Goal: Information Seeking & Learning: Learn about a topic

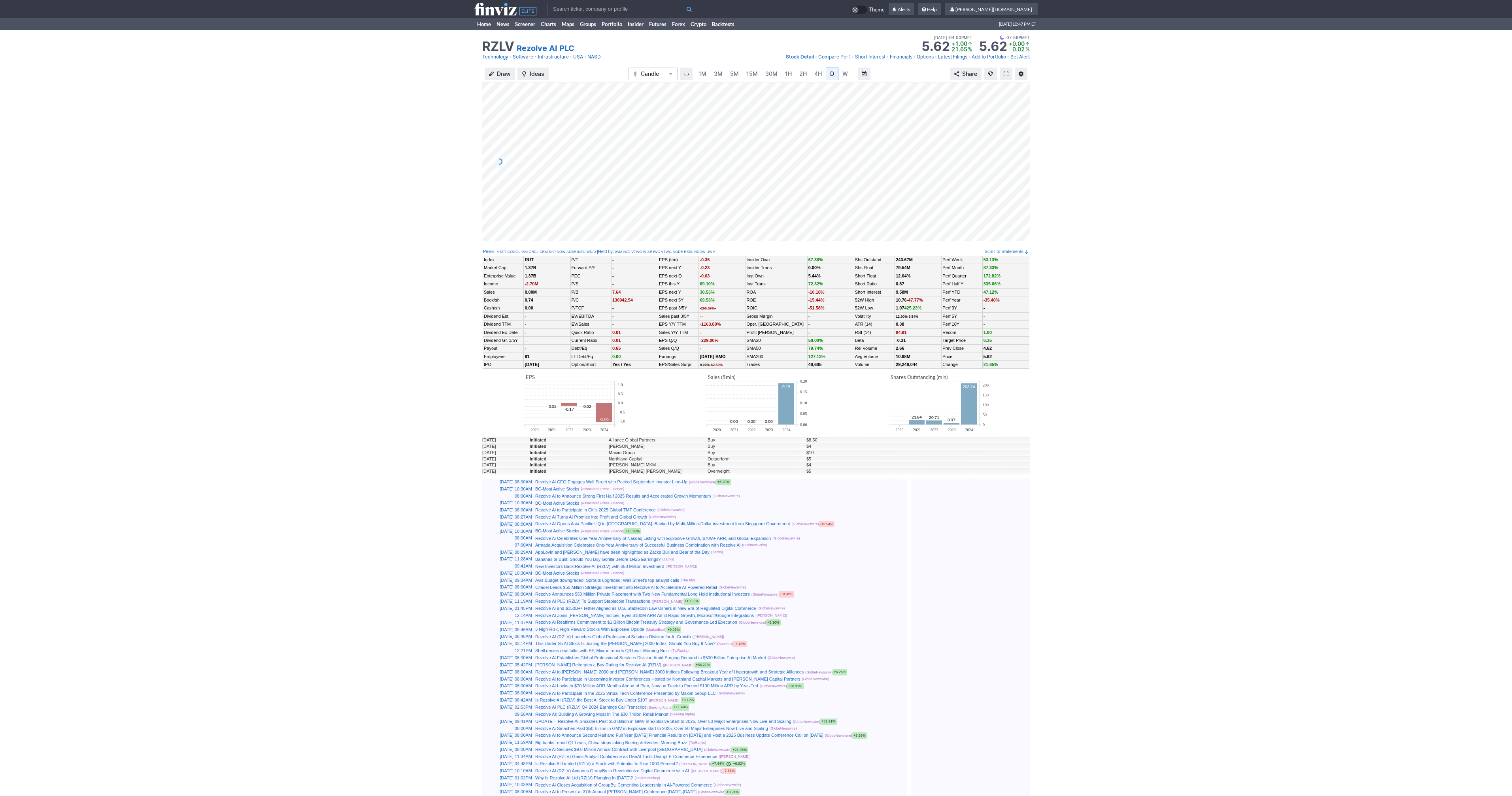
scroll to position [0, 8]
click at [1029, 119] on div at bounding box center [1021, 160] width 16 height 138
click at [509, 6] on icon at bounding box center [505, 9] width 62 height 13
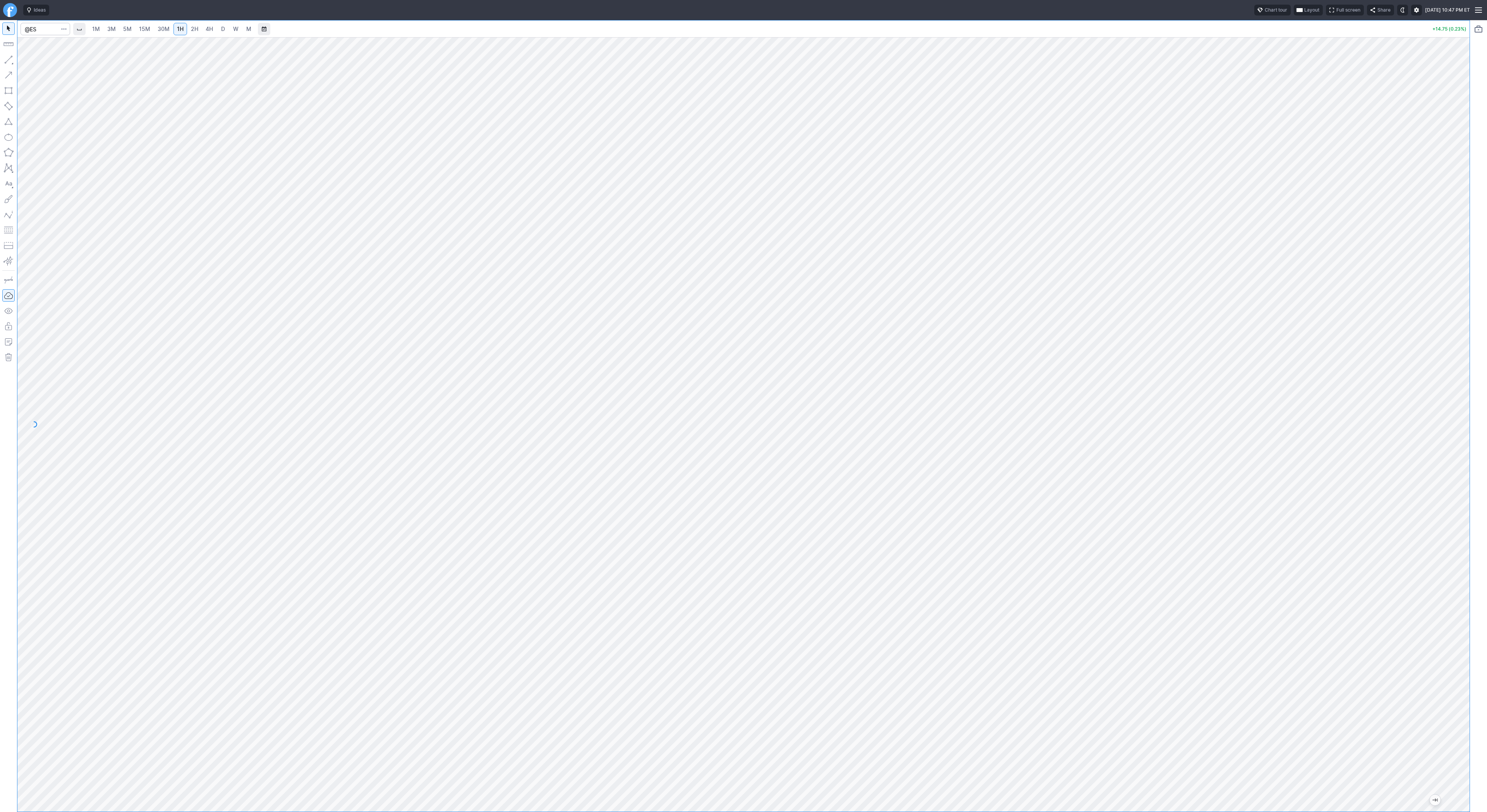
click at [191, 25] on span "2H" at bounding box center [195, 29] width 7 height 7
click at [32, 61] on span "Line" at bounding box center [45, 61] width 32 height 7
click at [7, 59] on button "button" at bounding box center [9, 60] width 12 height 12
click at [9, 60] on button "button" at bounding box center [9, 60] width 12 height 12
click at [7, 58] on button "button" at bounding box center [9, 60] width 12 height 12
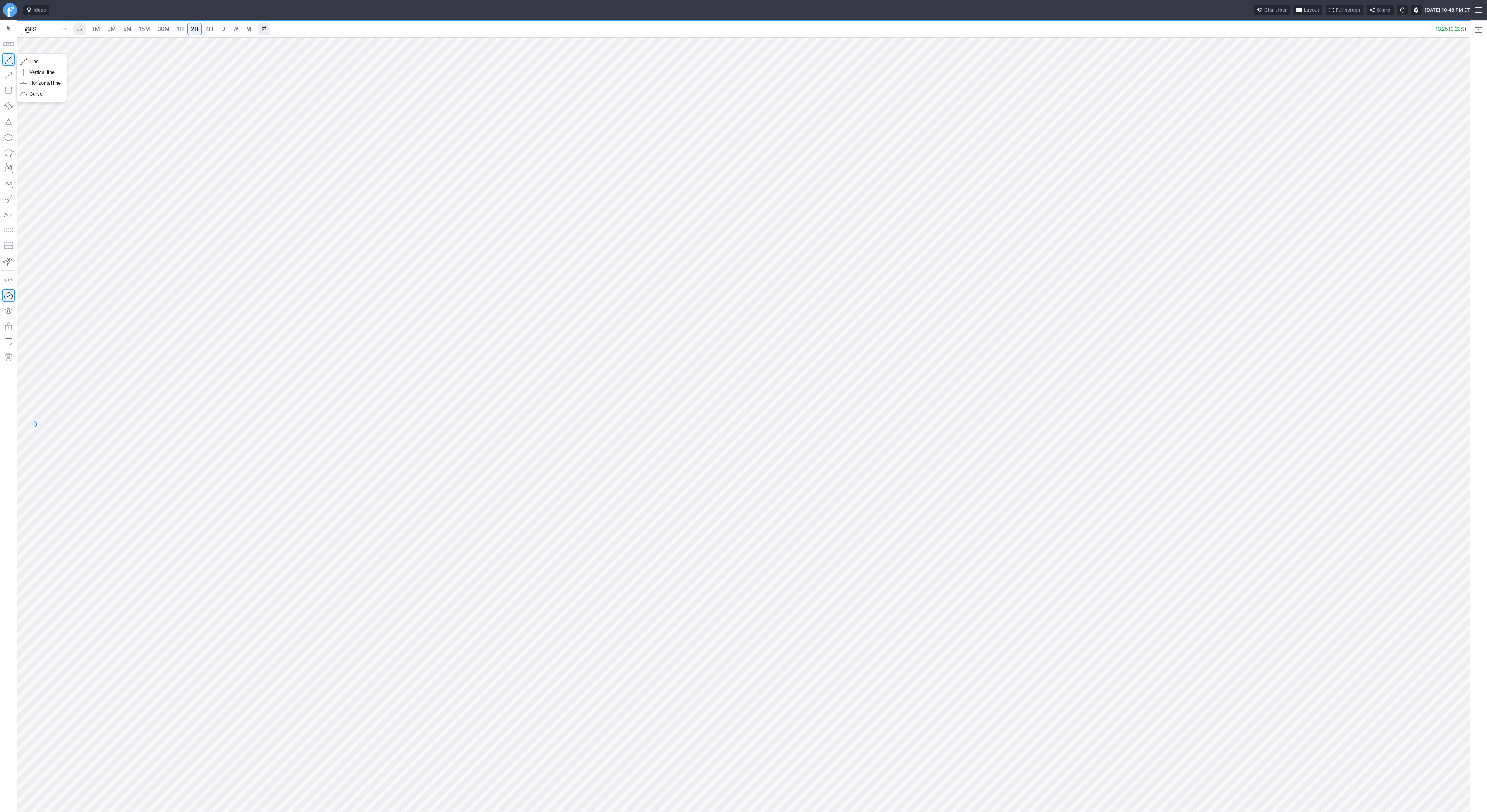
drag, startPoint x: 12, startPoint y: 58, endPoint x: 25, endPoint y: 87, distance: 31.8
click at [12, 59] on button "button" at bounding box center [9, 60] width 12 height 12
click at [38, 61] on span "Line" at bounding box center [45, 61] width 32 height 7
click at [9, 61] on button "button" at bounding box center [9, 60] width 12 height 12
click at [12, 56] on button "button" at bounding box center [9, 60] width 12 height 12
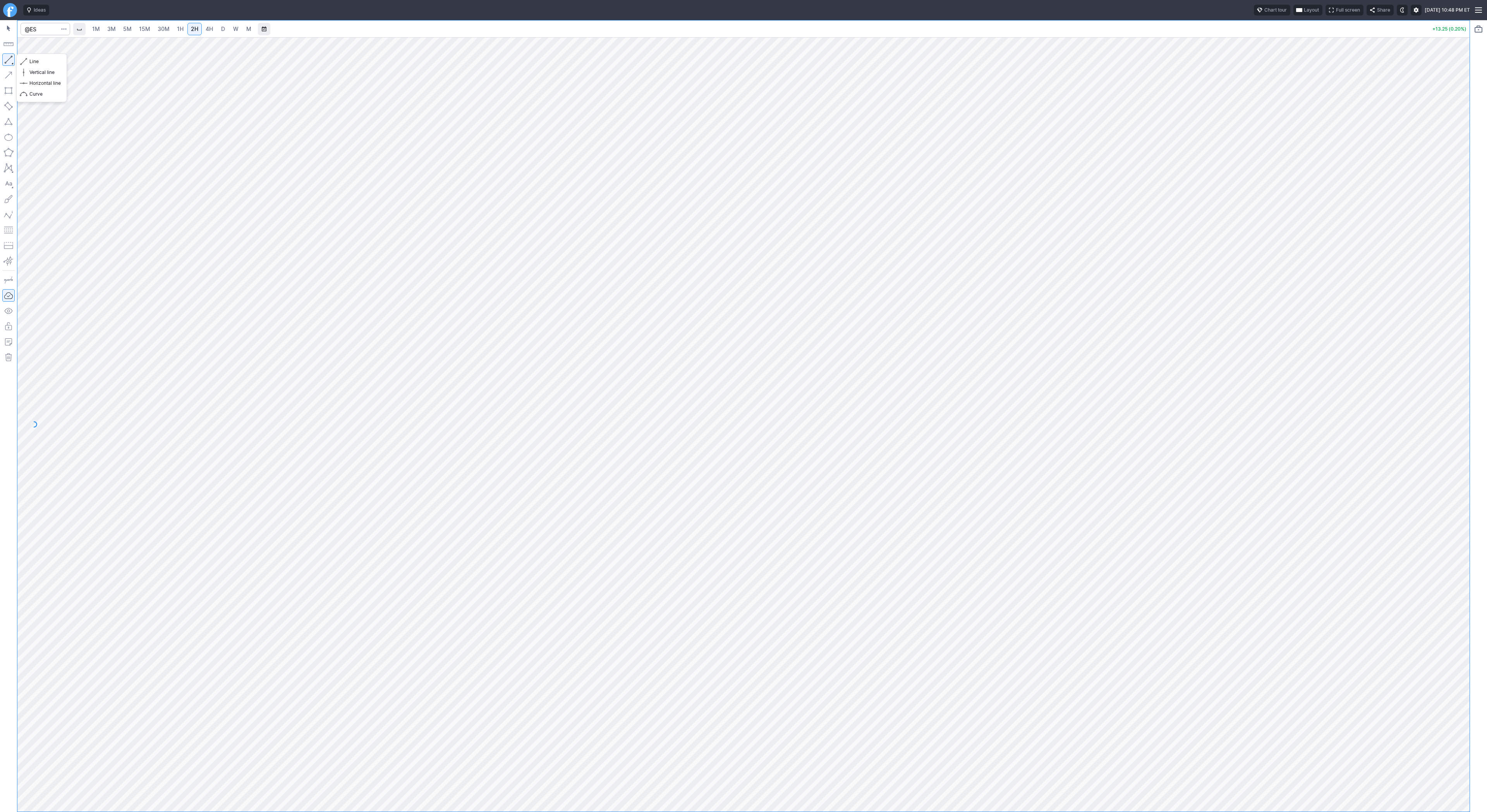
click at [9, 58] on button "button" at bounding box center [9, 60] width 12 height 12
click at [7, 59] on button "button" at bounding box center [9, 60] width 12 height 12
drag, startPoint x: 9, startPoint y: 60, endPoint x: 43, endPoint y: 82, distance: 40.5
click at [9, 60] on button "button" at bounding box center [9, 60] width 12 height 12
click at [9, 58] on button "button" at bounding box center [9, 60] width 12 height 12
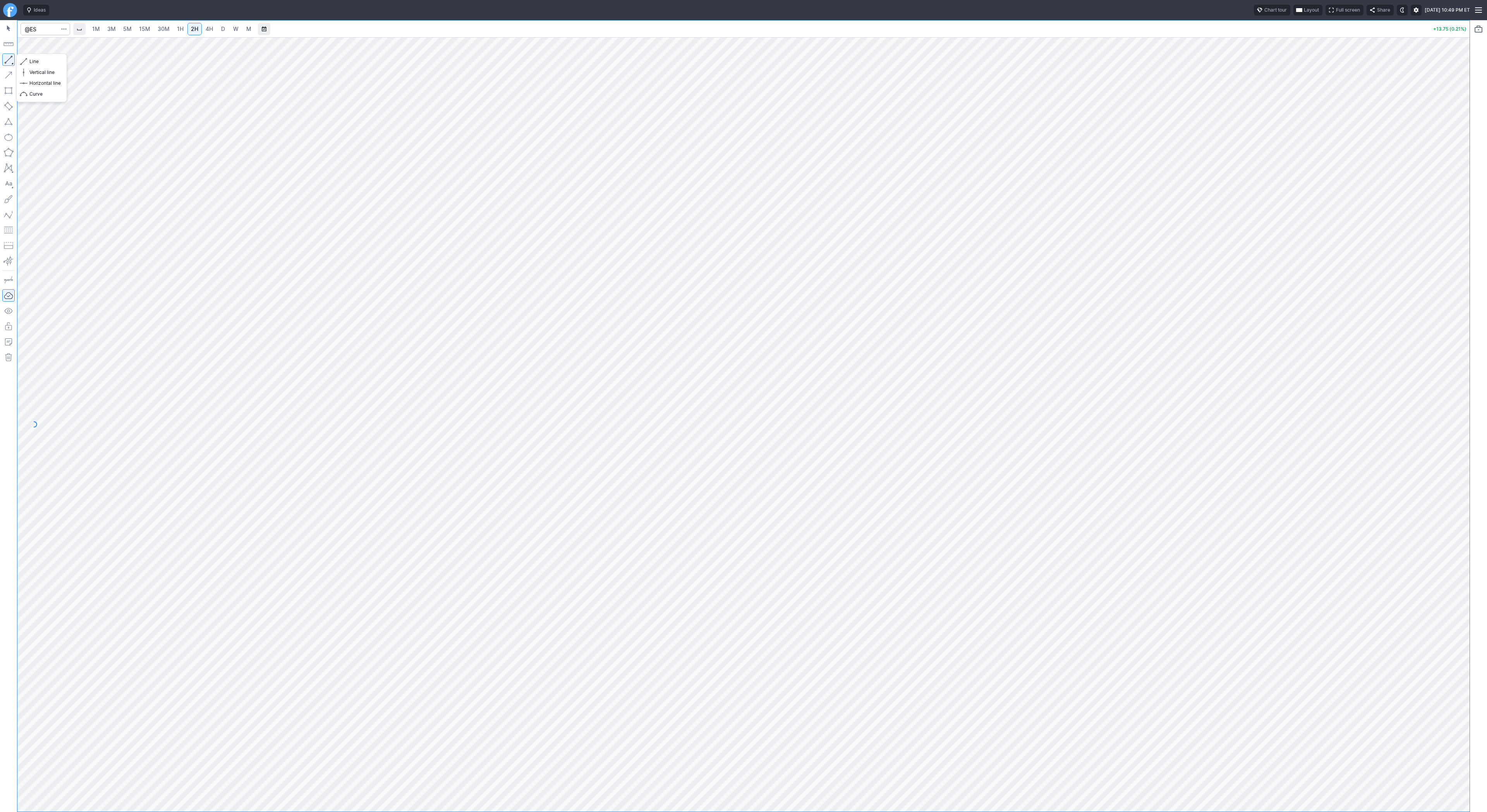
click at [10, 57] on button "button" at bounding box center [9, 60] width 12 height 12
drag, startPoint x: 6, startPoint y: 55, endPoint x: 32, endPoint y: 74, distance: 32.2
click at [6, 55] on button "button" at bounding box center [9, 60] width 12 height 12
drag, startPoint x: 12, startPoint y: 60, endPoint x: 16, endPoint y: 64, distance: 5.7
click at [12, 59] on button "button" at bounding box center [9, 60] width 12 height 12
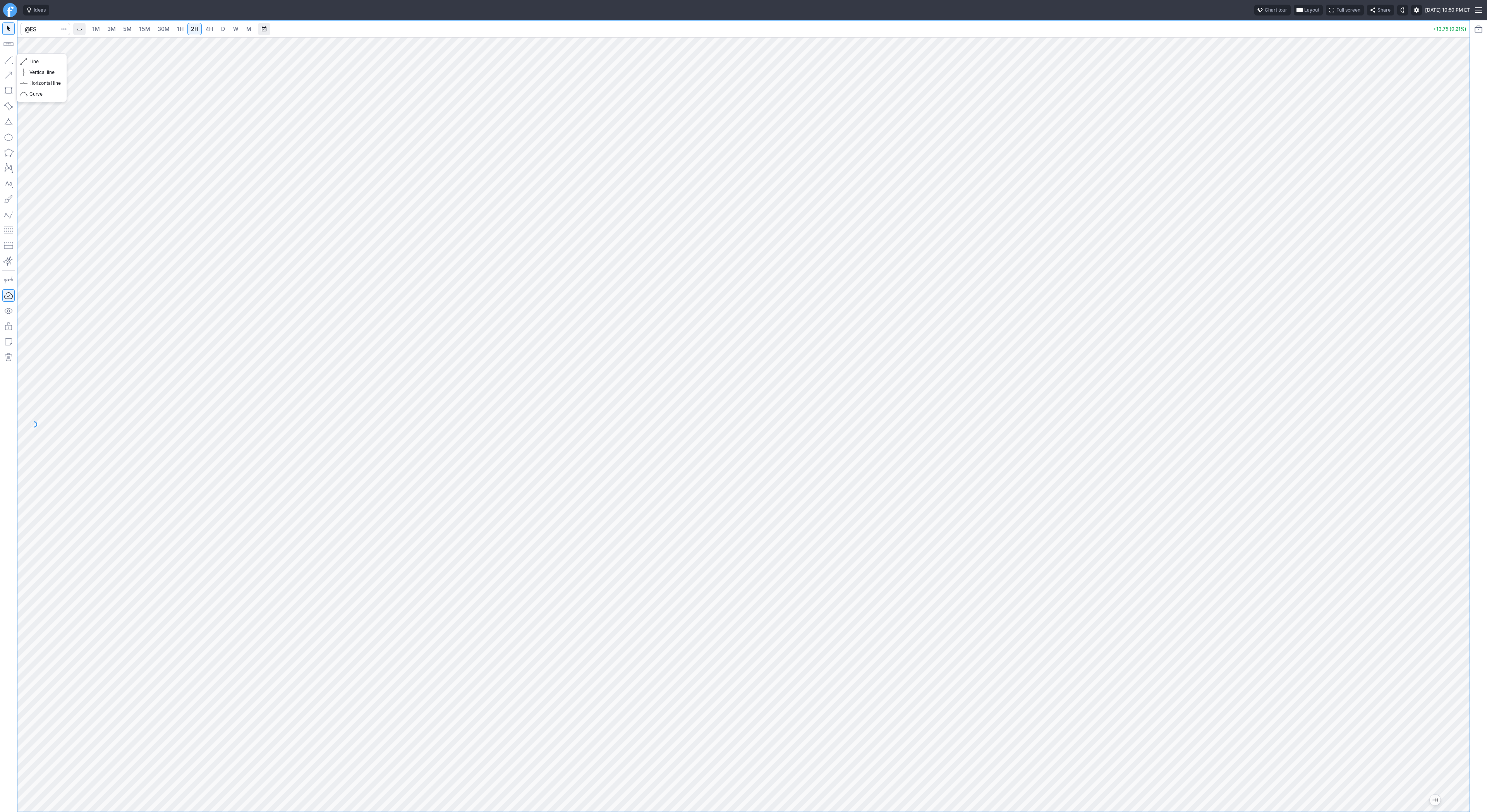
click at [4, 58] on button "button" at bounding box center [9, 60] width 12 height 12
click at [5, 60] on button "button" at bounding box center [9, 60] width 12 height 12
click at [10, 56] on button "button" at bounding box center [9, 60] width 12 height 12
click at [9, 60] on button "button" at bounding box center [9, 60] width 12 height 12
click at [41, 63] on span "Line" at bounding box center [45, 61] width 32 height 7
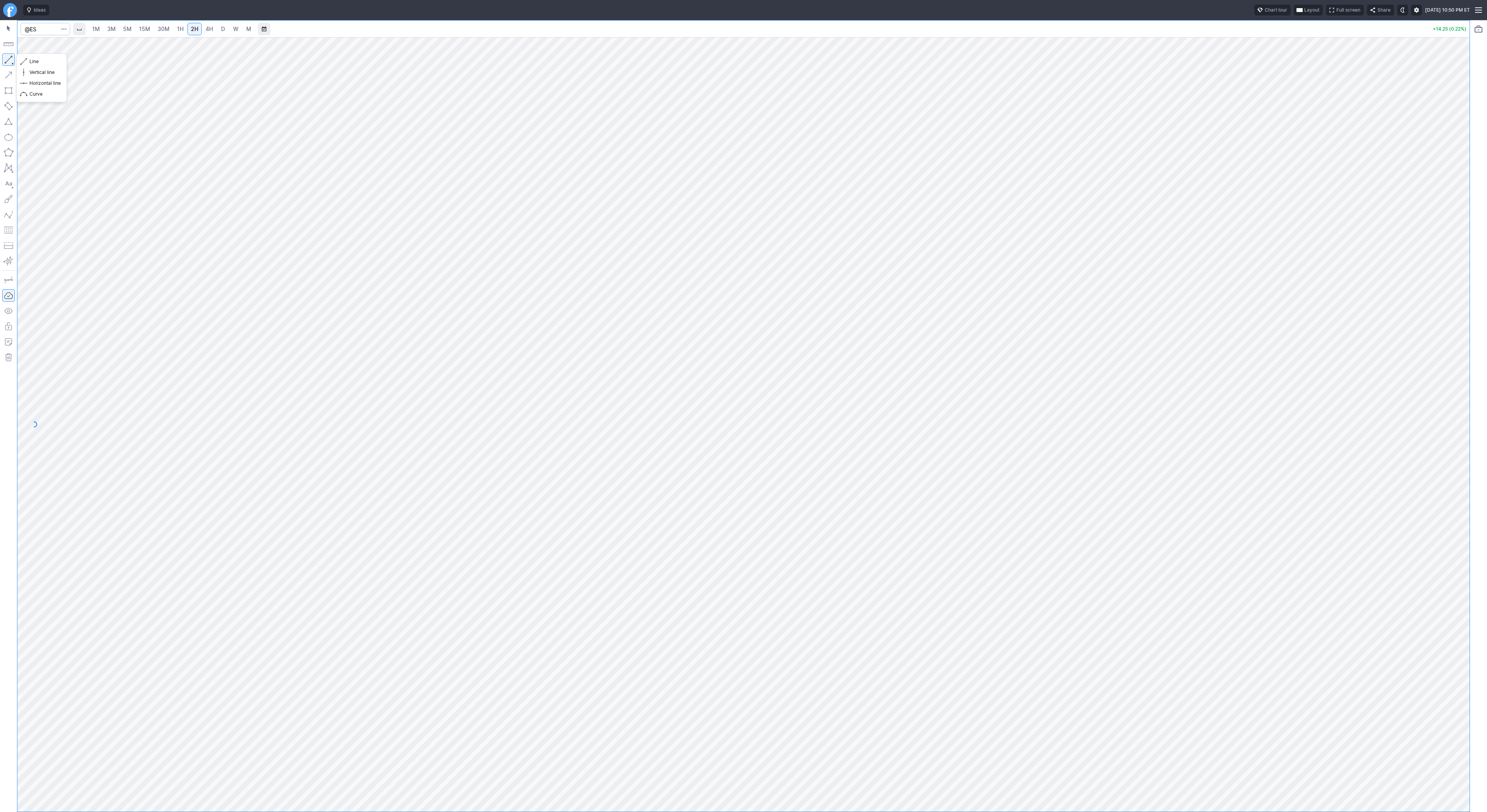
click at [13, 58] on button "button" at bounding box center [9, 60] width 12 height 12
click at [9, 61] on button "button" at bounding box center [9, 60] width 12 height 12
click at [6, 60] on button "button" at bounding box center [9, 60] width 12 height 12
drag, startPoint x: 1465, startPoint y: 396, endPoint x: 1454, endPoint y: 484, distance: 88.7
click at [1455, 484] on div at bounding box center [1462, 422] width 16 height 755
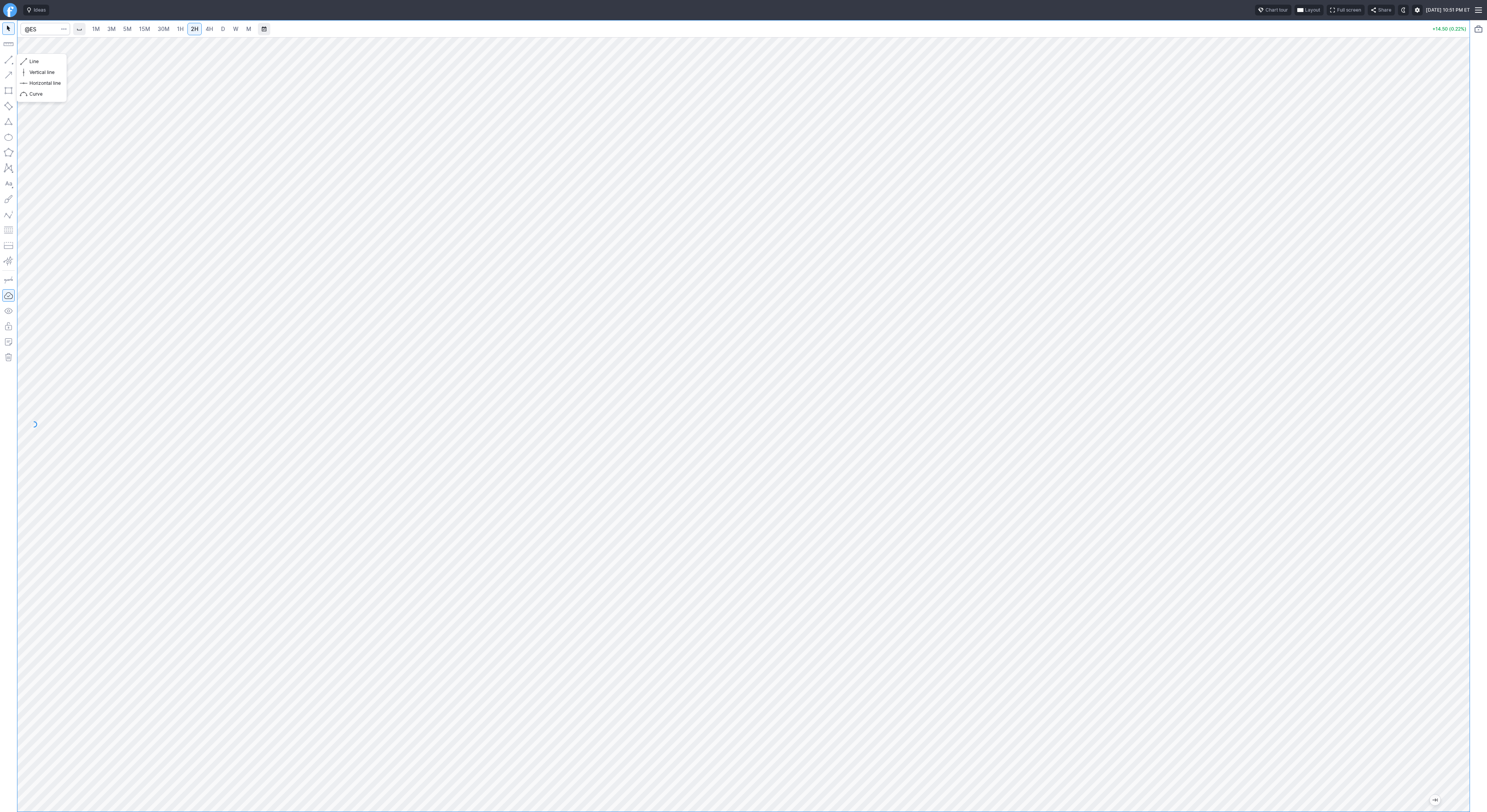
click at [7, 60] on button "button" at bounding box center [9, 60] width 12 height 12
click at [9, 58] on button "button" at bounding box center [9, 60] width 12 height 12
click at [11, 58] on button "button" at bounding box center [9, 60] width 12 height 12
click at [7, 58] on button "button" at bounding box center [9, 60] width 12 height 12
click at [46, 61] on span "Line" at bounding box center [45, 61] width 32 height 7
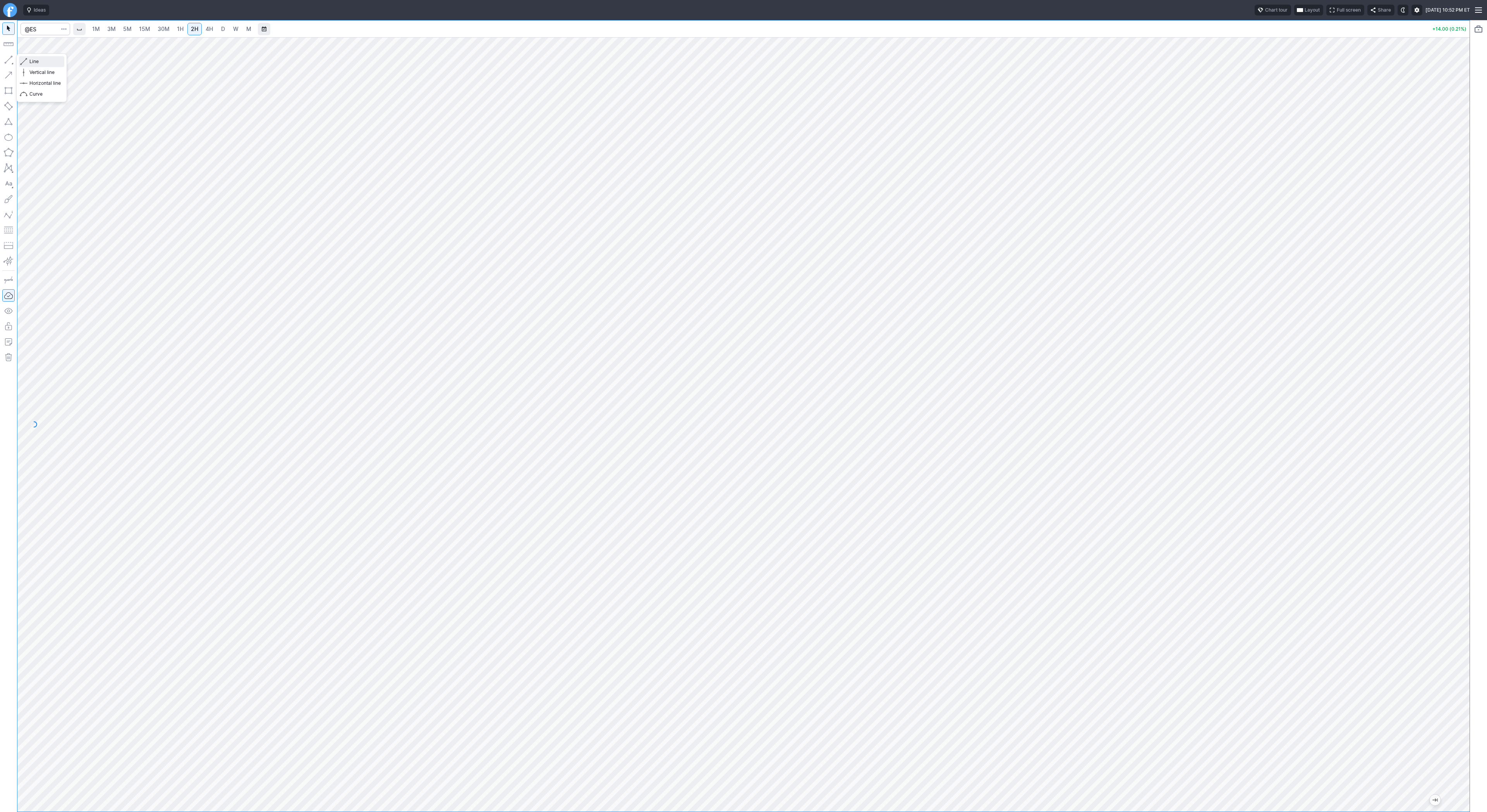
click at [43, 62] on span "Line" at bounding box center [45, 61] width 32 height 7
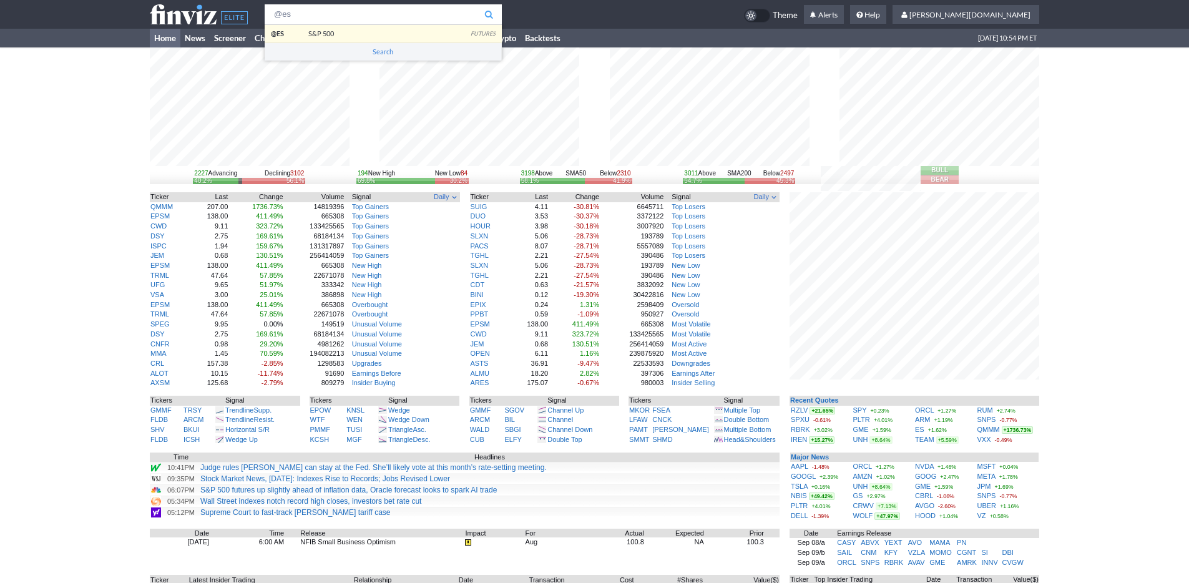
type input "@es"
click at [295, 29] on body "@es @ES S&P 500 Futures Search Theme Alerts" at bounding box center [594, 394] width 1189 height 789
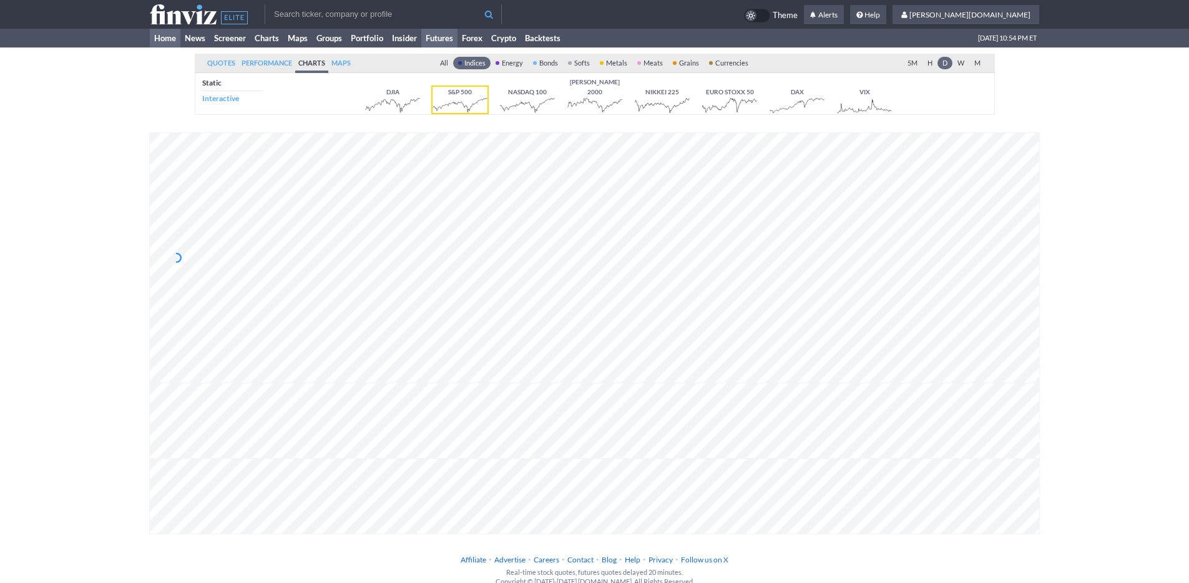
click at [160, 36] on link "Home" at bounding box center [165, 38] width 31 height 19
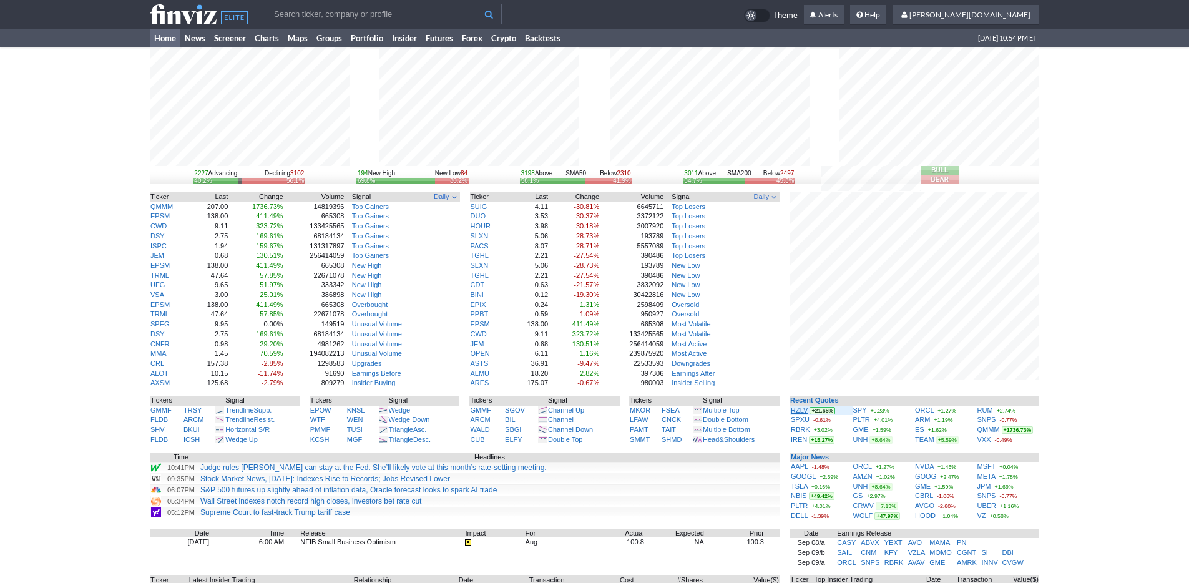
click at [797, 412] on link "RZLV" at bounding box center [799, 409] width 17 height 7
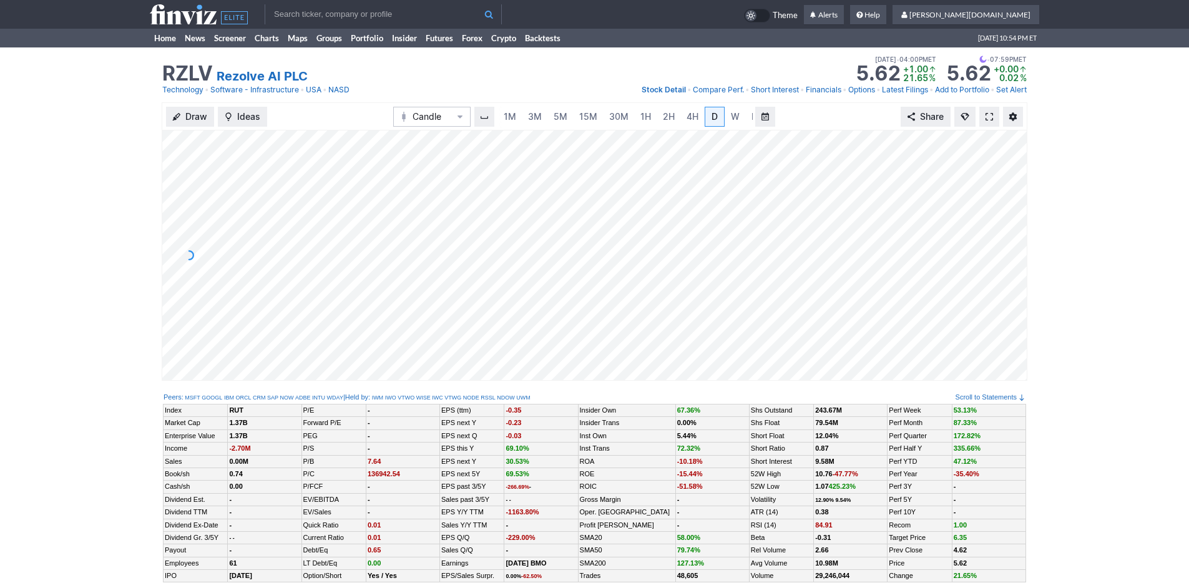
scroll to position [0, 12]
click at [995, 117] on link at bounding box center [989, 117] width 20 height 20
click at [165, 39] on link "Home" at bounding box center [165, 38] width 31 height 19
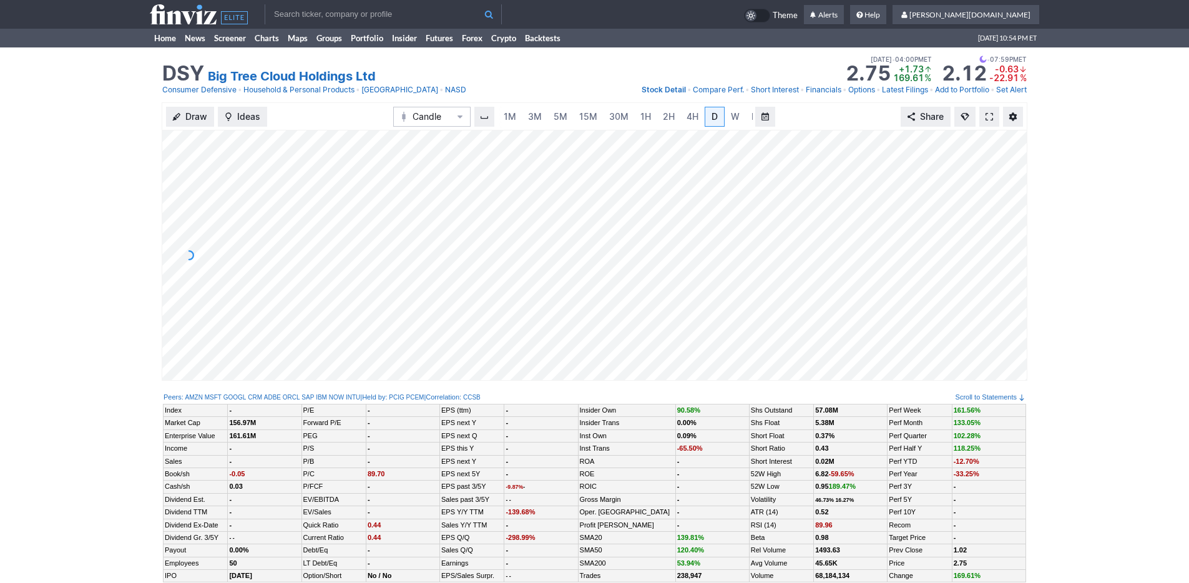
scroll to position [0, 12]
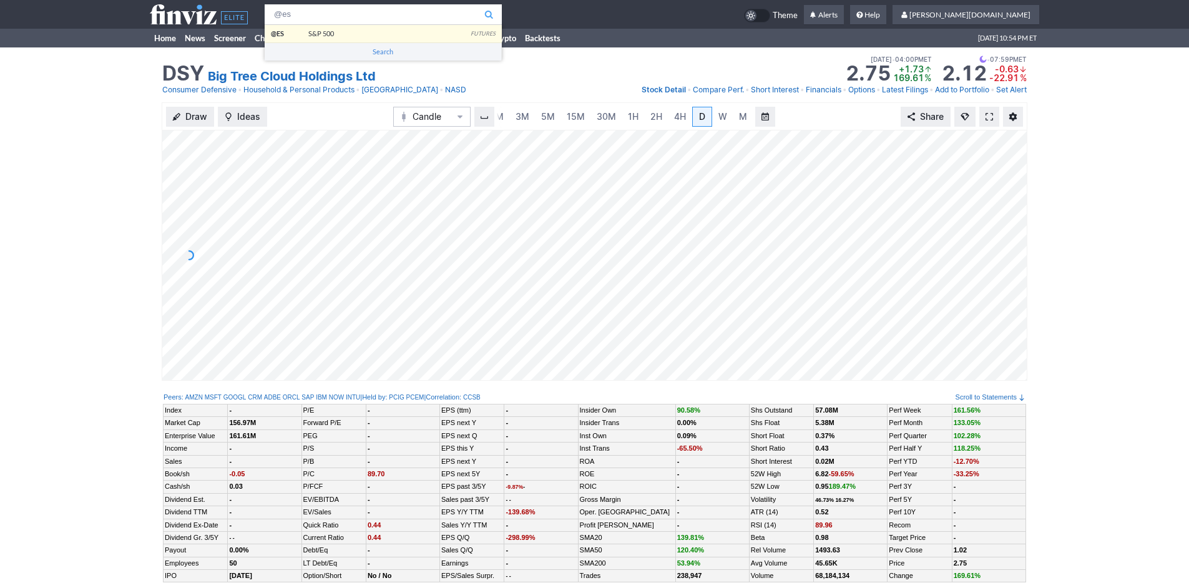
type input "@es"
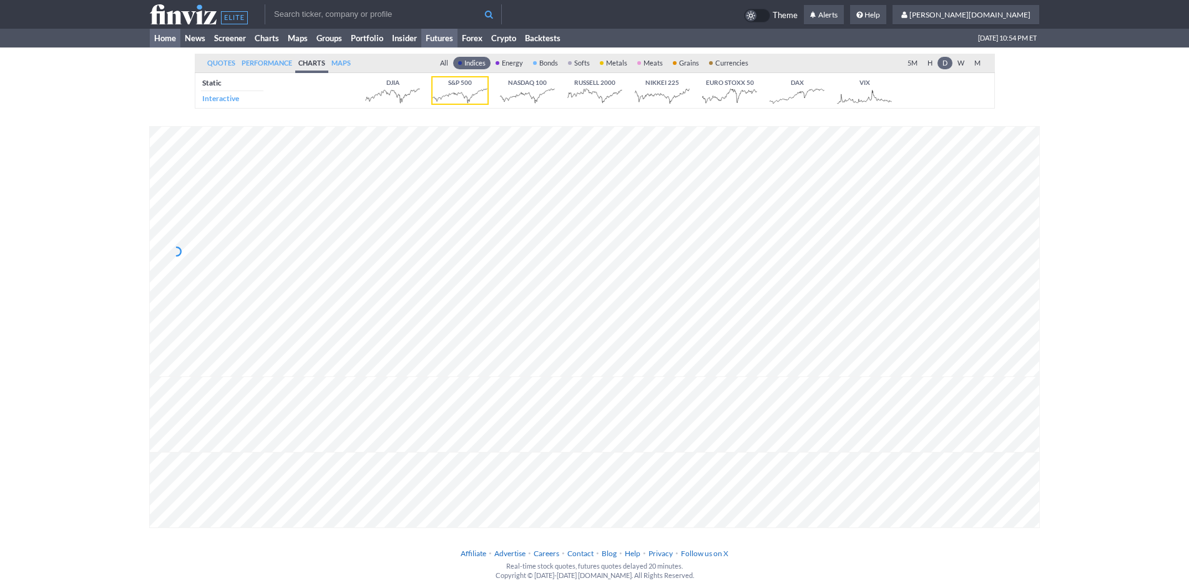
click at [162, 36] on link "Home" at bounding box center [165, 38] width 31 height 19
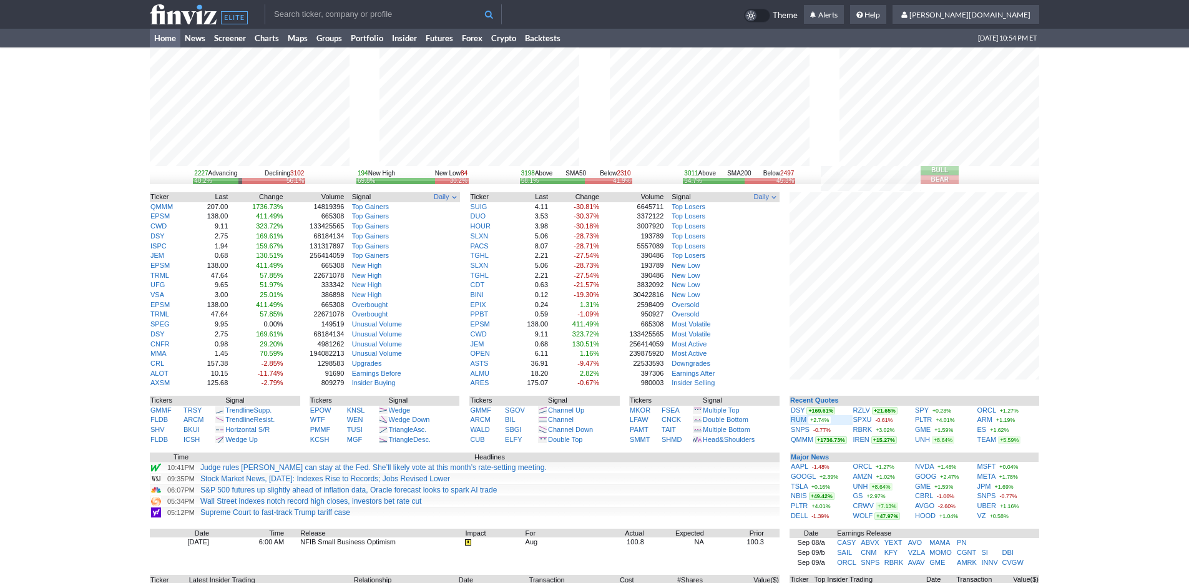
click at [794, 415] on div "RUM +2.74%" at bounding box center [821, 420] width 61 height 10
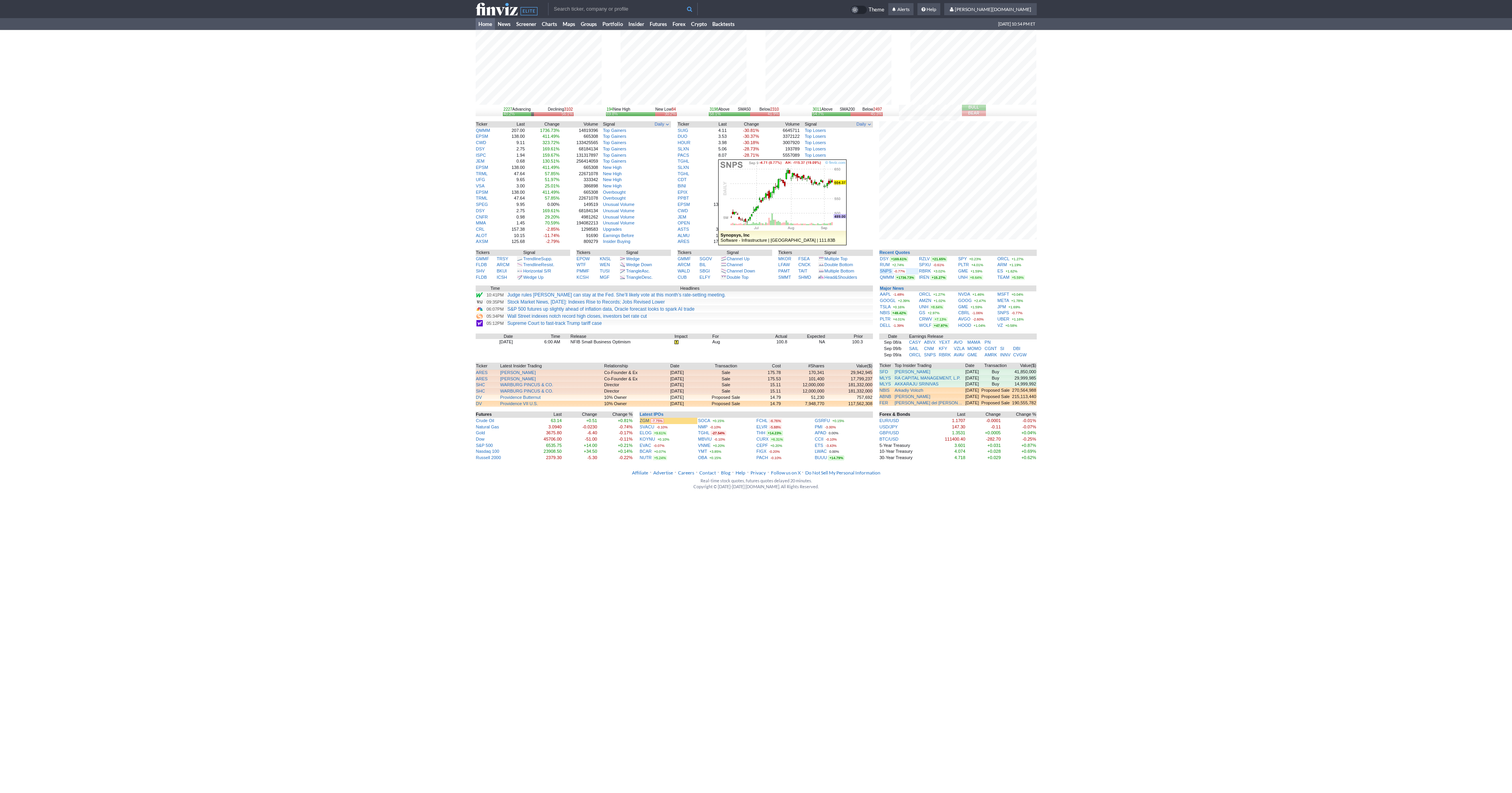
click at [750, 268] on div "SNPS -0.77%" at bounding box center [899, 271] width 38 height 6
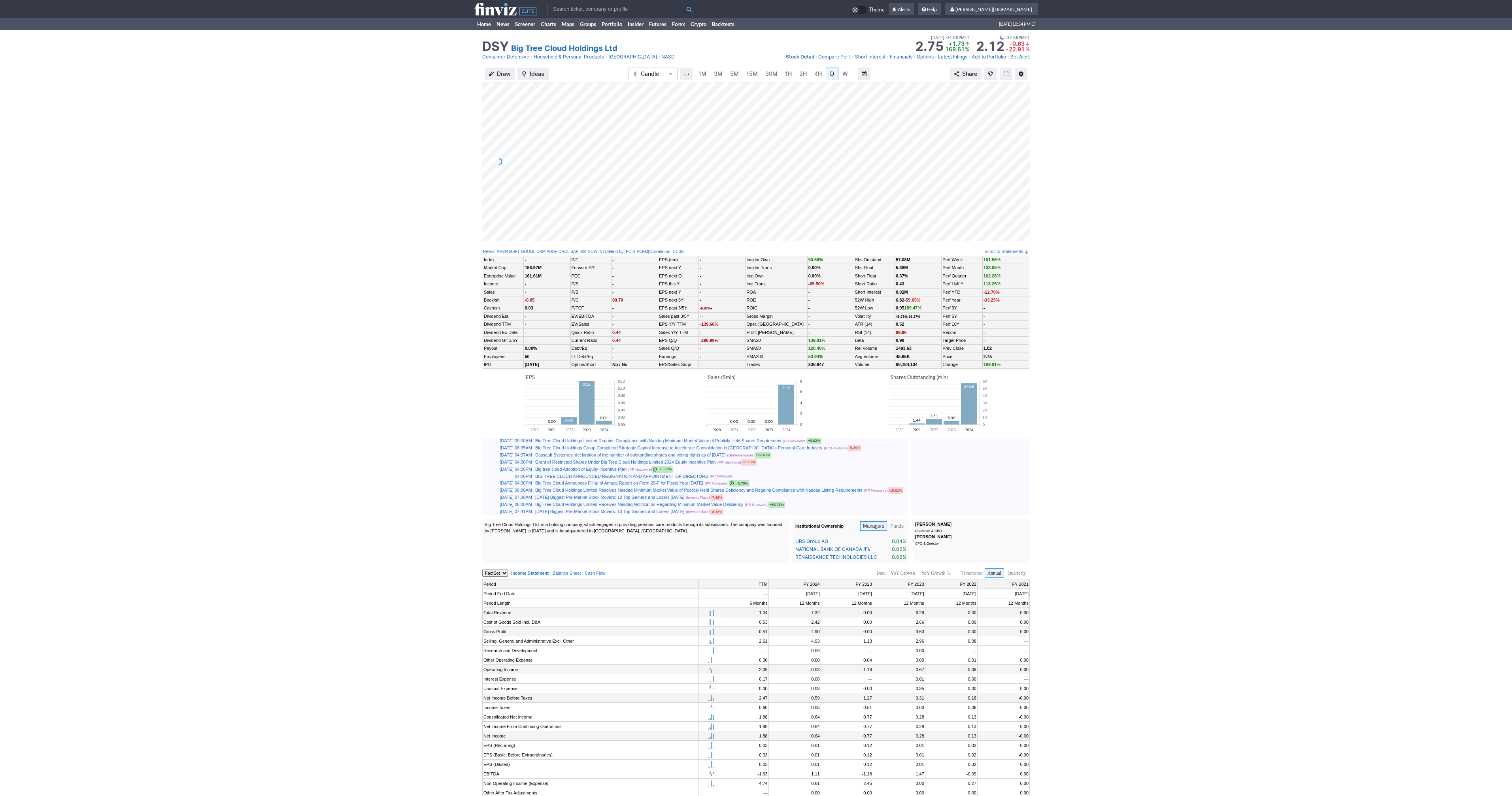
scroll to position [0, 8]
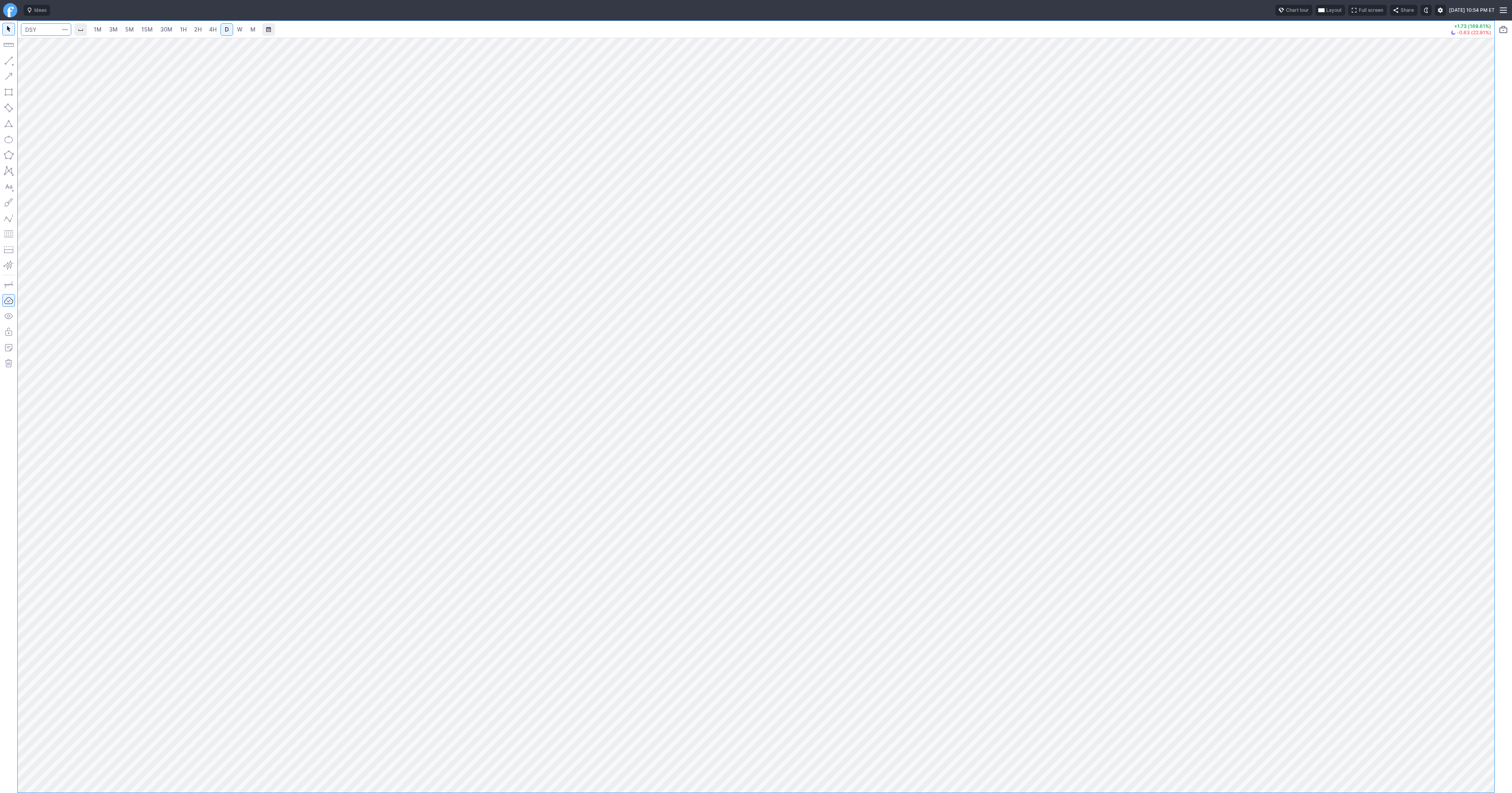
click at [51, 27] on input "Search" at bounding box center [46, 30] width 50 height 13
type input "@es"
click at [62, 41] on button "@ES S&P 500 Futures" at bounding box center [107, 46] width 166 height 11
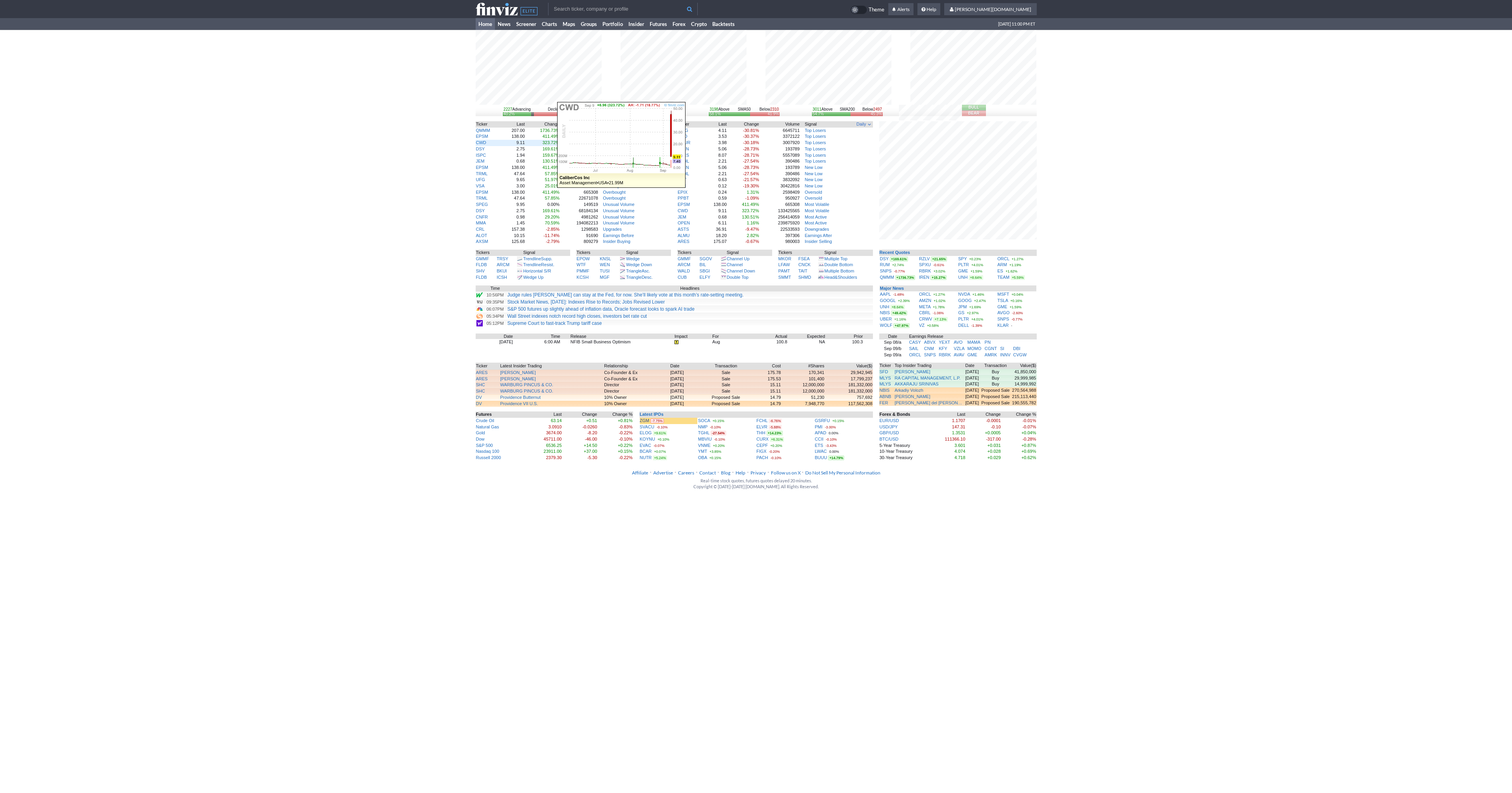
click at [478, 140] on td "CWD" at bounding box center [488, 143] width 26 height 6
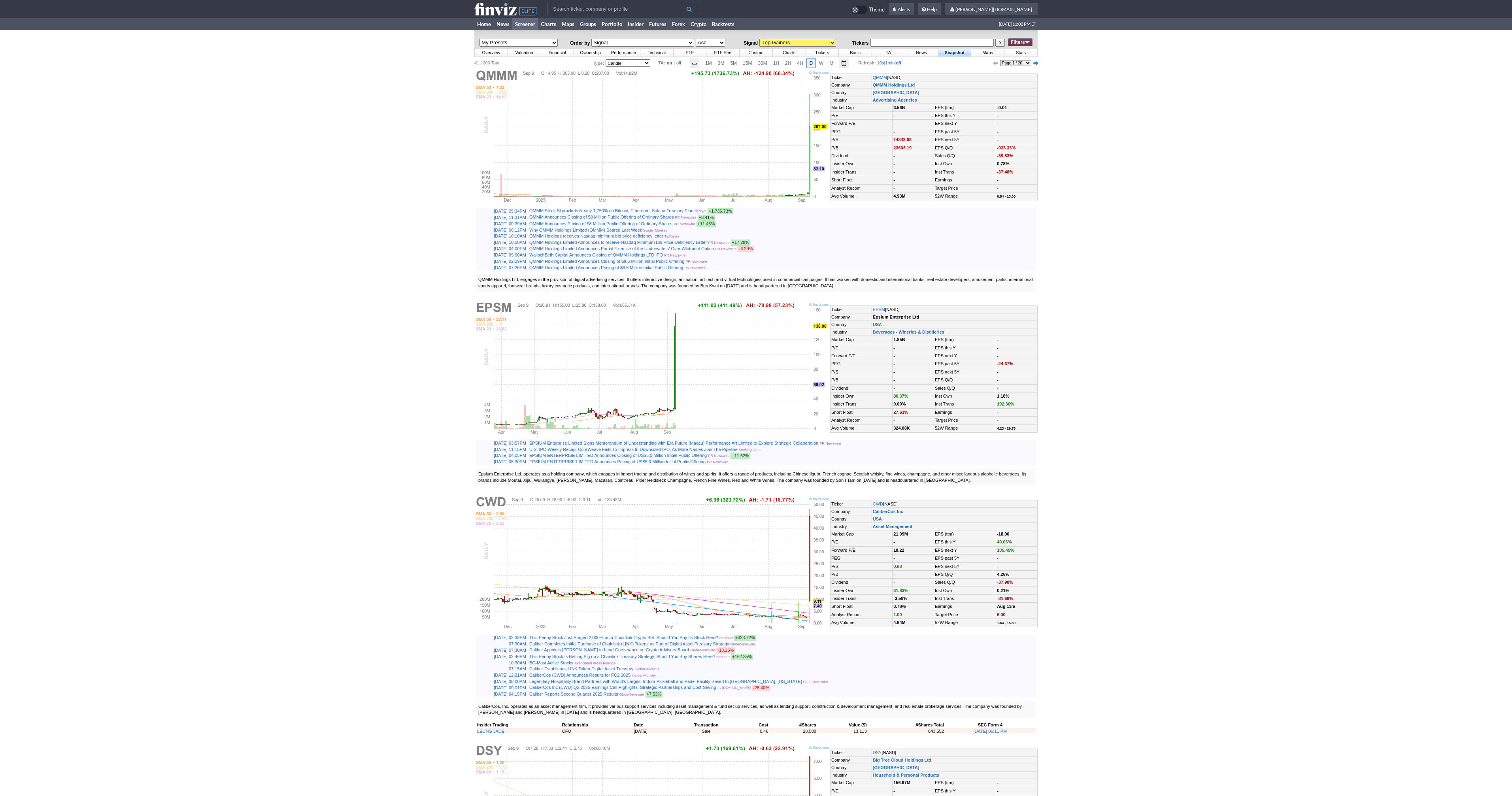
click at [682, 176] on img at bounding box center [652, 137] width 356 height 134
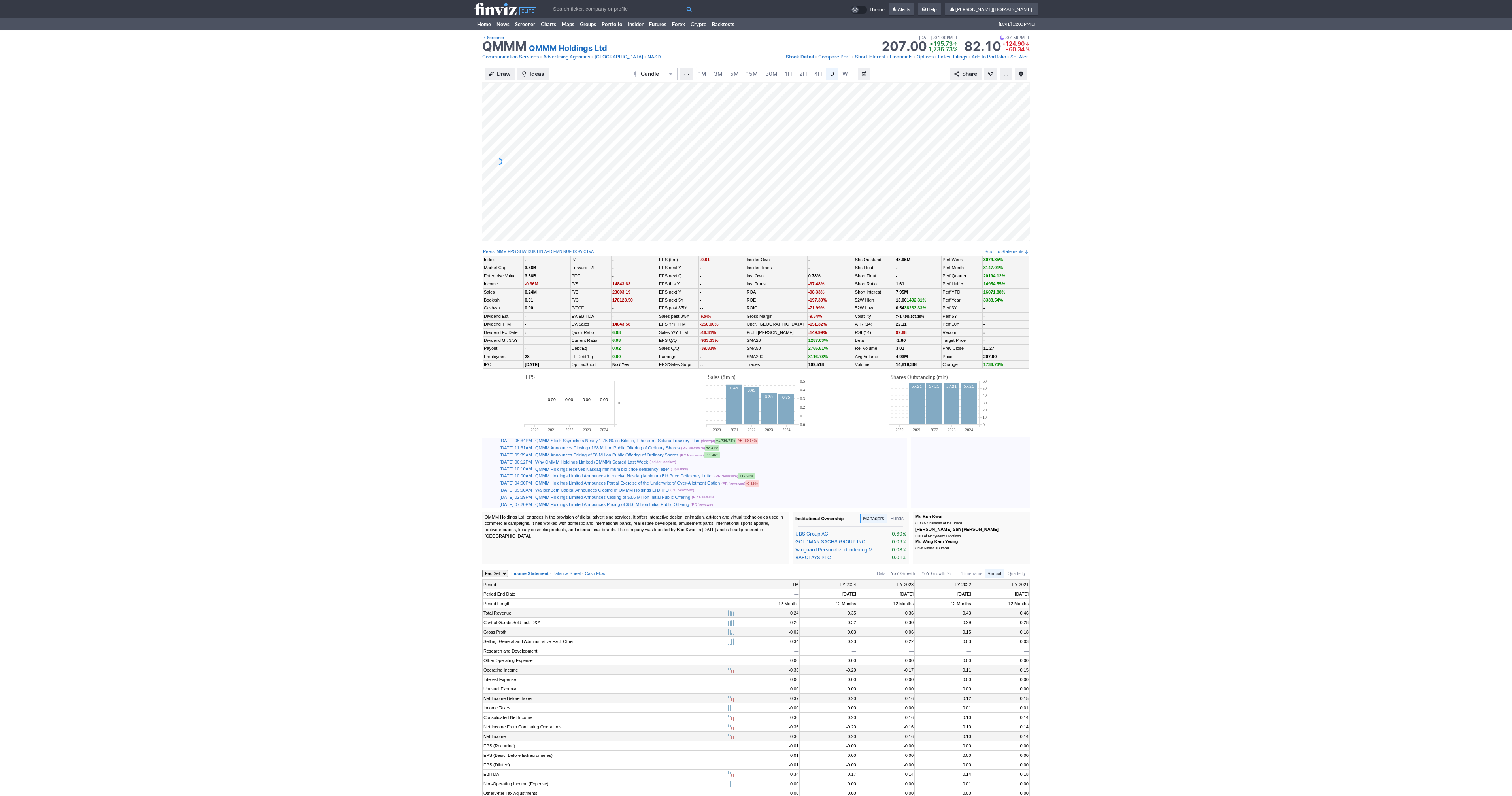
scroll to position [0, 8]
click at [1006, 73] on span at bounding box center [1005, 74] width 4 height 6
click at [1006, 76] on span at bounding box center [1005, 74] width 4 height 6
click at [1008, 73] on link at bounding box center [1006, 74] width 13 height 13
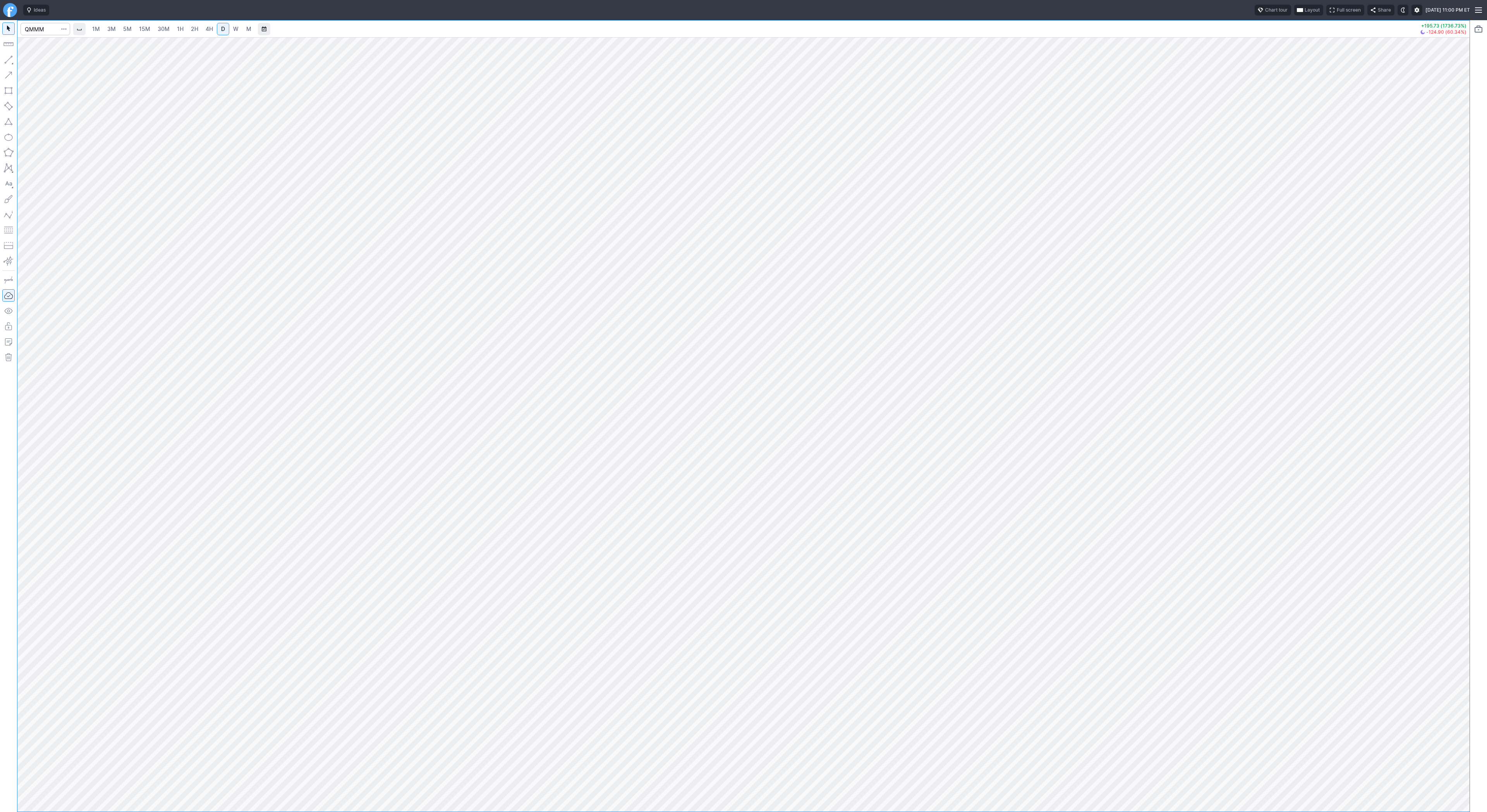
click at [191, 29] on span "2H" at bounding box center [195, 29] width 7 height 7
click at [45, 27] on input "Search" at bounding box center [45, 29] width 50 height 12
type input "@es"
click at [56, 46] on span "S&P 500" at bounding box center [61, 45] width 19 height 6
click at [165, 30] on span "30M" at bounding box center [163, 29] width 12 height 7
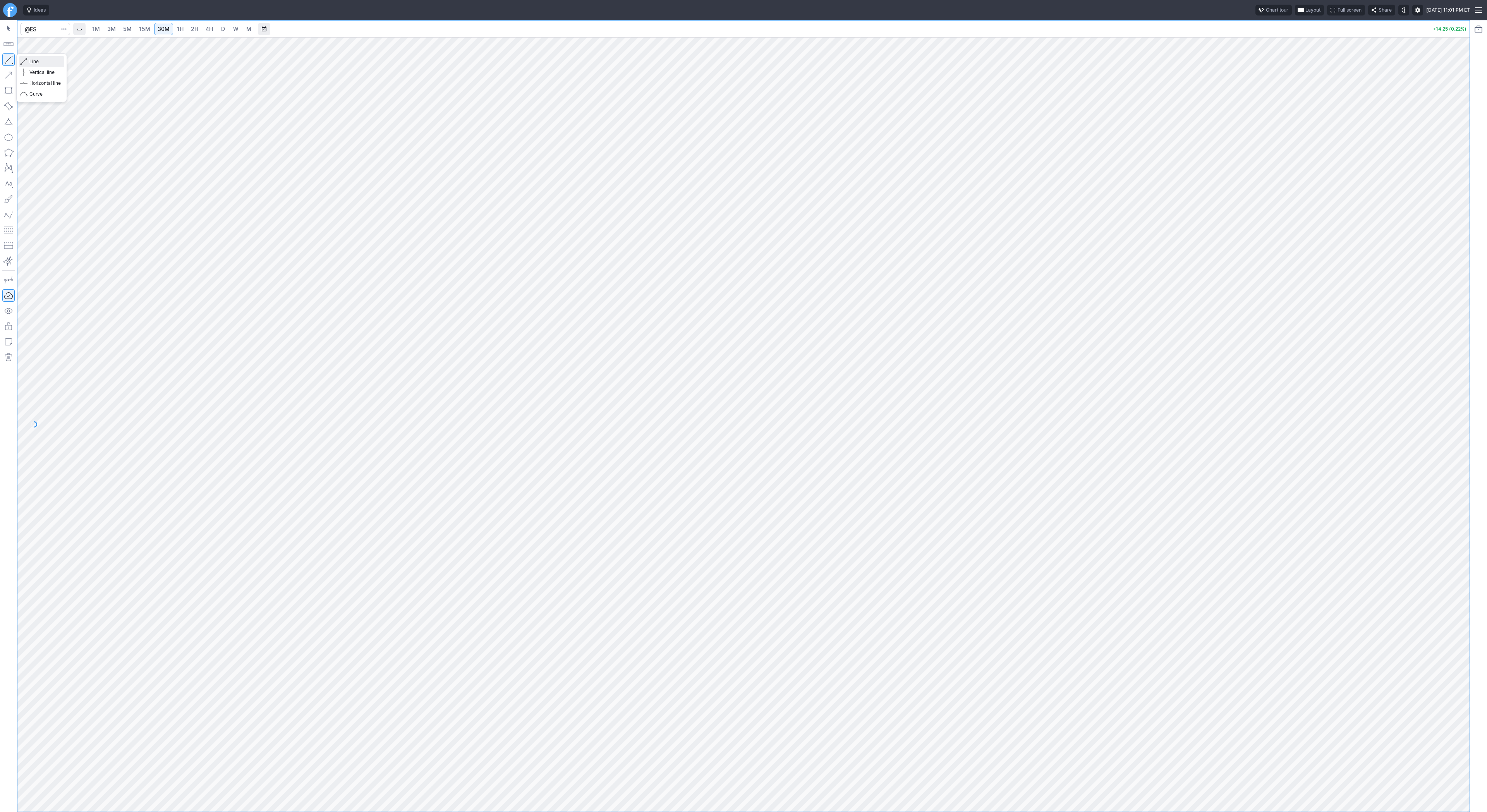
click at [37, 63] on span "Line" at bounding box center [45, 61] width 32 height 7
click at [196, 28] on span "2H" at bounding box center [195, 29] width 7 height 7
click at [47, 32] on input "Search" at bounding box center [45, 29] width 50 height 12
type input "spy"
click at [192, 31] on span "2H" at bounding box center [195, 29] width 7 height 7
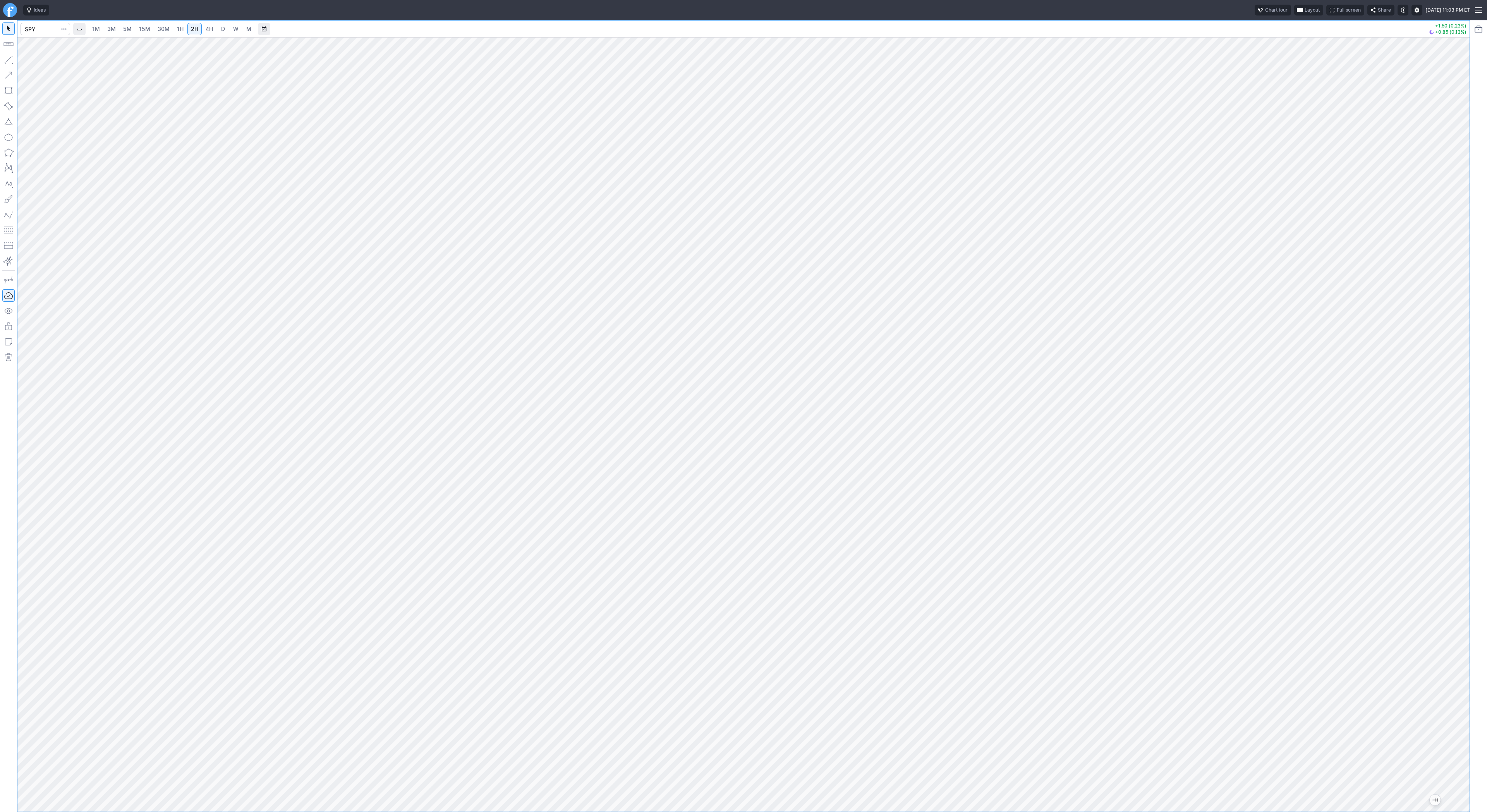
click at [179, 29] on span "1H" at bounding box center [180, 29] width 7 height 7
click at [1452, 275] on div at bounding box center [744, 424] width 1452 height 774
click at [30, 61] on span "Line" at bounding box center [45, 61] width 32 height 7
click at [48, 61] on span "Line" at bounding box center [45, 61] width 32 height 7
click at [24, 61] on span "button" at bounding box center [24, 61] width 4 height 11
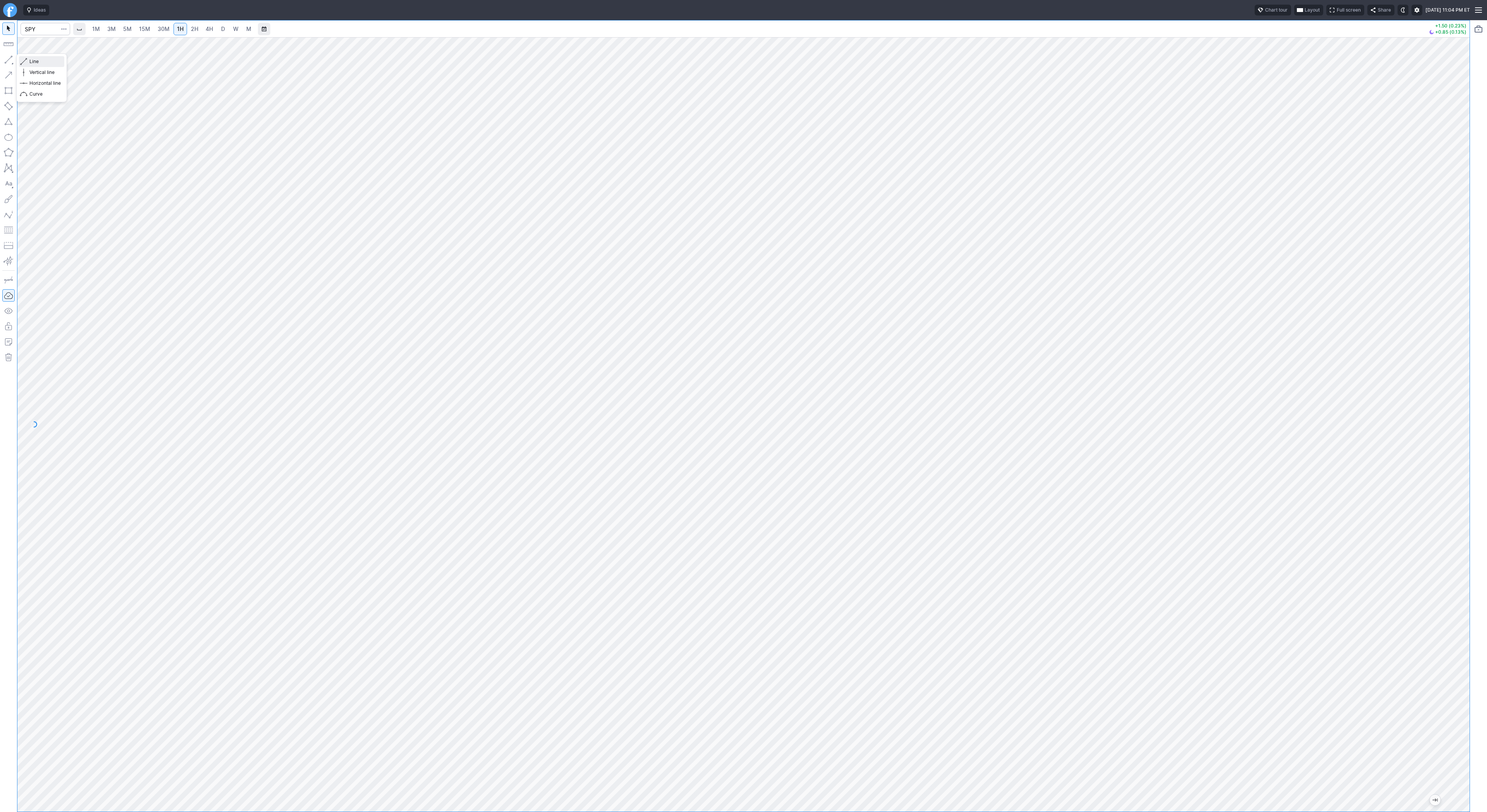
drag, startPoint x: 32, startPoint y: 63, endPoint x: 47, endPoint y: 82, distance: 24.2
click at [32, 63] on span "Line" at bounding box center [45, 61] width 32 height 7
click at [45, 60] on span "Line" at bounding box center [45, 61] width 32 height 7
click at [25, 63] on span "button" at bounding box center [24, 61] width 4 height 11
click at [116, 28] on link "3M" at bounding box center [111, 29] width 16 height 12
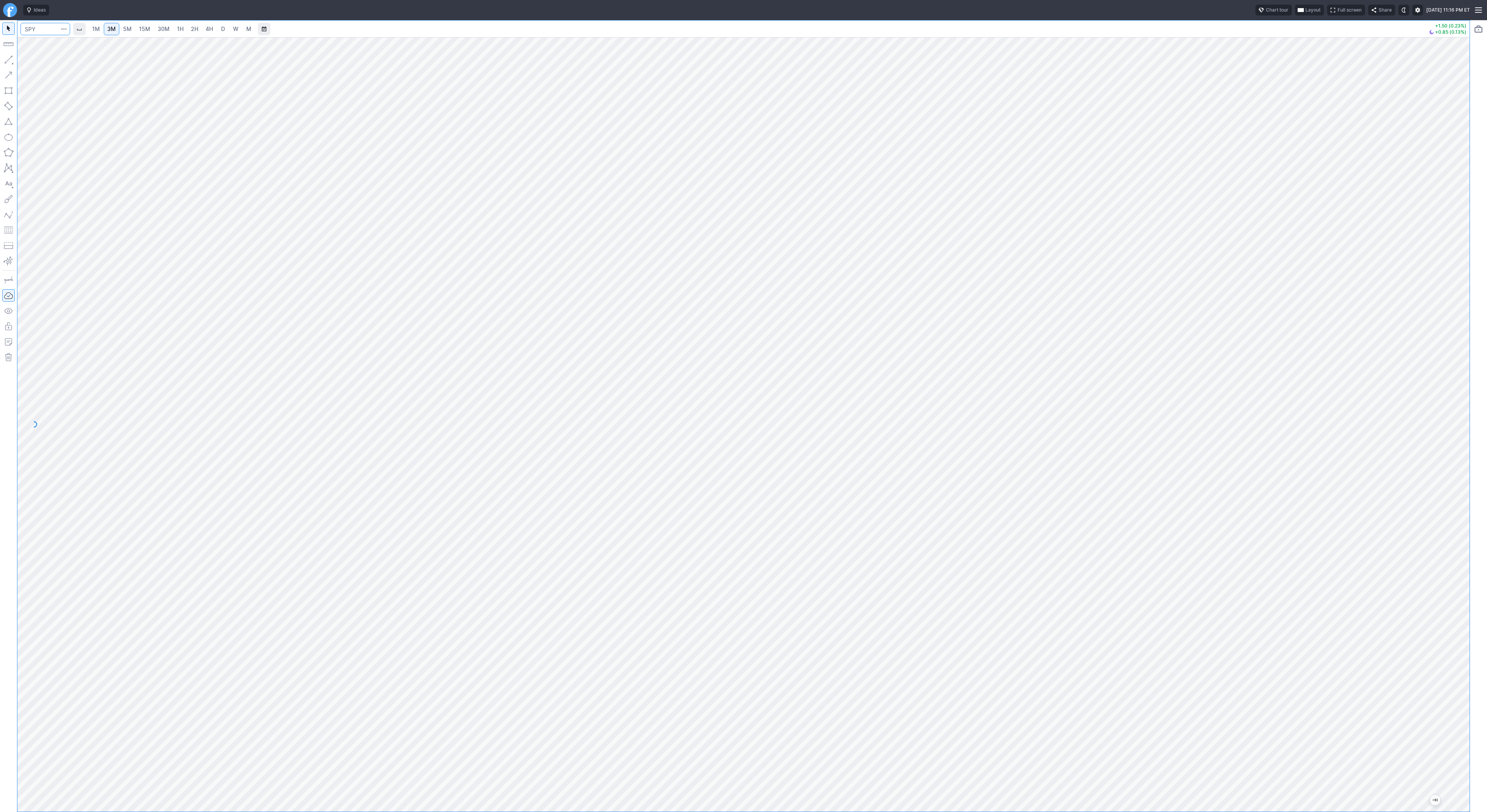
click at [48, 30] on input "Search" at bounding box center [45, 29] width 50 height 12
type input "@es"
click at [76, 48] on span "S&P 500" at bounding box center [106, 46] width 110 height 7
click at [0, 150] on html "Ideas Chart tour Layout Full screen Share Tue SEP 09 2025 11:16 PM ET 1M 3M 5M …" at bounding box center [744, 406] width 1487 height 812
click at [183, 31] on link "1H" at bounding box center [181, 29] width 14 height 12
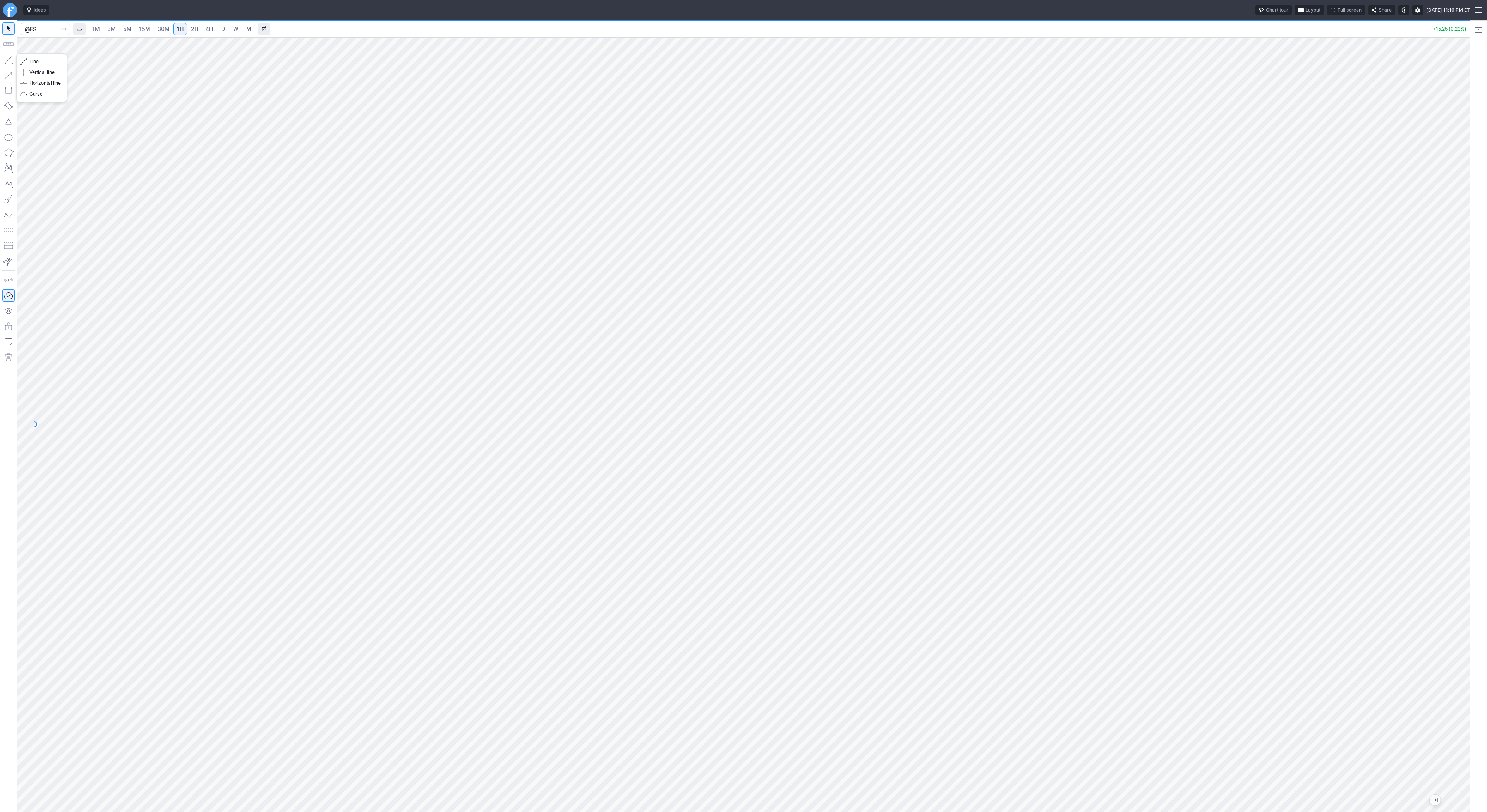
click at [9, 60] on button "button" at bounding box center [9, 60] width 12 height 12
click at [9, 60] on button "button" at bounding box center [9, 60] width 12 height 12
click at [9, 59] on button "button" at bounding box center [9, 60] width 12 height 12
click at [9, 61] on button "button" at bounding box center [9, 60] width 12 height 12
drag, startPoint x: 34, startPoint y: 60, endPoint x: 49, endPoint y: 65, distance: 15.8
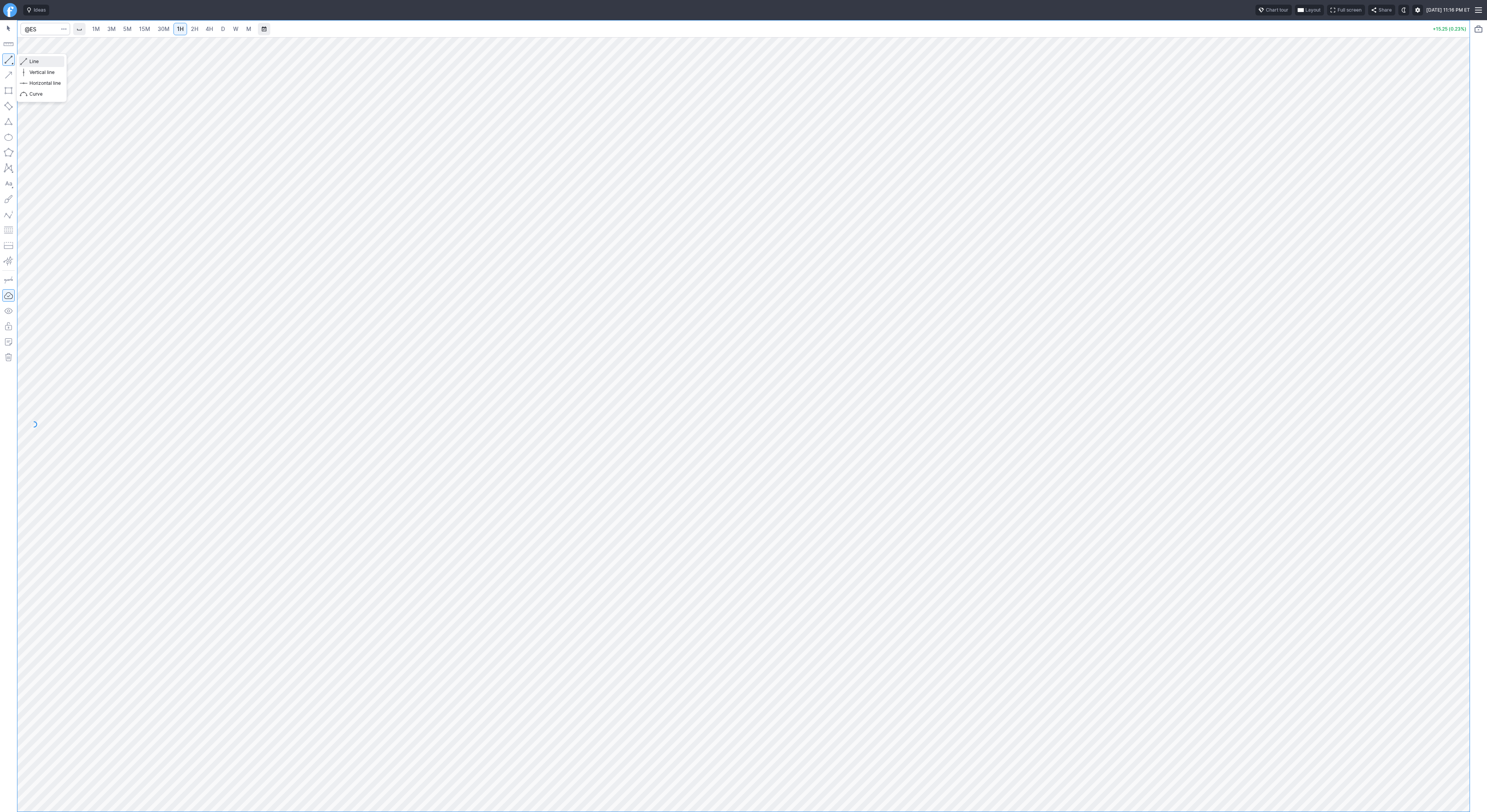
click at [34, 60] on span "Line" at bounding box center [45, 61] width 32 height 7
click at [11, 59] on button "button" at bounding box center [9, 60] width 12 height 12
click at [10, 56] on button "button" at bounding box center [9, 60] width 12 height 12
click at [27, 61] on button "Line" at bounding box center [42, 61] width 45 height 11
click at [7, 58] on button "button" at bounding box center [9, 60] width 12 height 12
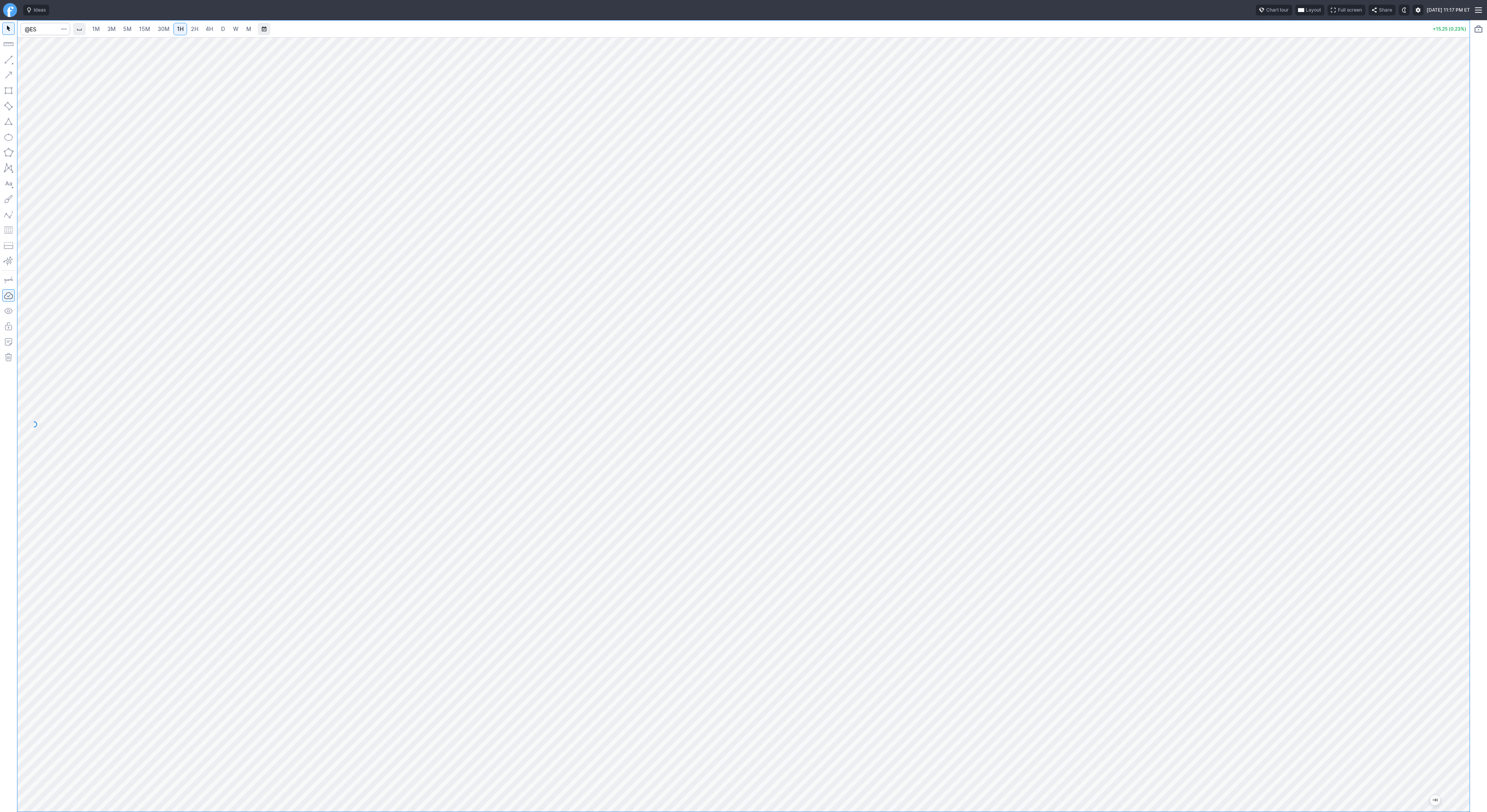
click at [11, 56] on button "button" at bounding box center [9, 60] width 12 height 12
click at [10, 57] on button "button" at bounding box center [9, 60] width 12 height 12
click at [10, 56] on button "button" at bounding box center [9, 60] width 12 height 12
click at [9, 58] on button "button" at bounding box center [9, 60] width 12 height 12
click at [11, 60] on button "button" at bounding box center [9, 60] width 12 height 12
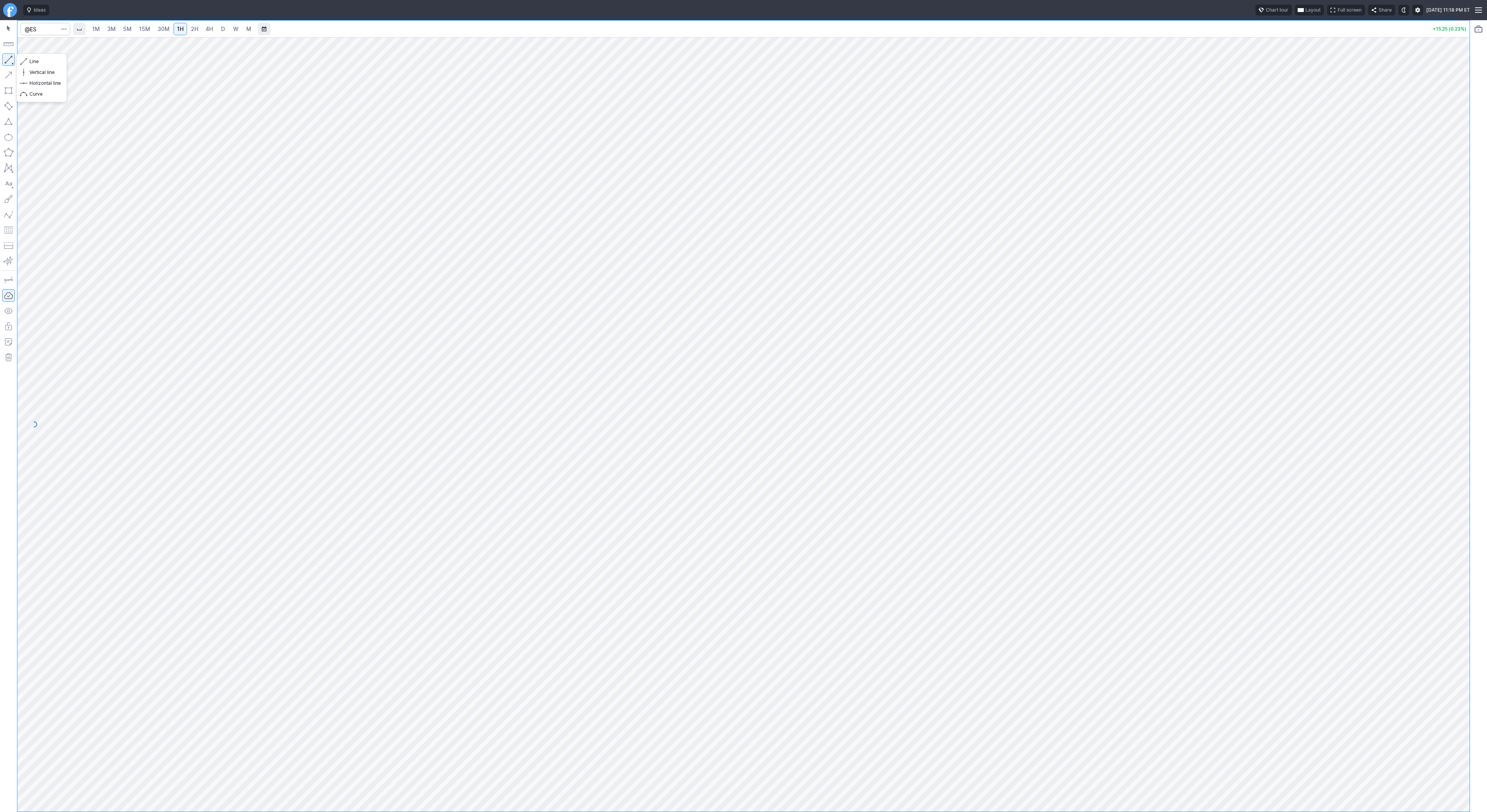
click at [10, 58] on button "button" at bounding box center [9, 60] width 12 height 12
click at [112, 29] on span "3M" at bounding box center [112, 29] width 9 height 7
click at [179, 29] on span "1H" at bounding box center [180, 29] width 7 height 7
click at [194, 23] on link "2H" at bounding box center [194, 29] width 14 height 12
drag, startPoint x: 7, startPoint y: 58, endPoint x: 33, endPoint y: 94, distance: 44.4
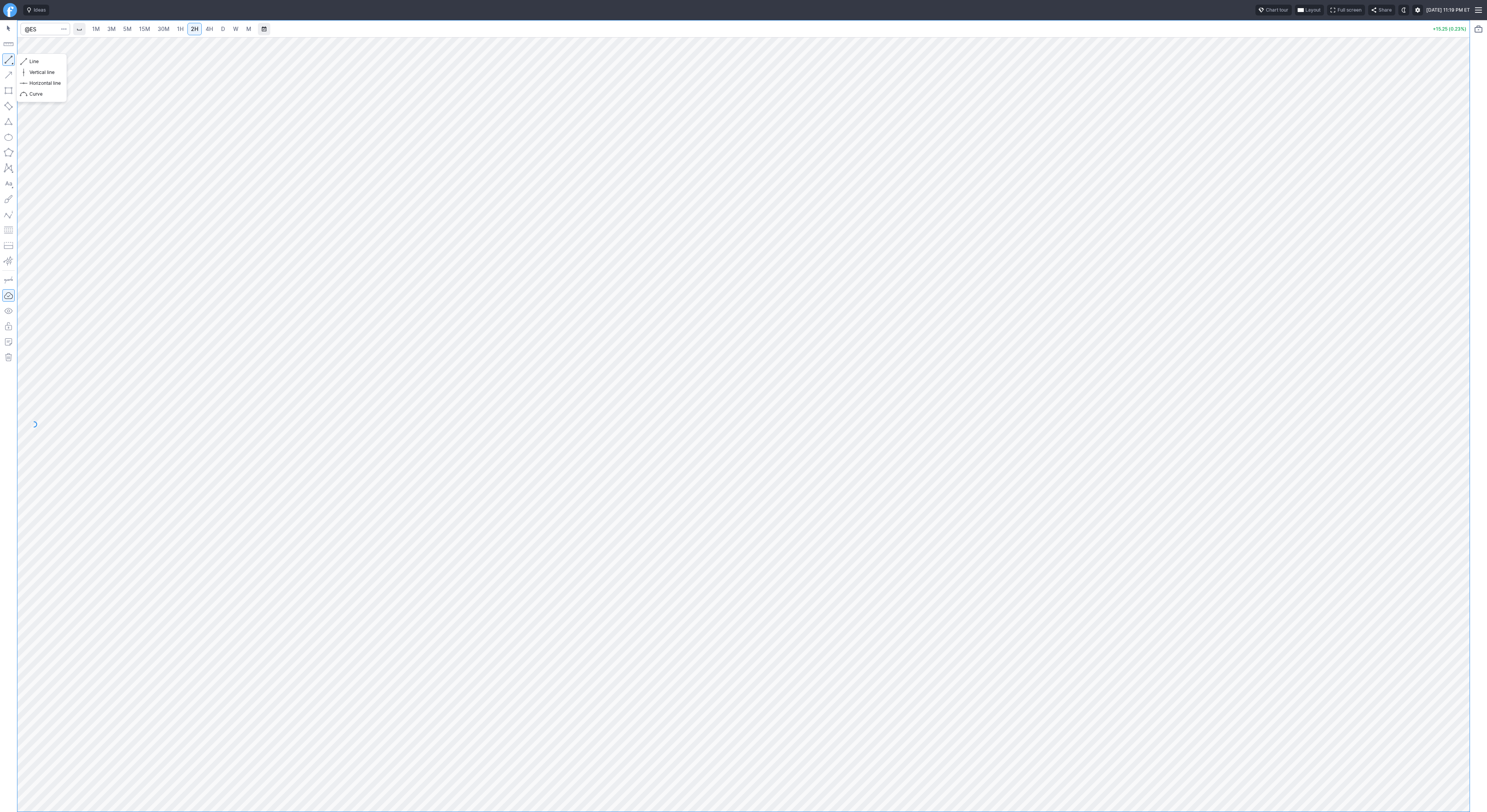
click at [7, 60] on button "button" at bounding box center [9, 60] width 12 height 12
click at [9, 59] on button "button" at bounding box center [9, 60] width 12 height 12
click at [9, 60] on button "button" at bounding box center [9, 60] width 12 height 12
click at [9, 61] on button "button" at bounding box center [9, 60] width 12 height 12
click at [6, 58] on button "button" at bounding box center [9, 60] width 12 height 12
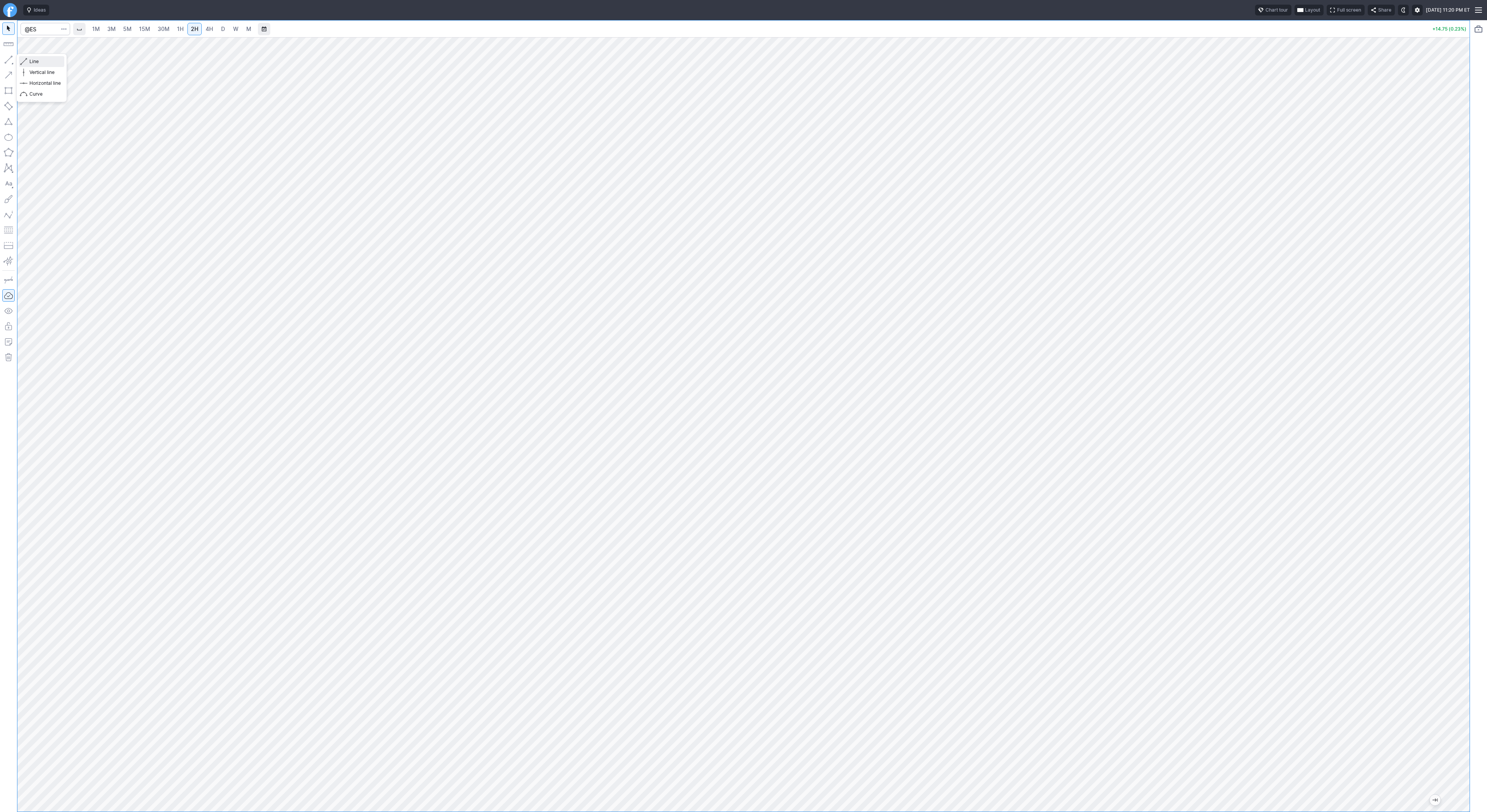
click at [25, 59] on span "button" at bounding box center [24, 61] width 4 height 11
click at [7, 59] on button "button" at bounding box center [9, 60] width 12 height 12
click at [6, 58] on button "button" at bounding box center [9, 60] width 12 height 12
click at [10, 56] on button "button" at bounding box center [9, 60] width 12 height 12
click at [29, 61] on button "Line" at bounding box center [42, 61] width 45 height 11
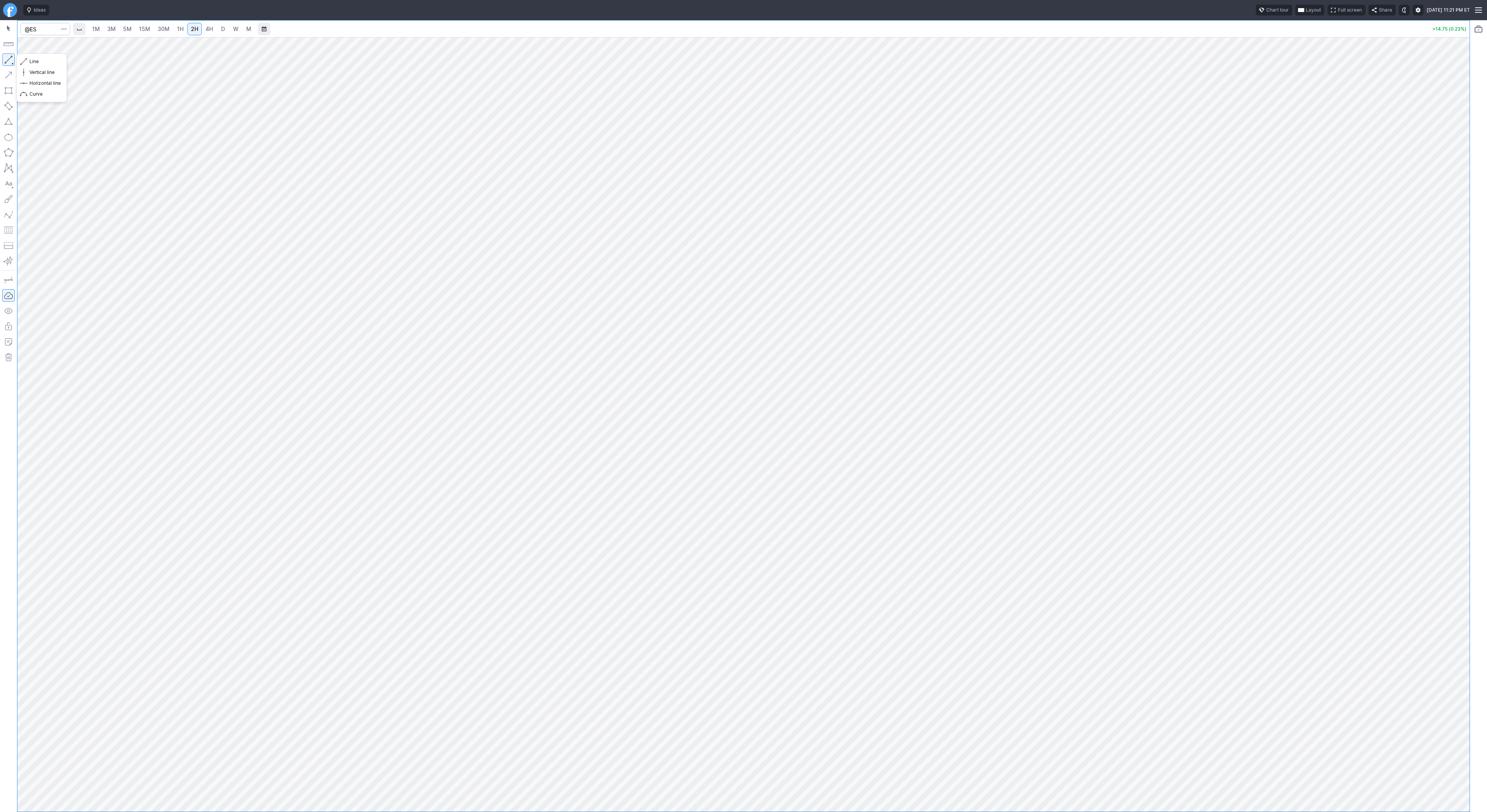
click at [9, 57] on button "button" at bounding box center [9, 60] width 12 height 12
click at [6, 58] on button "button" at bounding box center [9, 60] width 12 height 12
click at [42, 62] on span "Line" at bounding box center [45, 61] width 32 height 7
click at [36, 61] on span "Line" at bounding box center [45, 61] width 32 height 7
click at [9, 58] on button "button" at bounding box center [9, 60] width 12 height 12
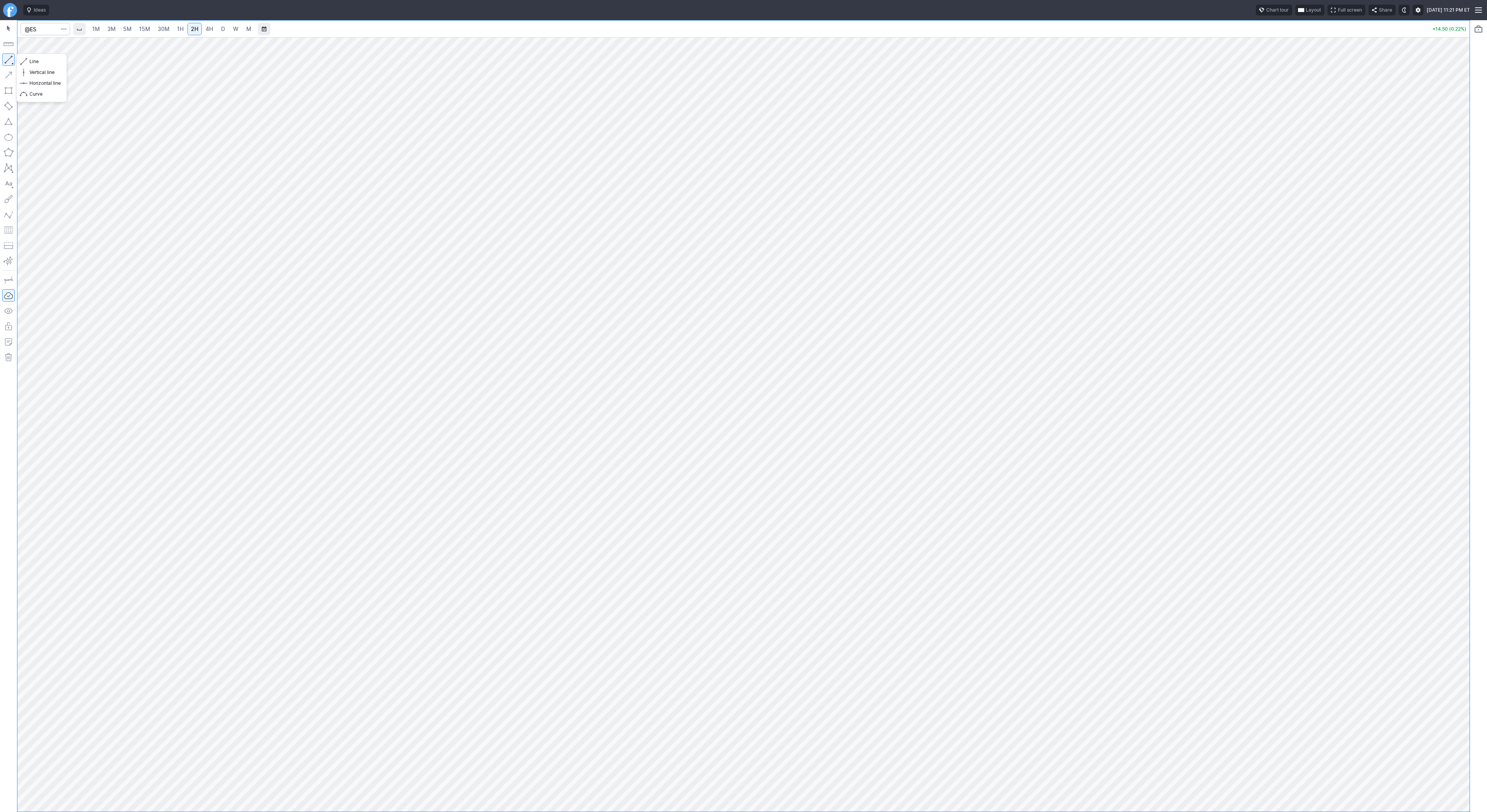
click at [8, 63] on button "button" at bounding box center [9, 60] width 12 height 12
click at [7, 59] on button "button" at bounding box center [9, 60] width 12 height 12
click at [30, 61] on span "Line" at bounding box center [45, 61] width 32 height 7
click at [12, 59] on button "button" at bounding box center [9, 60] width 12 height 12
drag, startPoint x: 9, startPoint y: 56, endPoint x: 14, endPoint y: 60, distance: 6.4
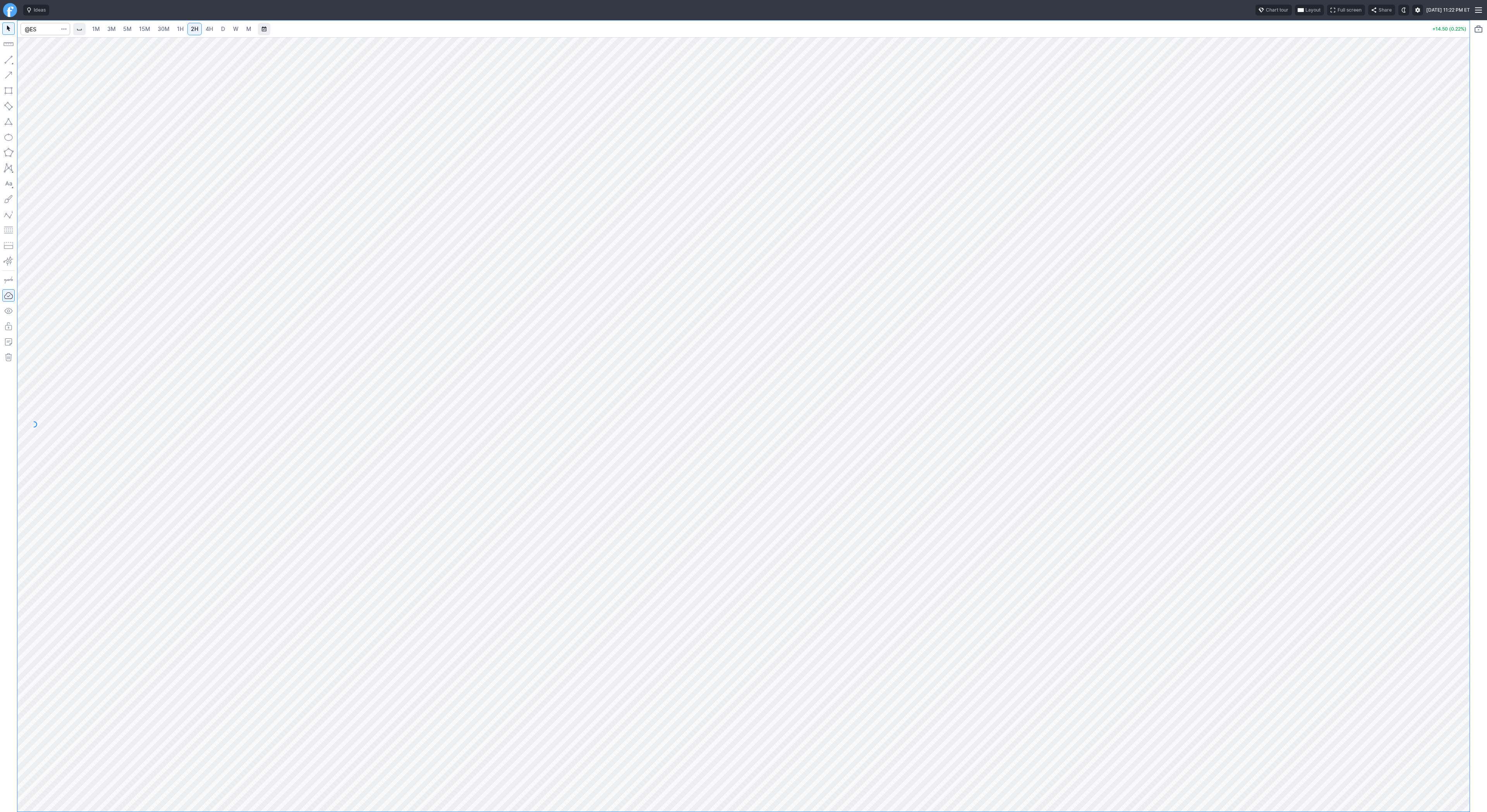
click at [10, 58] on button "button" at bounding box center [9, 60] width 12 height 12
click at [9, 60] on button "button" at bounding box center [9, 60] width 12 height 12
click at [7, 57] on button "button" at bounding box center [9, 60] width 12 height 12
click at [9, 62] on button "button" at bounding box center [9, 60] width 12 height 12
click at [9, 58] on button "button" at bounding box center [9, 60] width 12 height 12
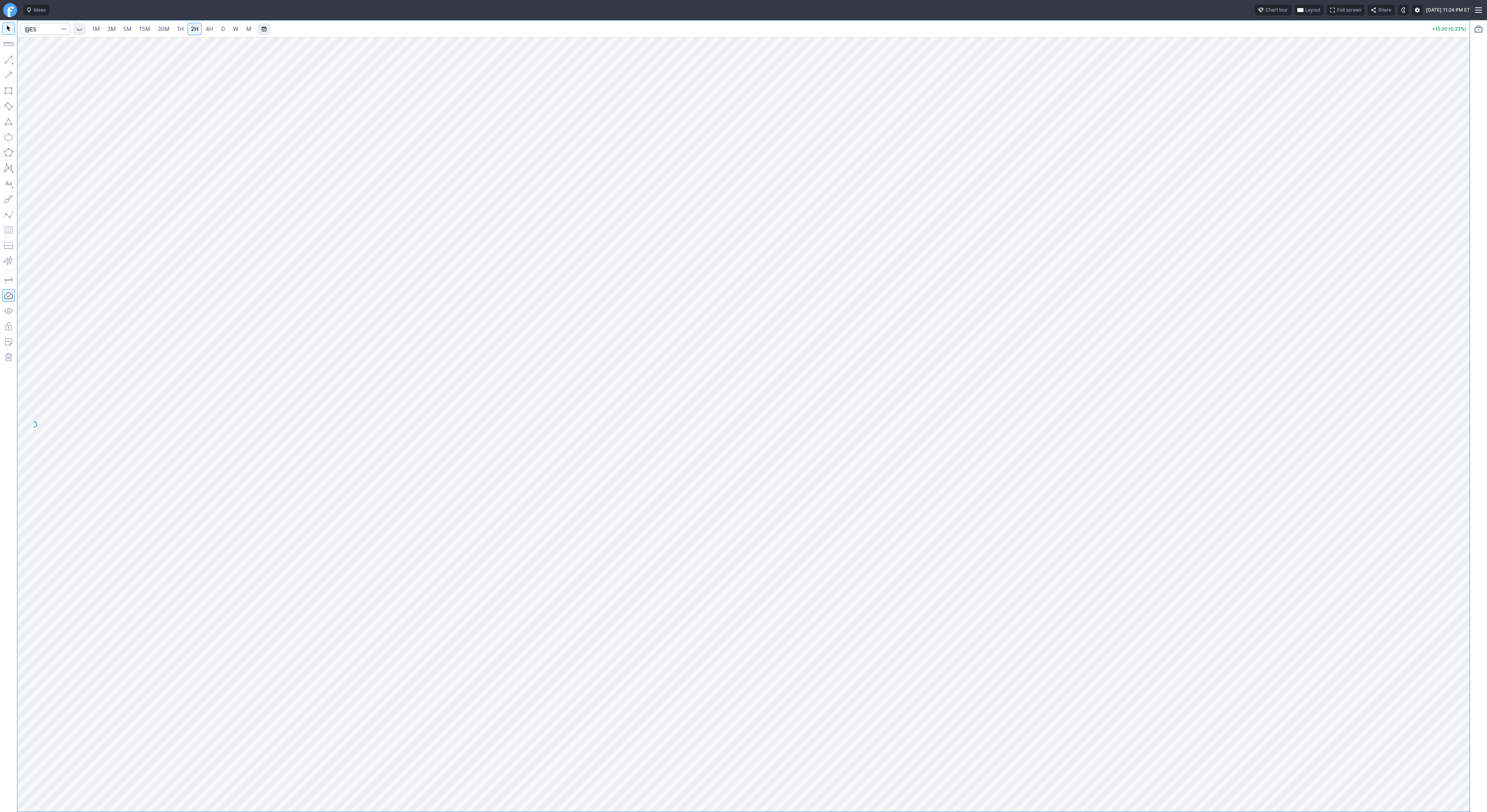
click at [7, 59] on button "button" at bounding box center [9, 60] width 12 height 12
click at [12, 58] on button "button" at bounding box center [9, 60] width 12 height 12
click at [11, 60] on button "button" at bounding box center [9, 60] width 12 height 12
click at [9, 58] on button "button" at bounding box center [9, 60] width 12 height 12
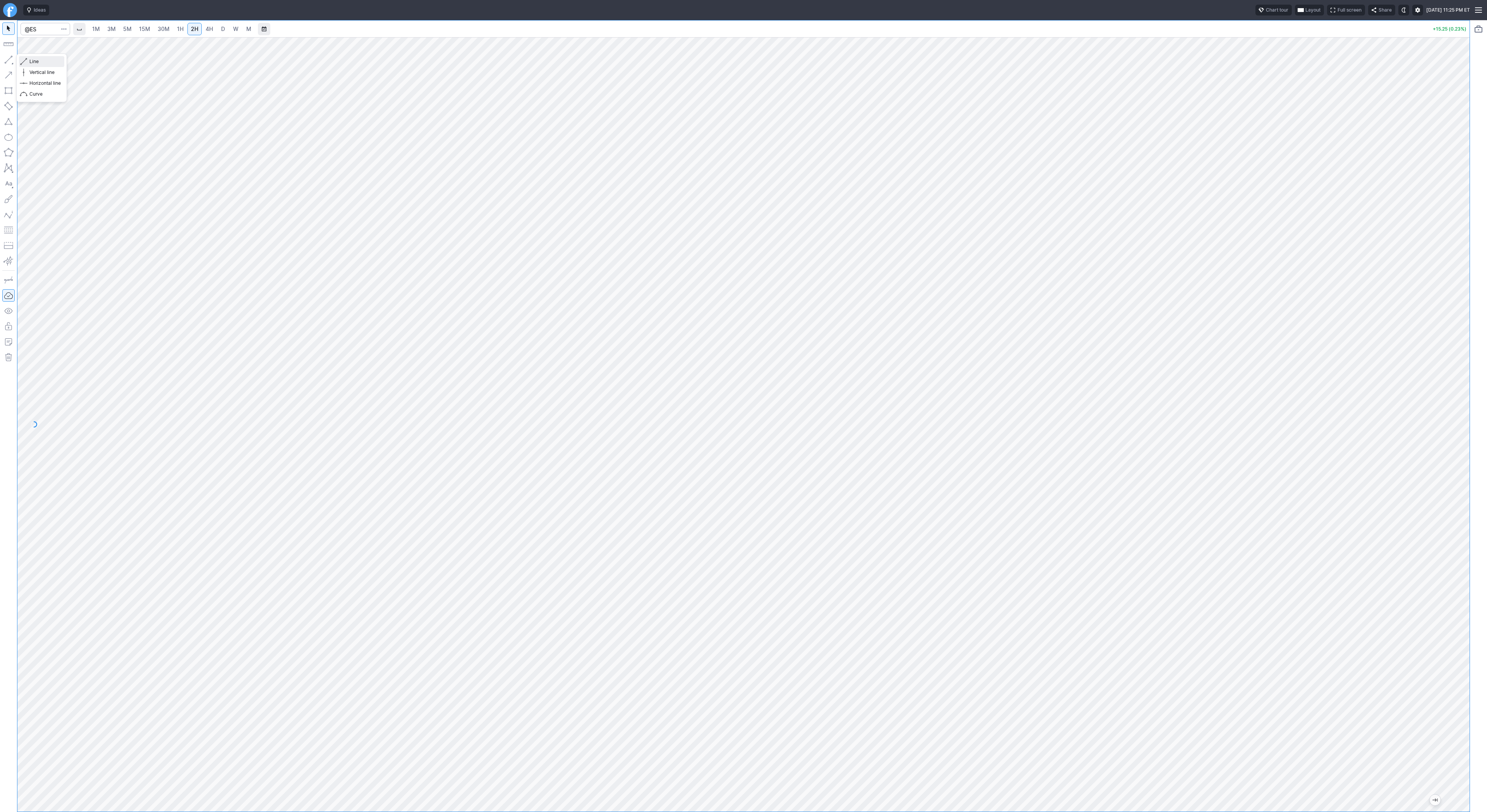
click at [47, 61] on span "Line" at bounding box center [45, 61] width 32 height 7
click at [27, 61] on button "Line" at bounding box center [42, 61] width 45 height 11
click at [8, 61] on button "button" at bounding box center [9, 60] width 12 height 12
click at [7, 60] on button "button" at bounding box center [9, 60] width 12 height 12
click at [6, 60] on button "button" at bounding box center [9, 60] width 12 height 12
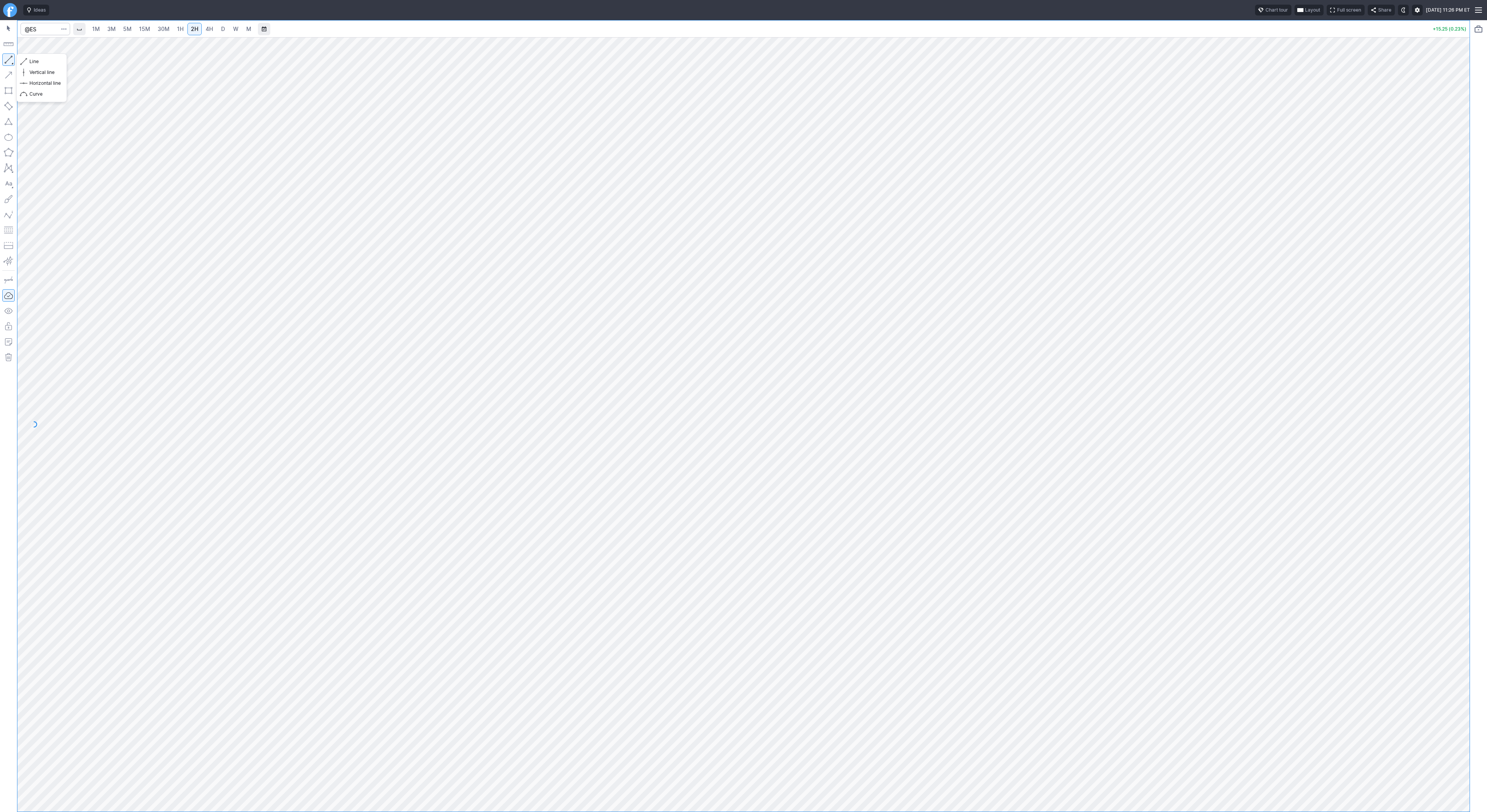
click at [8, 63] on button "button" at bounding box center [9, 60] width 12 height 12
click at [43, 60] on span "Line" at bounding box center [45, 61] width 32 height 7
click at [10, 60] on button "button" at bounding box center [9, 60] width 12 height 12
click at [7, 59] on button "button" at bounding box center [9, 60] width 12 height 12
click at [11, 60] on button "button" at bounding box center [9, 60] width 12 height 12
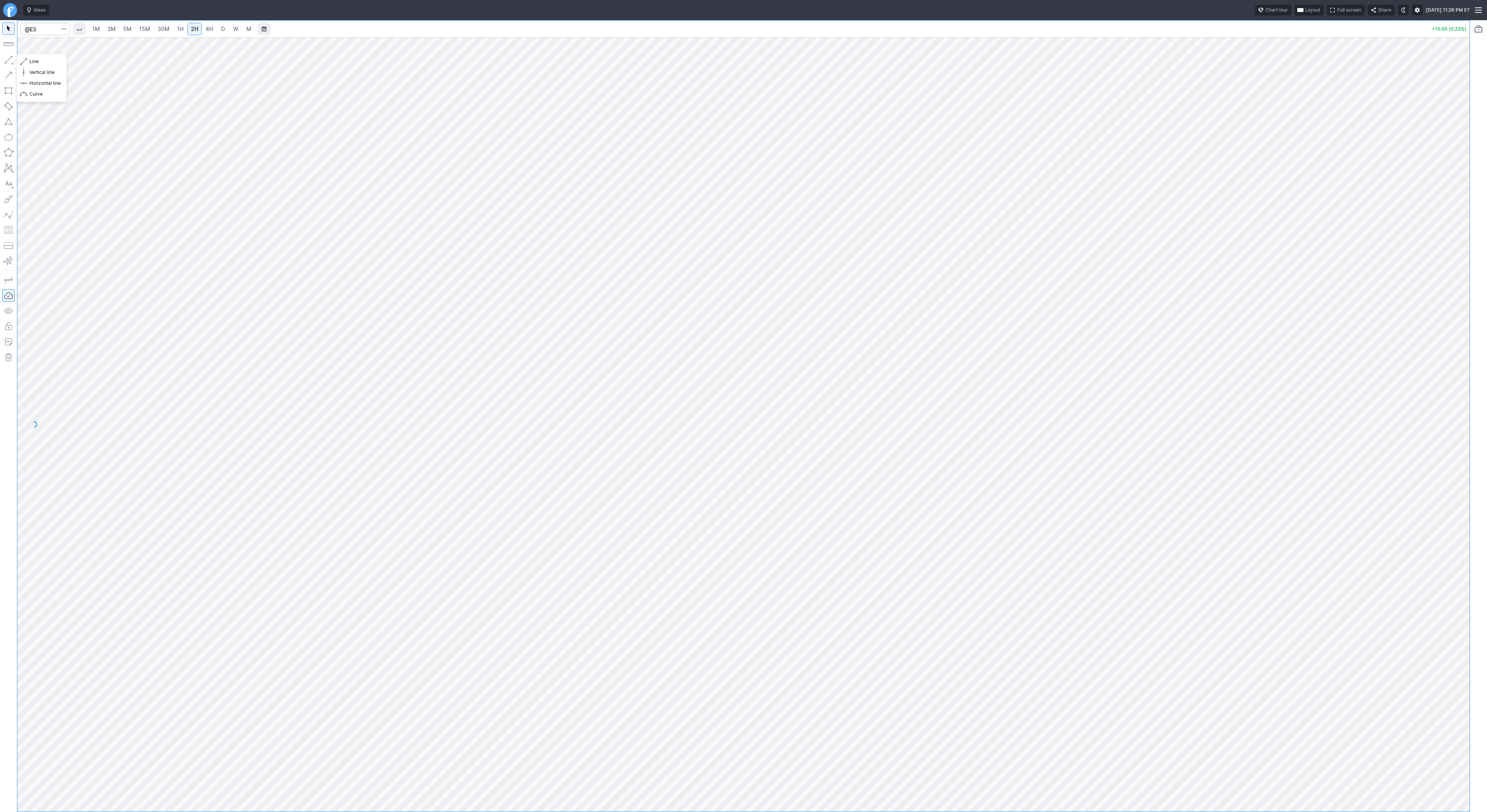
click at [7, 60] on button "button" at bounding box center [9, 60] width 12 height 12
click at [5, 60] on button "button" at bounding box center [9, 60] width 12 height 12
click at [6, 57] on button "button" at bounding box center [9, 60] width 12 height 12
drag, startPoint x: 6, startPoint y: 59, endPoint x: 35, endPoint y: 80, distance: 35.8
click at [6, 60] on button "button" at bounding box center [9, 60] width 12 height 12
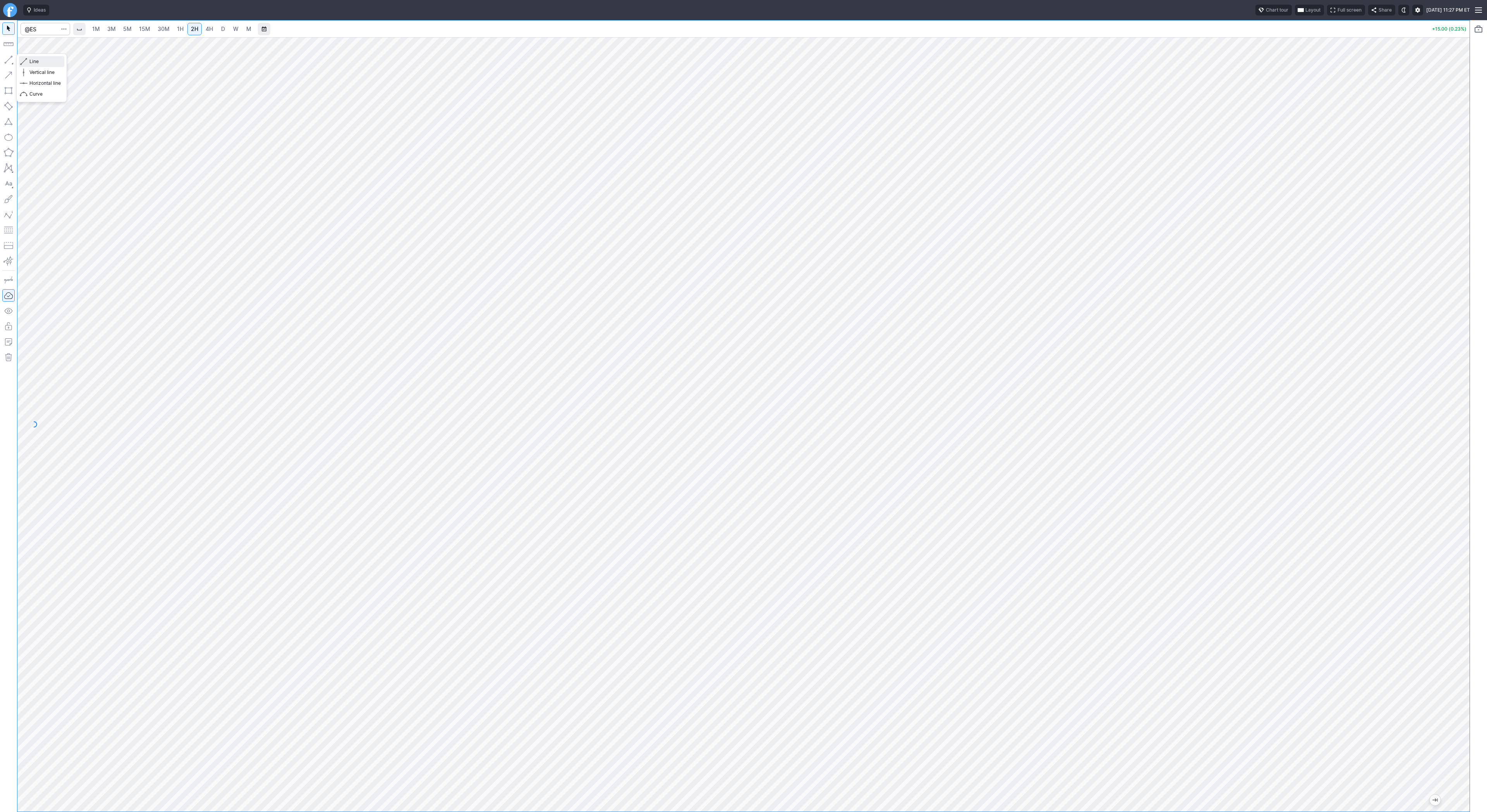
click at [35, 60] on span "Line" at bounding box center [45, 61] width 32 height 7
click at [10, 57] on button "button" at bounding box center [9, 60] width 12 height 12
click at [9, 60] on button "button" at bounding box center [9, 60] width 12 height 12
drag, startPoint x: 7, startPoint y: 58, endPoint x: 66, endPoint y: 100, distance: 72.4
click at [9, 60] on button "button" at bounding box center [9, 60] width 12 height 12
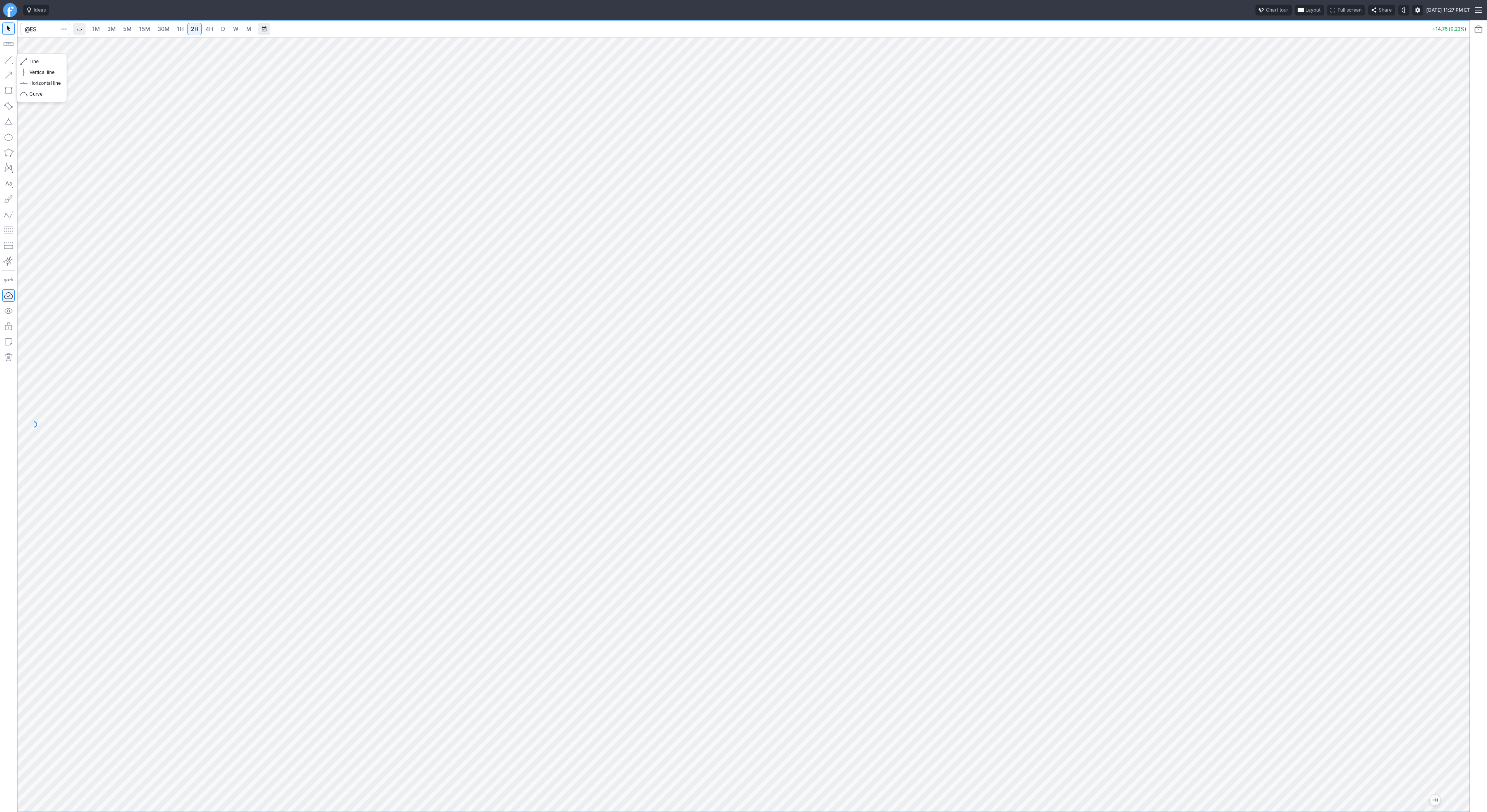
click at [6, 58] on button "button" at bounding box center [9, 60] width 12 height 12
click at [7, 60] on button "button" at bounding box center [9, 60] width 12 height 12
click at [9, 58] on button "button" at bounding box center [9, 60] width 12 height 12
click at [10, 58] on button "button" at bounding box center [9, 60] width 12 height 12
click at [4, 56] on button "button" at bounding box center [9, 60] width 12 height 12
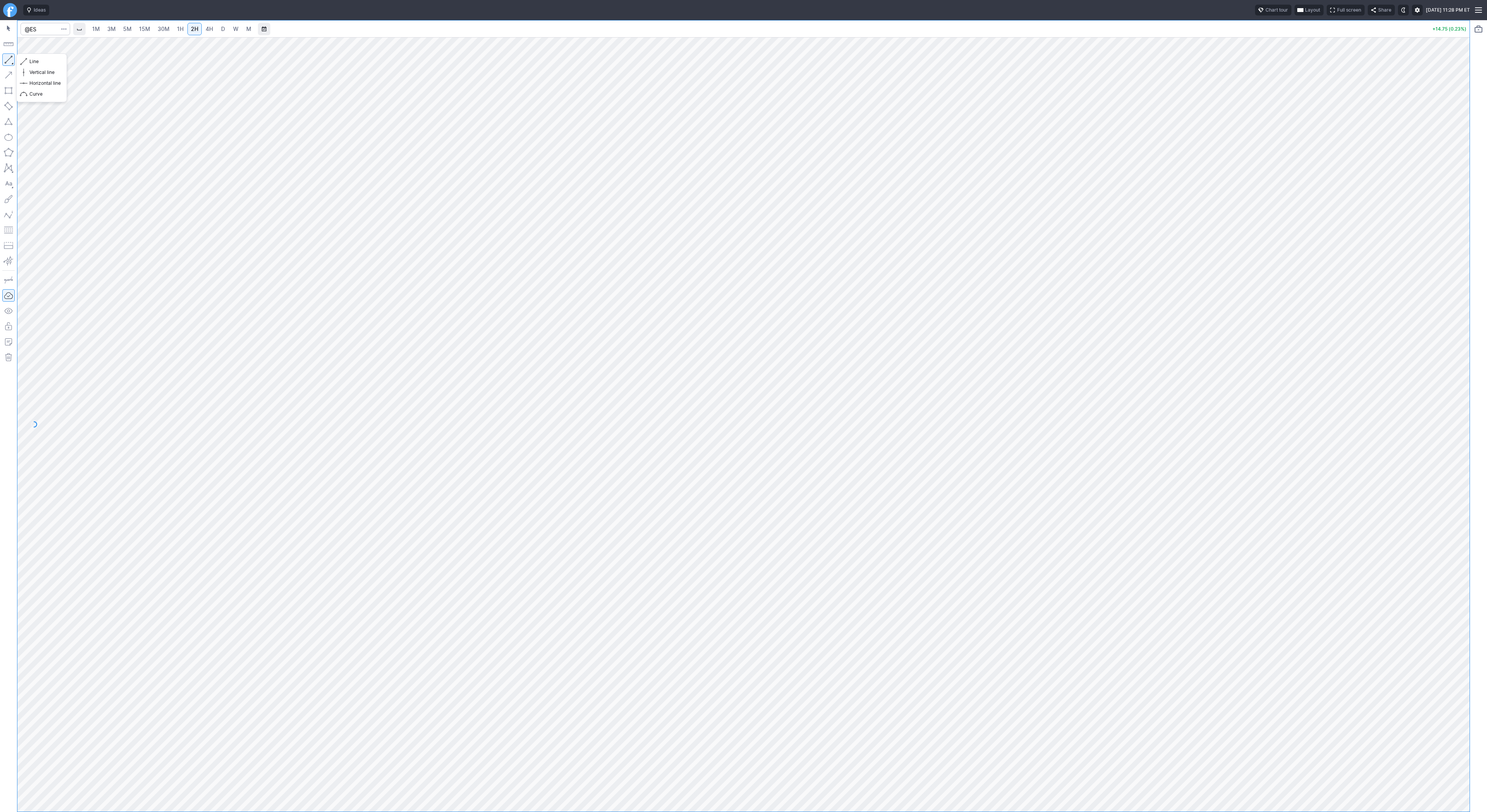
click at [10, 56] on button "button" at bounding box center [9, 60] width 12 height 12
click at [42, 59] on span "Line" at bounding box center [45, 61] width 32 height 7
click at [11, 58] on button "button" at bounding box center [9, 60] width 12 height 12
click at [1450, 532] on div at bounding box center [744, 424] width 1452 height 774
click at [42, 62] on span "Line" at bounding box center [45, 61] width 32 height 7
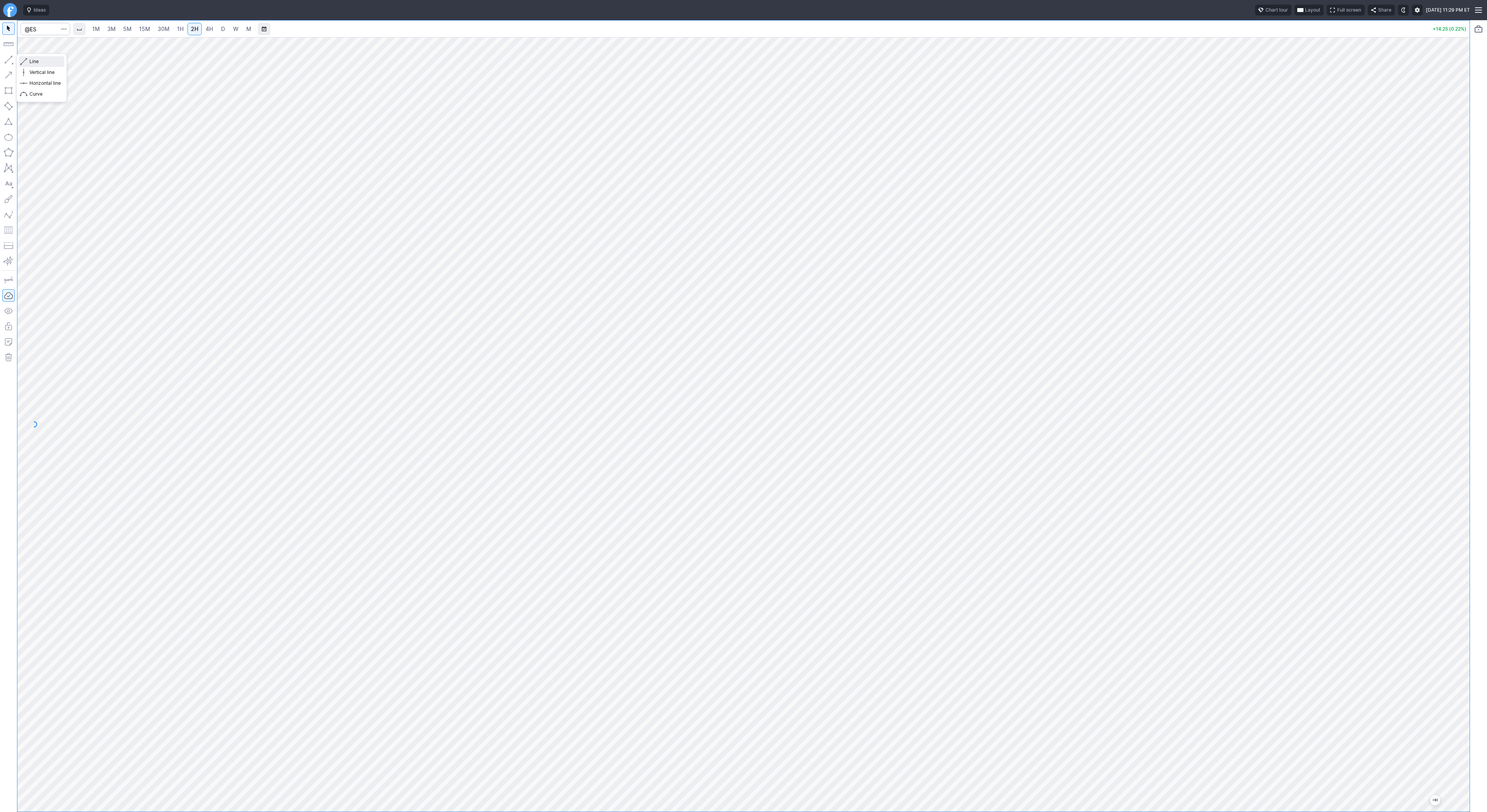
drag, startPoint x: 30, startPoint y: 60, endPoint x: 53, endPoint y: 73, distance: 26.4
click at [30, 60] on span "Line" at bounding box center [45, 61] width 32 height 7
click at [11, 58] on button "button" at bounding box center [9, 60] width 12 height 12
click at [25, 61] on span "button" at bounding box center [24, 61] width 4 height 11
click at [38, 30] on input "Search" at bounding box center [45, 29] width 50 height 12
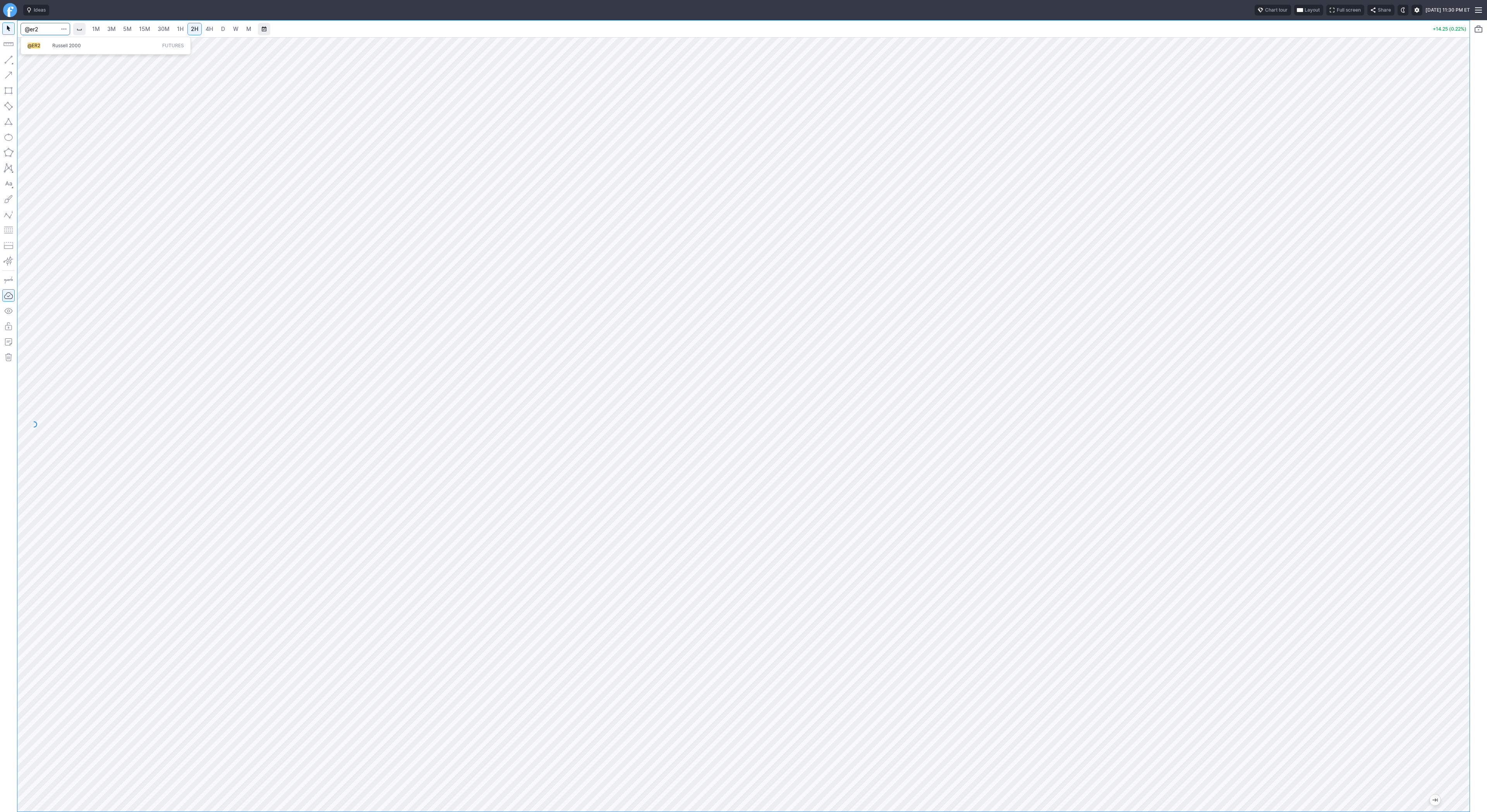
type input "@er2"
click at [53, 47] on span "Russell 2000" at bounding box center [66, 45] width 29 height 6
drag, startPoint x: 9, startPoint y: 60, endPoint x: 8, endPoint y: 123, distance: 63.0
click at [9, 60] on button "button" at bounding box center [9, 60] width 12 height 12
drag, startPoint x: 7, startPoint y: 58, endPoint x: 8, endPoint y: 64, distance: 6.1
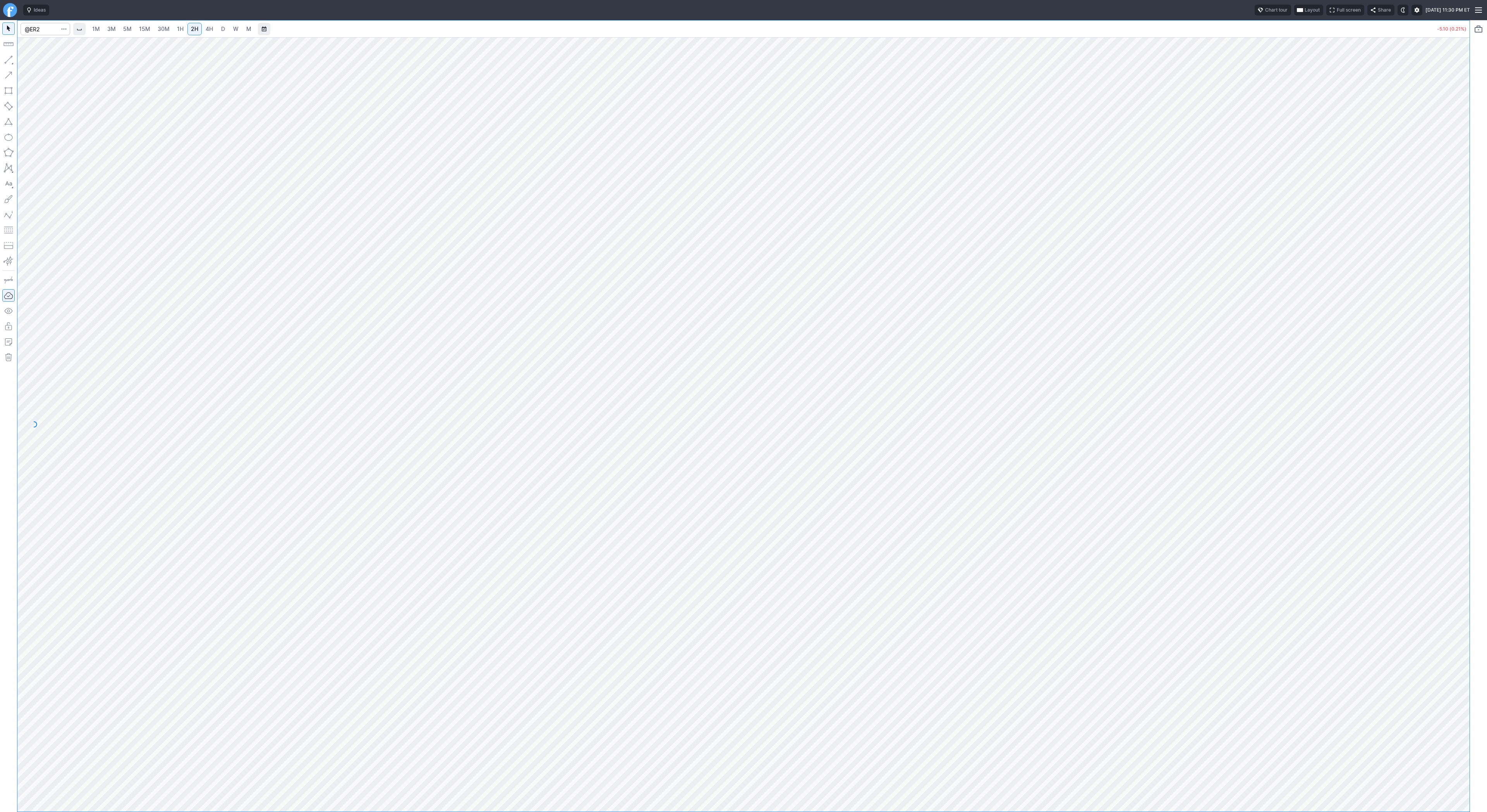
click at [7, 58] on button "button" at bounding box center [9, 60] width 12 height 12
drag, startPoint x: 10, startPoint y: 61, endPoint x: 10, endPoint y: 69, distance: 8.0
click at [10, 62] on button "button" at bounding box center [9, 60] width 12 height 12
drag, startPoint x: 7, startPoint y: 58, endPoint x: 15, endPoint y: 68, distance: 12.8
click at [7, 58] on button "button" at bounding box center [9, 60] width 12 height 12
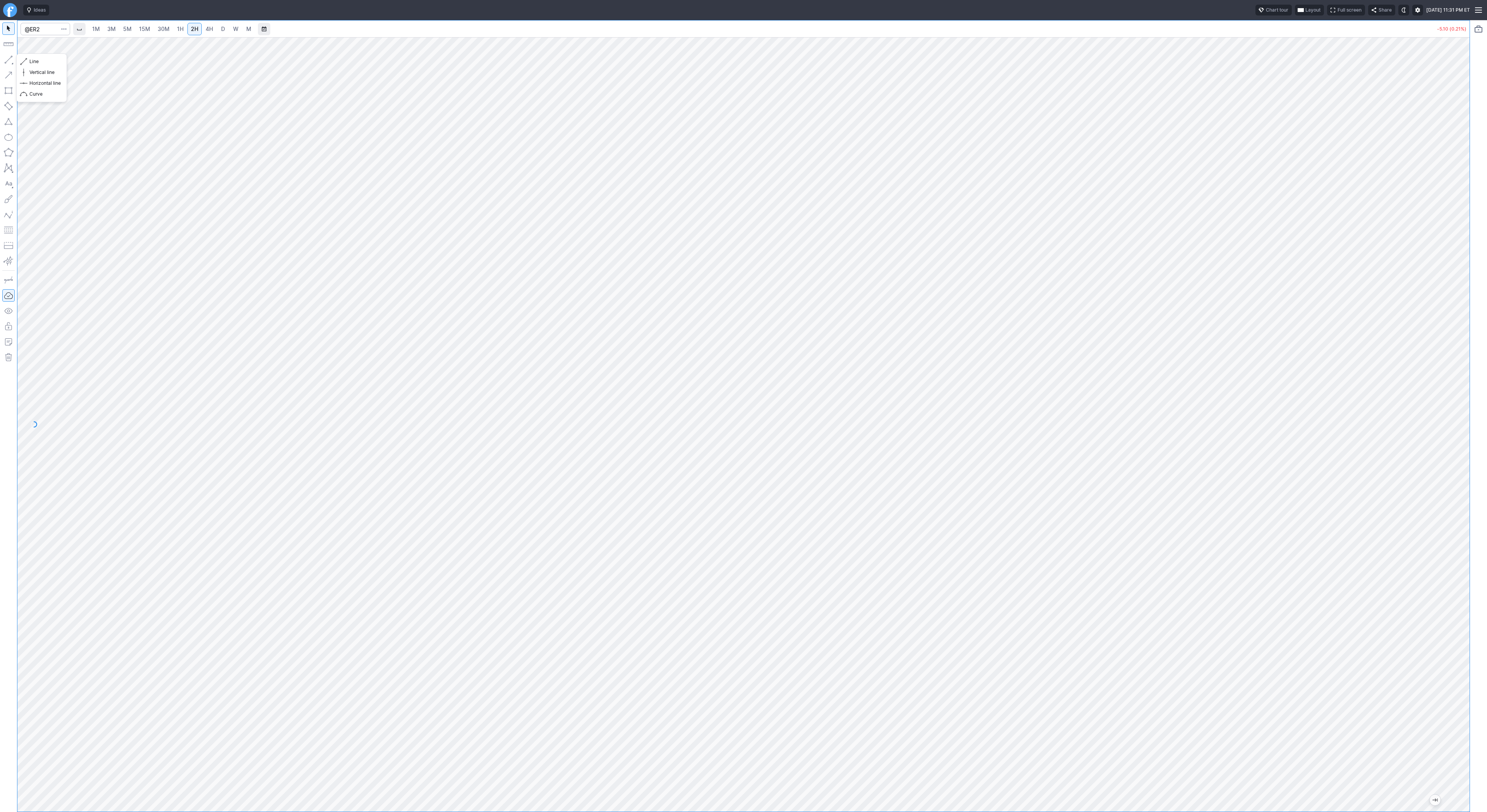
drag, startPoint x: 6, startPoint y: 56, endPoint x: 18, endPoint y: 86, distance: 32.3
click at [6, 56] on button "button" at bounding box center [9, 60] width 12 height 12
click at [37, 60] on span "Line" at bounding box center [45, 61] width 32 height 7
click at [6, 64] on button "button" at bounding box center [9, 60] width 12 height 12
click at [6, 60] on button "button" at bounding box center [9, 60] width 12 height 12
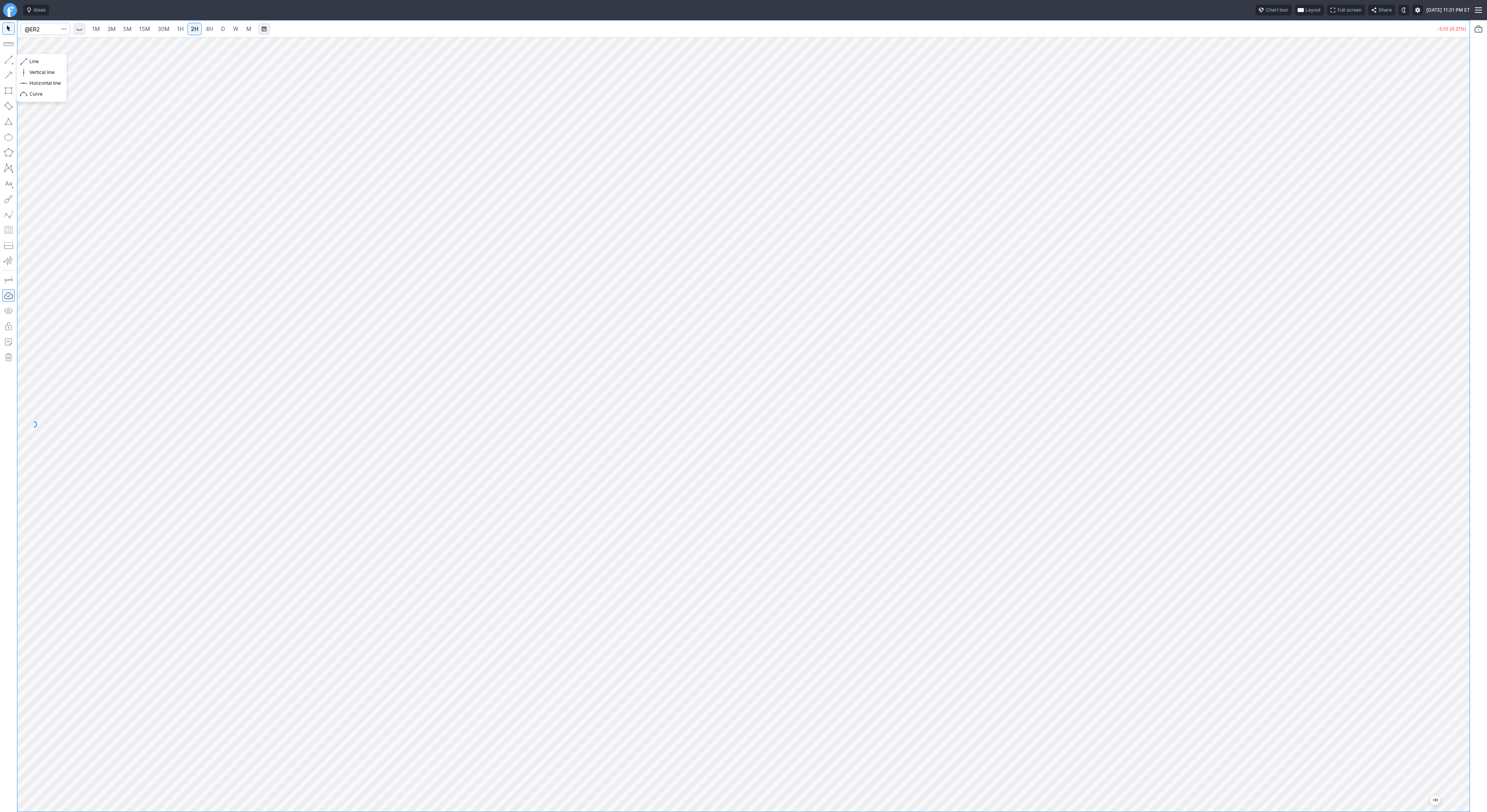
click at [4, 60] on button "button" at bounding box center [9, 60] width 12 height 12
click at [7, 58] on button "button" at bounding box center [9, 60] width 12 height 12
click at [9, 58] on button "button" at bounding box center [9, 60] width 12 height 12
click at [5, 58] on button "button" at bounding box center [9, 60] width 12 height 12
click at [9, 55] on button "button" at bounding box center [9, 60] width 12 height 12
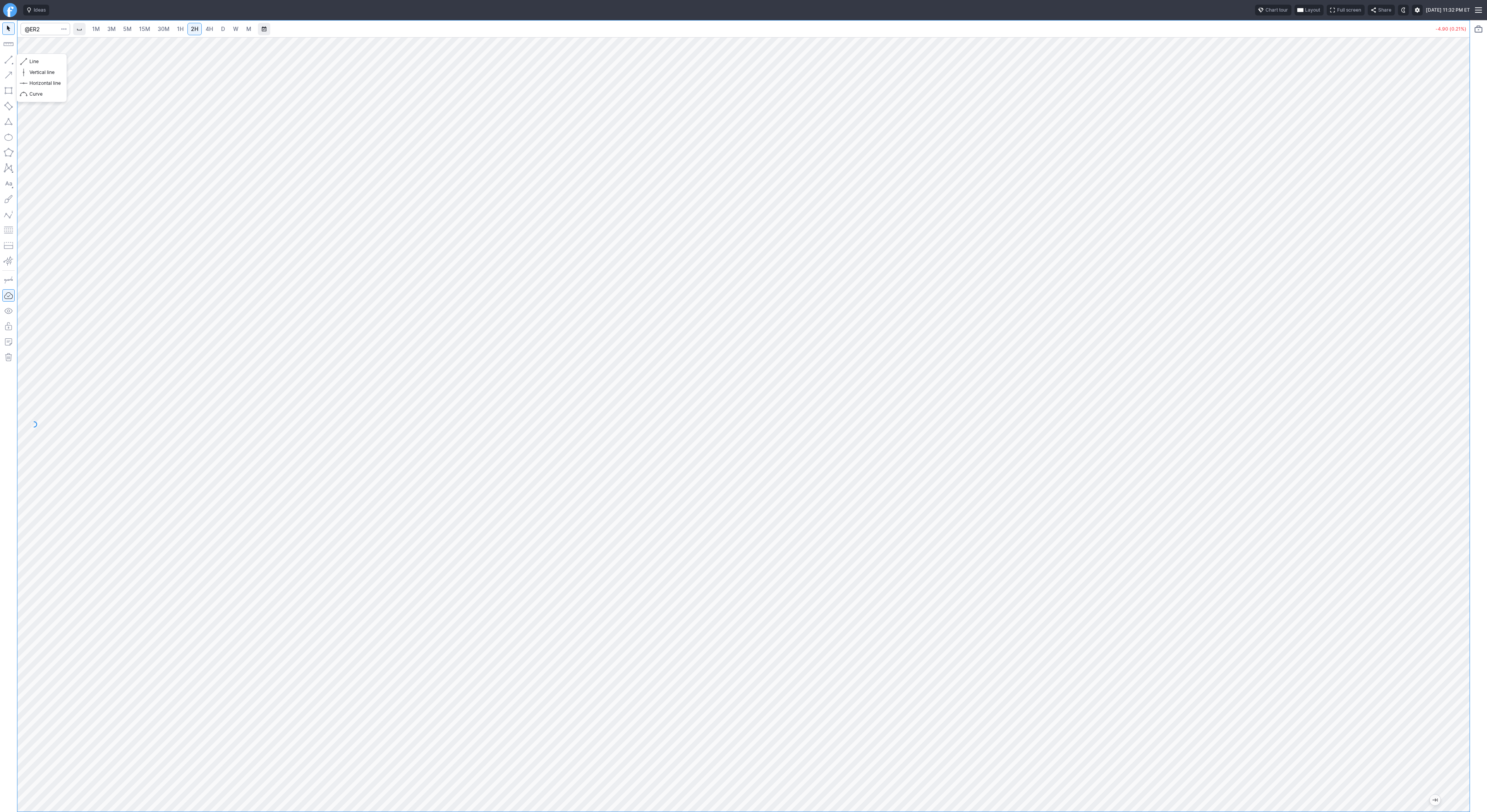
click at [10, 59] on button "button" at bounding box center [9, 60] width 12 height 12
click at [9, 62] on button "button" at bounding box center [9, 60] width 12 height 12
click at [7, 58] on button "button" at bounding box center [9, 60] width 12 height 12
click at [13, 60] on button "button" at bounding box center [9, 60] width 12 height 12
click at [7, 59] on button "button" at bounding box center [9, 60] width 12 height 12
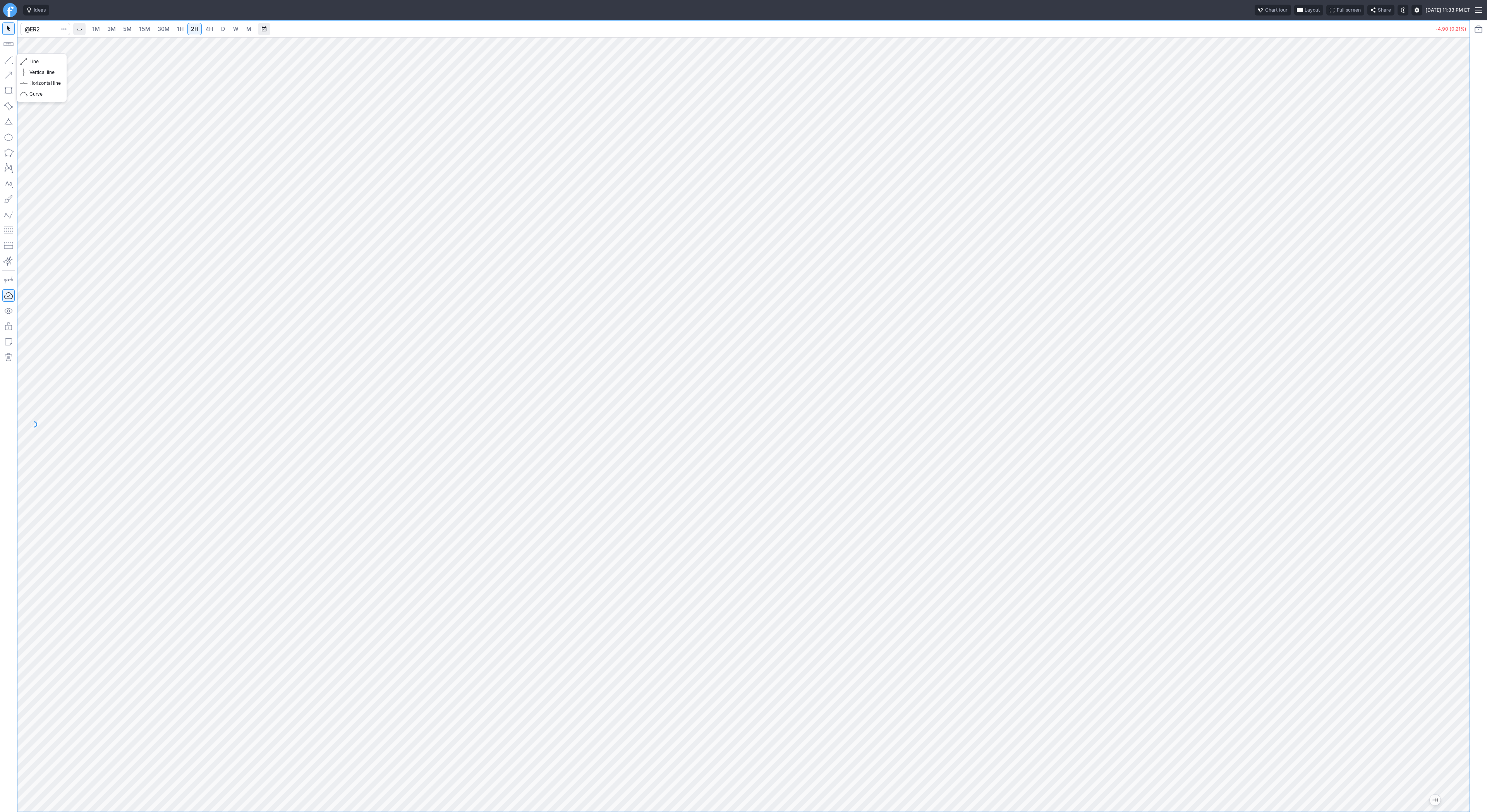
click at [6, 58] on button "button" at bounding box center [9, 60] width 12 height 12
drag, startPoint x: 9, startPoint y: 58, endPoint x: 20, endPoint y: 77, distance: 22.0
click at [10, 60] on button "button" at bounding box center [9, 60] width 12 height 12
click at [7, 62] on button "button" at bounding box center [9, 60] width 12 height 12
drag, startPoint x: 7, startPoint y: 63, endPoint x: 17, endPoint y: 73, distance: 14.1
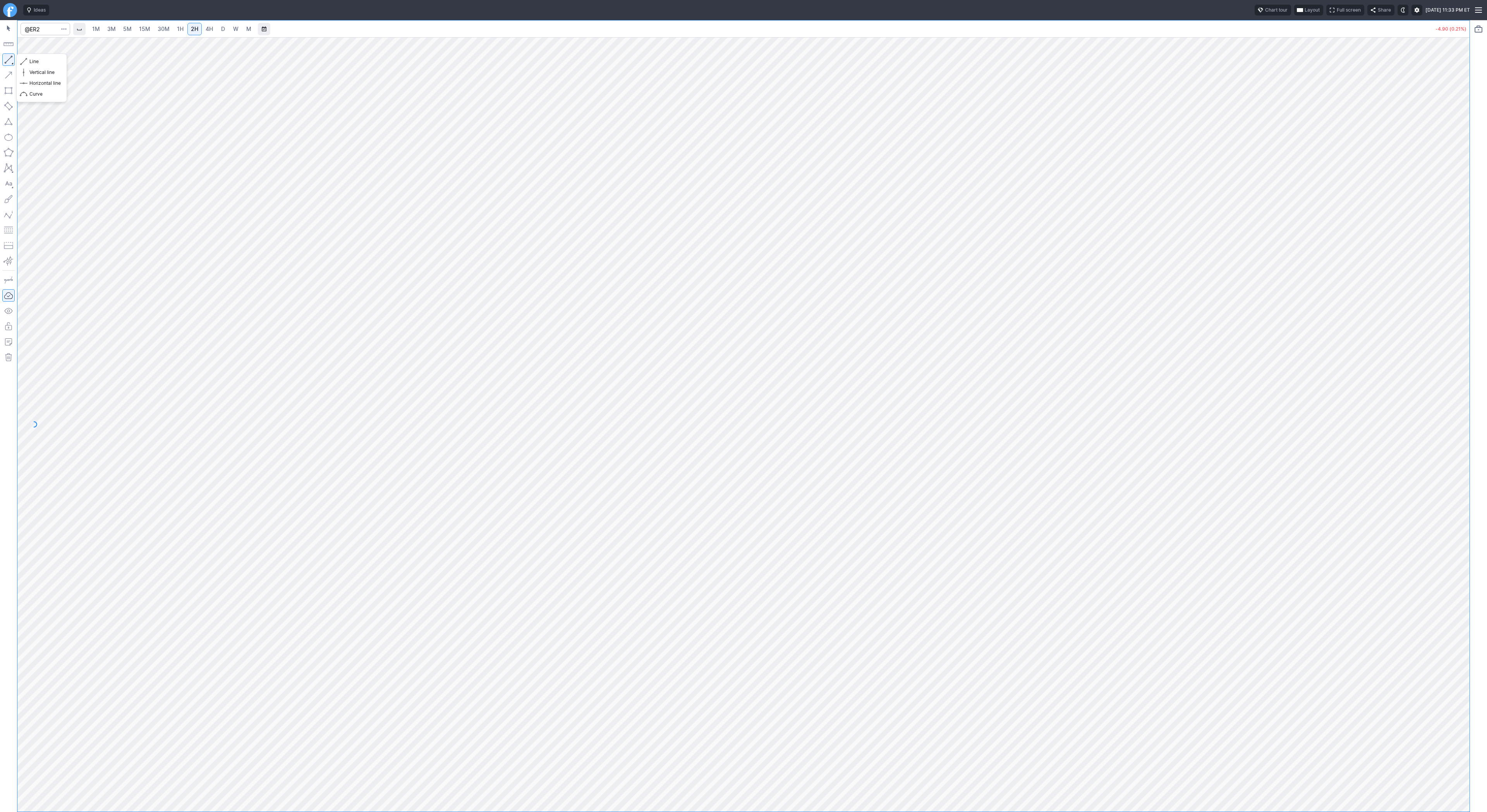
click at [7, 63] on button "button" at bounding box center [9, 60] width 12 height 12
click at [5, 60] on button "button" at bounding box center [9, 60] width 12 height 12
click at [12, 60] on button "button" at bounding box center [9, 60] width 12 height 12
click at [12, 58] on button "button" at bounding box center [9, 60] width 12 height 12
click at [10, 57] on button "button" at bounding box center [9, 60] width 12 height 12
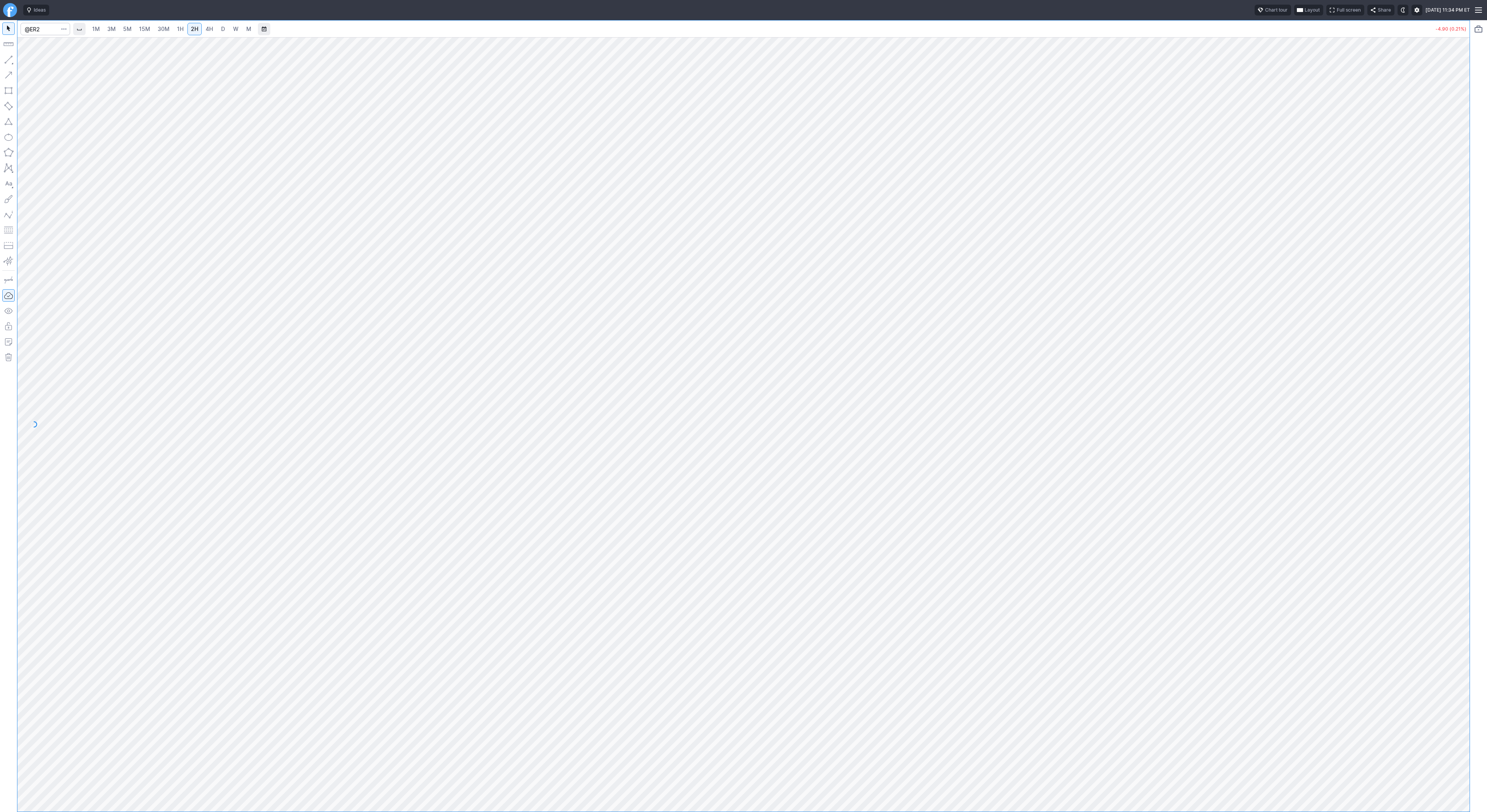
drag, startPoint x: 10, startPoint y: 58, endPoint x: 10, endPoint y: 62, distance: 4.0
click at [10, 61] on button "button" at bounding box center [9, 60] width 12 height 12
drag, startPoint x: 9, startPoint y: 60, endPoint x: 47, endPoint y: 94, distance: 51.0
click at [9, 60] on button "button" at bounding box center [9, 60] width 12 height 12
drag, startPoint x: 6, startPoint y: 59, endPoint x: 10, endPoint y: 64, distance: 6.4
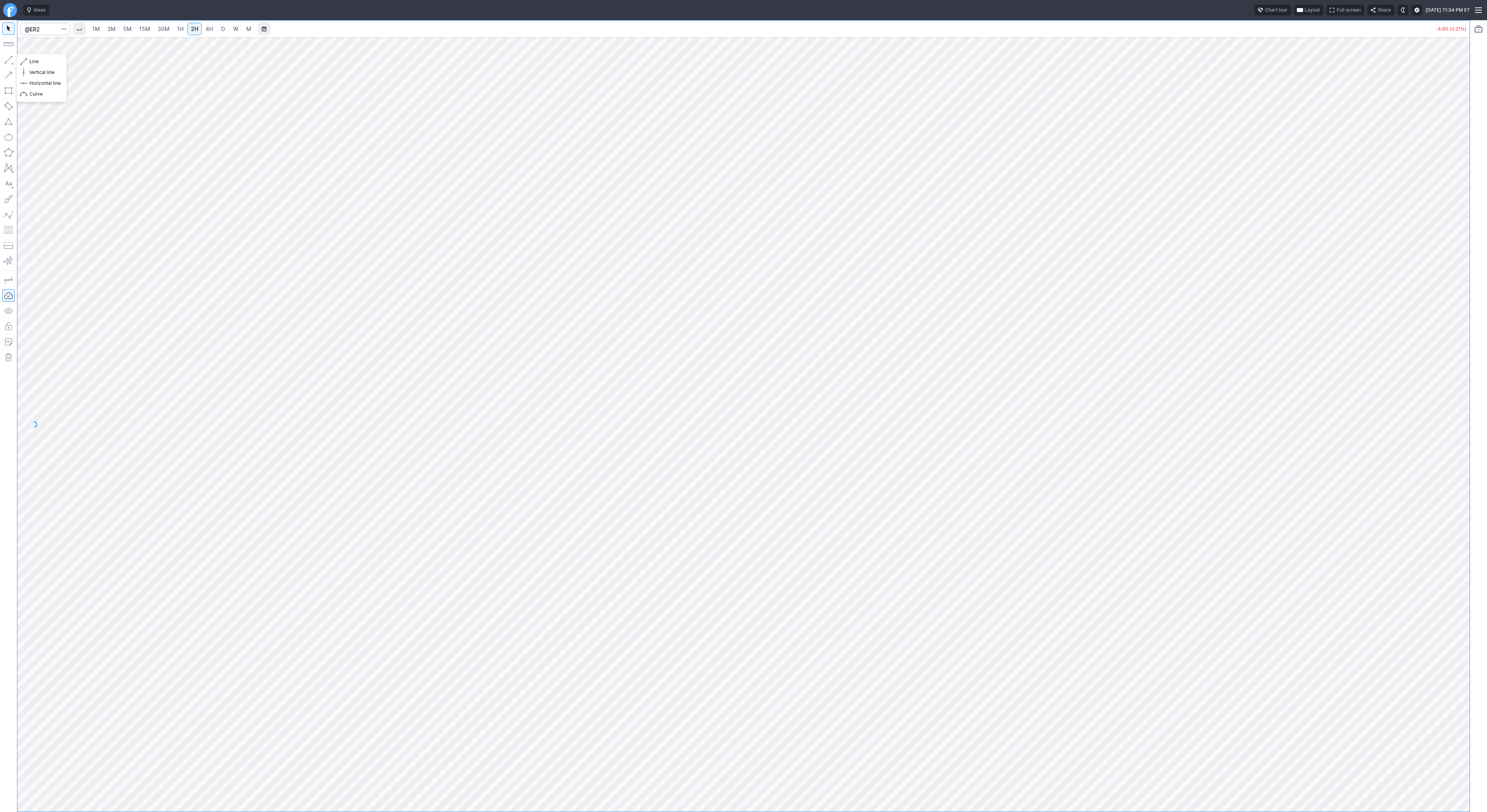
click at [6, 59] on button "button" at bounding box center [9, 60] width 12 height 12
click at [5, 59] on button "button" at bounding box center [9, 60] width 12 height 12
click at [7, 55] on button "button" at bounding box center [9, 60] width 12 height 12
click at [7, 58] on button "button" at bounding box center [9, 60] width 12 height 12
click at [6, 59] on button "button" at bounding box center [9, 60] width 12 height 12
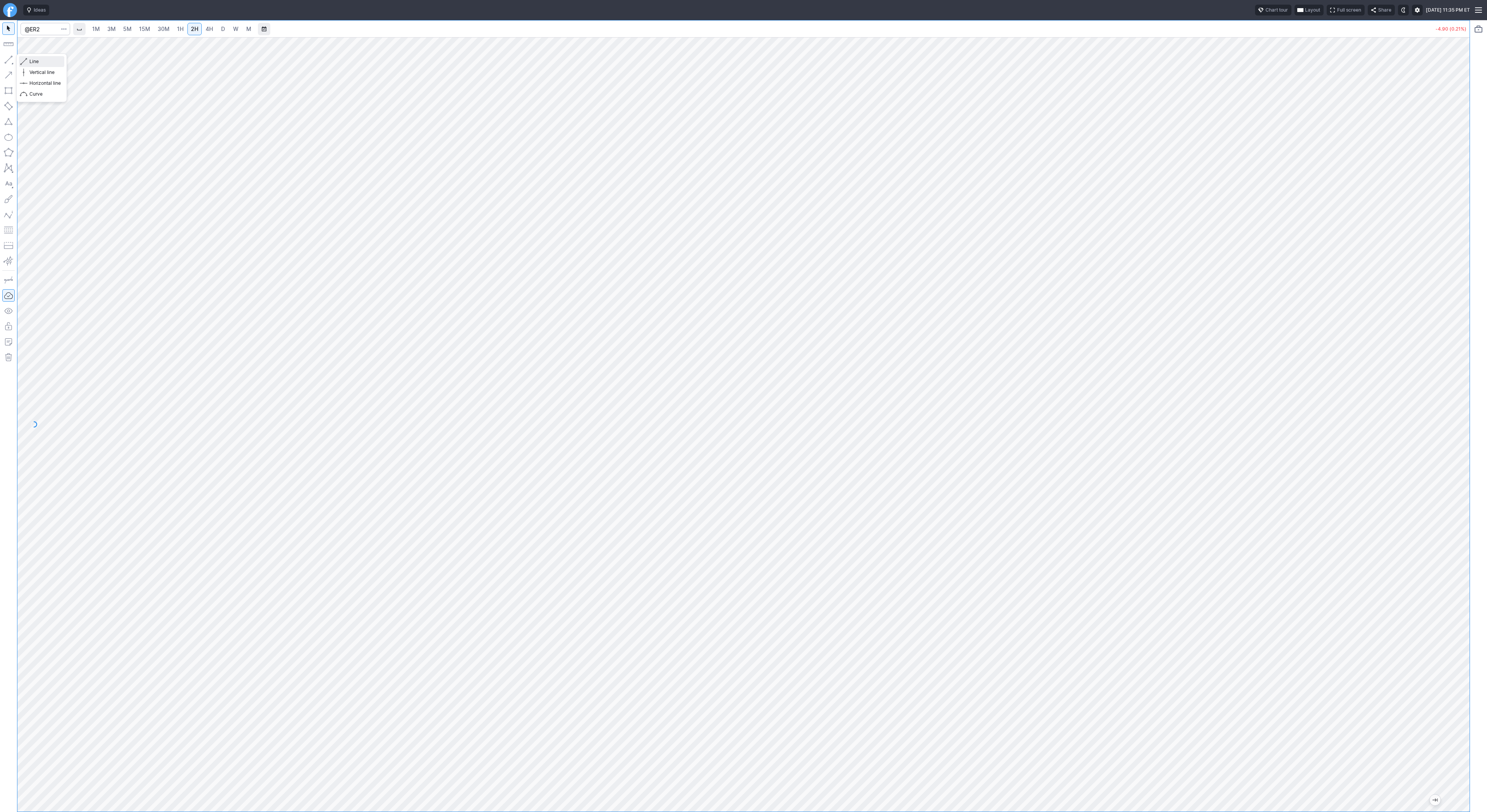
click at [33, 62] on span "Line" at bounding box center [45, 61] width 32 height 7
click at [11, 57] on button "button" at bounding box center [9, 60] width 12 height 12
click at [9, 60] on button "button" at bounding box center [9, 60] width 12 height 12
click at [9, 58] on button "button" at bounding box center [9, 60] width 12 height 12
click at [37, 60] on span "Line" at bounding box center [45, 61] width 32 height 7
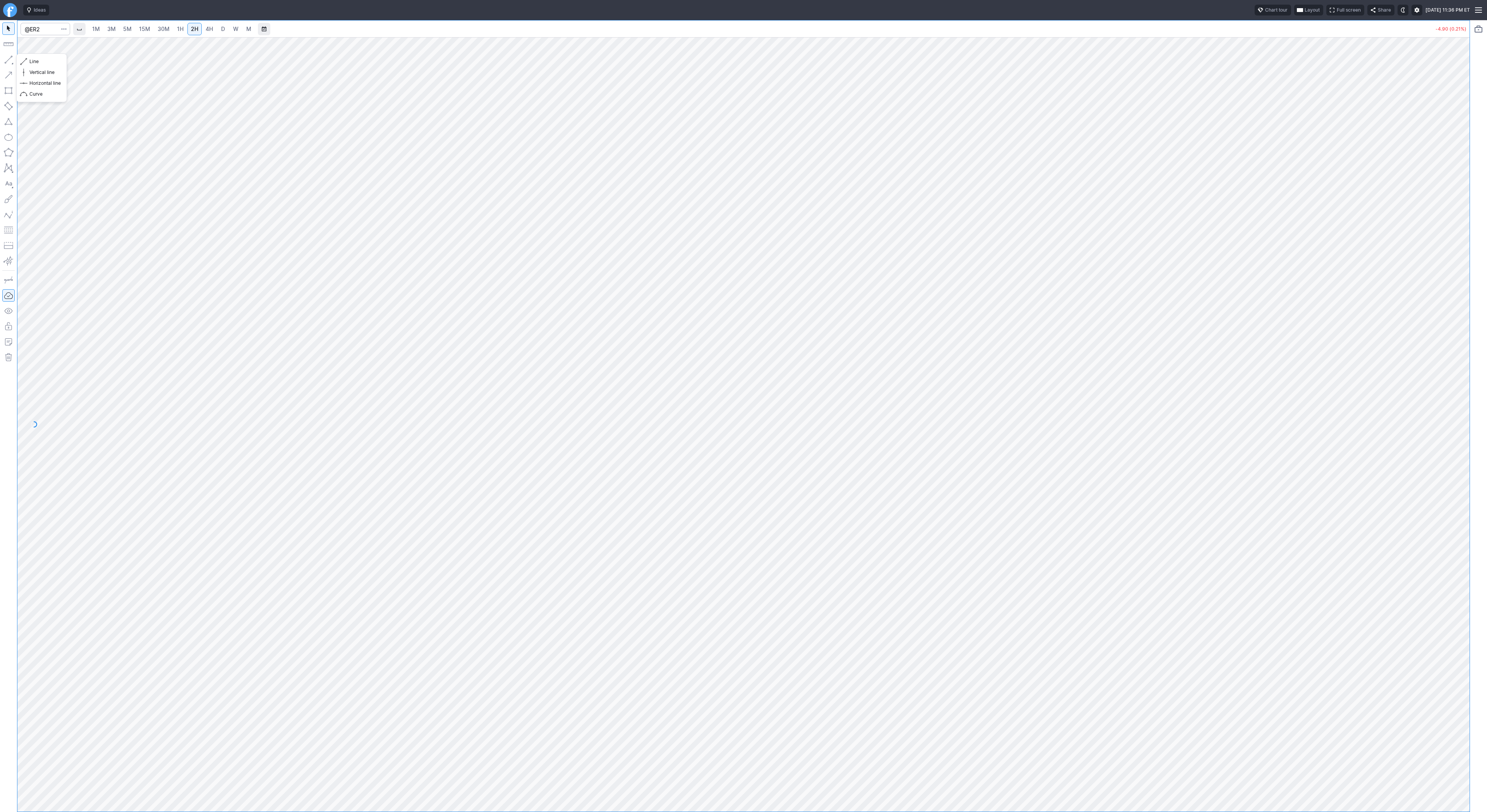
click at [9, 58] on button "button" at bounding box center [9, 60] width 12 height 12
click at [32, 59] on span "Line" at bounding box center [45, 61] width 32 height 7
click at [9, 58] on button "button" at bounding box center [9, 60] width 12 height 12
click at [9, 56] on button "button" at bounding box center [9, 60] width 12 height 12
click at [7, 60] on button "button" at bounding box center [9, 60] width 12 height 12
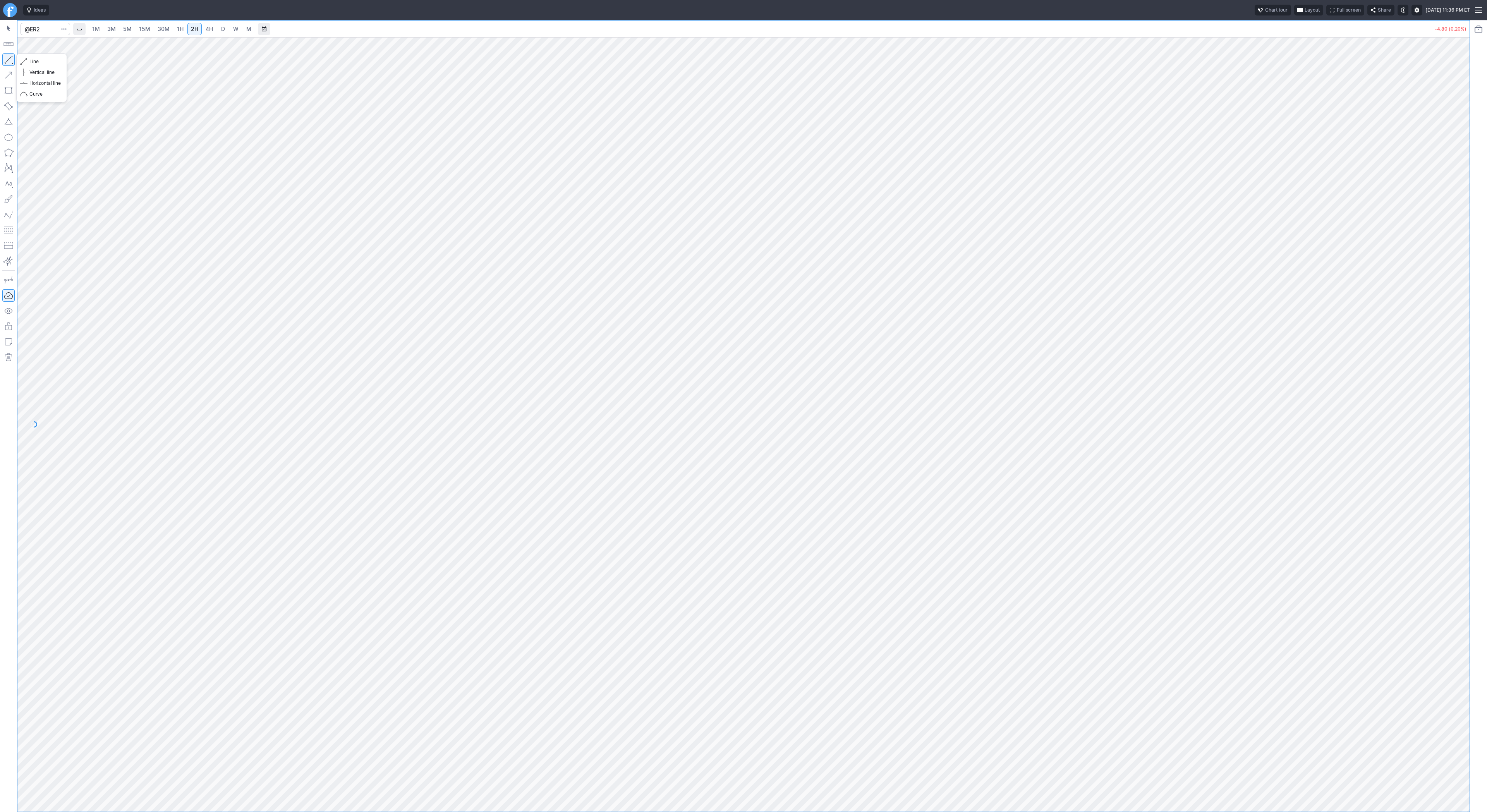
click at [6, 58] on button "button" at bounding box center [9, 60] width 12 height 12
click at [7, 57] on button "button" at bounding box center [9, 60] width 12 height 12
click at [11, 59] on button "button" at bounding box center [9, 60] width 12 height 12
click at [9, 59] on button "button" at bounding box center [9, 60] width 12 height 12
drag, startPoint x: 8, startPoint y: 58, endPoint x: 18, endPoint y: 66, distance: 12.8
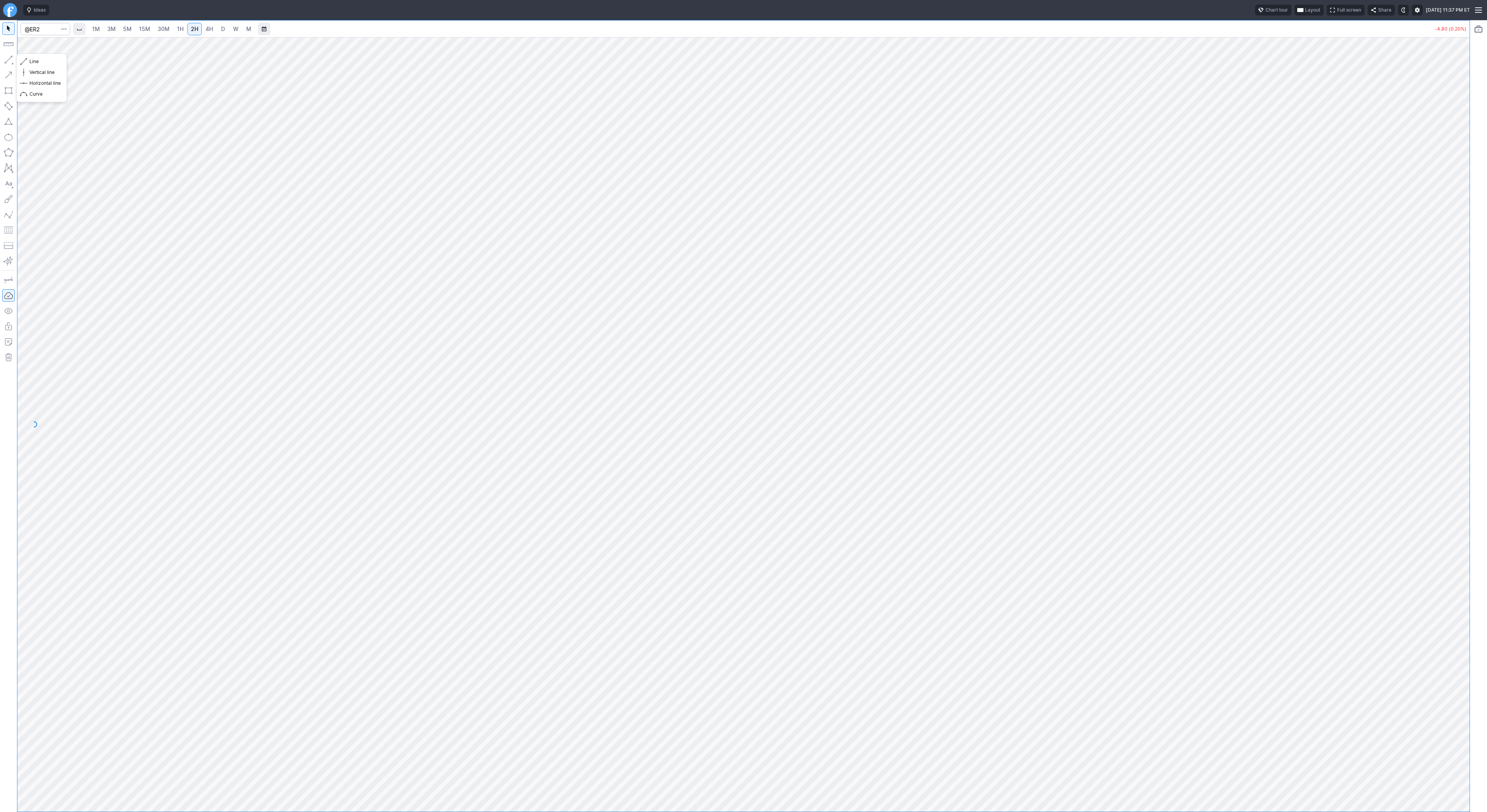
click at [8, 58] on button "button" at bounding box center [9, 60] width 12 height 12
click at [7, 56] on button "button" at bounding box center [9, 60] width 12 height 12
click at [45, 60] on span "Line" at bounding box center [45, 61] width 32 height 7
click at [30, 59] on span "Line" at bounding box center [45, 61] width 32 height 7
click at [9, 60] on button "button" at bounding box center [9, 60] width 12 height 12
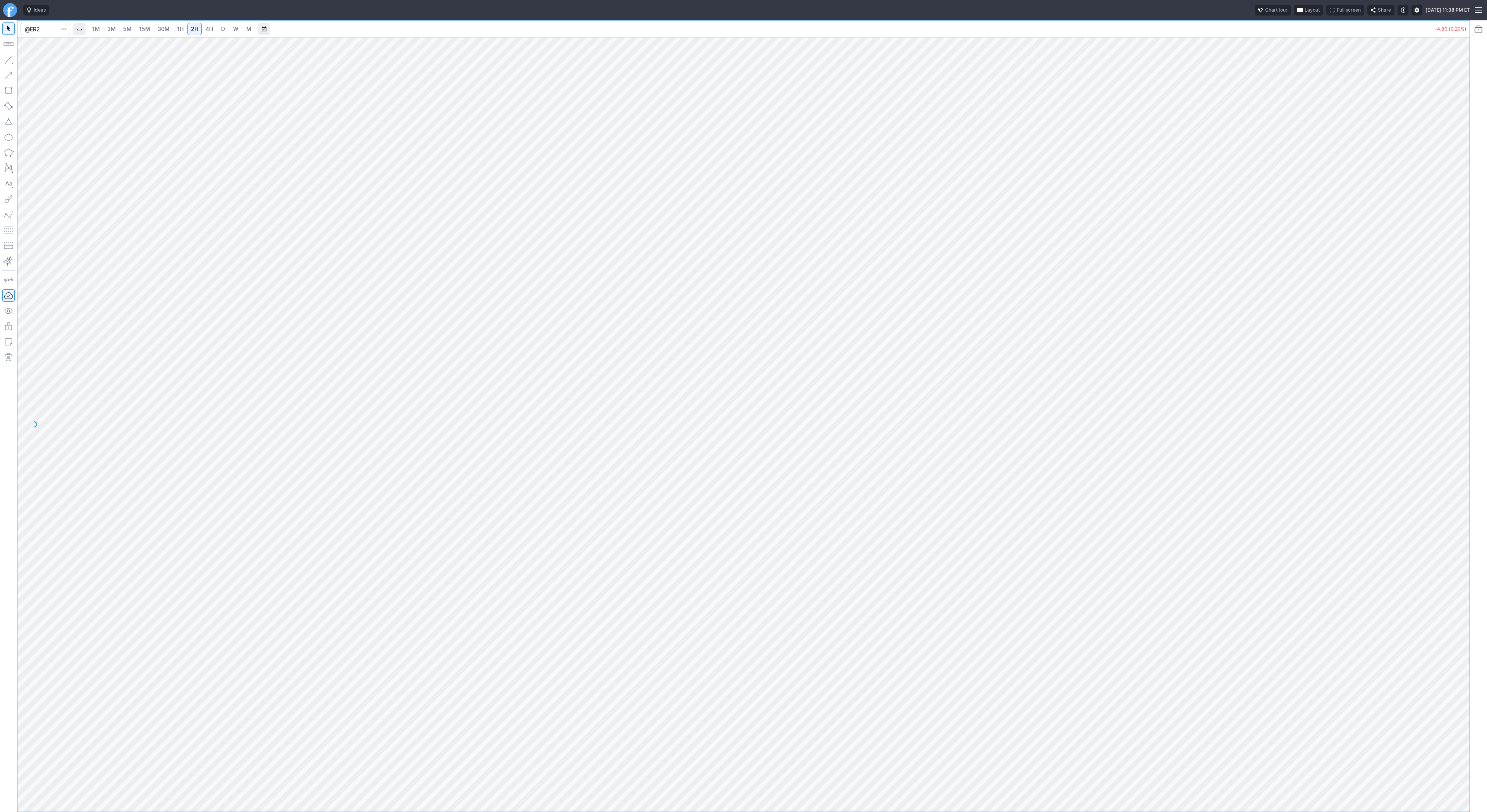
click at [217, 29] on link "D" at bounding box center [223, 29] width 12 height 12
click at [198, 29] on link "2H" at bounding box center [194, 29] width 14 height 12
click at [210, 32] on span "4H" at bounding box center [209, 29] width 7 height 7
click at [187, 28] on link "2H" at bounding box center [194, 29] width 14 height 12
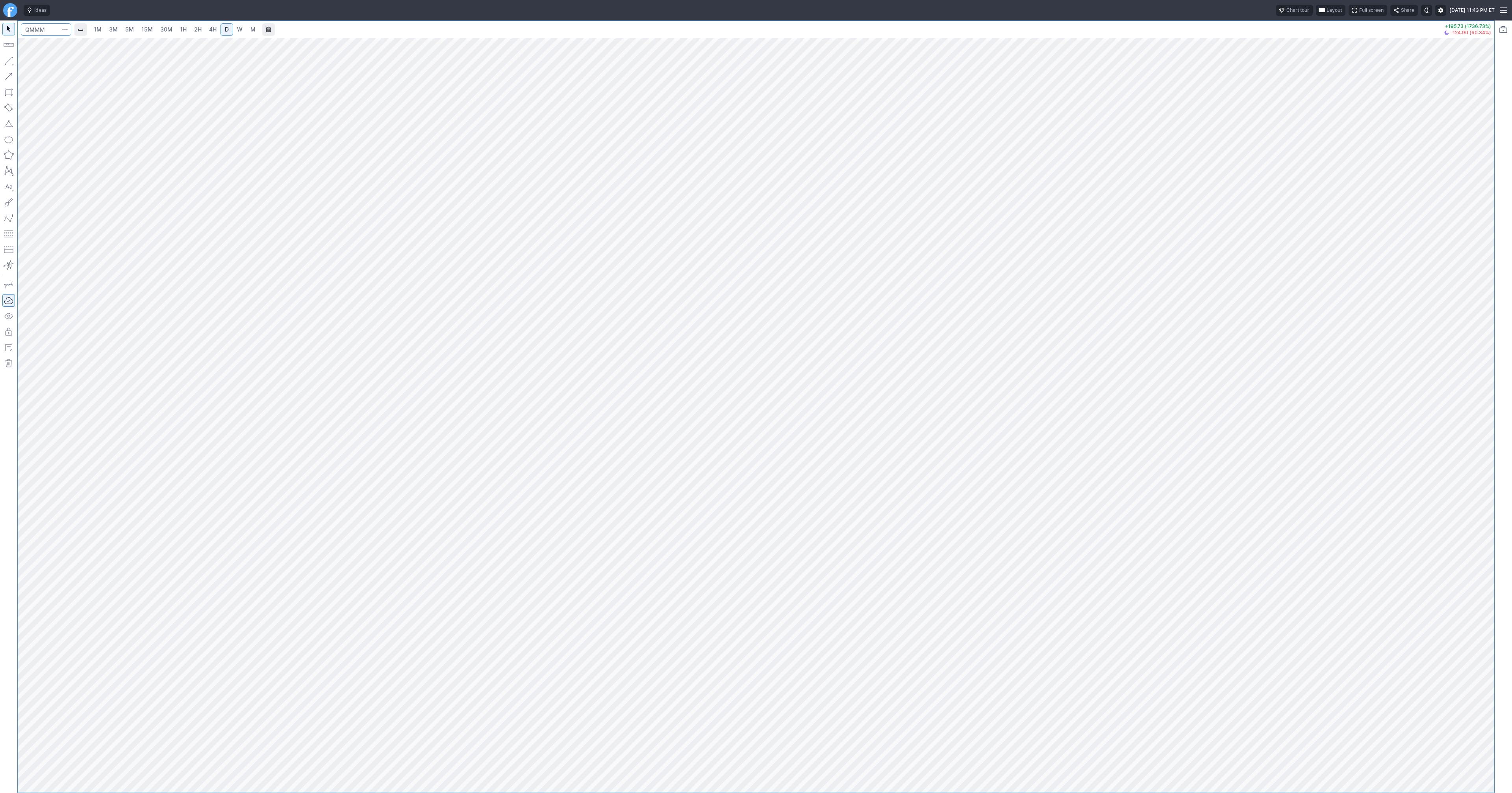
click at [45, 32] on input "Search" at bounding box center [46, 30] width 50 height 13
type input "@es"
click at [45, 48] on span "@ES" at bounding box center [40, 47] width 25 height 7
click at [110, 28] on span "3M" at bounding box center [114, 29] width 9 height 7
click at [181, 28] on span "1H" at bounding box center [183, 29] width 7 height 7
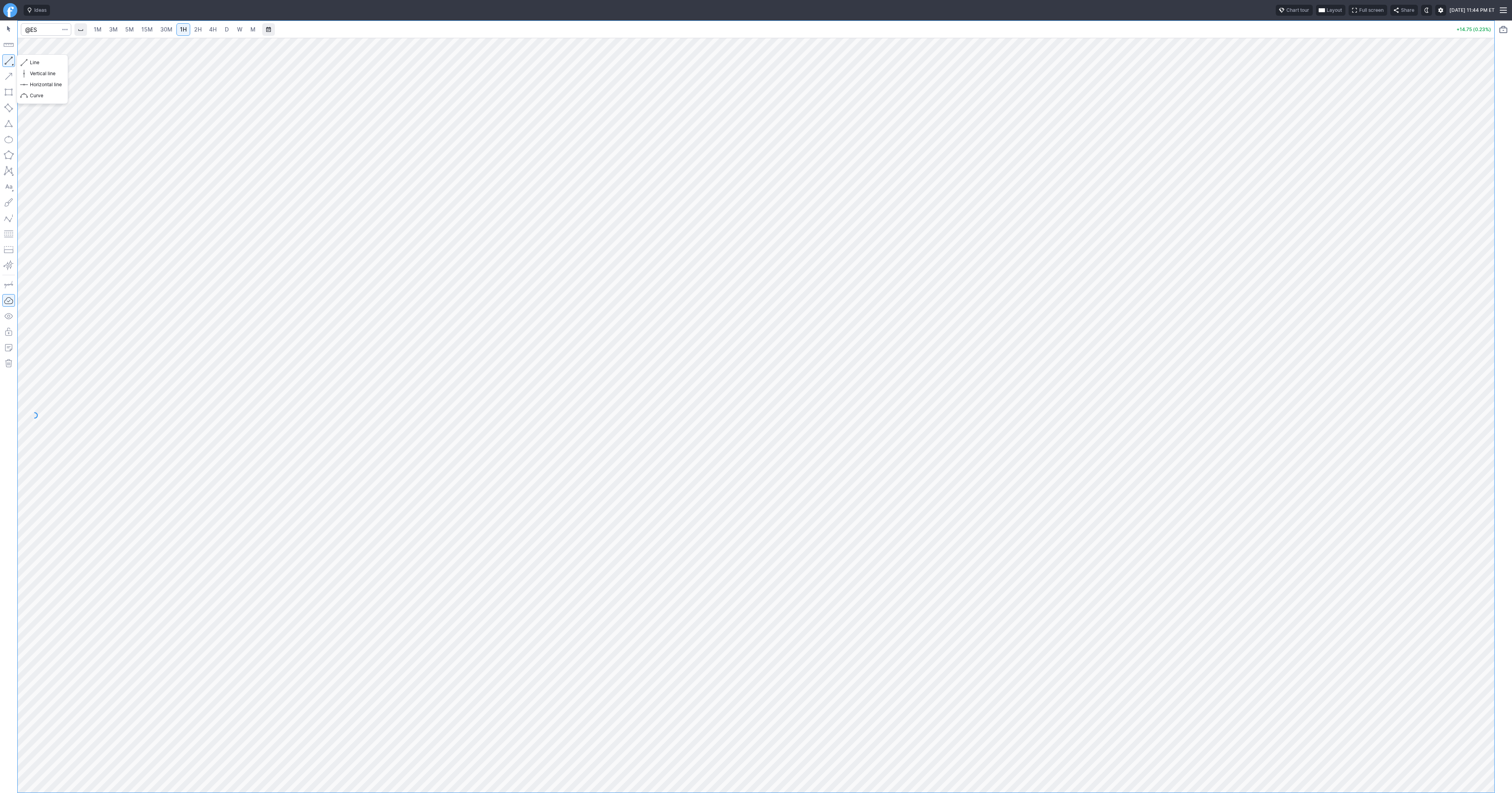
click at [9, 57] on button "button" at bounding box center [9, 61] width 13 height 13
click at [11, 61] on button "button" at bounding box center [9, 61] width 13 height 13
click at [9, 59] on button "button" at bounding box center [9, 61] width 13 height 13
click at [35, 63] on span "Line" at bounding box center [45, 62] width 32 height 8
click at [28, 63] on button "Line" at bounding box center [42, 62] width 46 height 11
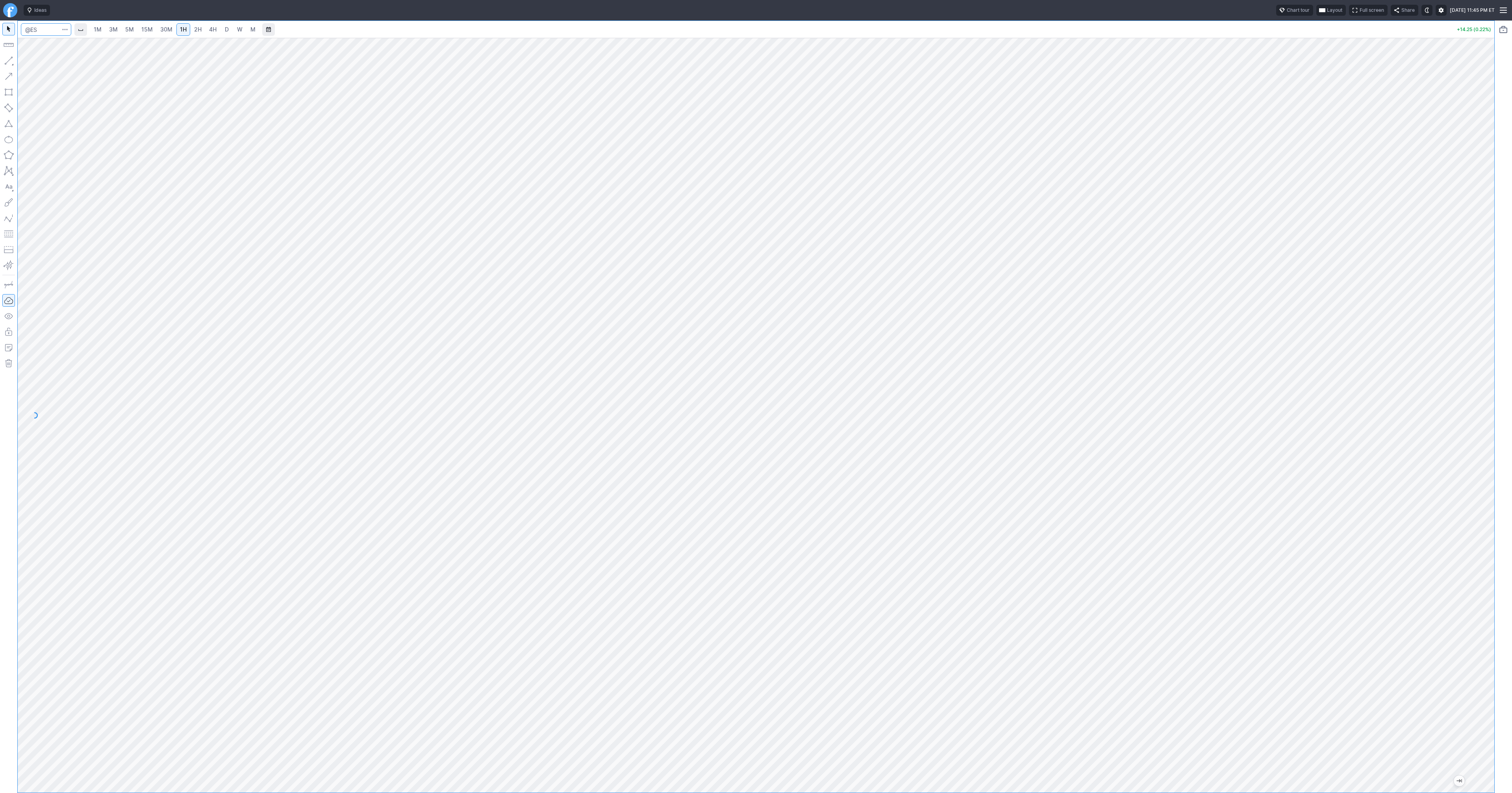
click at [44, 31] on input "Search" at bounding box center [46, 30] width 50 height 13
type input "soun"
click at [212, 30] on span "4H" at bounding box center [213, 29] width 8 height 7
click at [225, 30] on span "D" at bounding box center [227, 29] width 4 height 7
click at [9, 57] on button "button" at bounding box center [9, 61] width 13 height 13
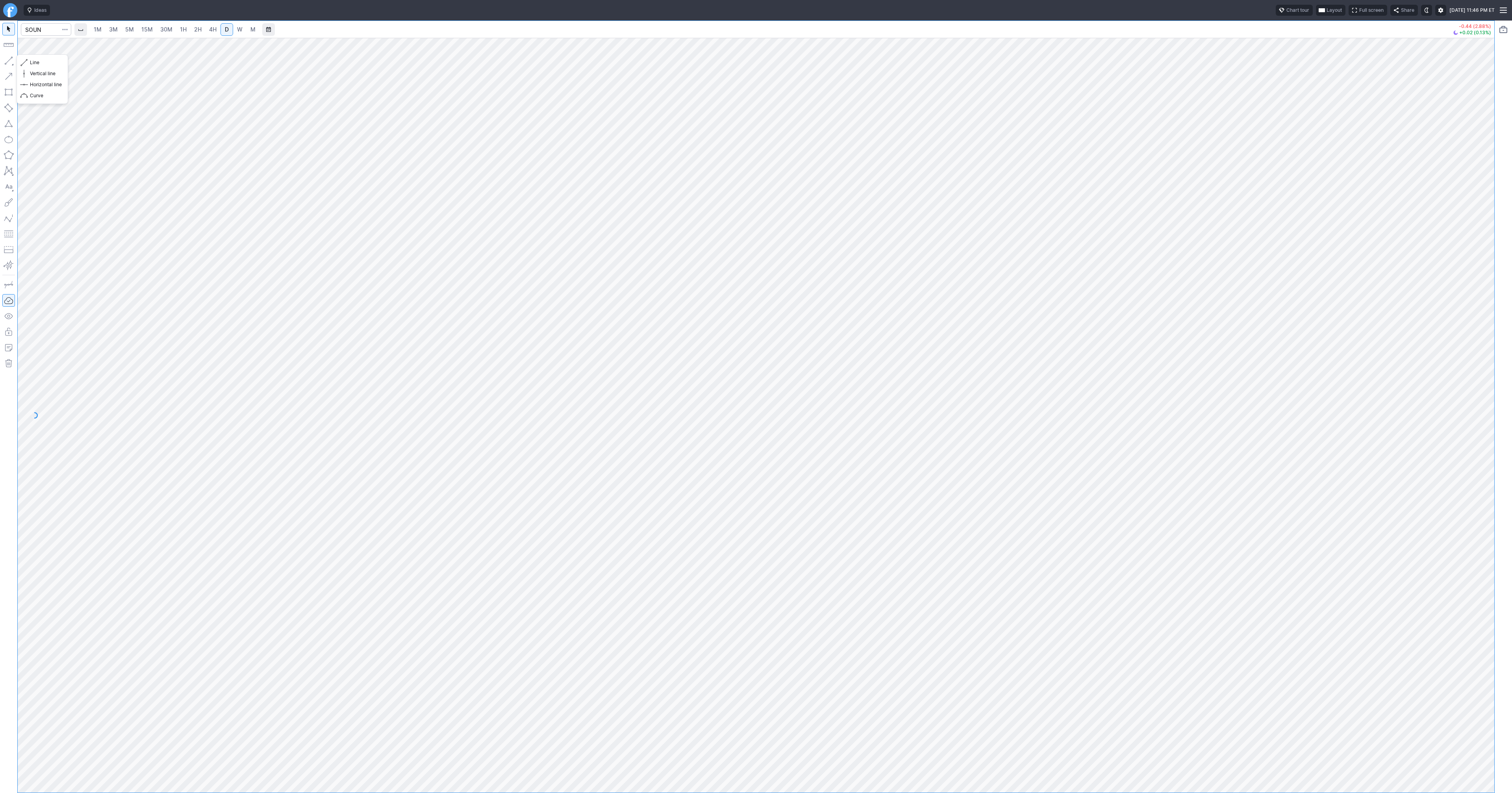
click at [8, 60] on button "button" at bounding box center [9, 61] width 13 height 13
click at [9, 61] on button "button" at bounding box center [9, 61] width 13 height 13
click at [9, 59] on button "button" at bounding box center [9, 61] width 13 height 13
click at [11, 60] on button "button" at bounding box center [9, 61] width 13 height 13
drag, startPoint x: 8, startPoint y: 57, endPoint x: 36, endPoint y: 94, distance: 46.4
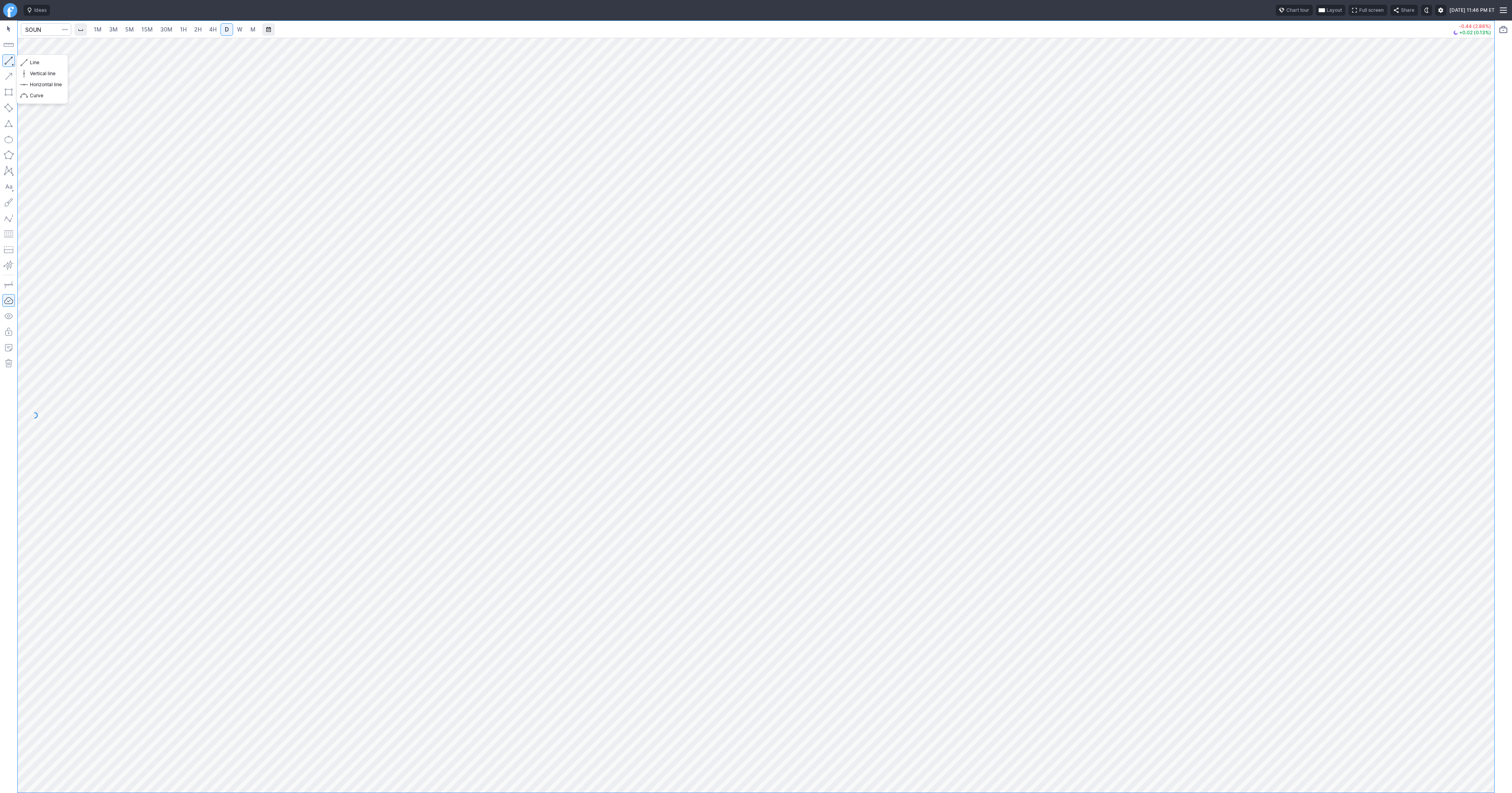
click at [8, 59] on button "button" at bounding box center [9, 61] width 13 height 13
click at [7, 60] on button "button" at bounding box center [9, 61] width 13 height 13
drag, startPoint x: 5, startPoint y: 61, endPoint x: 21, endPoint y: 92, distance: 34.9
click at [7, 65] on button "button" at bounding box center [9, 61] width 13 height 13
click at [8, 61] on button "button" at bounding box center [9, 61] width 13 height 13
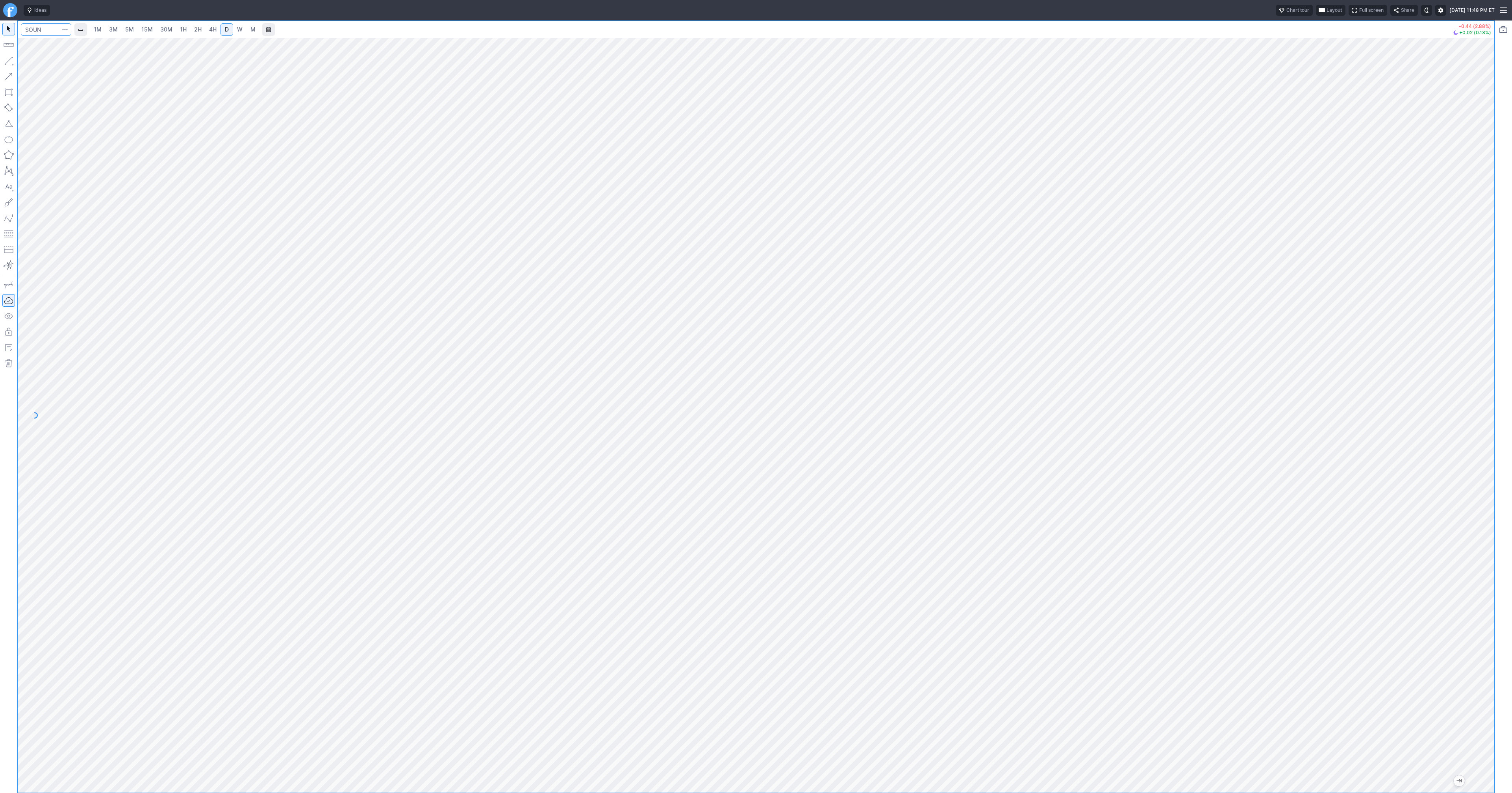
click at [36, 32] on input "Search" at bounding box center [46, 30] width 50 height 13
type input "orcl"
click at [95, 42] on button "ORCL Oracle Corp NYSE" at bounding box center [107, 46] width 166 height 11
click at [10, 59] on button "button" at bounding box center [9, 61] width 13 height 13
click at [7, 59] on button "button" at bounding box center [9, 61] width 13 height 13
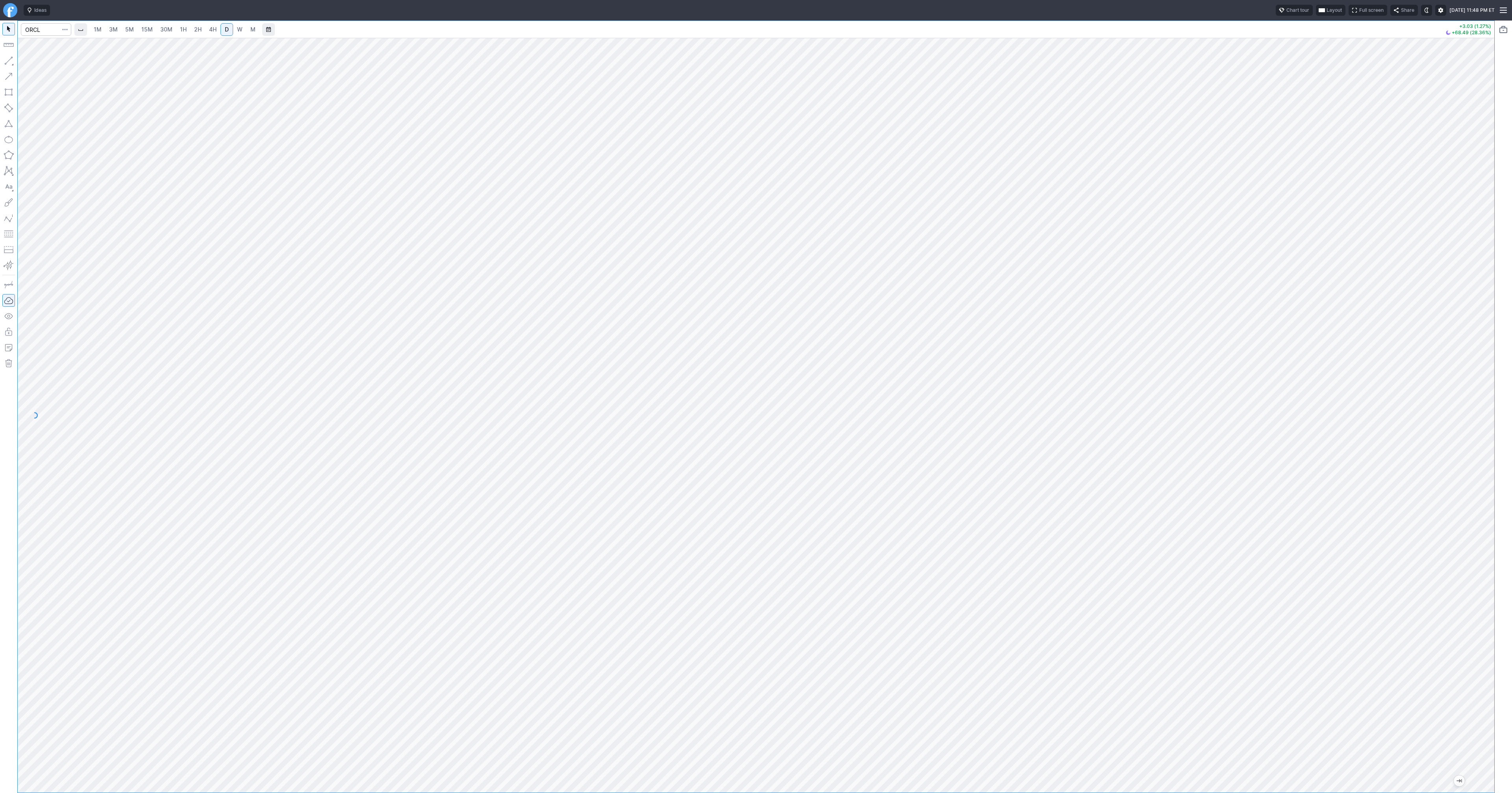
click at [10, 60] on button "button" at bounding box center [9, 61] width 13 height 13
drag, startPoint x: 7, startPoint y: 61, endPoint x: 13, endPoint y: 70, distance: 10.8
click at [7, 61] on button "button" at bounding box center [9, 61] width 13 height 13
drag, startPoint x: 1491, startPoint y: 242, endPoint x: 1480, endPoint y: 348, distance: 106.6
click at [1485, 355] on div at bounding box center [1486, 413] width 16 height 735
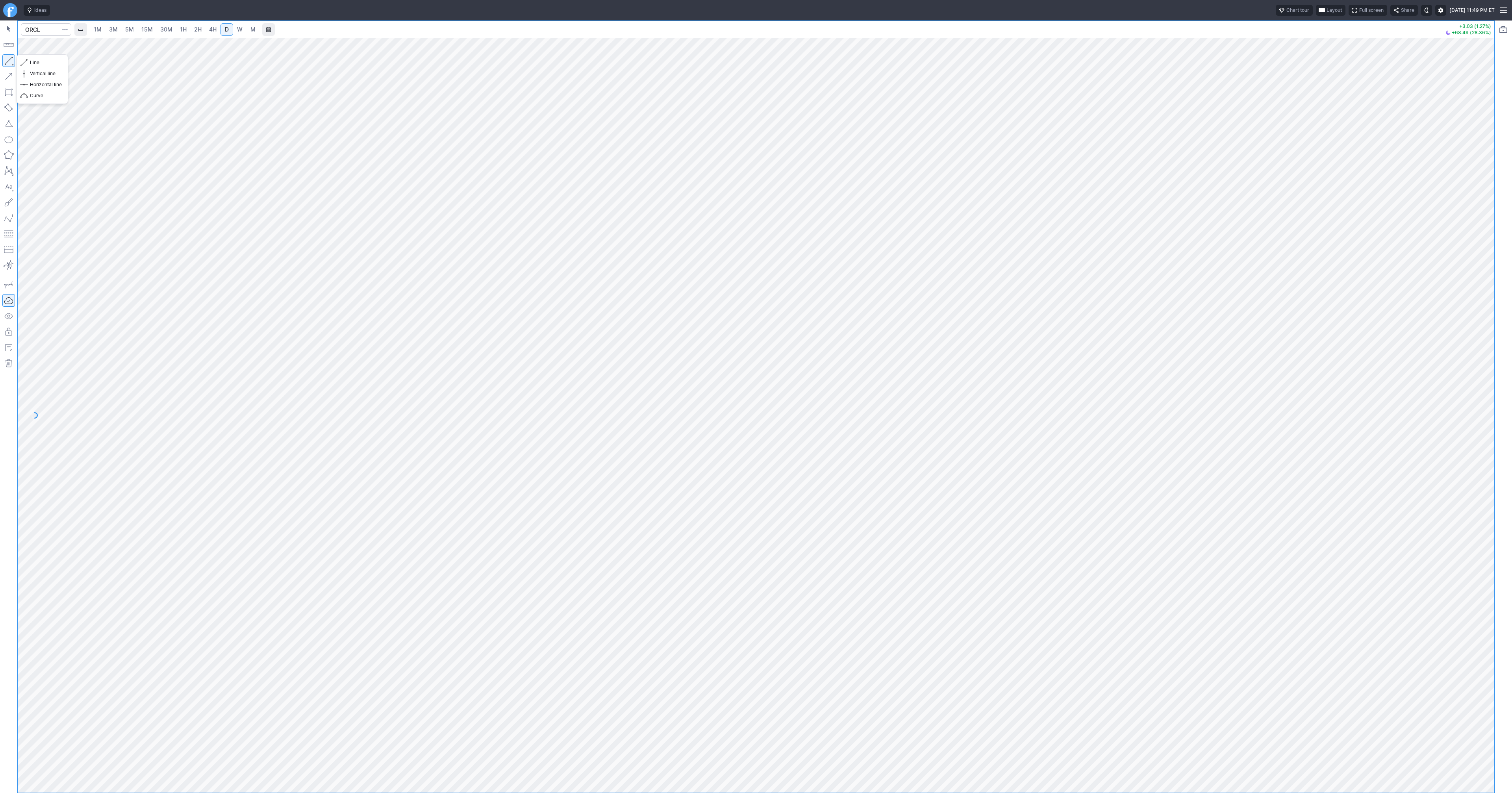
click at [11, 61] on button "button" at bounding box center [9, 61] width 13 height 13
click at [10, 63] on button "button" at bounding box center [9, 61] width 13 height 13
drag, startPoint x: 8, startPoint y: 61, endPoint x: 30, endPoint y: 85, distance: 32.6
click at [9, 62] on button "button" at bounding box center [9, 61] width 13 height 13
drag, startPoint x: 10, startPoint y: 61, endPoint x: 23, endPoint y: 96, distance: 37.3
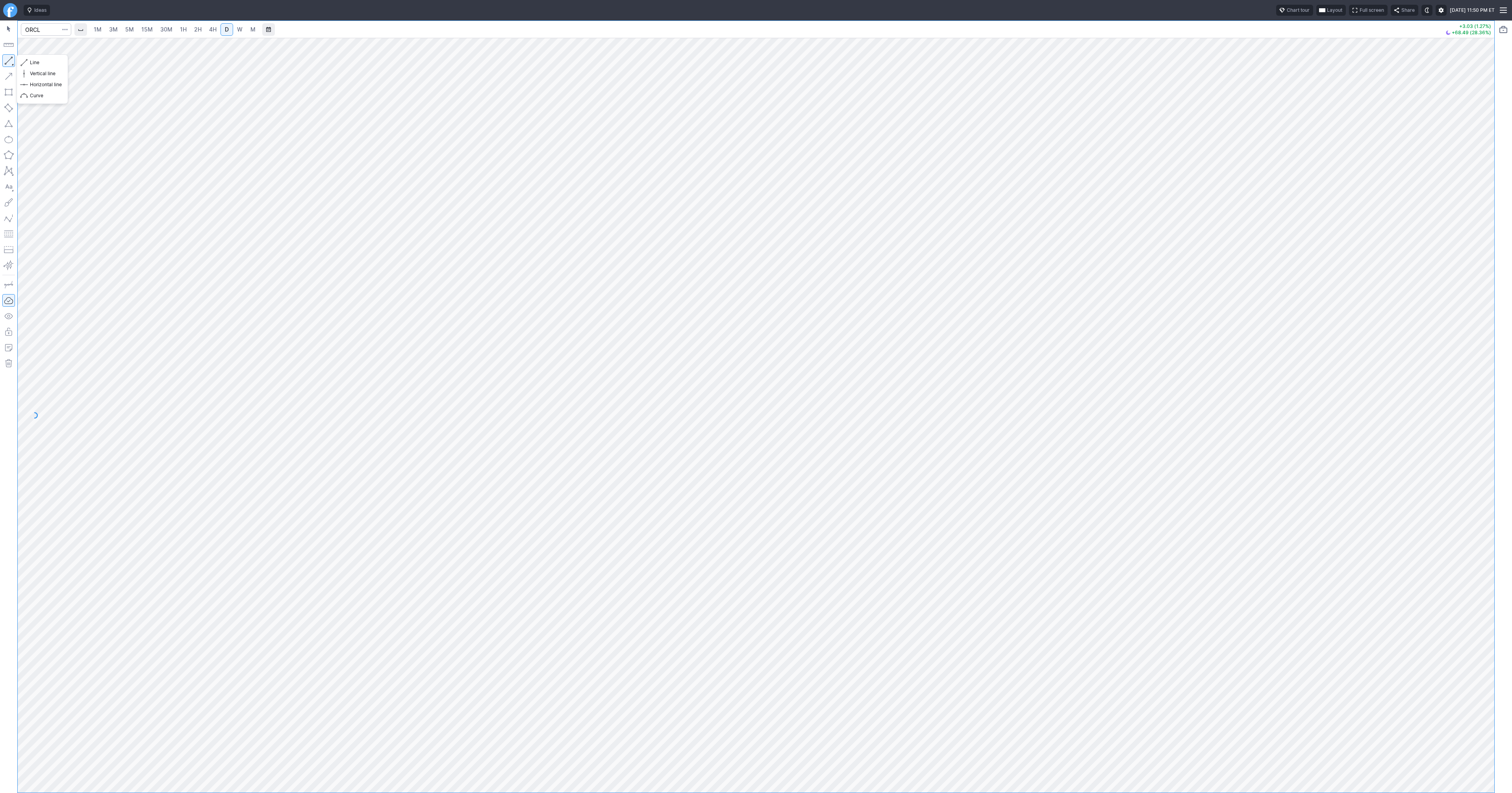
click at [10, 65] on button "button" at bounding box center [9, 61] width 13 height 13
click at [9, 59] on button "button" at bounding box center [9, 61] width 13 height 13
click at [11, 60] on button "button" at bounding box center [9, 61] width 13 height 13
click at [242, 30] on link "W" at bounding box center [240, 30] width 13 height 13
click at [1470, 426] on div at bounding box center [756, 415] width 1477 height 755
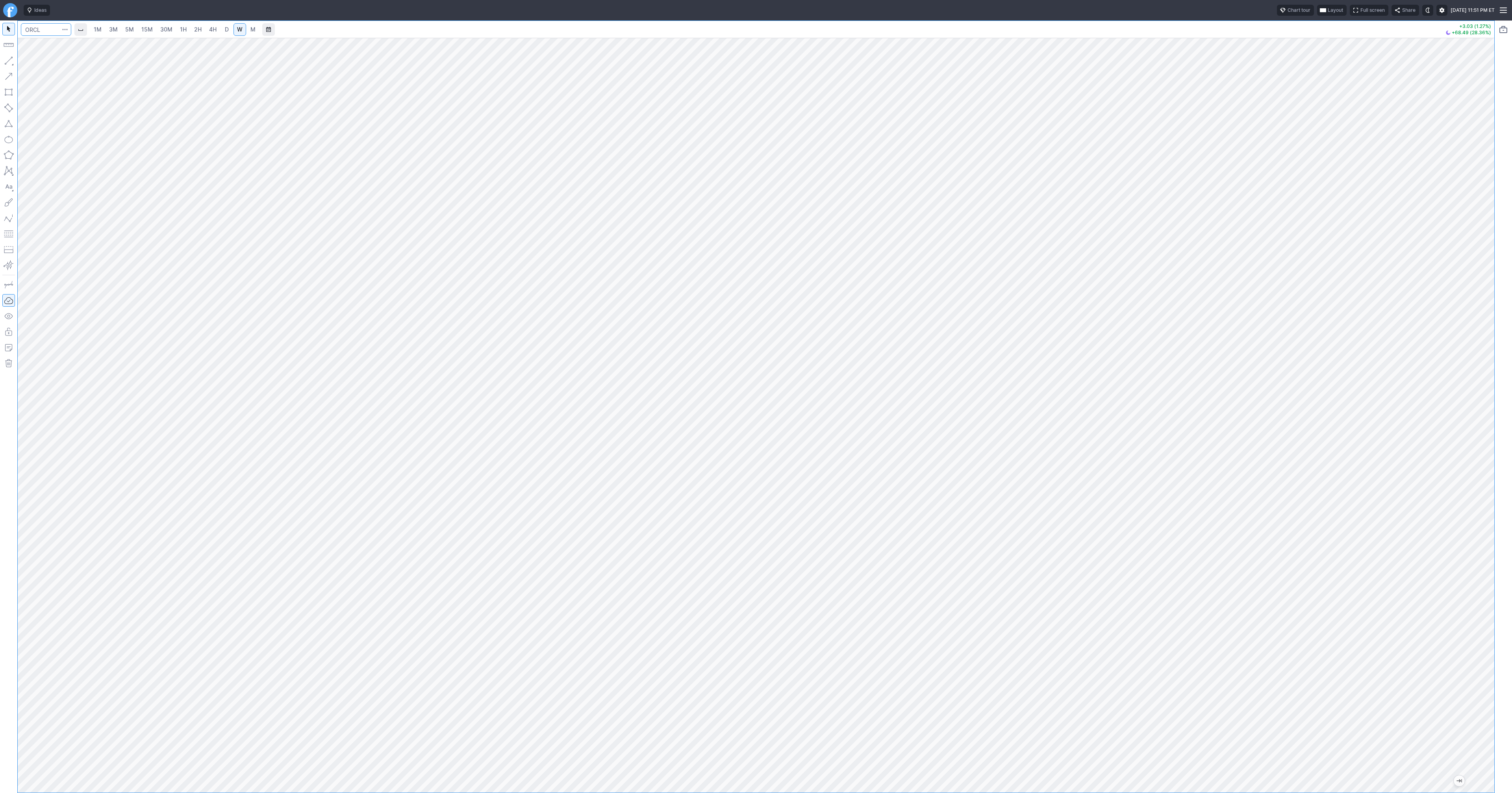
click at [45, 31] on input "Search" at bounding box center [46, 30] width 50 height 13
type input "smci"
click at [220, 30] on link "D" at bounding box center [227, 30] width 13 height 13
drag, startPoint x: 9, startPoint y: 58, endPoint x: 29, endPoint y: 103, distance: 49.2
click at [9, 59] on button "button" at bounding box center [9, 61] width 13 height 13
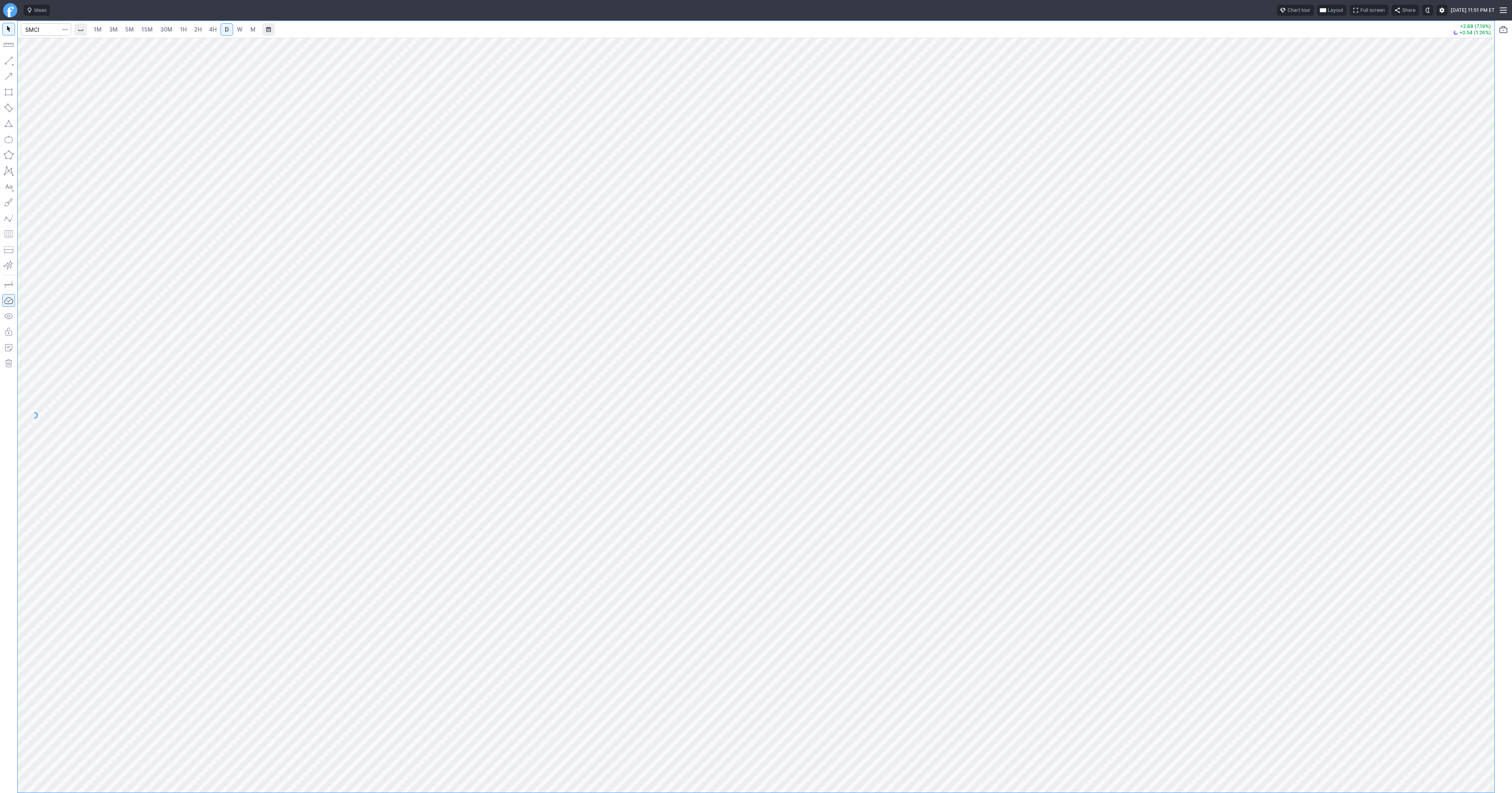
click at [6, 59] on button "button" at bounding box center [9, 61] width 13 height 13
click at [9, 61] on button "button" at bounding box center [9, 61] width 13 height 13
drag, startPoint x: 6, startPoint y: 62, endPoint x: 31, endPoint y: 93, distance: 39.8
click at [6, 64] on button "button" at bounding box center [9, 61] width 13 height 13
click at [10, 62] on button "button" at bounding box center [9, 61] width 13 height 13
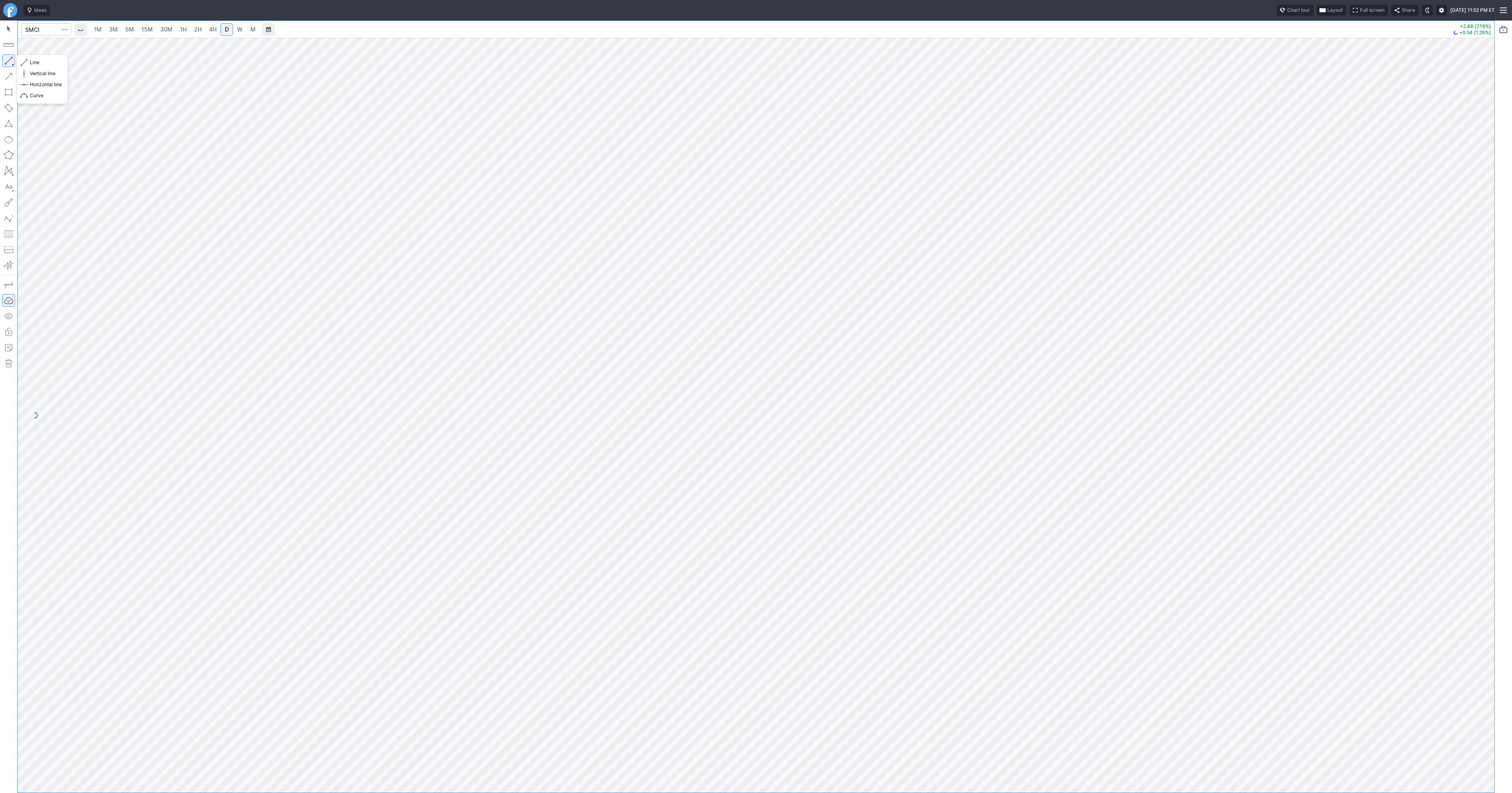
drag, startPoint x: 7, startPoint y: 56, endPoint x: 42, endPoint y: 102, distance: 57.8
click at [7, 57] on button "button" at bounding box center [9, 61] width 13 height 13
click at [13, 59] on button "button" at bounding box center [9, 61] width 13 height 13
click at [10, 59] on button "button" at bounding box center [9, 61] width 13 height 13
click at [9, 60] on button "button" at bounding box center [9, 61] width 13 height 13
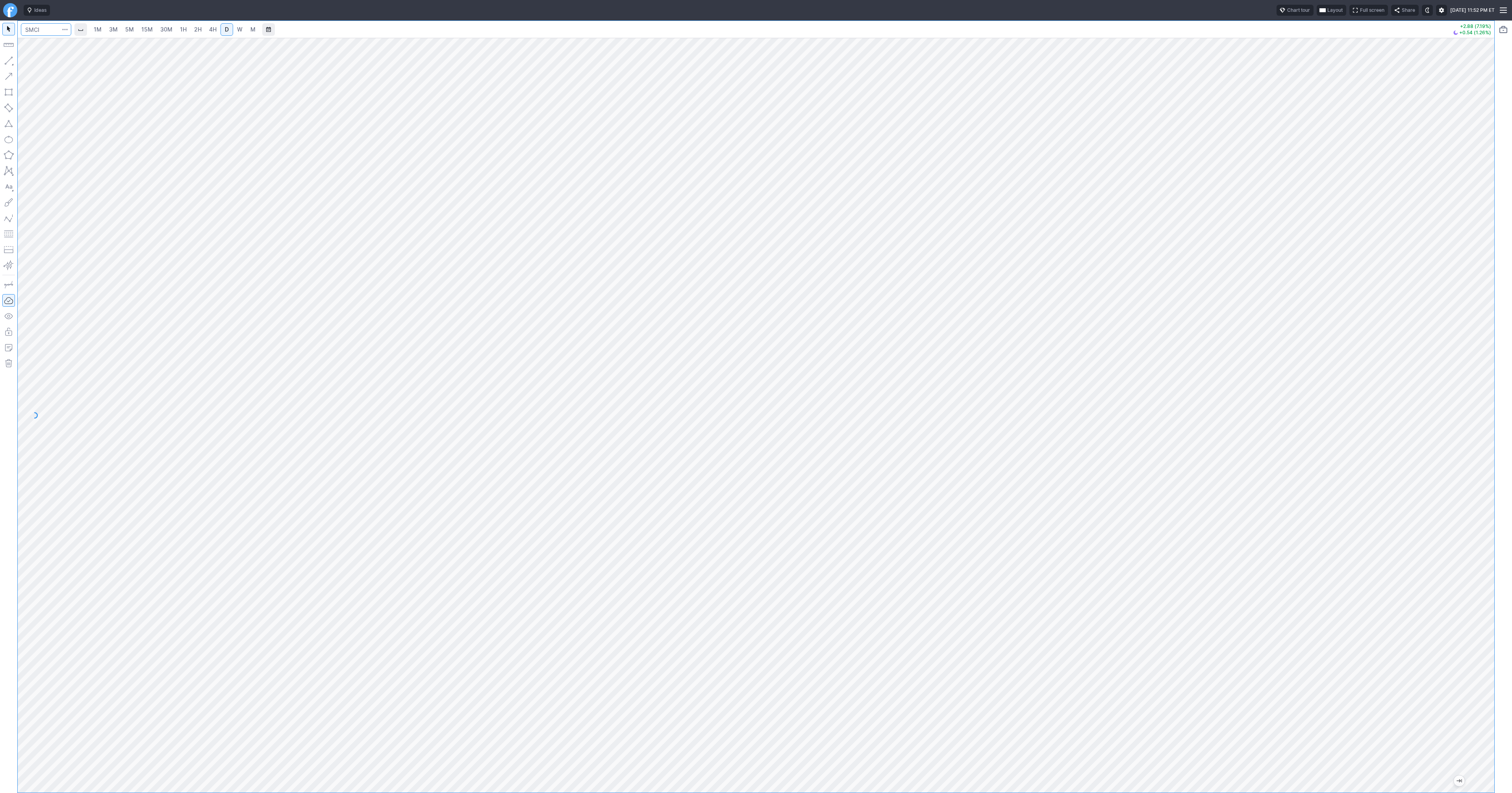
click at [33, 29] on input "Search" at bounding box center [46, 30] width 50 height 13
type input "tsla"
click at [56, 61] on span "Line" at bounding box center [45, 62] width 32 height 8
click at [8, 62] on button "button" at bounding box center [9, 61] width 13 height 13
click at [11, 61] on button "button" at bounding box center [9, 61] width 13 height 13
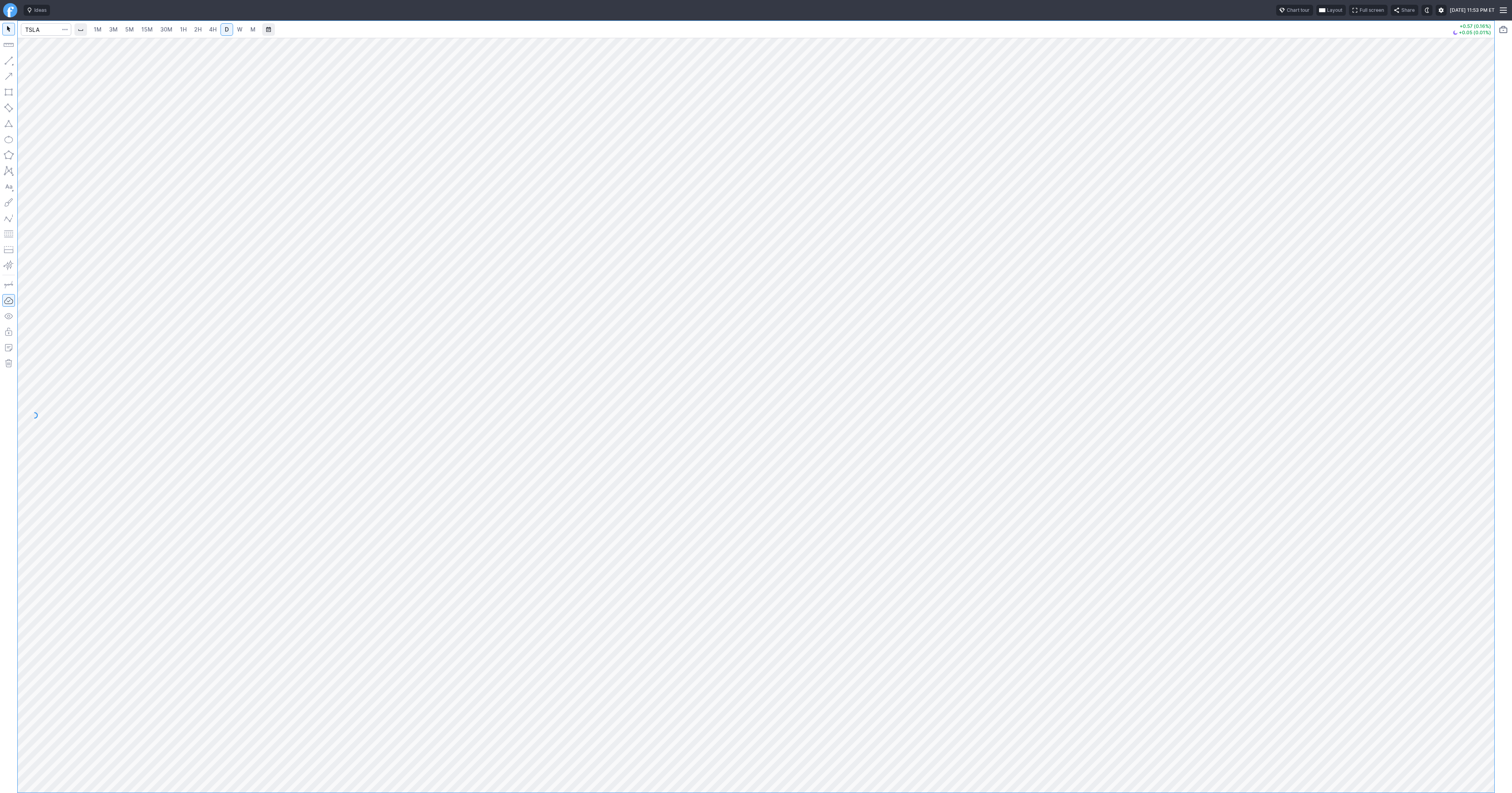
click at [11, 64] on button "button" at bounding box center [9, 61] width 13 height 13
click at [5, 62] on button "button" at bounding box center [9, 61] width 13 height 13
click at [9, 60] on button "button" at bounding box center [9, 61] width 13 height 13
click at [13, 56] on button "button" at bounding box center [9, 61] width 13 height 13
drag, startPoint x: 7, startPoint y: 61, endPoint x: 49, endPoint y: 100, distance: 57.3
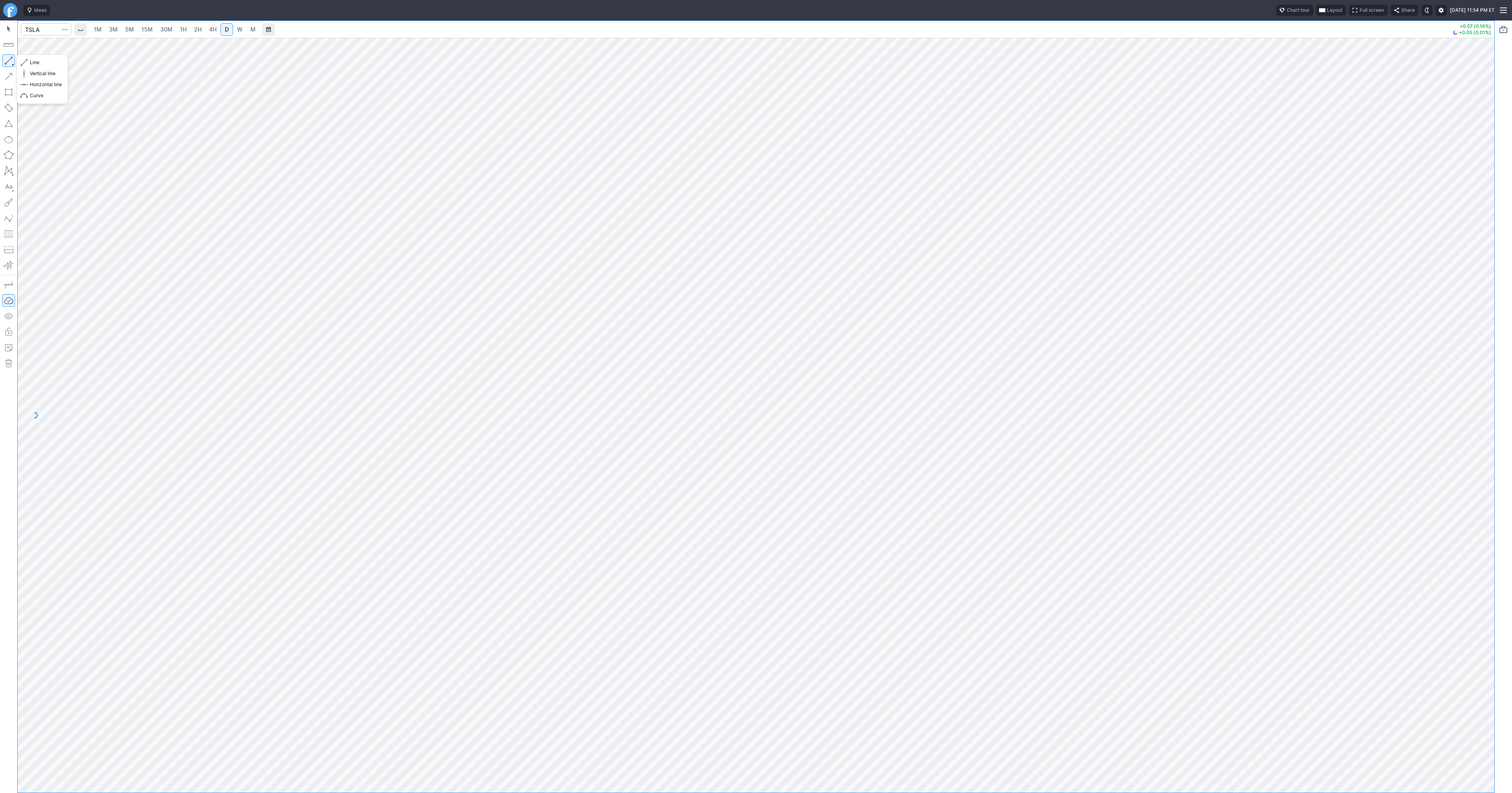
click at [7, 61] on button "button" at bounding box center [9, 61] width 13 height 13
drag, startPoint x: 6, startPoint y: 59, endPoint x: 25, endPoint y: 86, distance: 33.0
click at [6, 59] on button "button" at bounding box center [9, 61] width 13 height 13
click at [1465, 560] on div at bounding box center [756, 415] width 1477 height 755
click at [33, 29] on input "Search" at bounding box center [46, 30] width 50 height 13
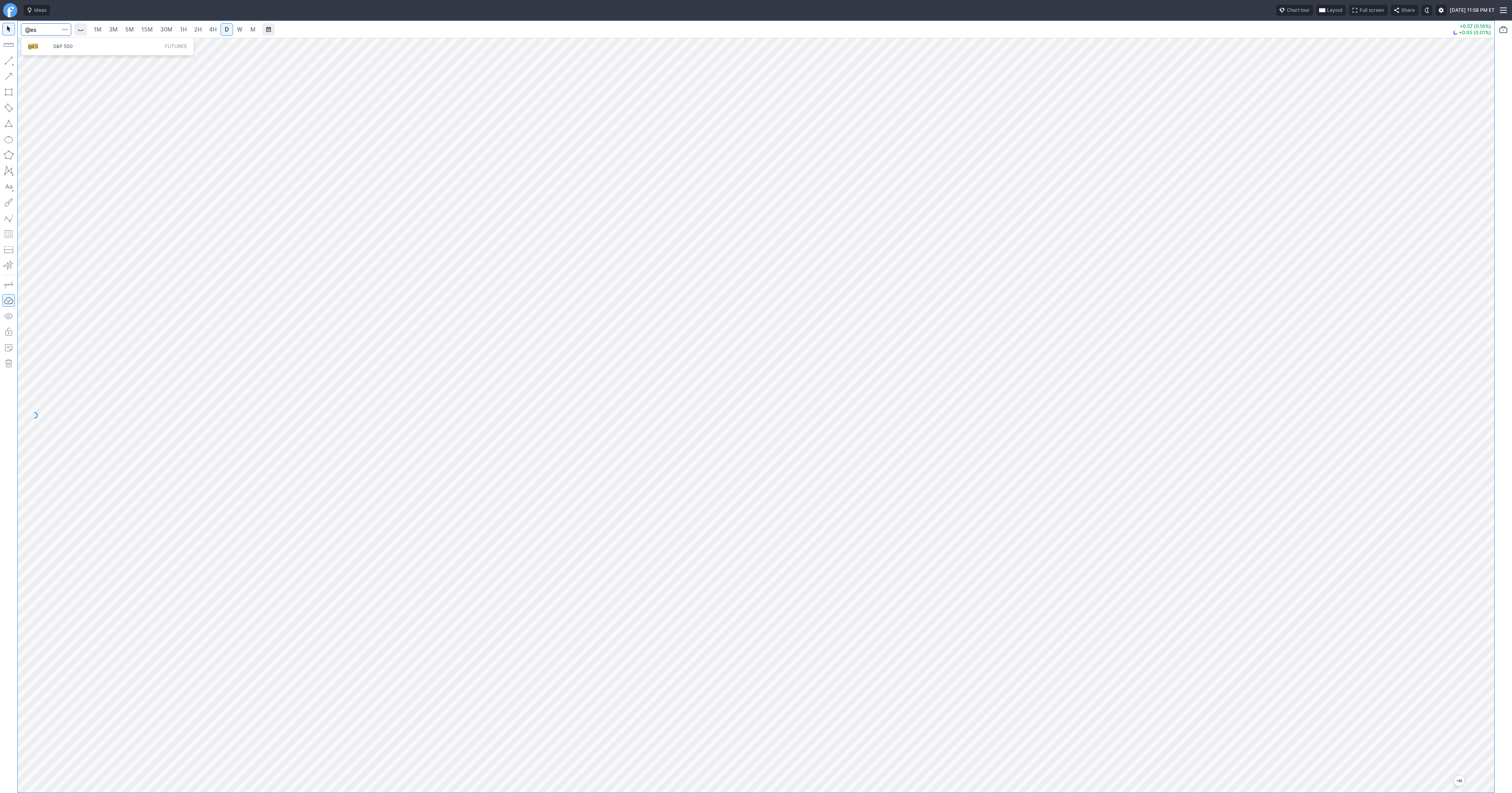
type input "@es"
click at [181, 30] on span "1H" at bounding box center [183, 29] width 7 height 7
click at [1, 56] on div at bounding box center [8, 406] width 17 height 772
drag, startPoint x: 25, startPoint y: 61, endPoint x: 44, endPoint y: 83, distance: 29.1
click at [26, 62] on span "button" at bounding box center [25, 62] width 4 height 11
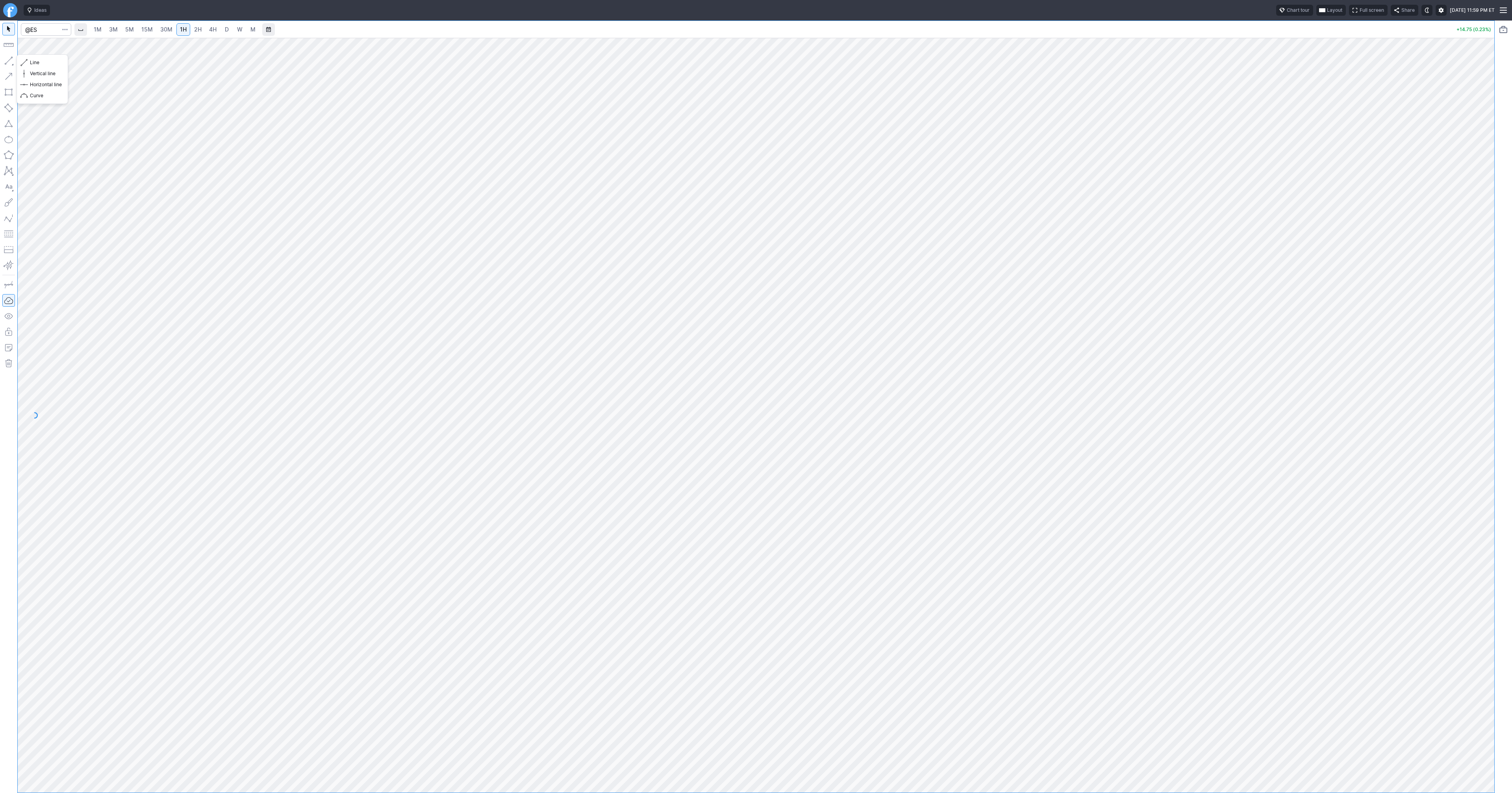
click at [4, 62] on button "button" at bounding box center [9, 61] width 13 height 13
drag, startPoint x: 8, startPoint y: 61, endPoint x: 47, endPoint y: 97, distance: 53.1
click at [8, 61] on button "button" at bounding box center [9, 61] width 13 height 13
click at [111, 31] on span "3M" at bounding box center [114, 29] width 9 height 7
click at [184, 30] on span "1H" at bounding box center [183, 29] width 7 height 7
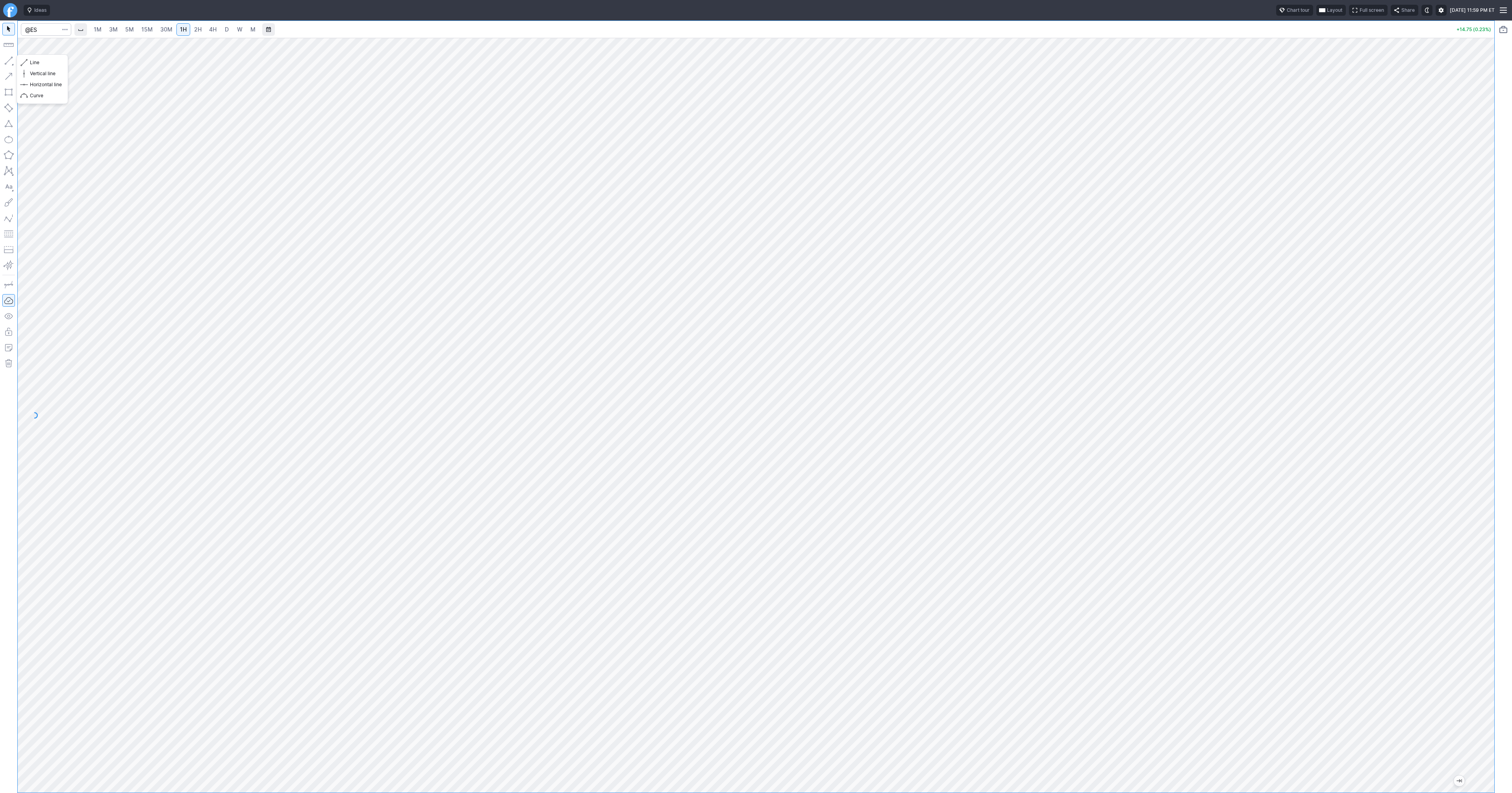
click at [13, 62] on button "button" at bounding box center [9, 61] width 13 height 13
drag, startPoint x: 44, startPoint y: 63, endPoint x: 61, endPoint y: 74, distance: 20.2
click at [44, 63] on span "Line" at bounding box center [45, 62] width 32 height 8
click at [44, 26] on input "Search" at bounding box center [46, 30] width 50 height 13
type input "@nq"
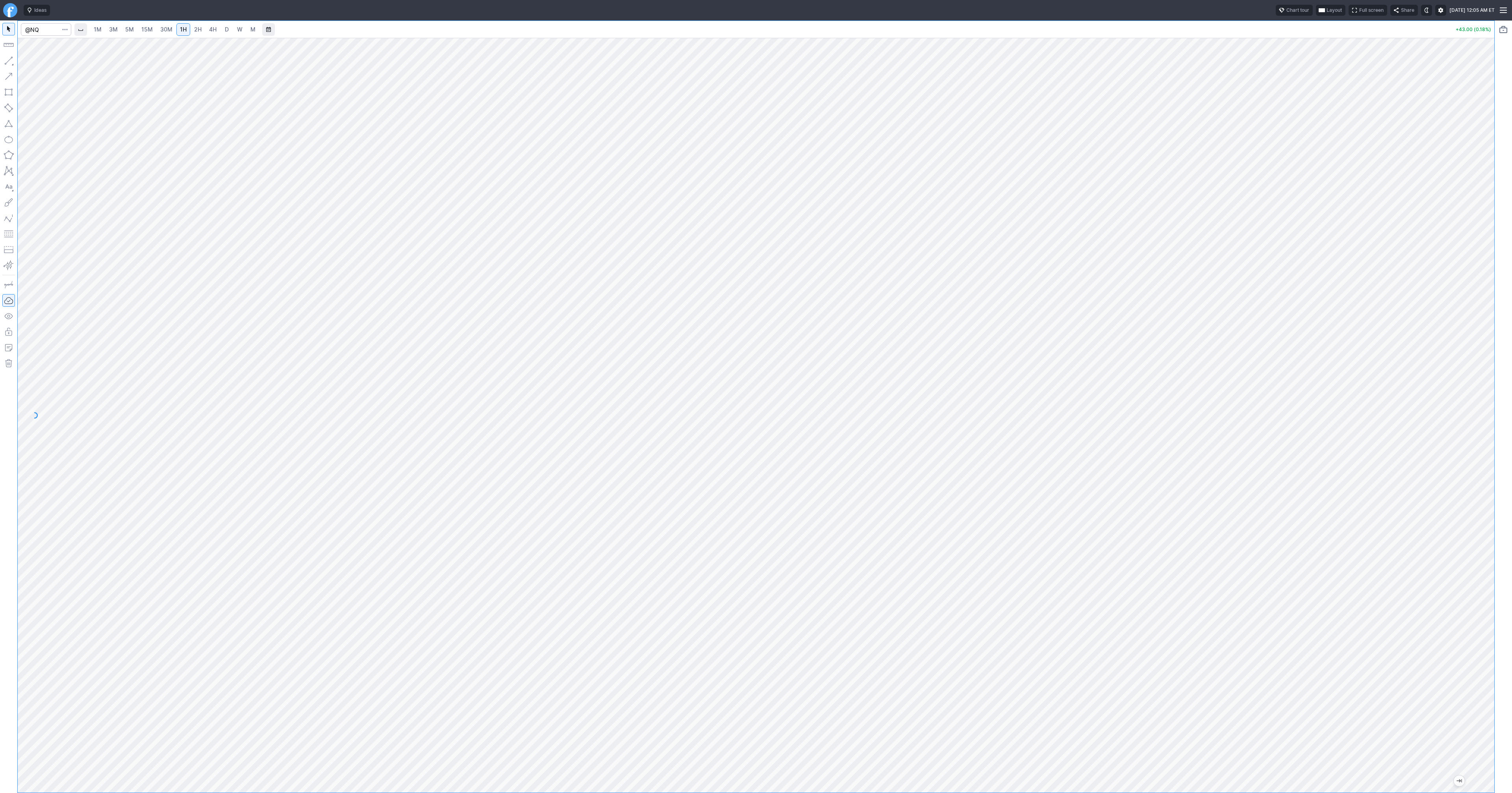
click at [202, 30] on link "2H" at bounding box center [198, 30] width 15 height 13
click at [22, 61] on button "Line" at bounding box center [42, 62] width 46 height 11
click at [8, 56] on button "button" at bounding box center [9, 61] width 13 height 13
click at [8, 57] on button "button" at bounding box center [9, 61] width 13 height 13
click at [6, 59] on button "button" at bounding box center [9, 61] width 13 height 13
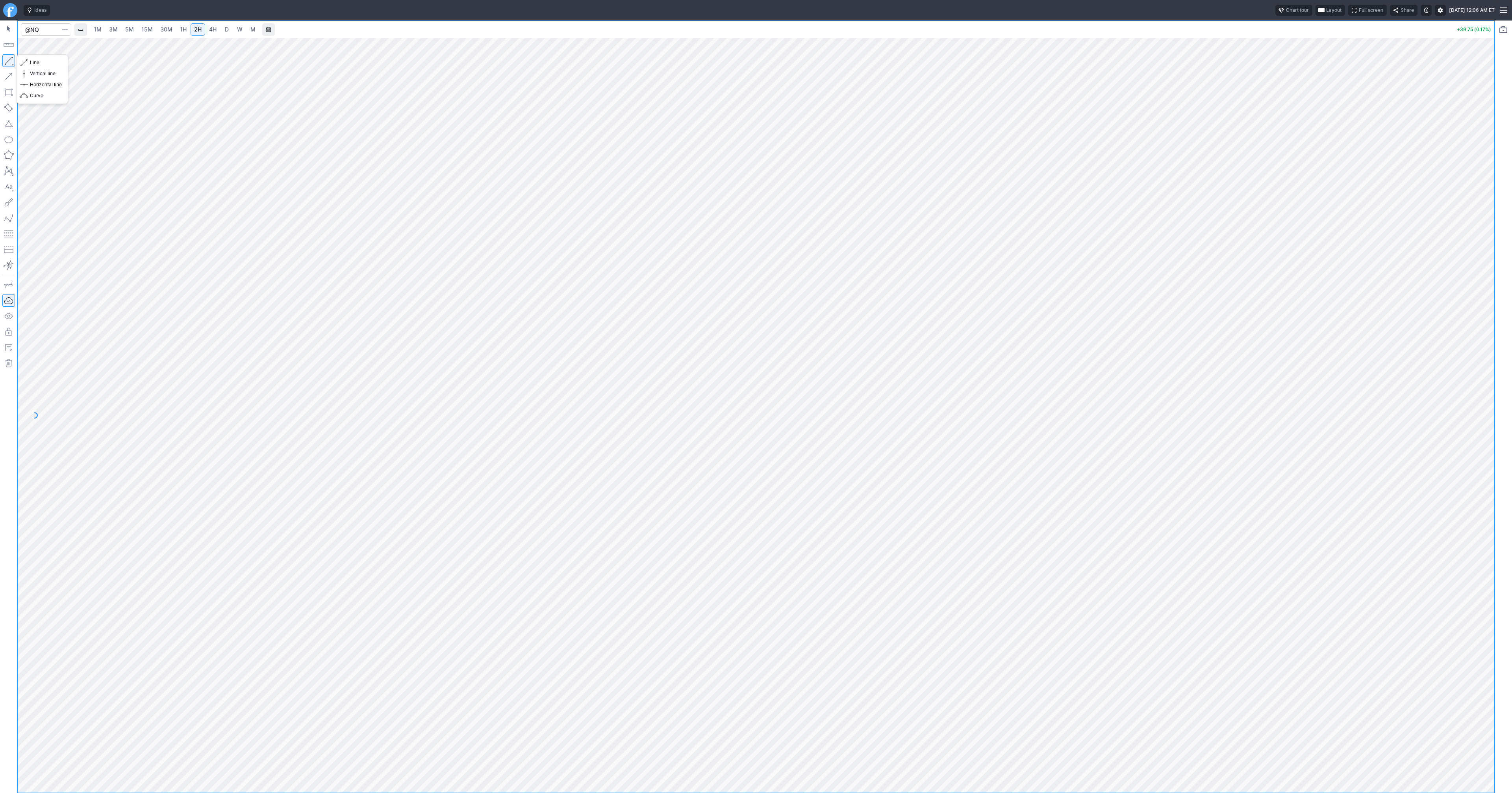
click at [14, 59] on button "button" at bounding box center [9, 61] width 13 height 13
click at [8, 60] on button "button" at bounding box center [9, 61] width 13 height 13
drag, startPoint x: 10, startPoint y: 58, endPoint x: 51, endPoint y: 93, distance: 53.9
click at [10, 59] on button "button" at bounding box center [9, 61] width 13 height 13
click at [7, 59] on button "button" at bounding box center [9, 61] width 13 height 13
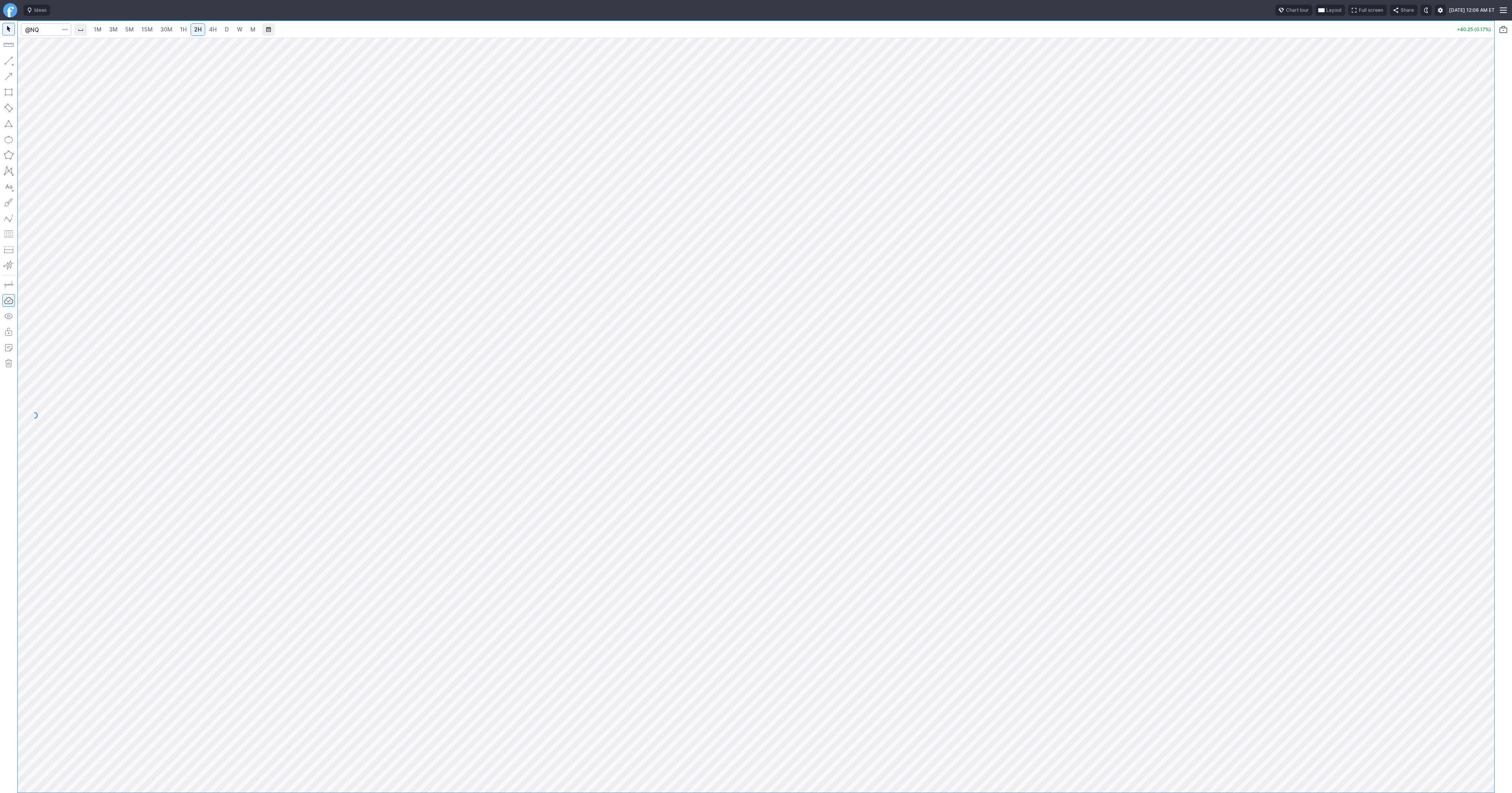
click at [11, 58] on button "button" at bounding box center [9, 61] width 13 height 13
drag, startPoint x: 9, startPoint y: 59, endPoint x: 35, endPoint y: 85, distance: 36.8
click at [9, 59] on button "button" at bounding box center [9, 61] width 13 height 13
click at [8, 60] on button "button" at bounding box center [9, 61] width 13 height 13
drag, startPoint x: 6, startPoint y: 58, endPoint x: 11, endPoint y: 60, distance: 5.4
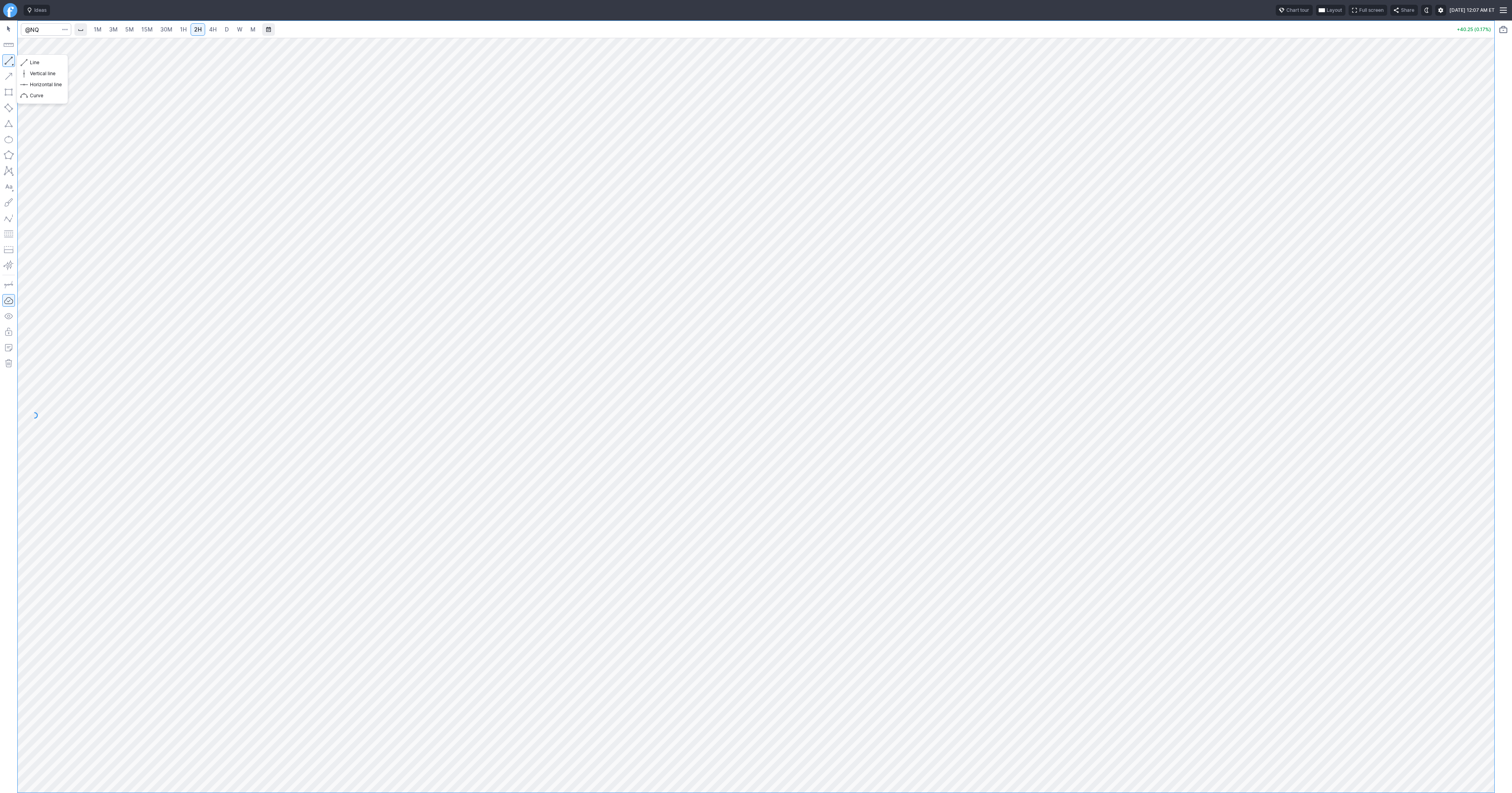
click at [6, 58] on button "button" at bounding box center [9, 61] width 13 height 13
click at [12, 58] on button "button" at bounding box center [9, 61] width 13 height 13
click at [13, 59] on button "button" at bounding box center [9, 61] width 13 height 13
click at [8, 57] on button "button" at bounding box center [9, 61] width 13 height 13
drag, startPoint x: 10, startPoint y: 59, endPoint x: 42, endPoint y: 73, distance: 34.9
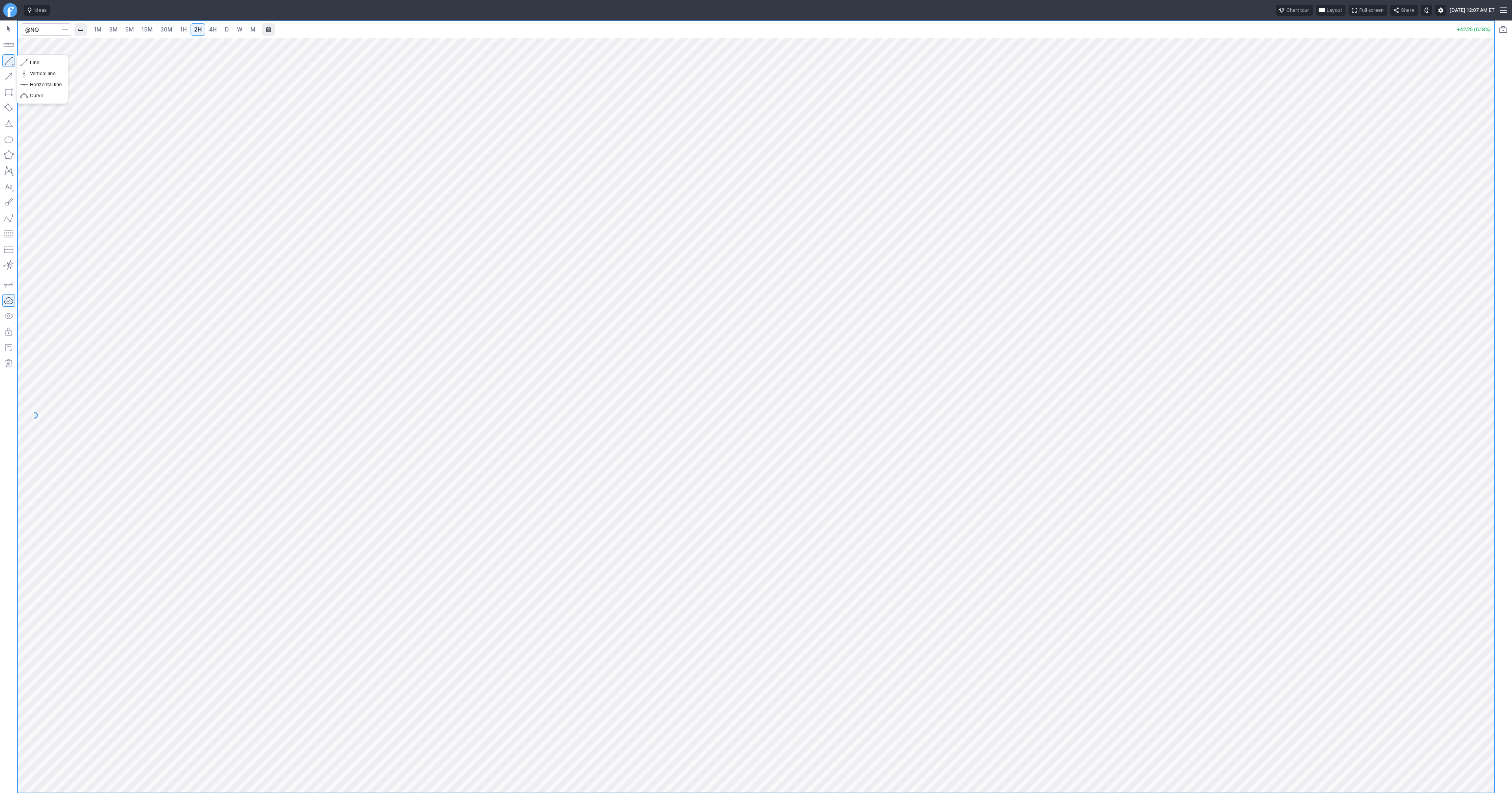
click at [12, 60] on button "button" at bounding box center [9, 61] width 13 height 13
click at [11, 63] on button "button" at bounding box center [9, 61] width 13 height 13
drag, startPoint x: 5, startPoint y: 59, endPoint x: 18, endPoint y: 82, distance: 26.4
click at [8, 67] on div at bounding box center [8, 406] width 17 height 772
drag, startPoint x: 1487, startPoint y: 465, endPoint x: 1489, endPoint y: 540, distance: 75.0
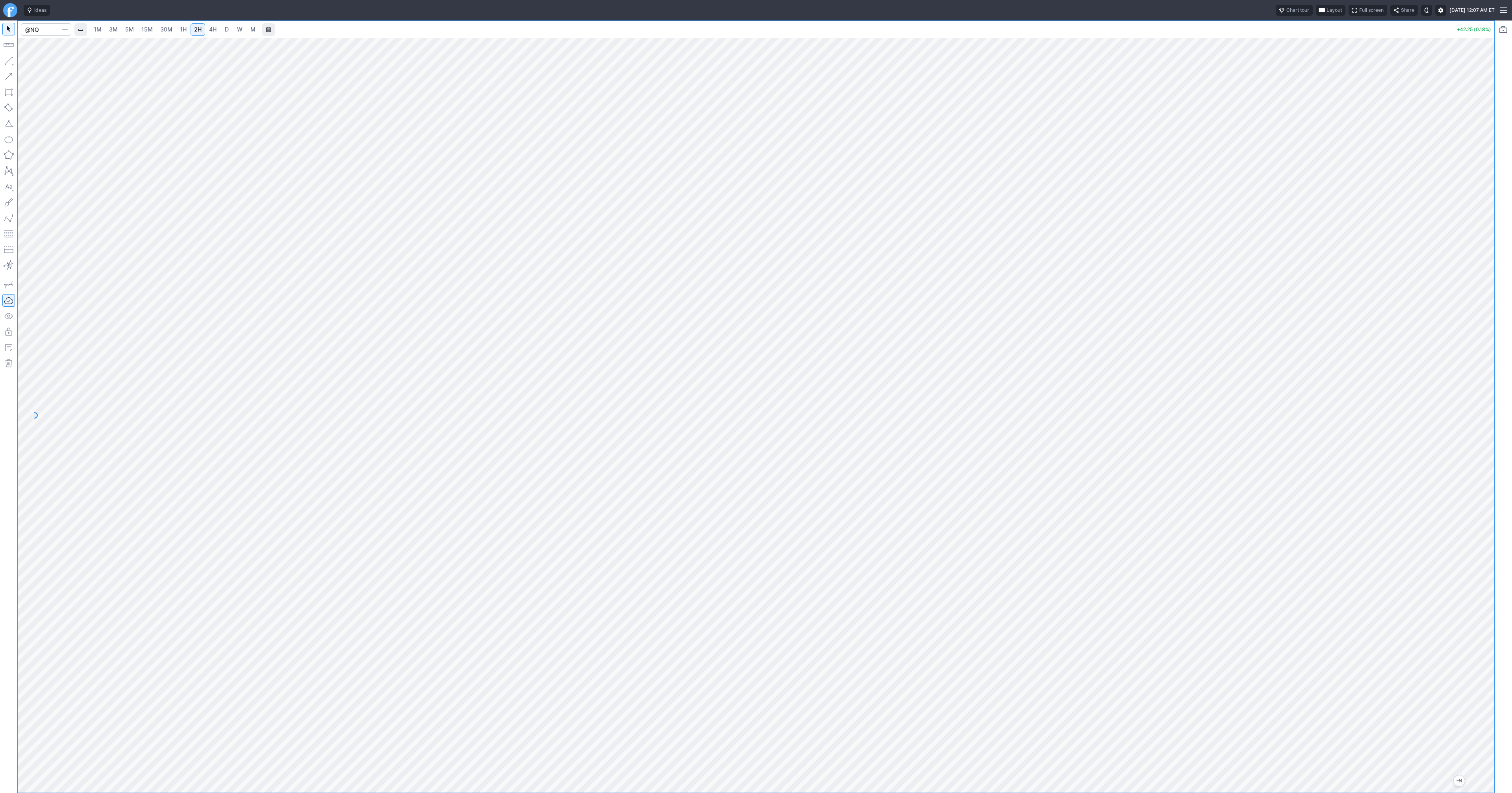
click at [1489, 540] on div at bounding box center [1486, 413] width 16 height 735
click at [6, 56] on button "button" at bounding box center [9, 61] width 13 height 13
drag, startPoint x: 8, startPoint y: 59, endPoint x: 8, endPoint y: 63, distance: 4.0
click at [8, 60] on button "button" at bounding box center [9, 61] width 13 height 13
click at [8, 61] on button "button" at bounding box center [9, 61] width 13 height 13
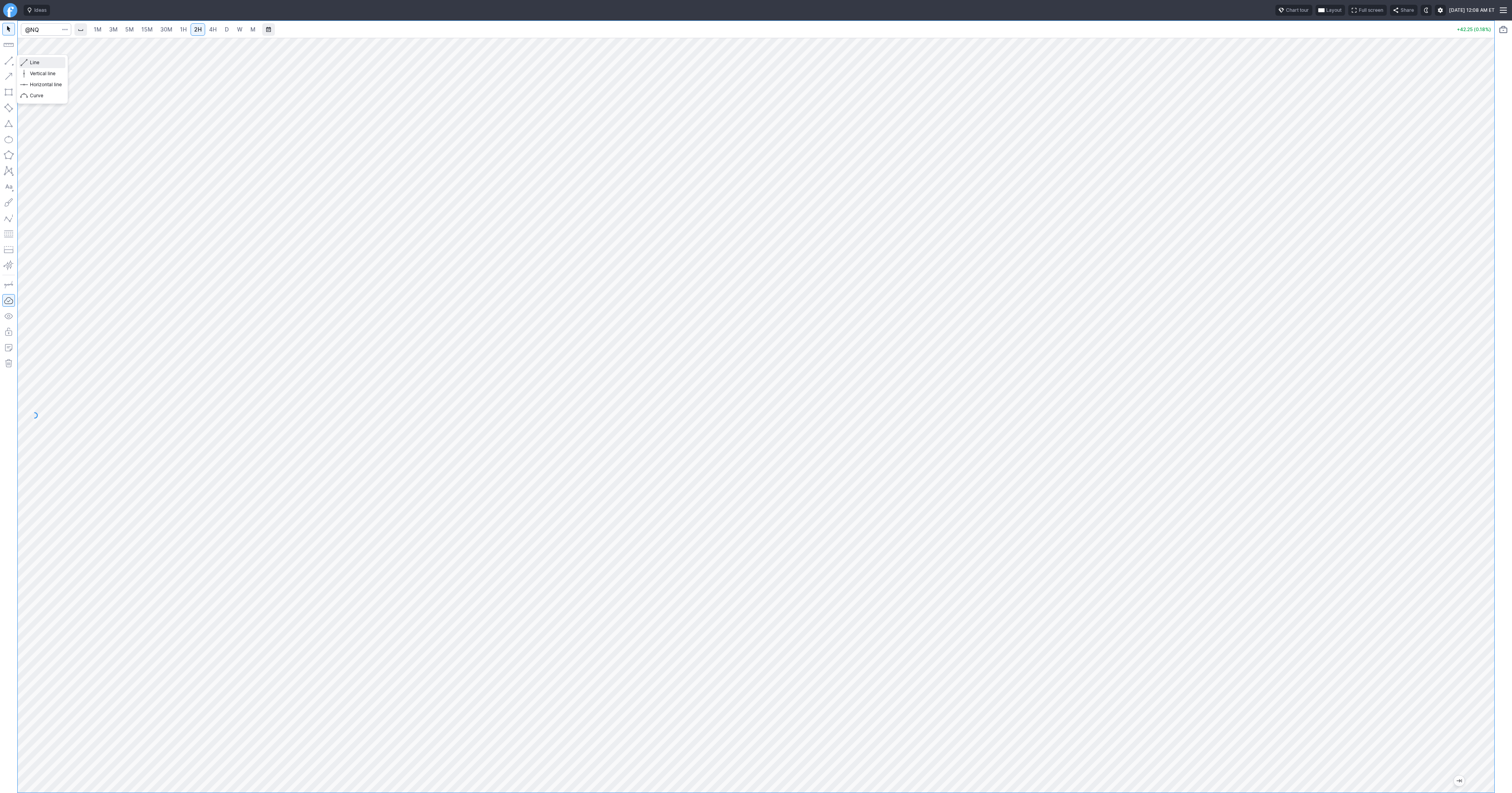
drag, startPoint x: 49, startPoint y: 63, endPoint x: 54, endPoint y: 73, distance: 11.2
click at [49, 64] on span "Line" at bounding box center [45, 62] width 32 height 8
drag, startPoint x: 6, startPoint y: 60, endPoint x: 33, endPoint y: 86, distance: 37.5
click at [6, 61] on button "button" at bounding box center [9, 61] width 13 height 13
drag, startPoint x: 9, startPoint y: 55, endPoint x: 12, endPoint y: 60, distance: 5.8
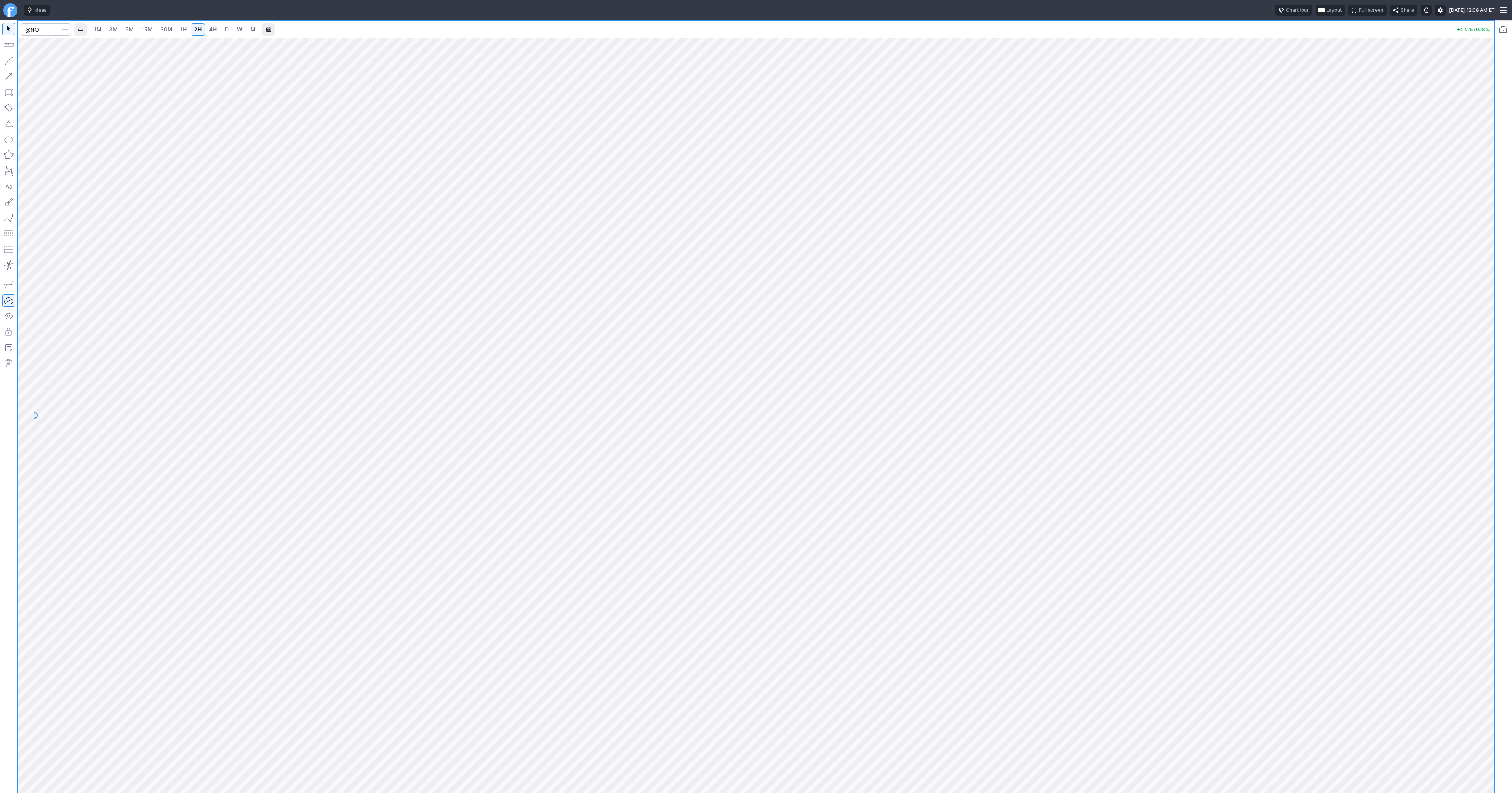
click at [9, 57] on button "button" at bounding box center [9, 61] width 13 height 13
drag, startPoint x: 10, startPoint y: 62, endPoint x: 47, endPoint y: 91, distance: 47.0
click at [11, 62] on button "button" at bounding box center [9, 61] width 13 height 13
click at [10, 60] on button "button" at bounding box center [9, 61] width 13 height 13
click at [45, 25] on input "Search" at bounding box center [46, 30] width 50 height 13
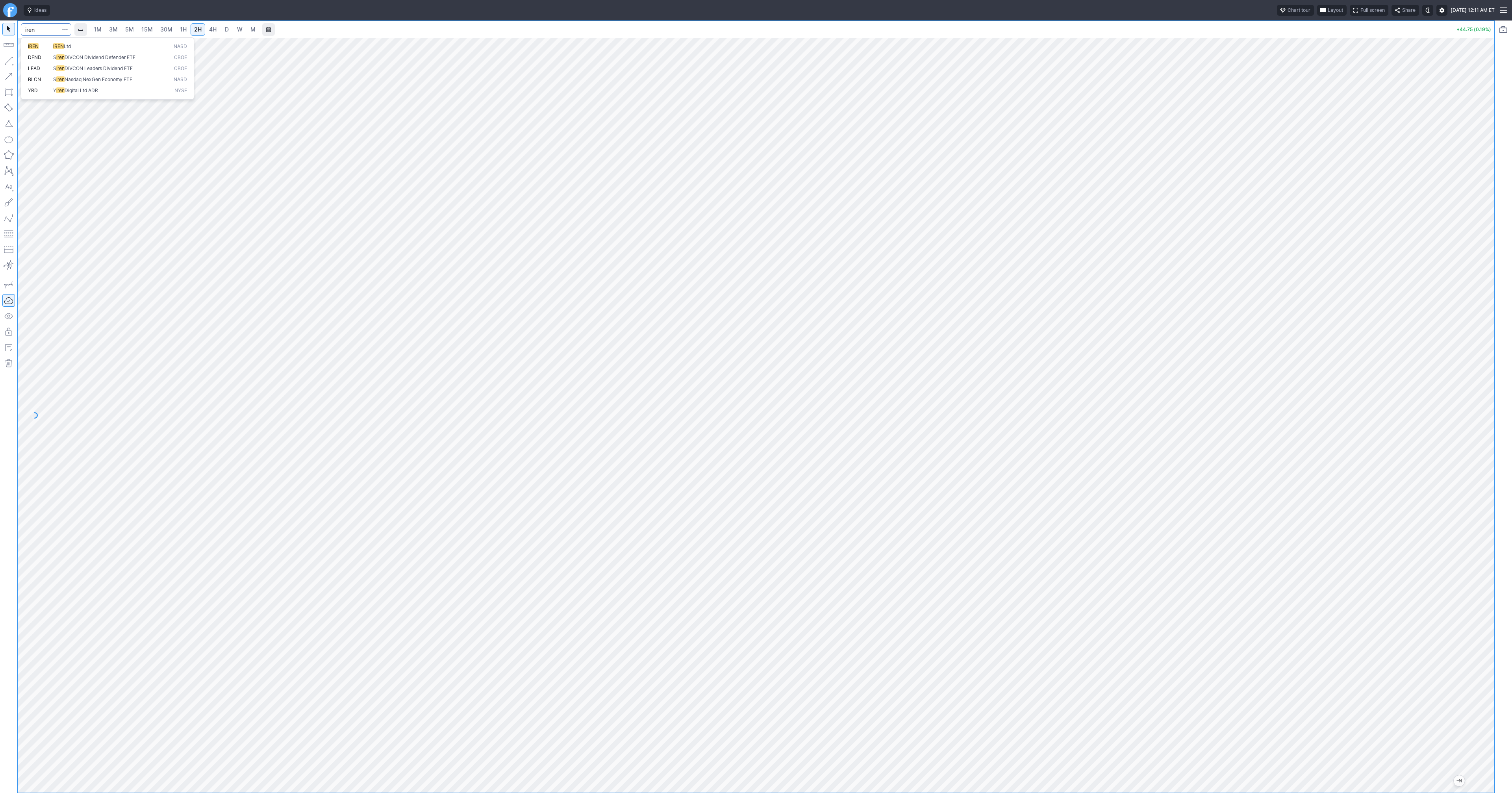
type input "iren"
click at [226, 30] on span "D" at bounding box center [227, 29] width 4 height 7
drag, startPoint x: 10, startPoint y: 63, endPoint x: 12, endPoint y: 74, distance: 11.2
click at [10, 64] on button "button" at bounding box center [9, 61] width 13 height 13
click at [10, 61] on button "button" at bounding box center [9, 61] width 13 height 13
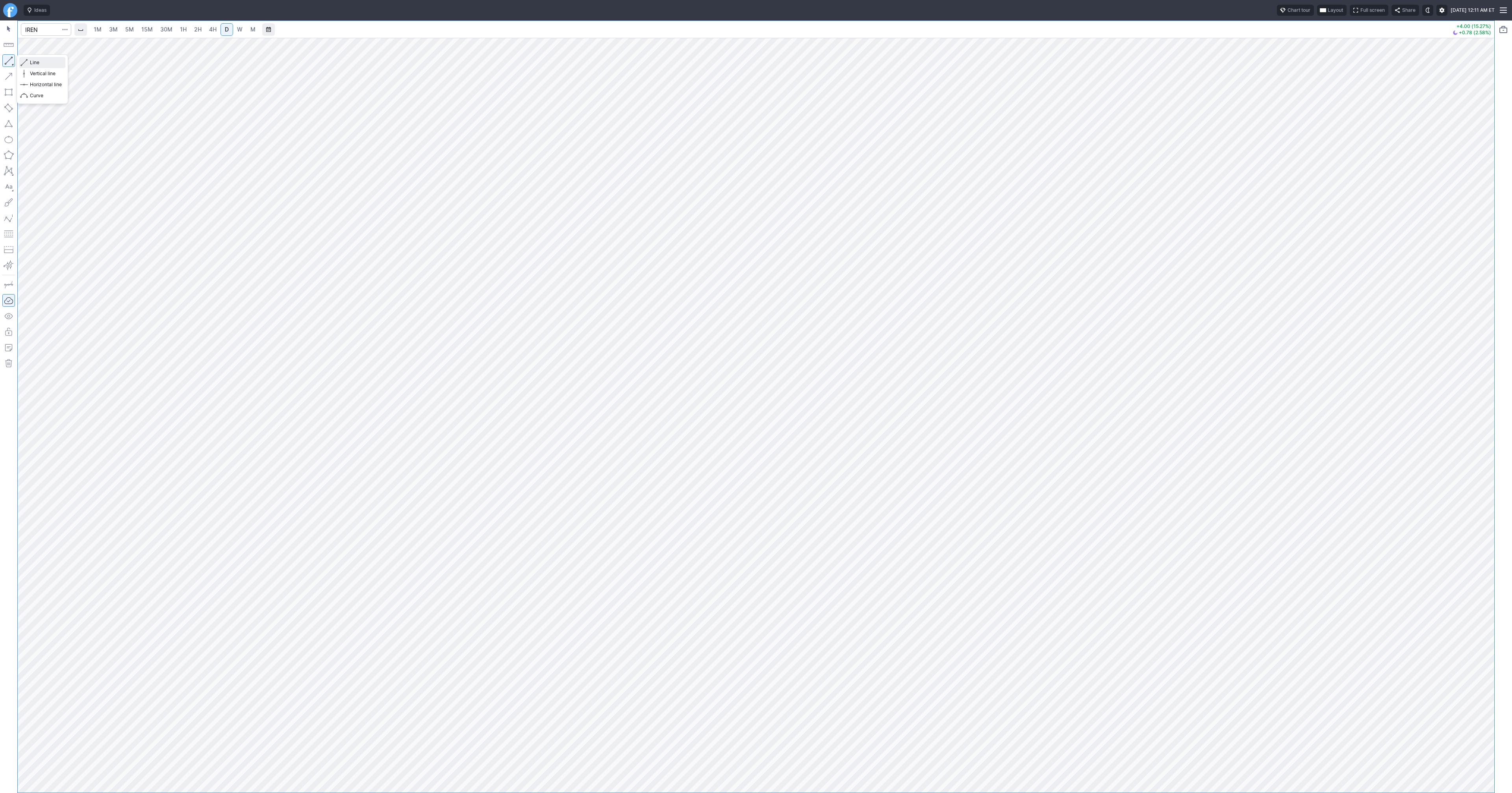
drag, startPoint x: 30, startPoint y: 62, endPoint x: 53, endPoint y: 91, distance: 37.0
click at [30, 62] on span "Line" at bounding box center [45, 62] width 32 height 8
drag, startPoint x: 32, startPoint y: 62, endPoint x: 33, endPoint y: 66, distance: 4.1
click at [32, 62] on span "Line" at bounding box center [45, 62] width 32 height 8
click at [10, 60] on button "button" at bounding box center [9, 61] width 13 height 13
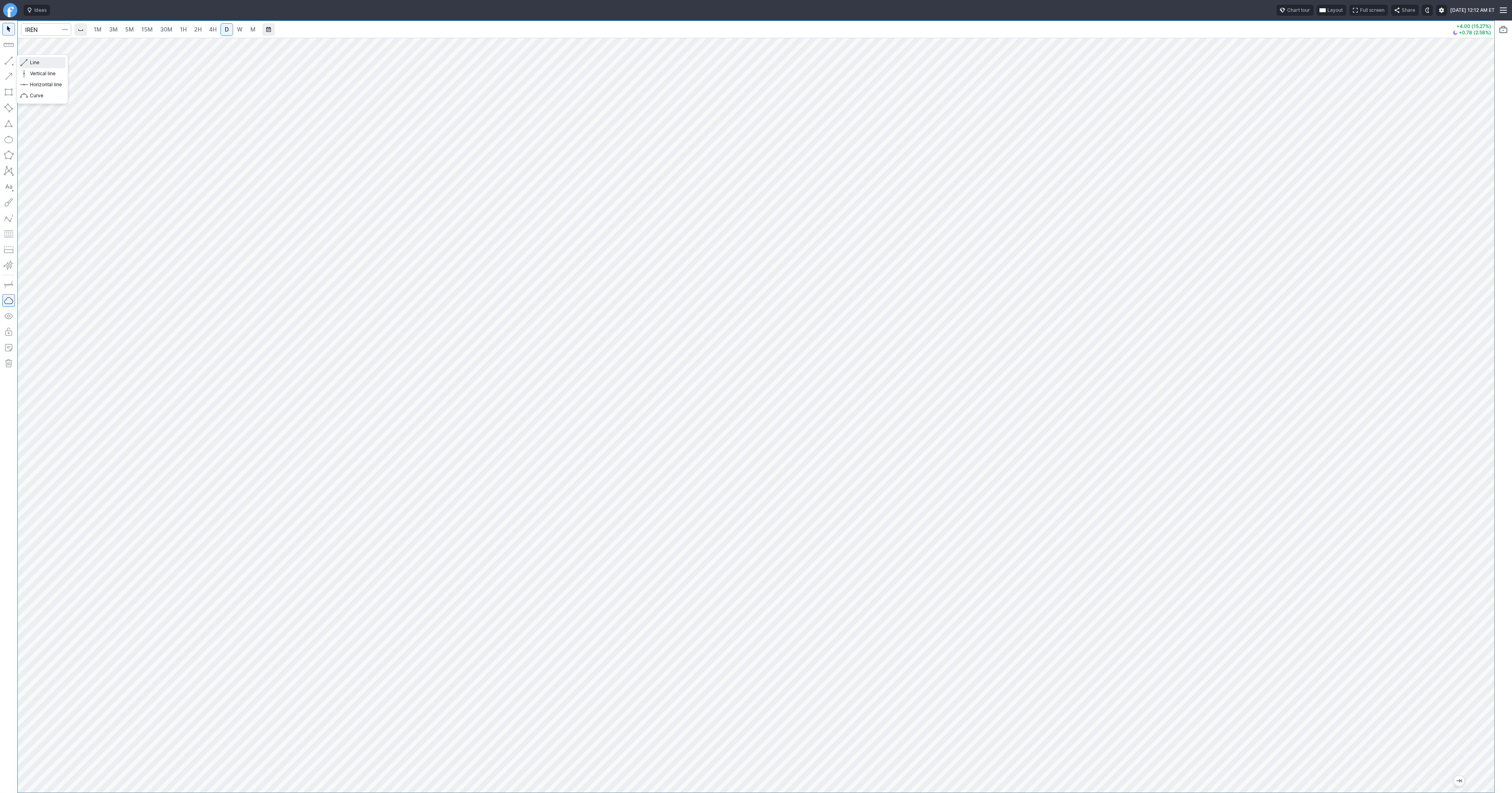
drag, startPoint x: 32, startPoint y: 62, endPoint x: 49, endPoint y: 85, distance: 28.6
click at [33, 64] on span "Line" at bounding box center [45, 62] width 32 height 8
click at [8, 61] on button "button" at bounding box center [9, 61] width 13 height 13
drag, startPoint x: 9, startPoint y: 60, endPoint x: 39, endPoint y: 102, distance: 51.6
click at [9, 61] on button "button" at bounding box center [9, 61] width 13 height 13
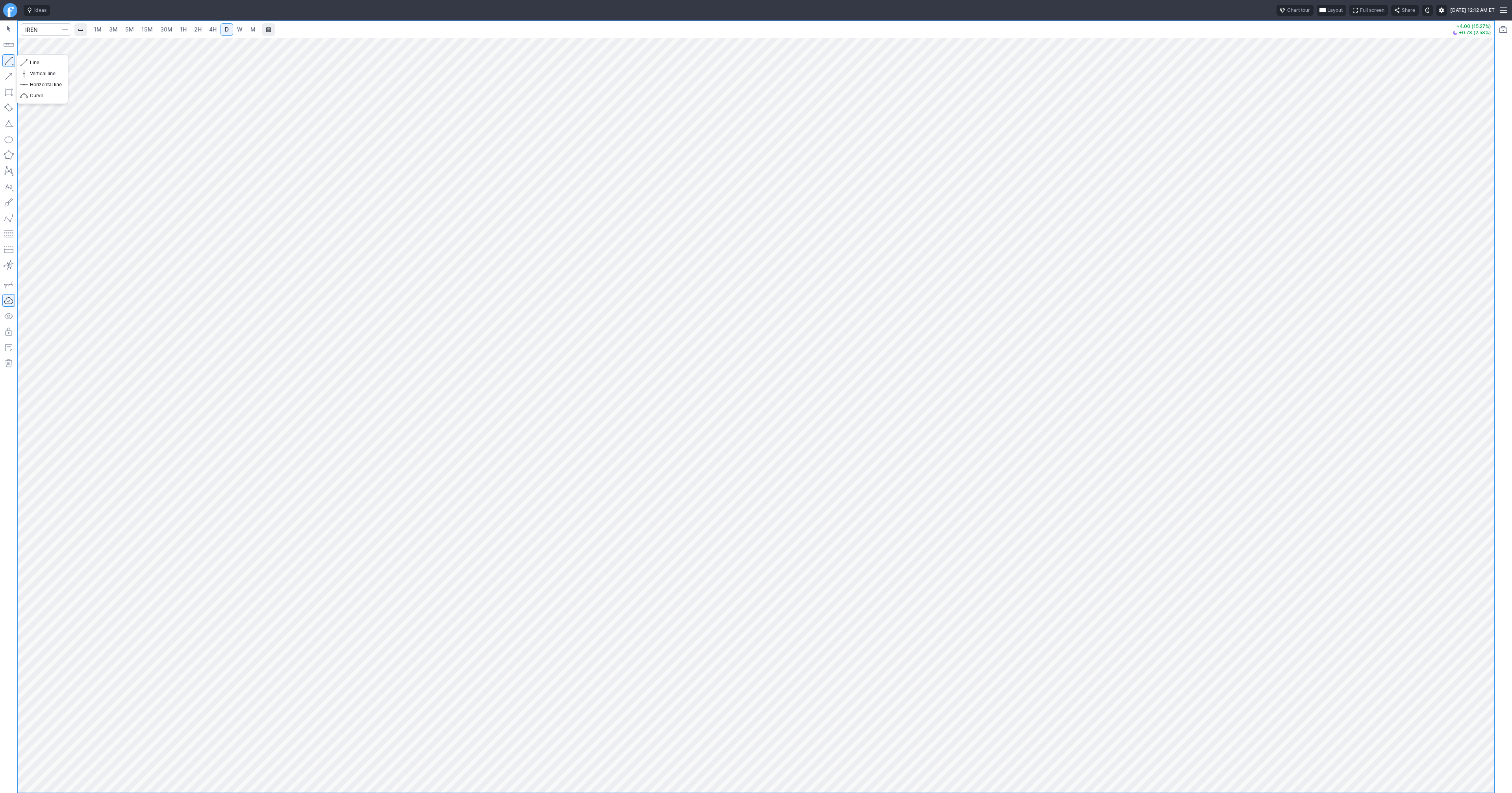
click at [10, 59] on button "button" at bounding box center [9, 61] width 13 height 13
drag, startPoint x: 8, startPoint y: 60, endPoint x: 55, endPoint y: 101, distance: 62.4
click at [8, 60] on button "button" at bounding box center [9, 61] width 13 height 13
click at [8, 61] on button "button" at bounding box center [9, 61] width 13 height 13
click at [11, 64] on button "button" at bounding box center [9, 61] width 13 height 13
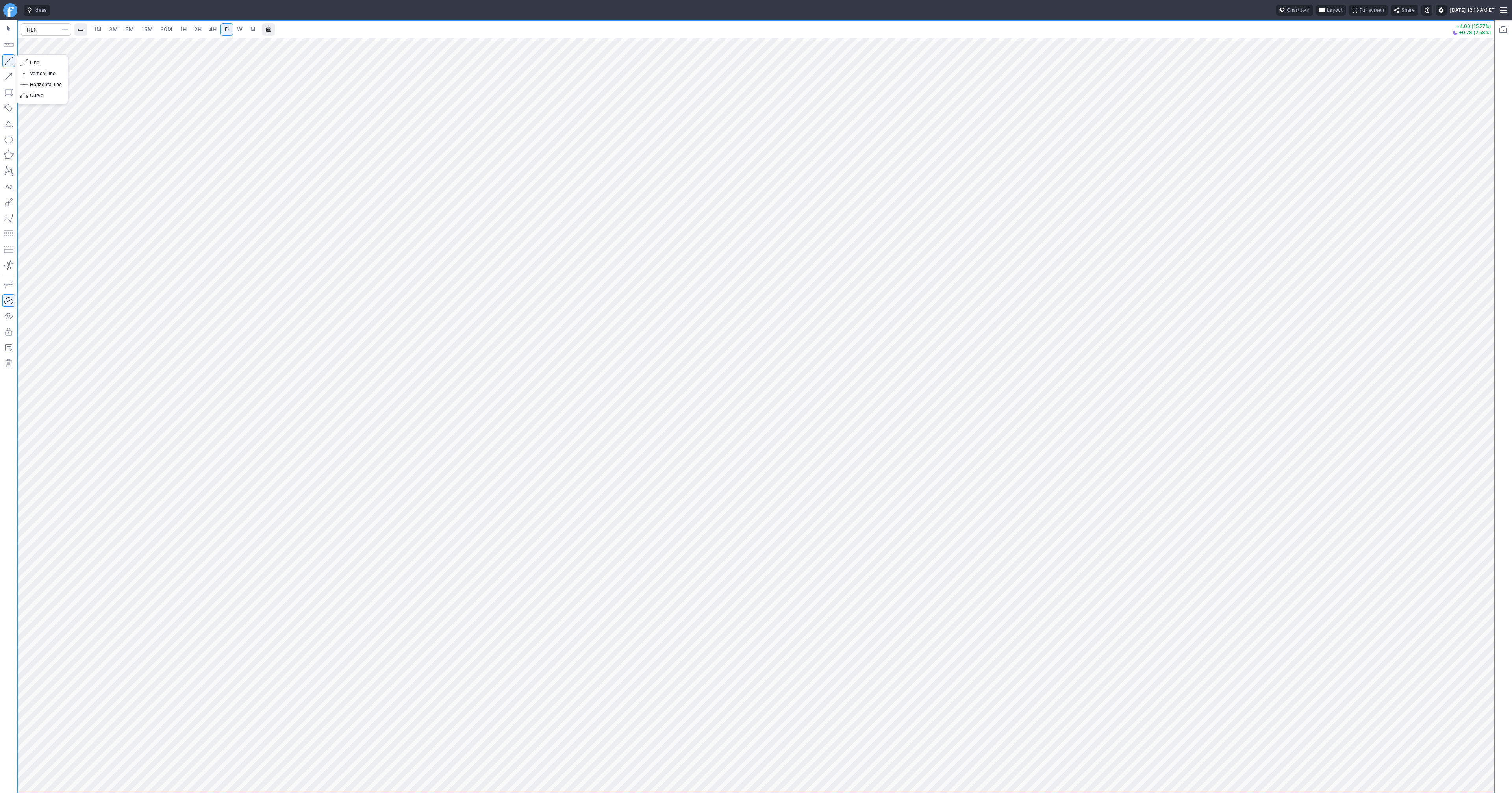
click at [8, 59] on button "button" at bounding box center [9, 61] width 13 height 13
drag, startPoint x: 10, startPoint y: 62, endPoint x: 12, endPoint y: 69, distance: 7.3
click at [10, 63] on button "button" at bounding box center [9, 61] width 13 height 13
drag, startPoint x: 7, startPoint y: 61, endPoint x: 35, endPoint y: 77, distance: 32.2
click at [7, 61] on button "button" at bounding box center [9, 61] width 13 height 13
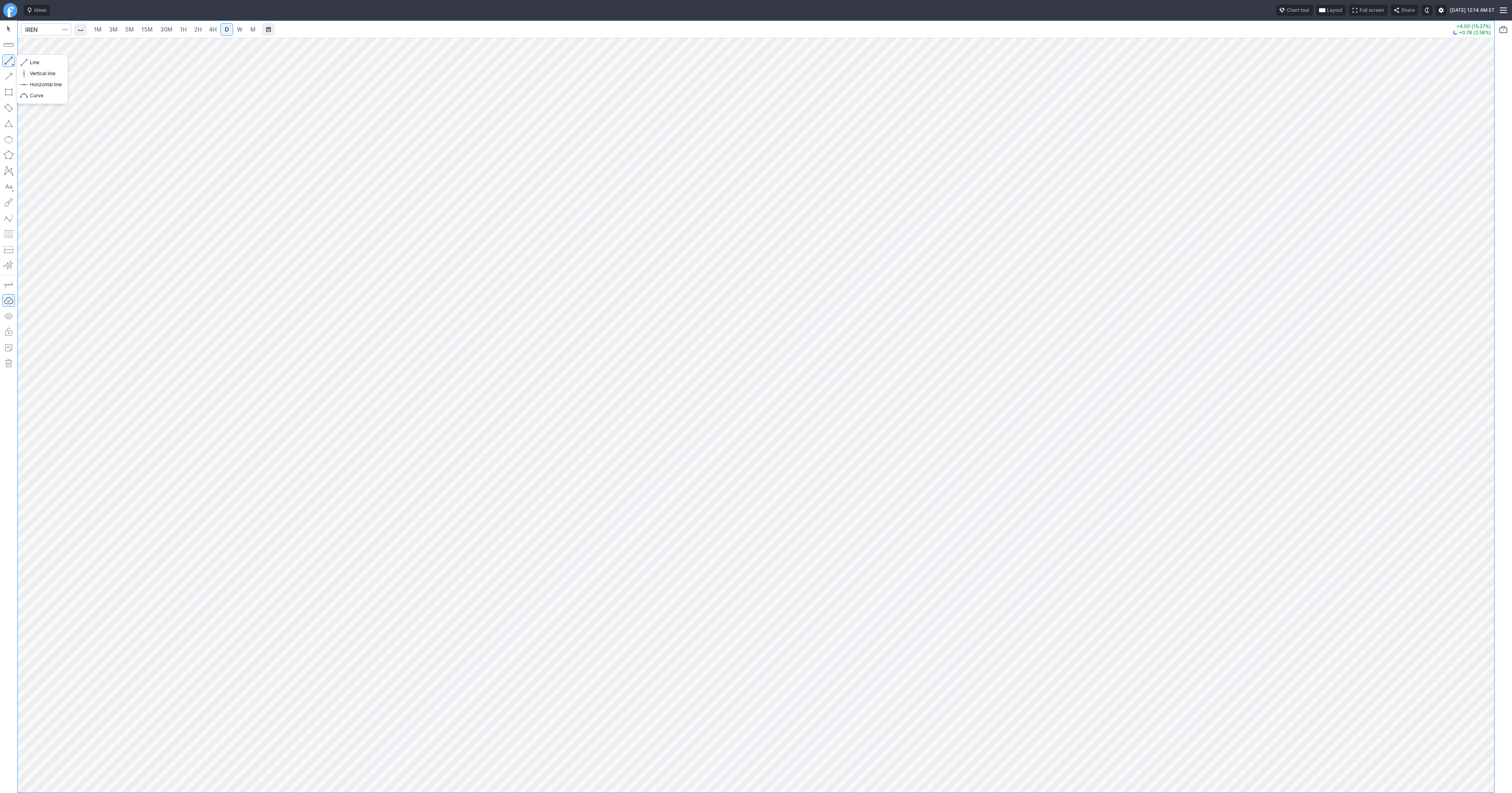
click at [3, 58] on button "button" at bounding box center [9, 61] width 13 height 13
click at [9, 60] on button "button" at bounding box center [9, 61] width 13 height 13
drag, startPoint x: 6, startPoint y: 57, endPoint x: 8, endPoint y: 64, distance: 7.3
click at [7, 60] on button "button" at bounding box center [9, 61] width 13 height 13
click at [11, 62] on button "button" at bounding box center [9, 61] width 13 height 13
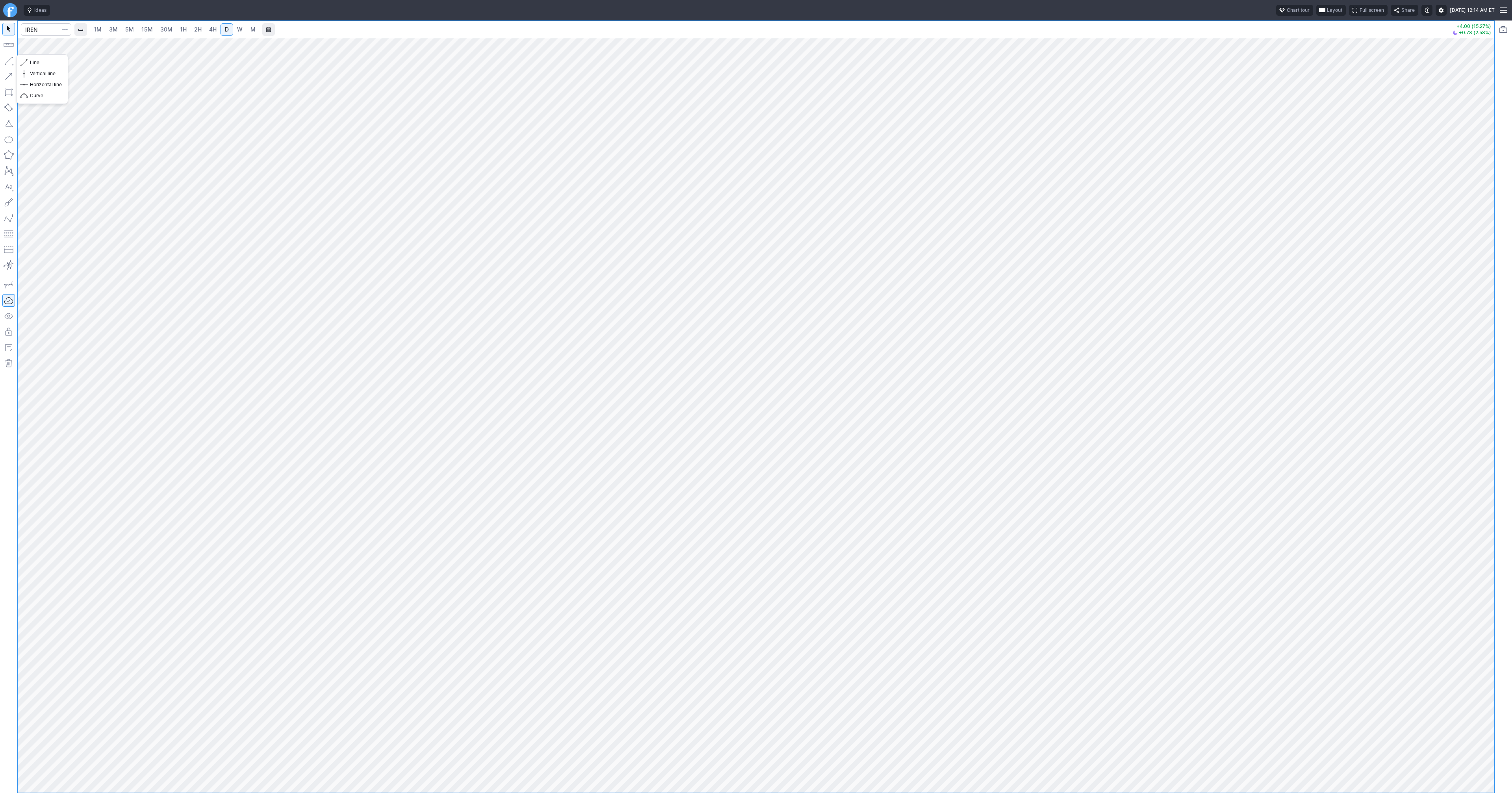
click at [9, 62] on button "button" at bounding box center [9, 61] width 13 height 13
click at [49, 63] on span "Line" at bounding box center [45, 62] width 32 height 8
click at [11, 61] on button "button" at bounding box center [9, 61] width 13 height 13
drag, startPoint x: 11, startPoint y: 59, endPoint x: 12, endPoint y: 88, distance: 29.0
click at [11, 59] on button "button" at bounding box center [9, 61] width 13 height 13
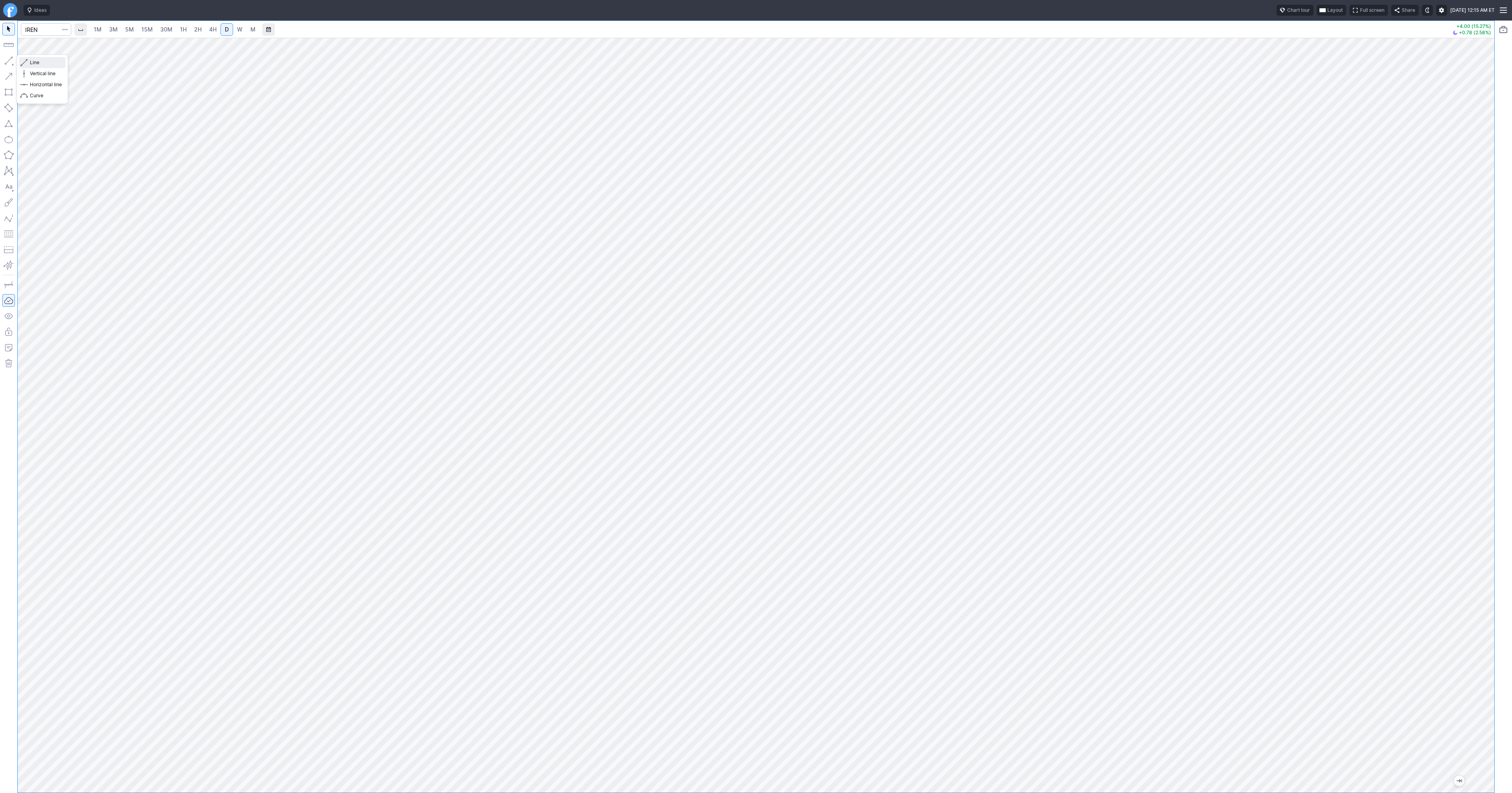
click at [37, 62] on span "Line" at bounding box center [45, 62] width 32 height 8
click at [8, 60] on button "button" at bounding box center [9, 61] width 13 height 13
click at [9, 61] on button "button" at bounding box center [9, 61] width 13 height 13
drag, startPoint x: 6, startPoint y: 62, endPoint x: 25, endPoint y: 87, distance: 31.4
click at [6, 63] on button "button" at bounding box center [9, 61] width 13 height 13
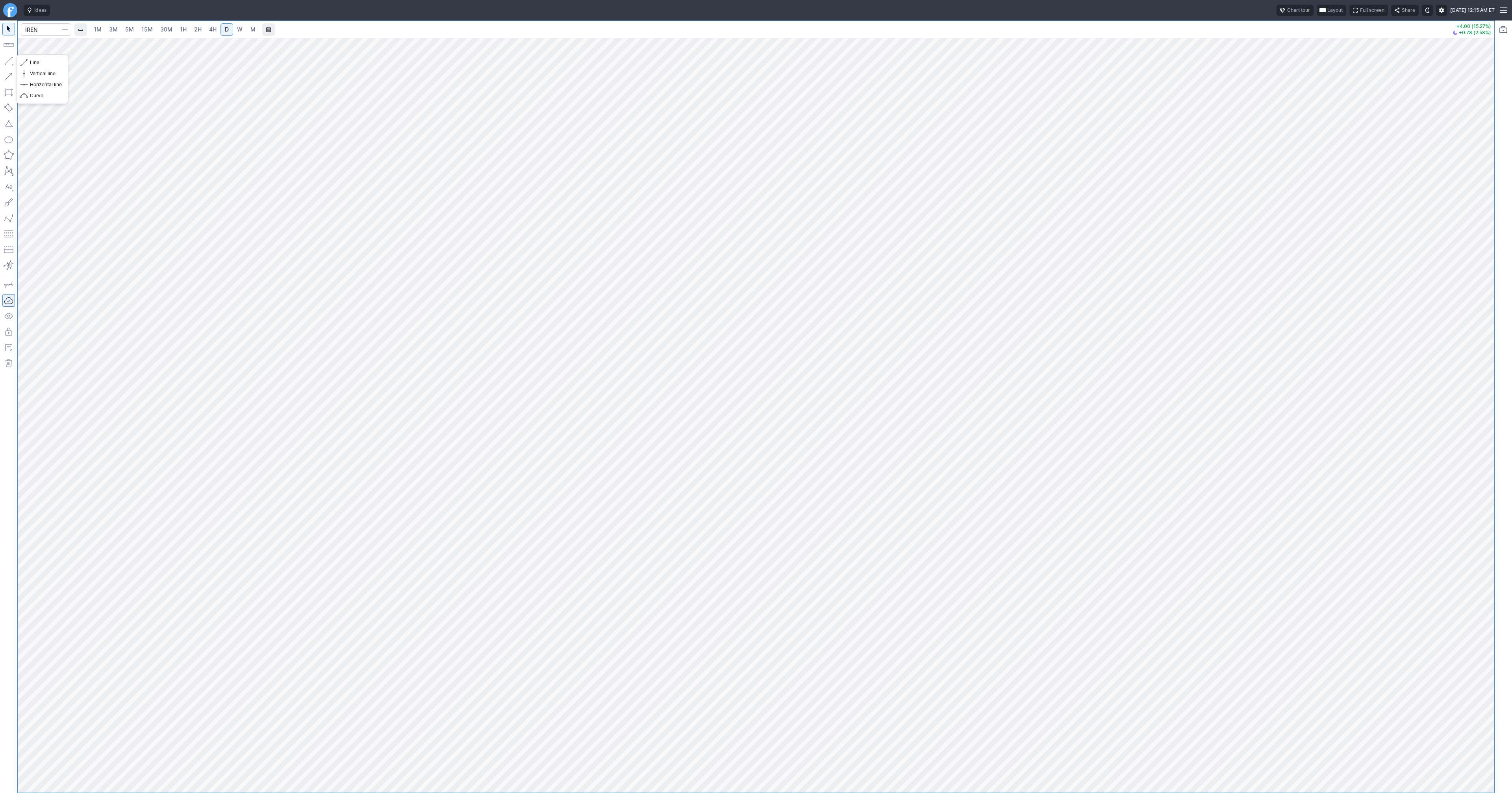
click at [5, 64] on button "button" at bounding box center [9, 61] width 13 height 13
click at [25, 62] on span "button" at bounding box center [25, 62] width 4 height 11
click at [9, 61] on button "button" at bounding box center [9, 61] width 13 height 13
click at [7, 59] on button "button" at bounding box center [9, 61] width 13 height 13
click at [6, 63] on button "button" at bounding box center [9, 61] width 13 height 13
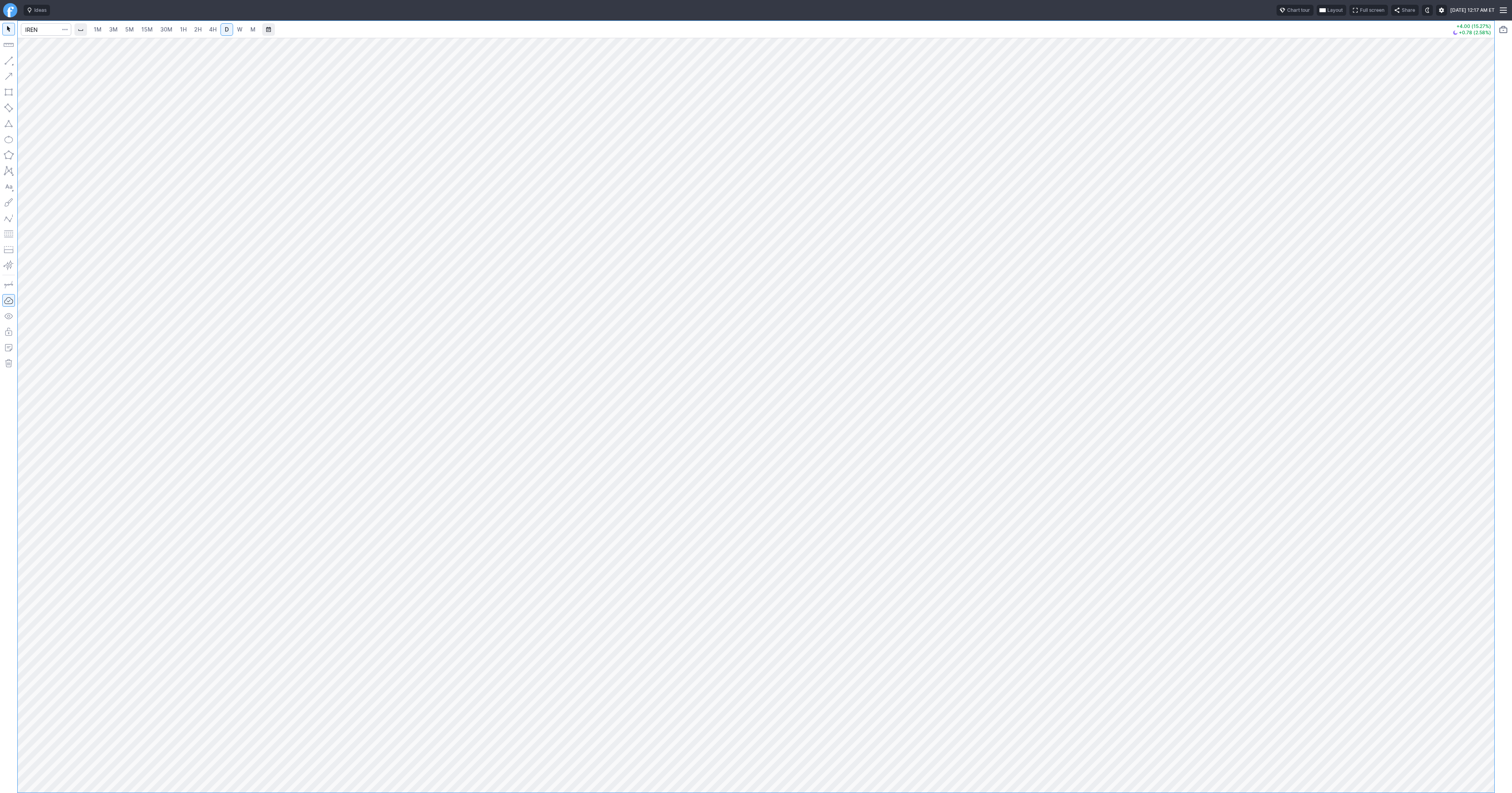
drag, startPoint x: 6, startPoint y: 59, endPoint x: 15, endPoint y: 72, distance: 15.8
click at [7, 61] on button "button" at bounding box center [9, 61] width 13 height 13
drag, startPoint x: 6, startPoint y: 59, endPoint x: 66, endPoint y: 103, distance: 74.4
click at [7, 59] on button "button" at bounding box center [9, 61] width 13 height 13
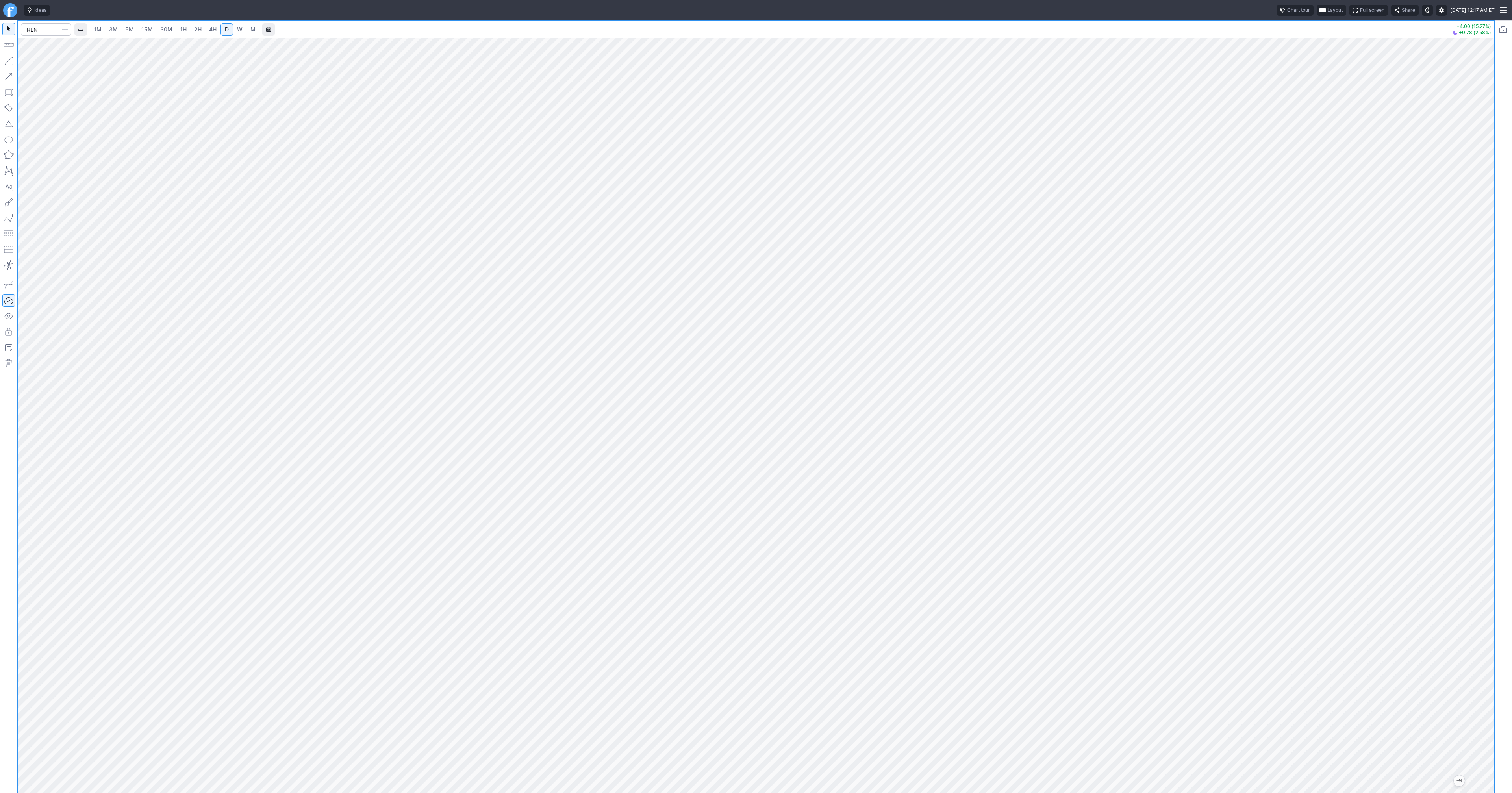
click at [12, 61] on button "button" at bounding box center [9, 61] width 13 height 13
drag, startPoint x: 9, startPoint y: 59, endPoint x: 22, endPoint y: 88, distance: 31.8
click at [9, 60] on button "button" at bounding box center [9, 61] width 13 height 13
click at [48, 30] on input "Search" at bounding box center [46, 30] width 50 height 13
type input "@"
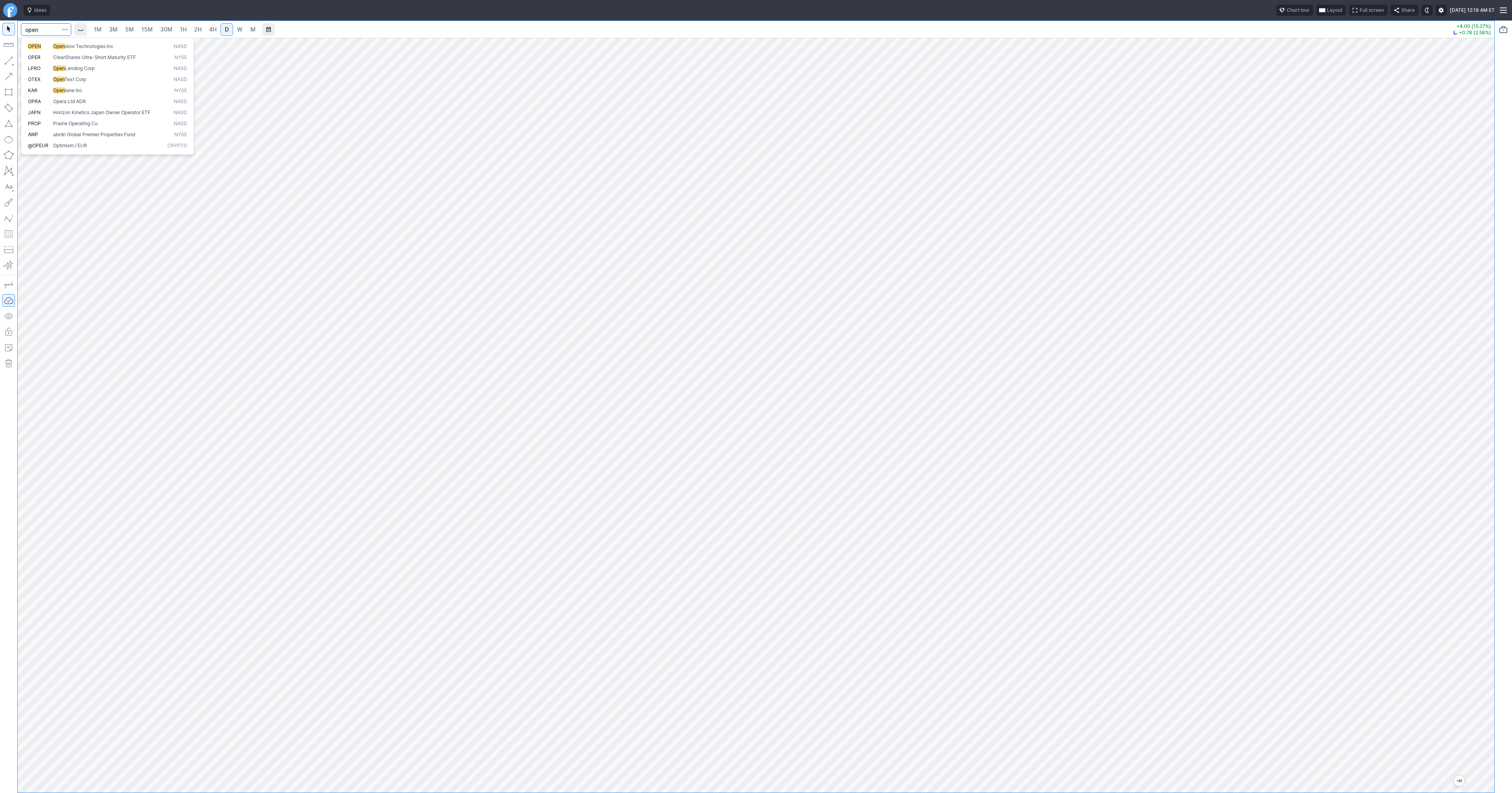
type input "open"
drag, startPoint x: 9, startPoint y: 61, endPoint x: 26, endPoint y: 90, distance: 33.6
click at [9, 62] on button "button" at bounding box center [9, 61] width 13 height 13
click at [7, 63] on button "button" at bounding box center [9, 61] width 13 height 13
click at [7, 58] on button "button" at bounding box center [9, 61] width 13 height 13
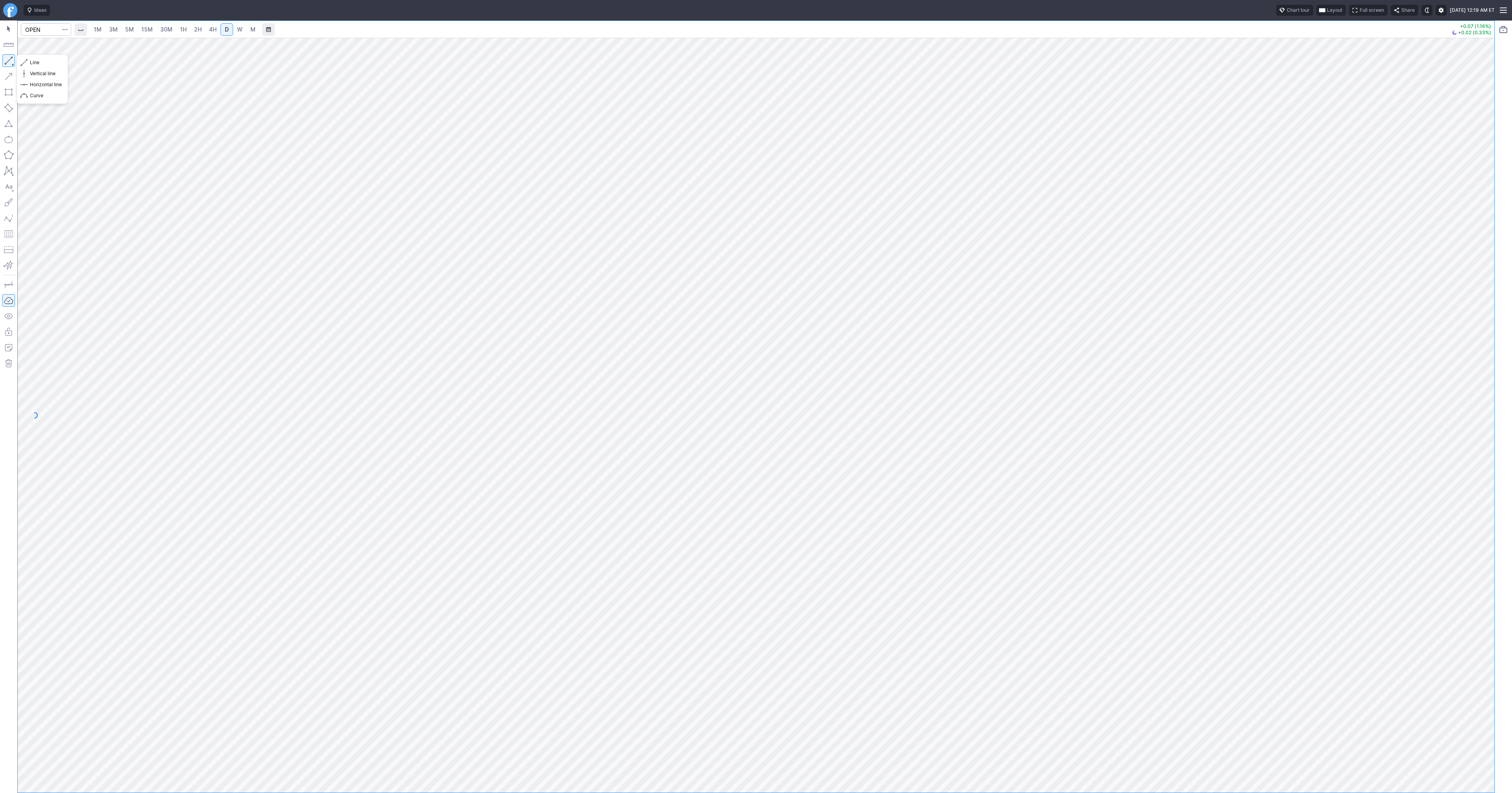
drag, startPoint x: 7, startPoint y: 60, endPoint x: 15, endPoint y: 81, distance: 22.5
click at [6, 62] on button "button" at bounding box center [9, 61] width 13 height 13
drag, startPoint x: 4, startPoint y: 59, endPoint x: 20, endPoint y: 78, distance: 24.8
click at [4, 60] on button "button" at bounding box center [9, 61] width 13 height 13
drag, startPoint x: 8, startPoint y: 61, endPoint x: 38, endPoint y: 88, distance: 40.4
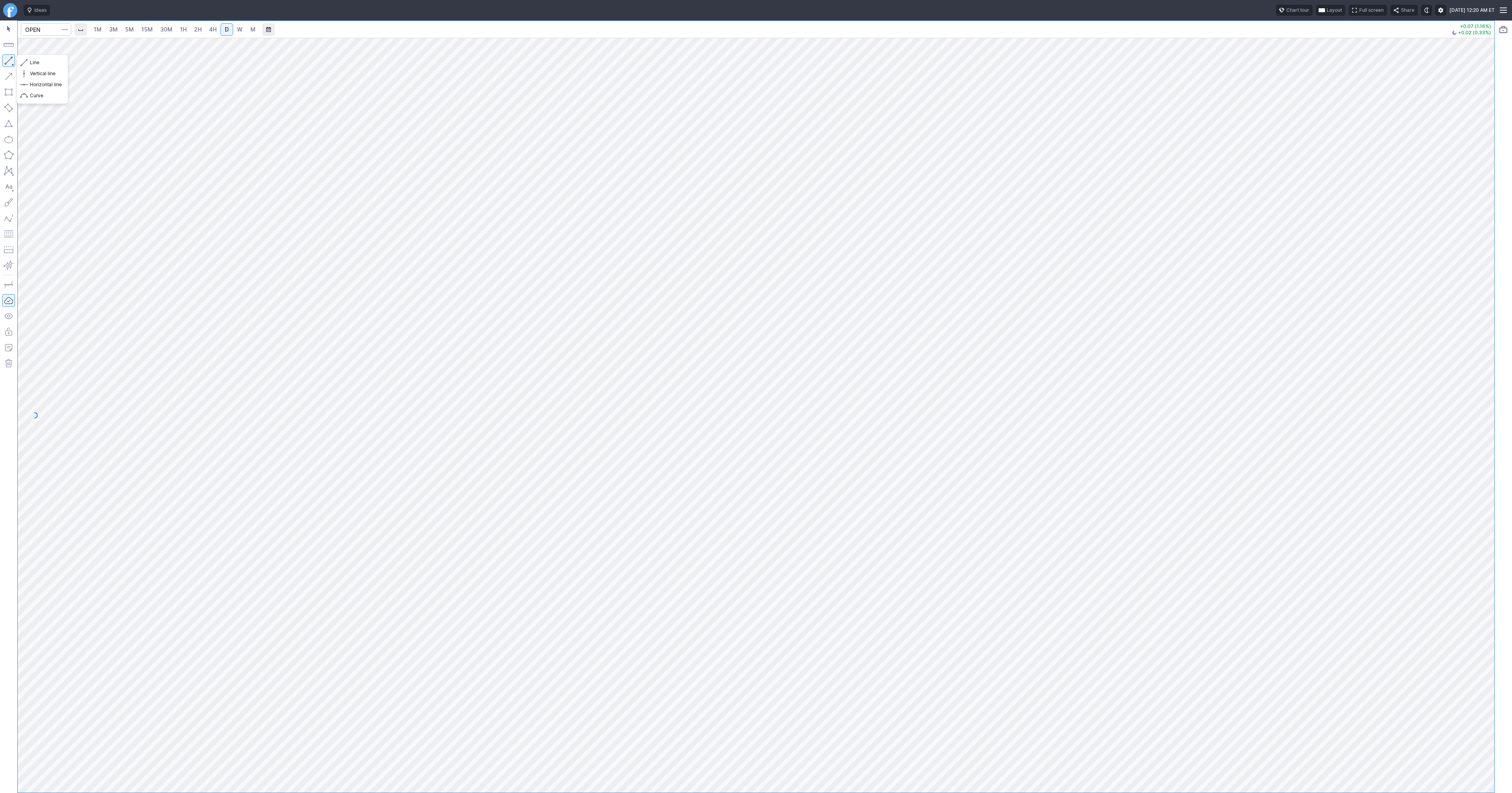
click at [9, 62] on button "button" at bounding box center [9, 61] width 13 height 13
drag, startPoint x: 8, startPoint y: 57, endPoint x: 59, endPoint y: 97, distance: 64.8
click at [8, 58] on button "button" at bounding box center [9, 61] width 13 height 13
click at [33, 30] on input "Search" at bounding box center [46, 30] width 50 height 13
type input "@es"
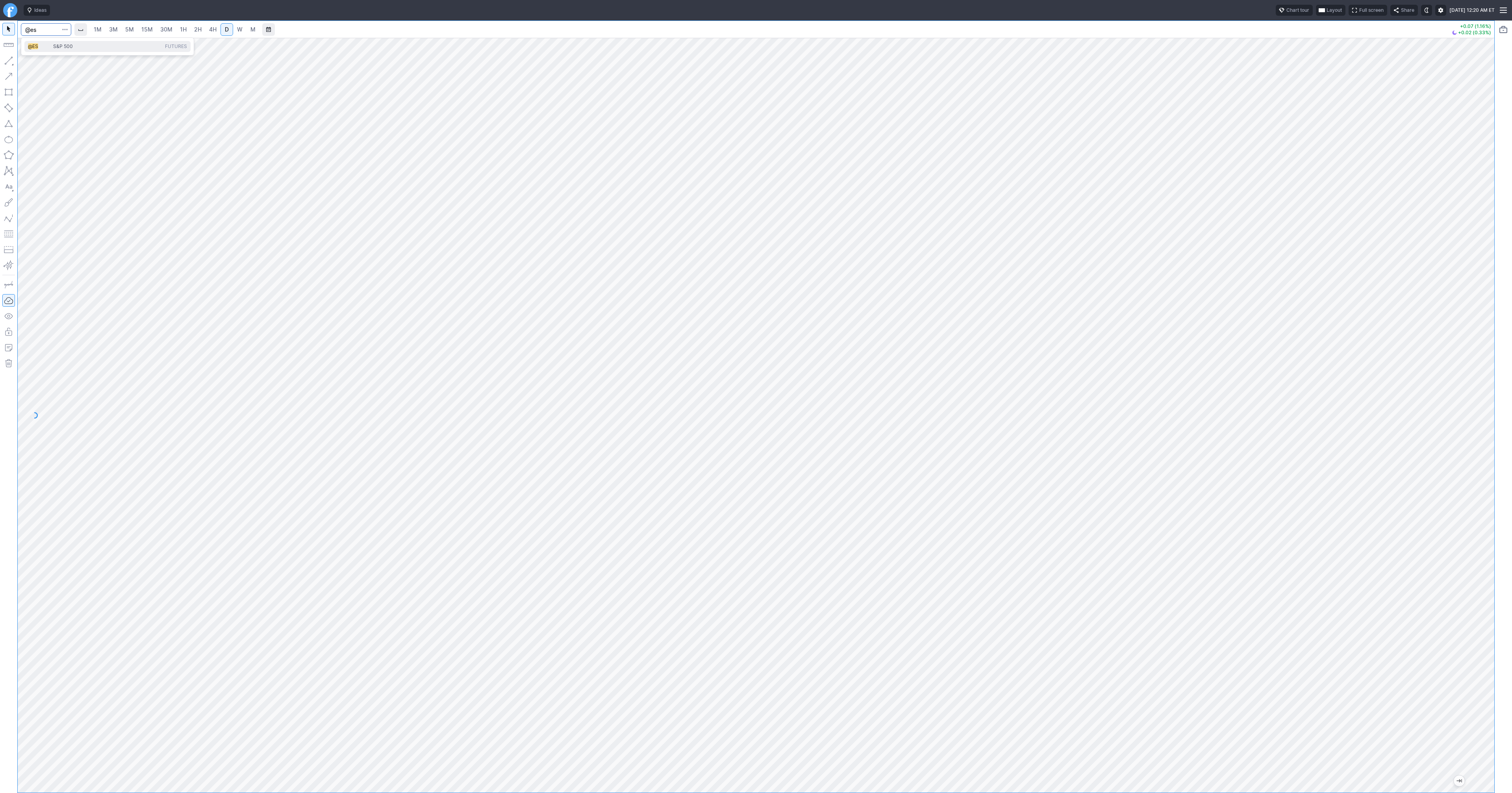
click at [38, 44] on span "@ES" at bounding box center [40, 47] width 25 height 7
click at [110, 28] on span "3M" at bounding box center [114, 29] width 9 height 7
click at [163, 31] on span "30M" at bounding box center [166, 29] width 12 height 7
click at [8, 60] on button "button" at bounding box center [9, 61] width 13 height 13
click at [35, 29] on input "Search" at bounding box center [46, 30] width 50 height 13
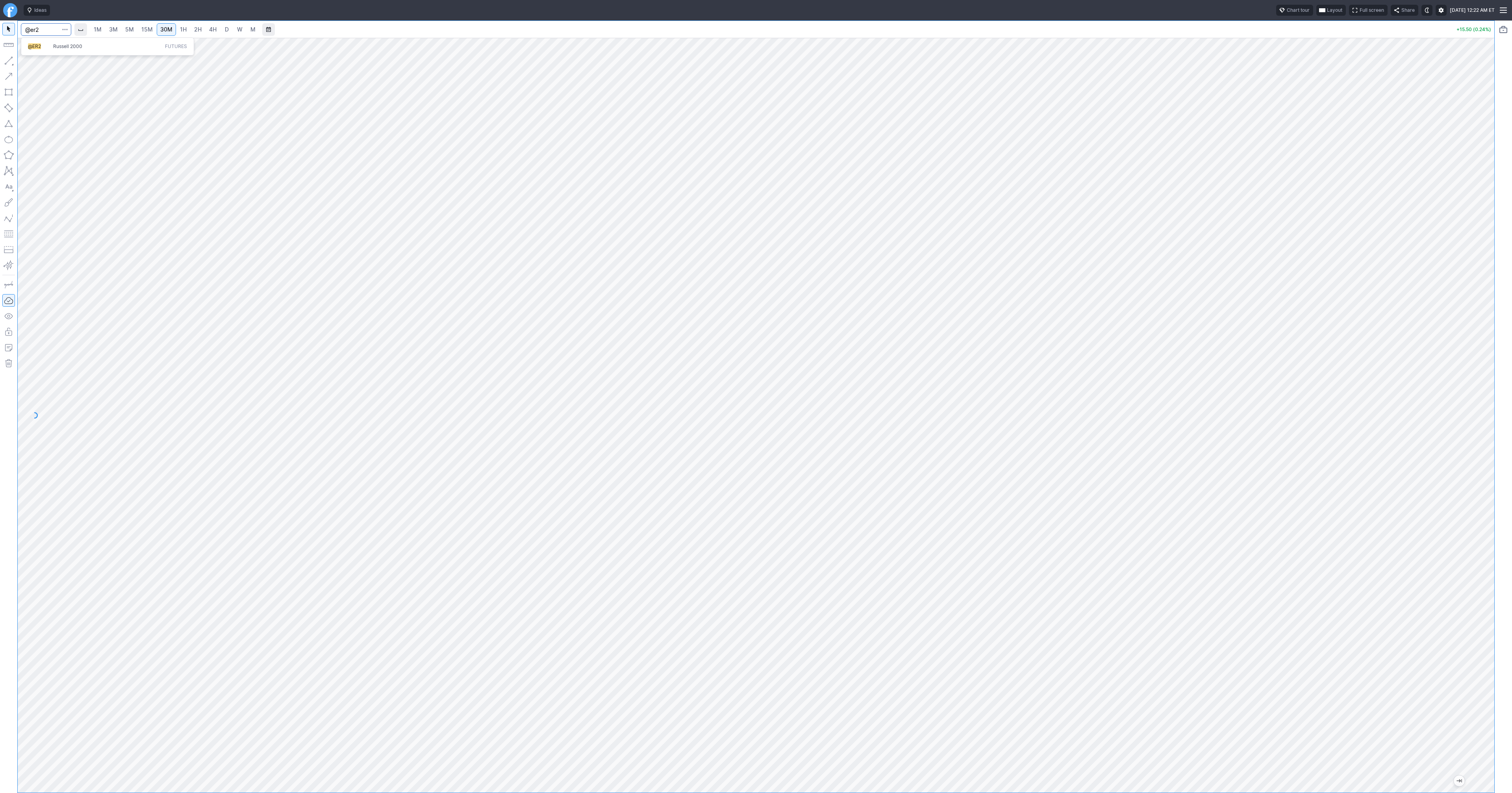
type input "@er2"
click at [33, 64] on span "Line" at bounding box center [45, 62] width 32 height 8
click at [11, 61] on button "button" at bounding box center [9, 61] width 13 height 13
click at [4, 62] on button "button" at bounding box center [9, 61] width 13 height 13
click at [6, 60] on button "button" at bounding box center [9, 61] width 13 height 13
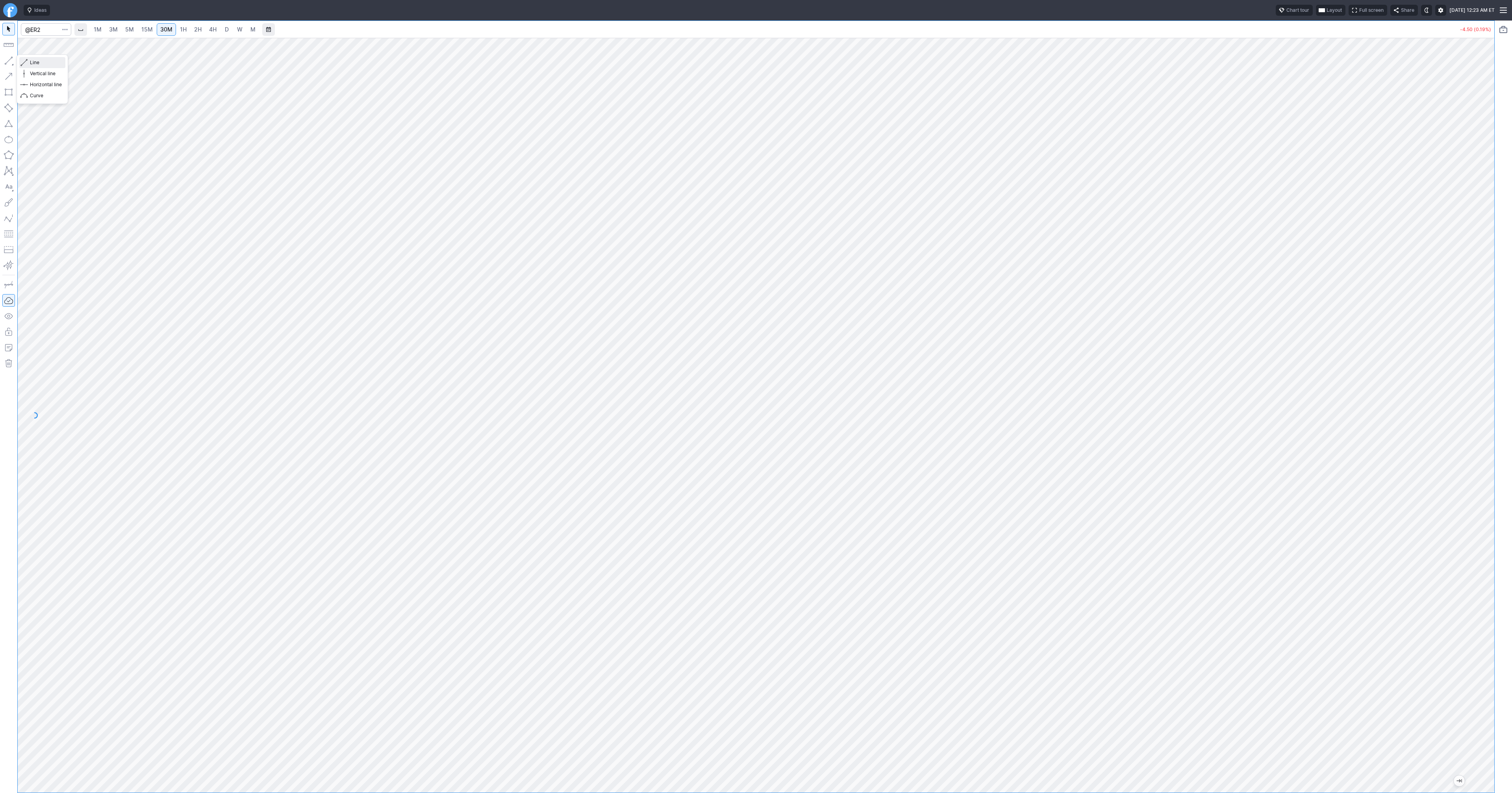
click at [35, 60] on span "Line" at bounding box center [45, 62] width 32 height 8
click at [10, 60] on button "button" at bounding box center [9, 61] width 13 height 13
click at [40, 30] on input "Search" at bounding box center [46, 30] width 50 height 13
type input "@es"
click at [44, 45] on span "@ES" at bounding box center [40, 47] width 25 height 7
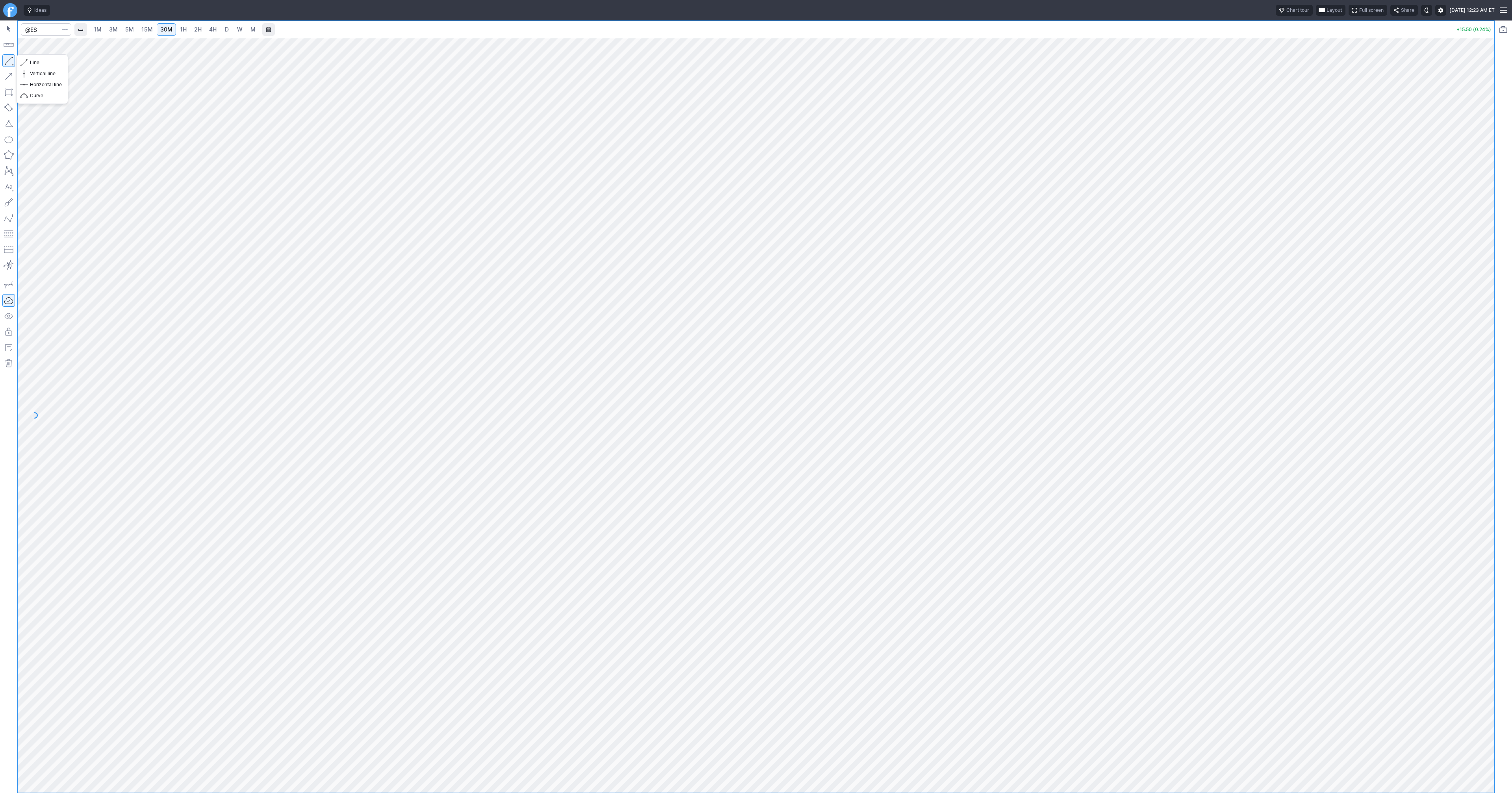
drag, startPoint x: 6, startPoint y: 60, endPoint x: 30, endPoint y: 85, distance: 34.7
click at [7, 61] on button "button" at bounding box center [9, 61] width 13 height 13
click at [125, 29] on span "5M" at bounding box center [129, 29] width 9 height 7
click at [112, 29] on span "3M" at bounding box center [114, 29] width 9 height 7
click at [44, 28] on input "Search" at bounding box center [46, 30] width 50 height 13
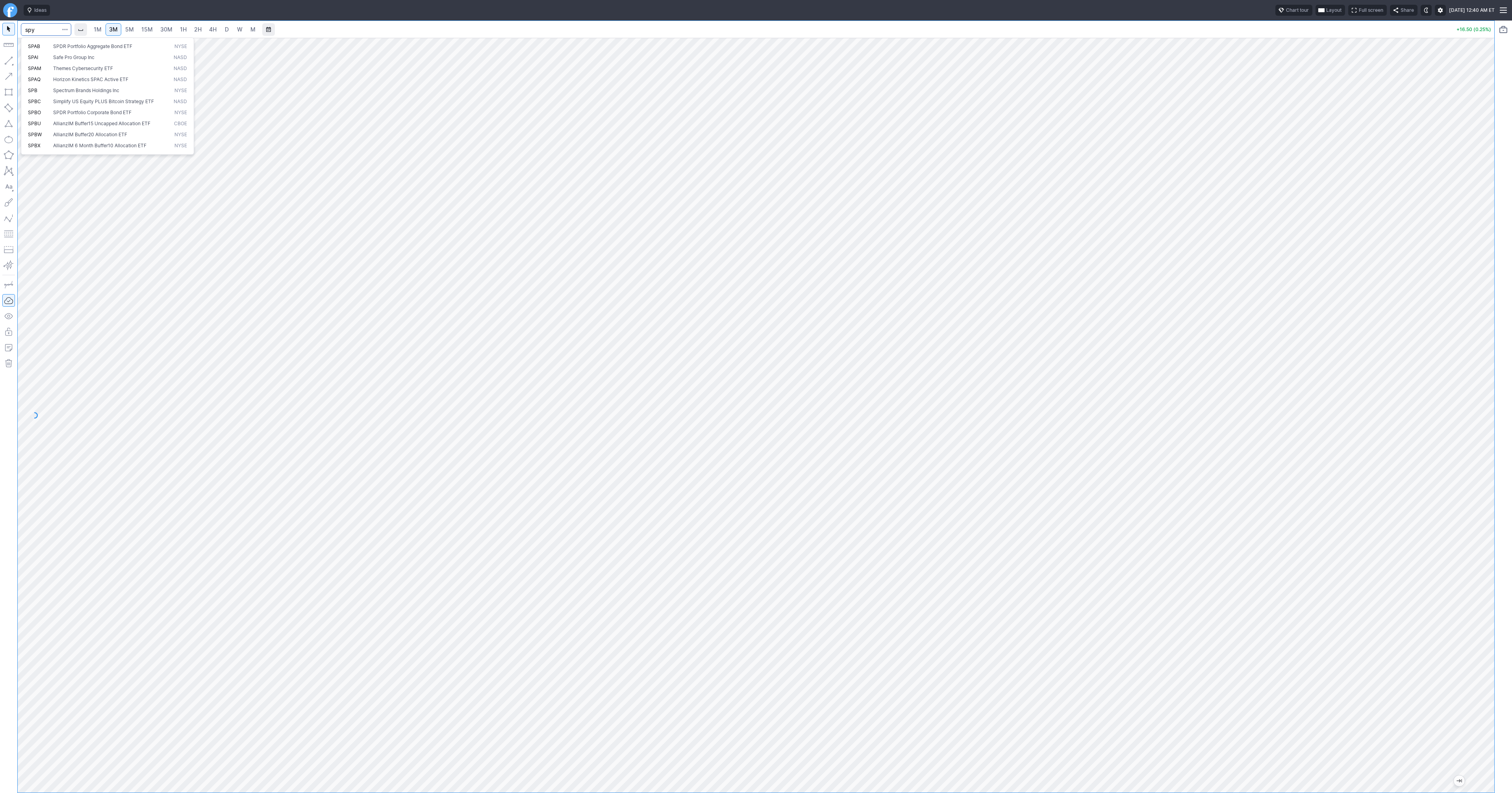
type input "spy"
click at [195, 30] on span "2H" at bounding box center [198, 29] width 8 height 7
click at [32, 61] on span "Line" at bounding box center [45, 62] width 32 height 8
click at [50, 64] on span "Line" at bounding box center [45, 62] width 32 height 8
click at [12, 61] on button "button" at bounding box center [9, 61] width 13 height 13
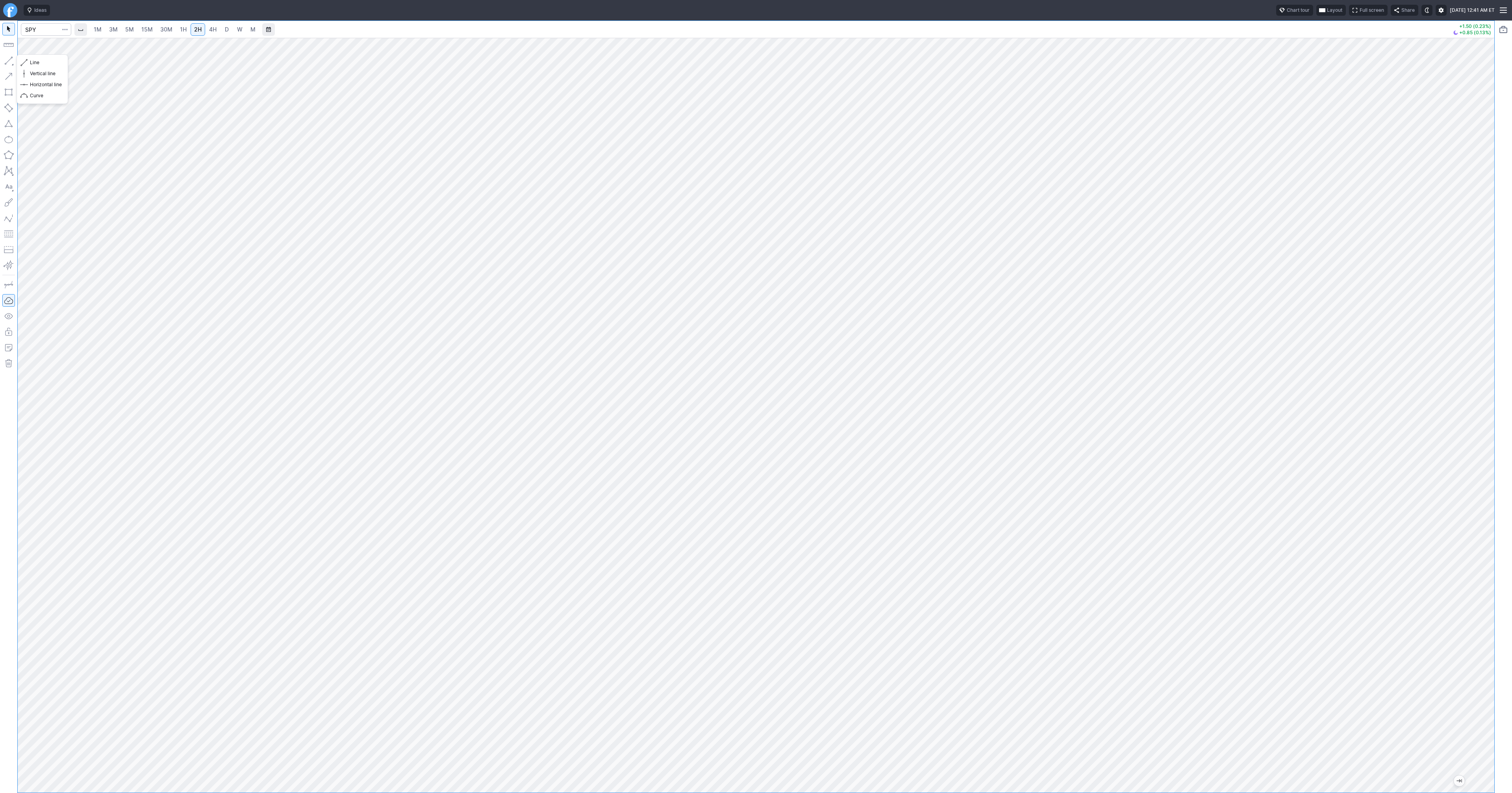
drag, startPoint x: 12, startPoint y: 59, endPoint x: 48, endPoint y: 97, distance: 52.3
click at [11, 60] on button "button" at bounding box center [9, 61] width 13 height 13
click at [9, 60] on button "button" at bounding box center [9, 61] width 13 height 13
click at [9, 61] on button "button" at bounding box center [9, 61] width 13 height 13
click at [25, 61] on span "button" at bounding box center [25, 62] width 4 height 11
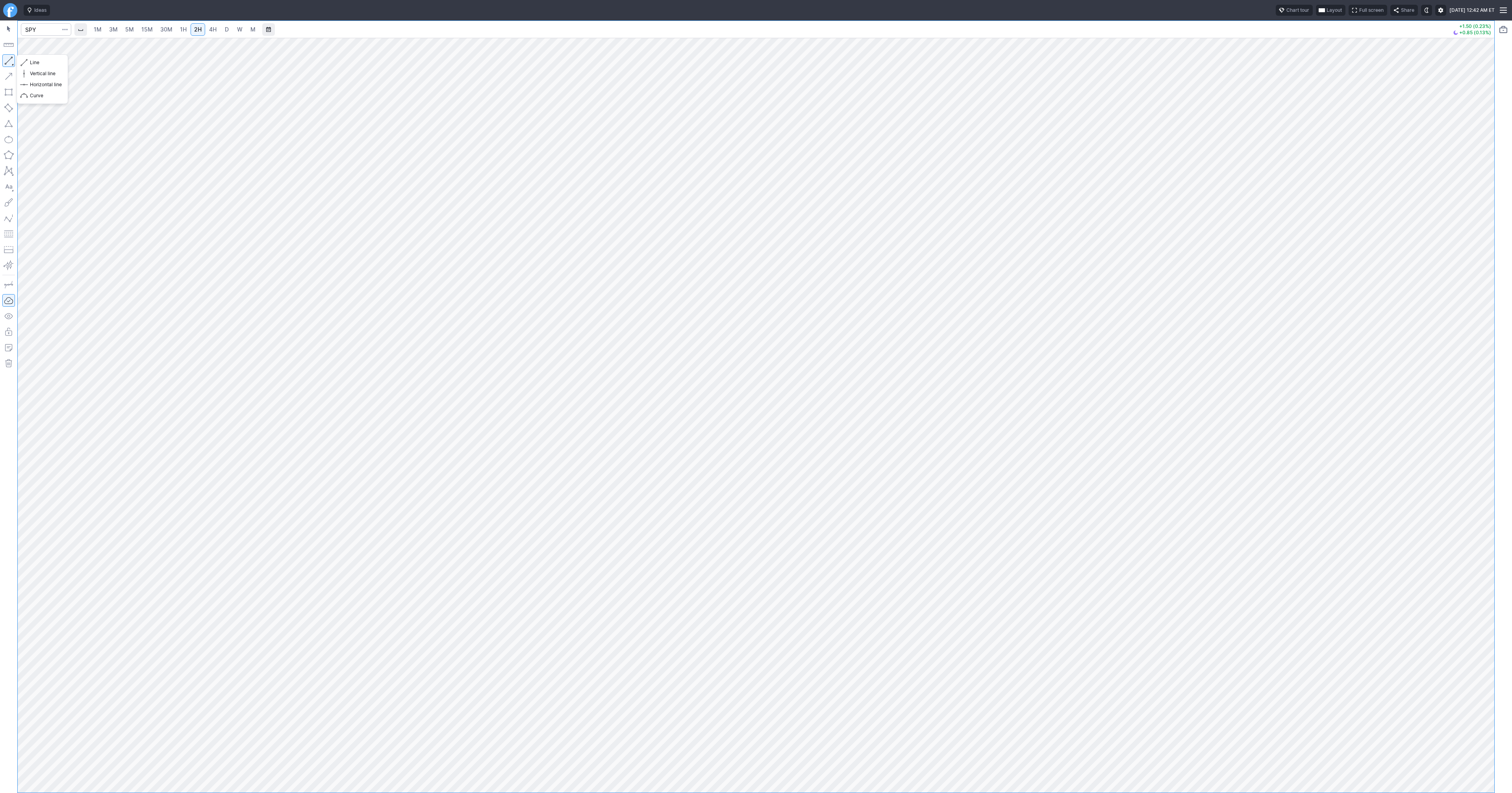
click at [13, 61] on button "button" at bounding box center [9, 61] width 13 height 13
click at [182, 29] on span "1H" at bounding box center [183, 29] width 7 height 7
drag, startPoint x: 6, startPoint y: 59, endPoint x: 7, endPoint y: 65, distance: 6.1
click at [6, 61] on button "button" at bounding box center [9, 61] width 13 height 13
click at [7, 61] on button "button" at bounding box center [9, 61] width 13 height 13
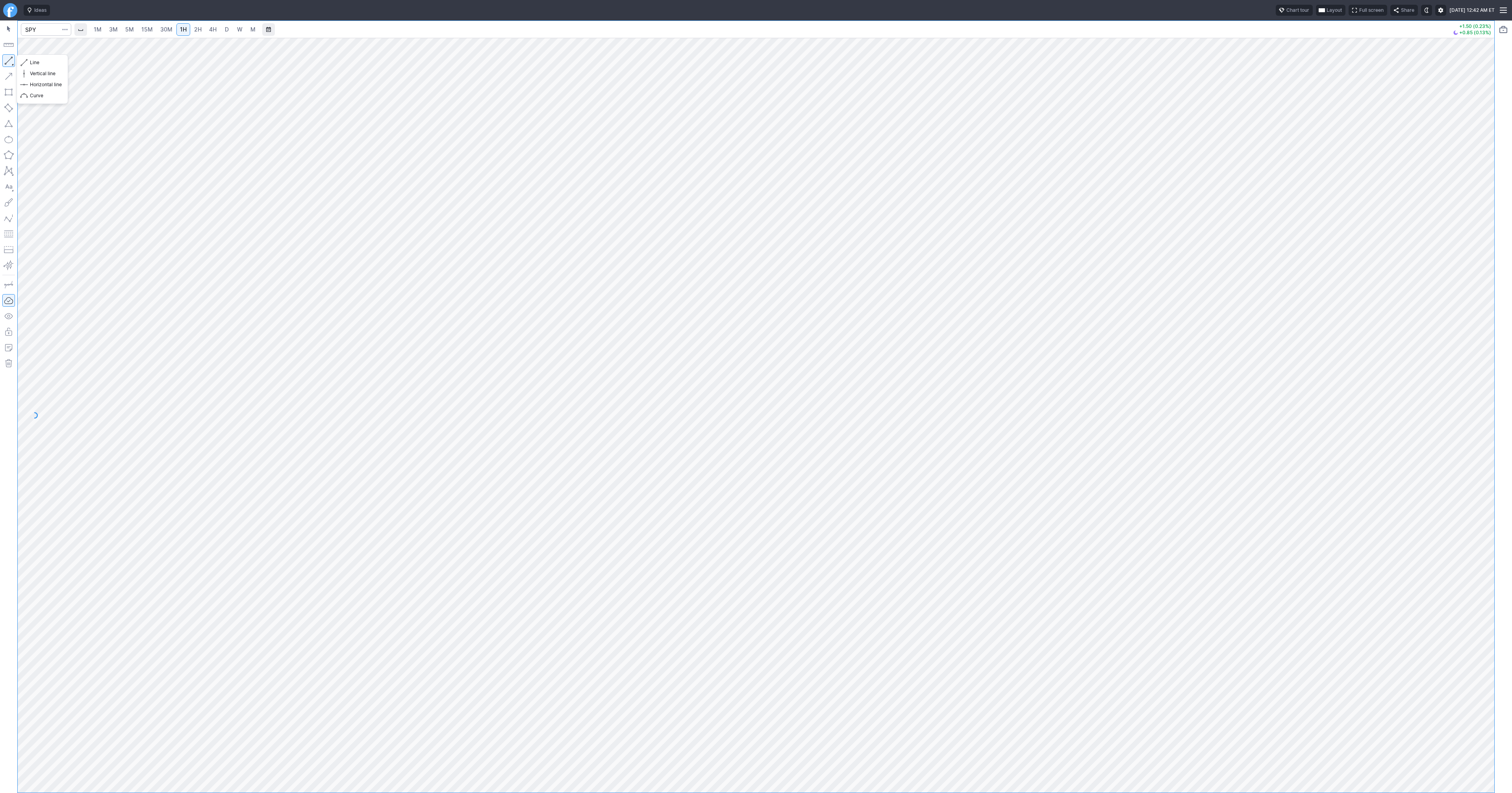
drag, startPoint x: 9, startPoint y: 59, endPoint x: 37, endPoint y: 86, distance: 38.9
click at [9, 61] on button "button" at bounding box center [9, 61] width 13 height 13
drag, startPoint x: 9, startPoint y: 59, endPoint x: 40, endPoint y: 87, distance: 41.8
click at [9, 59] on button "button" at bounding box center [9, 61] width 13 height 13
click at [6, 64] on button "button" at bounding box center [9, 61] width 13 height 13
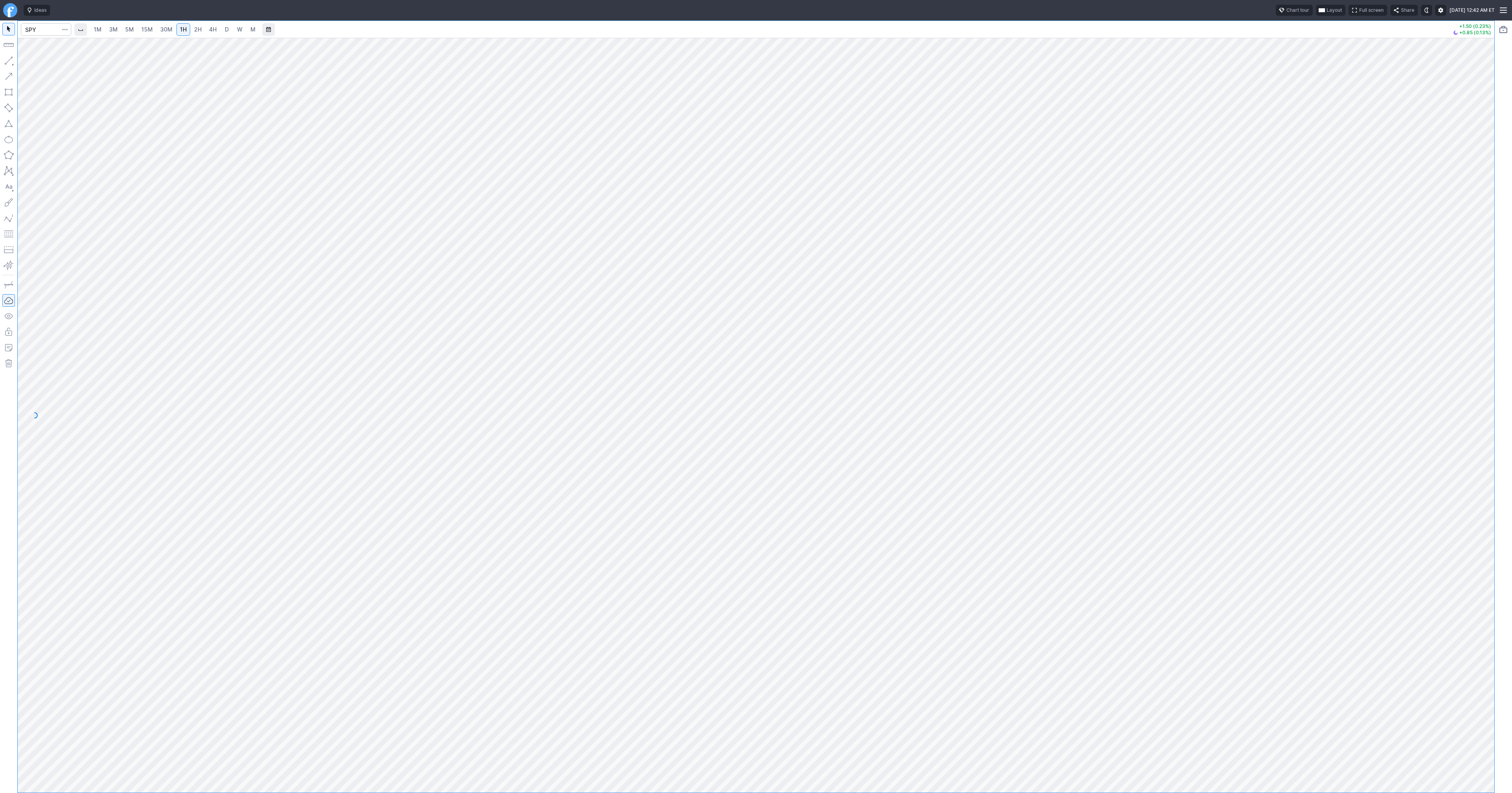
click at [8, 59] on button "button" at bounding box center [9, 61] width 13 height 13
click at [9, 57] on button "button" at bounding box center [9, 61] width 13 height 13
click at [8, 60] on button "button" at bounding box center [9, 61] width 13 height 13
click at [213, 31] on span "4H" at bounding box center [213, 29] width 8 height 7
click at [128, 23] on div "1M 3M 5M 15M 30M 1H 2H 4H D W M +1.50 (0.23%) +0.85 (0.13%)" at bounding box center [756, 406] width 1477 height 772
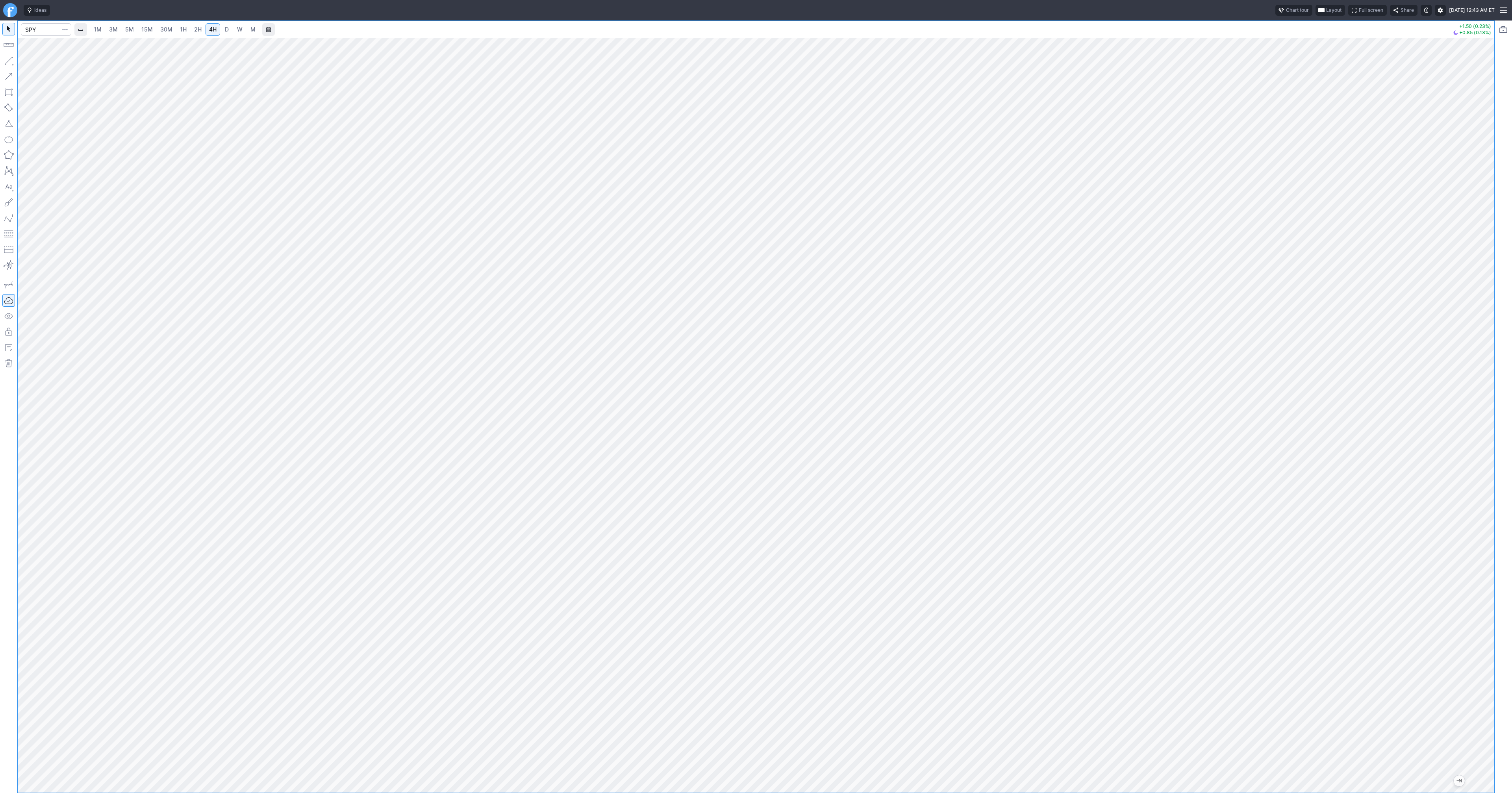
drag, startPoint x: 1488, startPoint y: 319, endPoint x: 1484, endPoint y: 238, distance: 81.1
click at [1493, 235] on div at bounding box center [1486, 413] width 16 height 735
click at [10, 62] on button "button" at bounding box center [9, 61] width 13 height 13
click at [11, 60] on button "button" at bounding box center [9, 61] width 13 height 13
click at [11, 59] on button "button" at bounding box center [9, 61] width 13 height 13
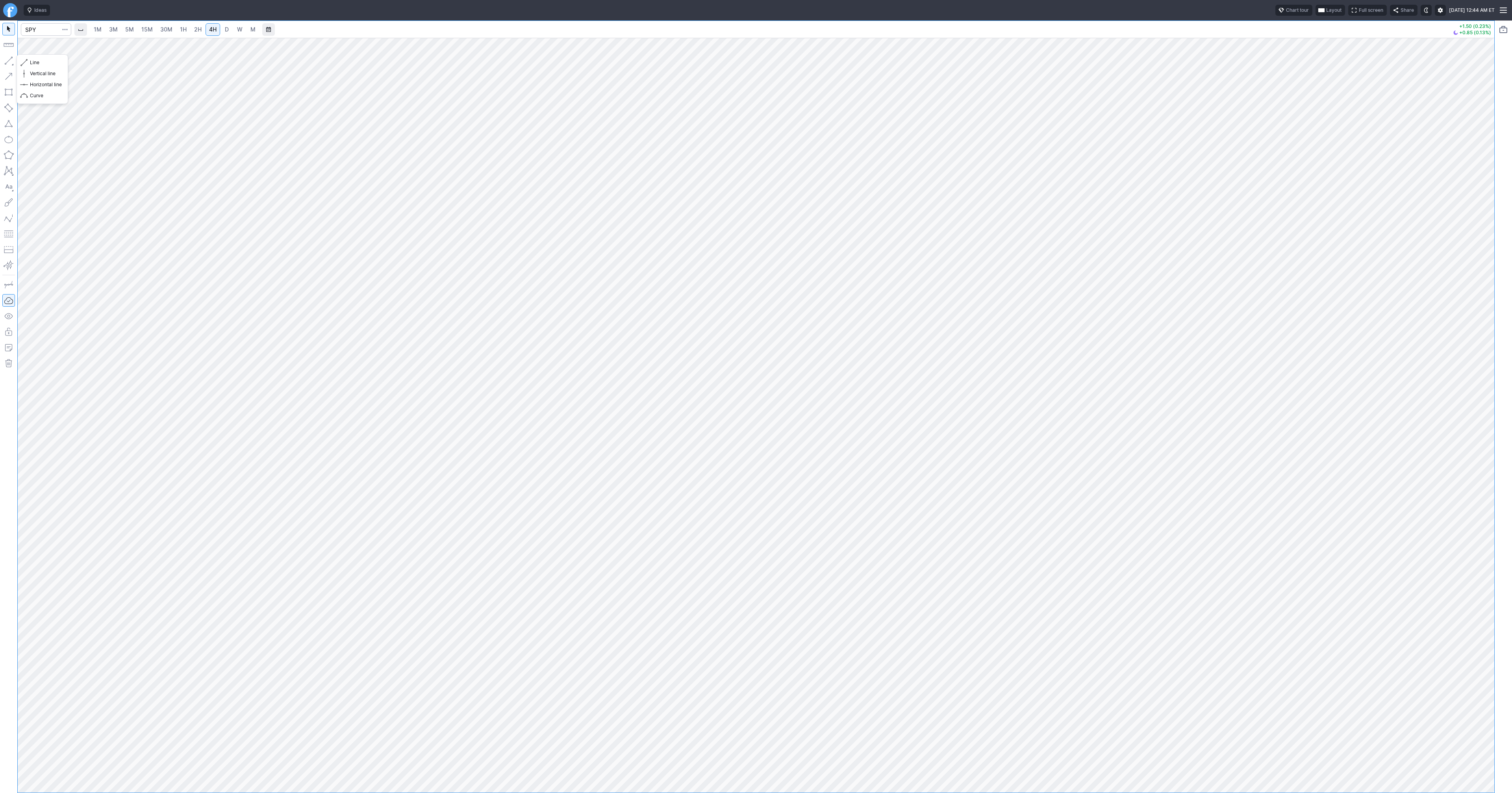
click at [11, 60] on button "button" at bounding box center [9, 61] width 13 height 13
click at [23, 29] on input "Search" at bounding box center [46, 30] width 50 height 13
type input "@es"
click at [88, 49] on span "S&P 500" at bounding box center [107, 47] width 112 height 7
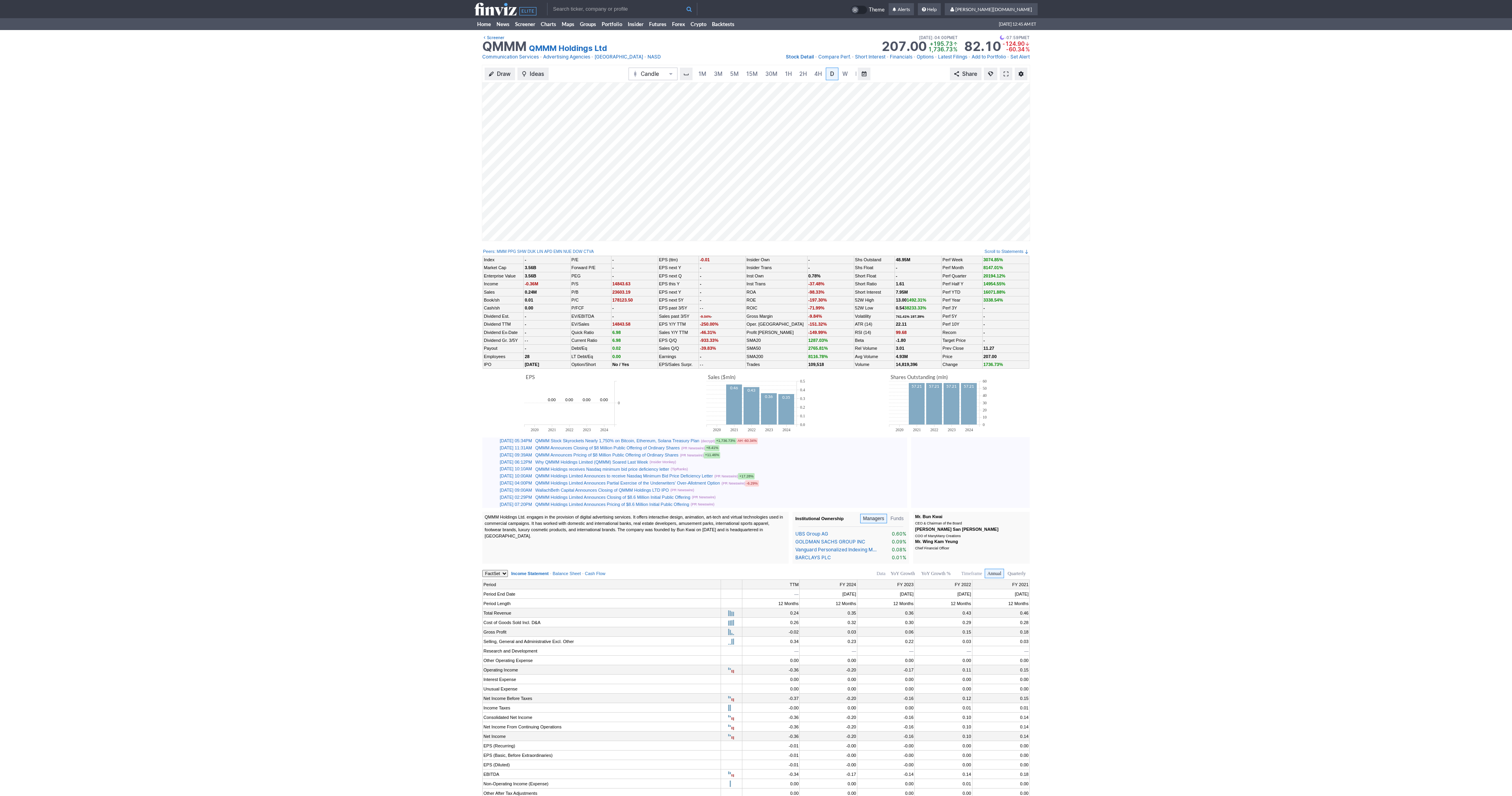
scroll to position [0, 8]
click at [1003, 76] on span at bounding box center [1005, 74] width 4 height 6
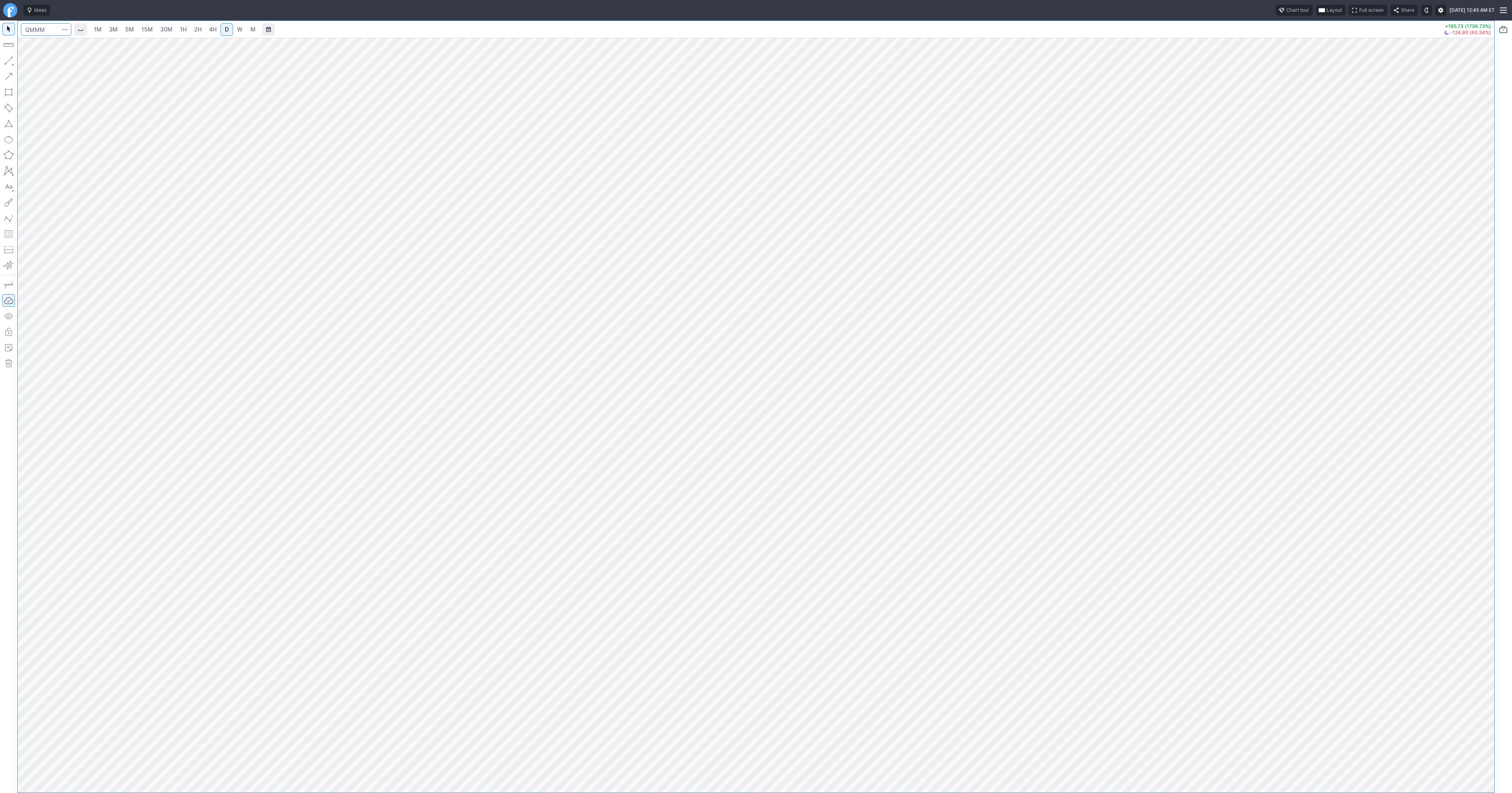
click at [35, 27] on input "Search" at bounding box center [46, 30] width 50 height 13
type input "@es"
click at [56, 48] on span "S&P 500" at bounding box center [62, 46] width 20 height 6
click at [114, 29] on span "3M" at bounding box center [114, 29] width 9 height 7
click at [184, 29] on span "1H" at bounding box center [183, 29] width 7 height 7
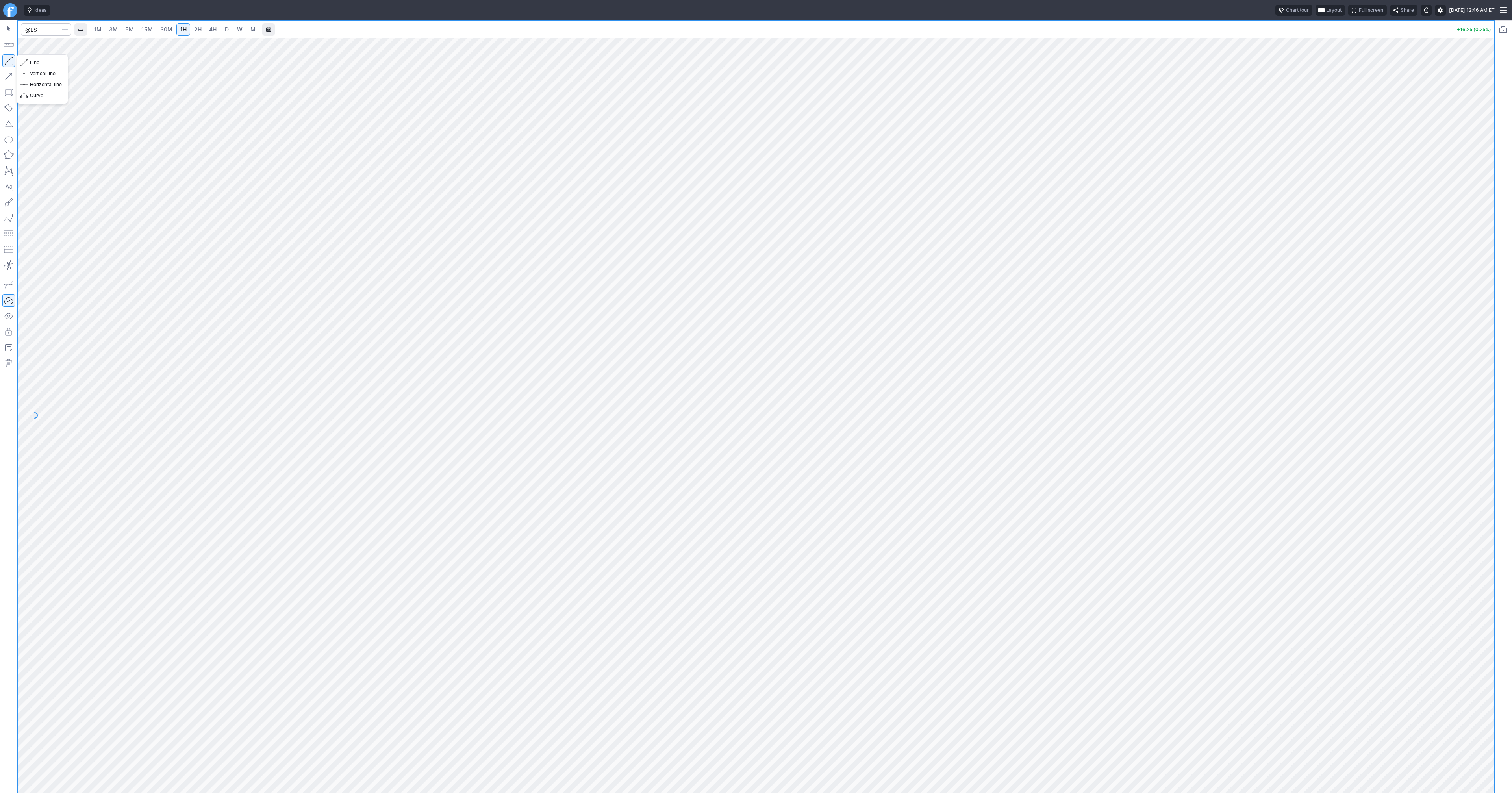
click at [13, 60] on button "button" at bounding box center [9, 61] width 13 height 13
click at [201, 30] on link "2H" at bounding box center [198, 30] width 15 height 13
click at [8, 61] on button "button" at bounding box center [9, 61] width 13 height 13
click at [11, 59] on button "button" at bounding box center [9, 61] width 13 height 13
click at [35, 30] on input "Search" at bounding box center [46, 30] width 50 height 13
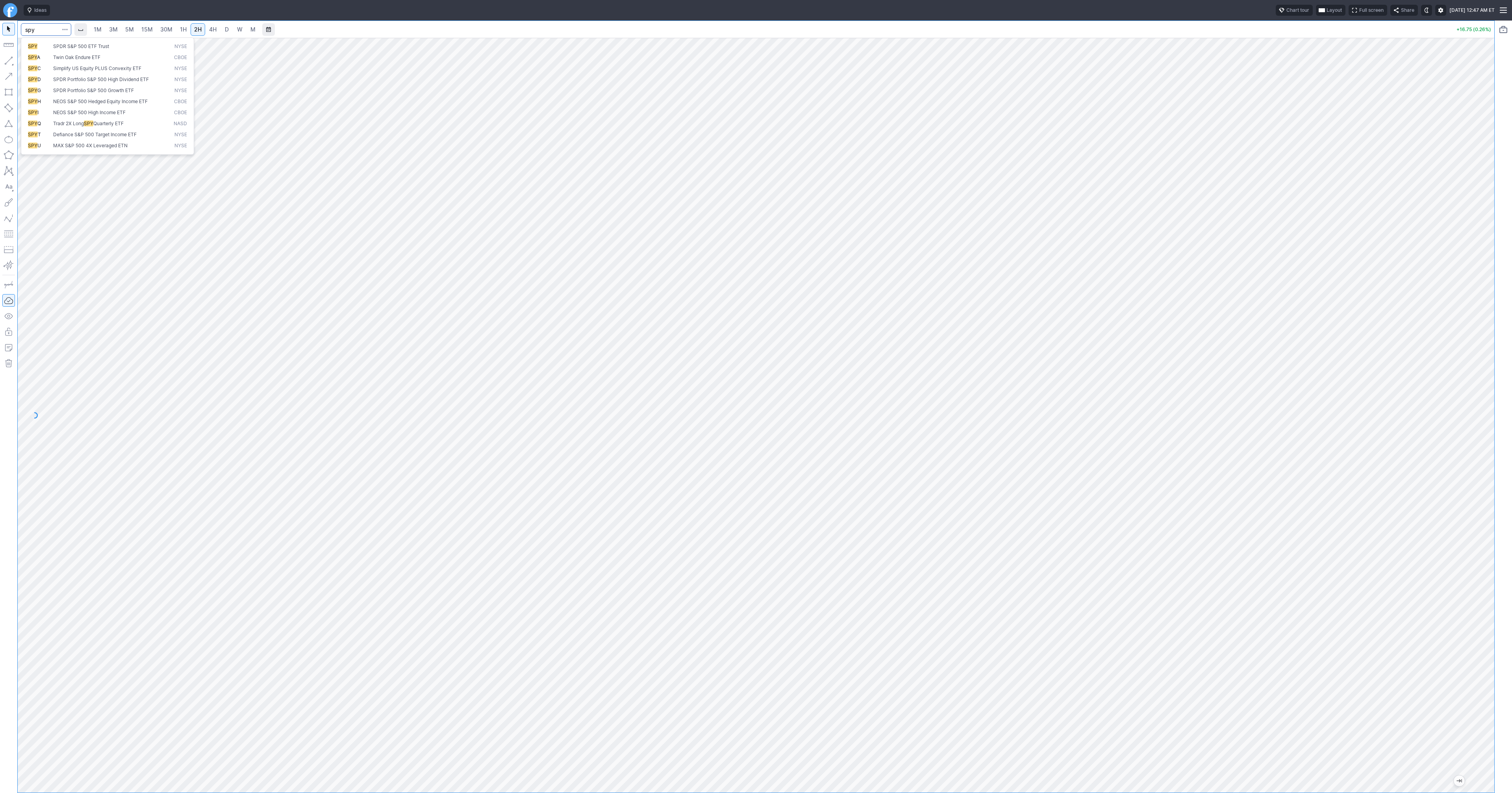
type input "spy"
drag, startPoint x: 9, startPoint y: 62, endPoint x: 42, endPoint y: 102, distance: 51.9
click at [10, 64] on button "button" at bounding box center [9, 61] width 13 height 13
click at [8, 58] on button "button" at bounding box center [9, 61] width 13 height 13
click at [5, 61] on button "button" at bounding box center [9, 61] width 13 height 13
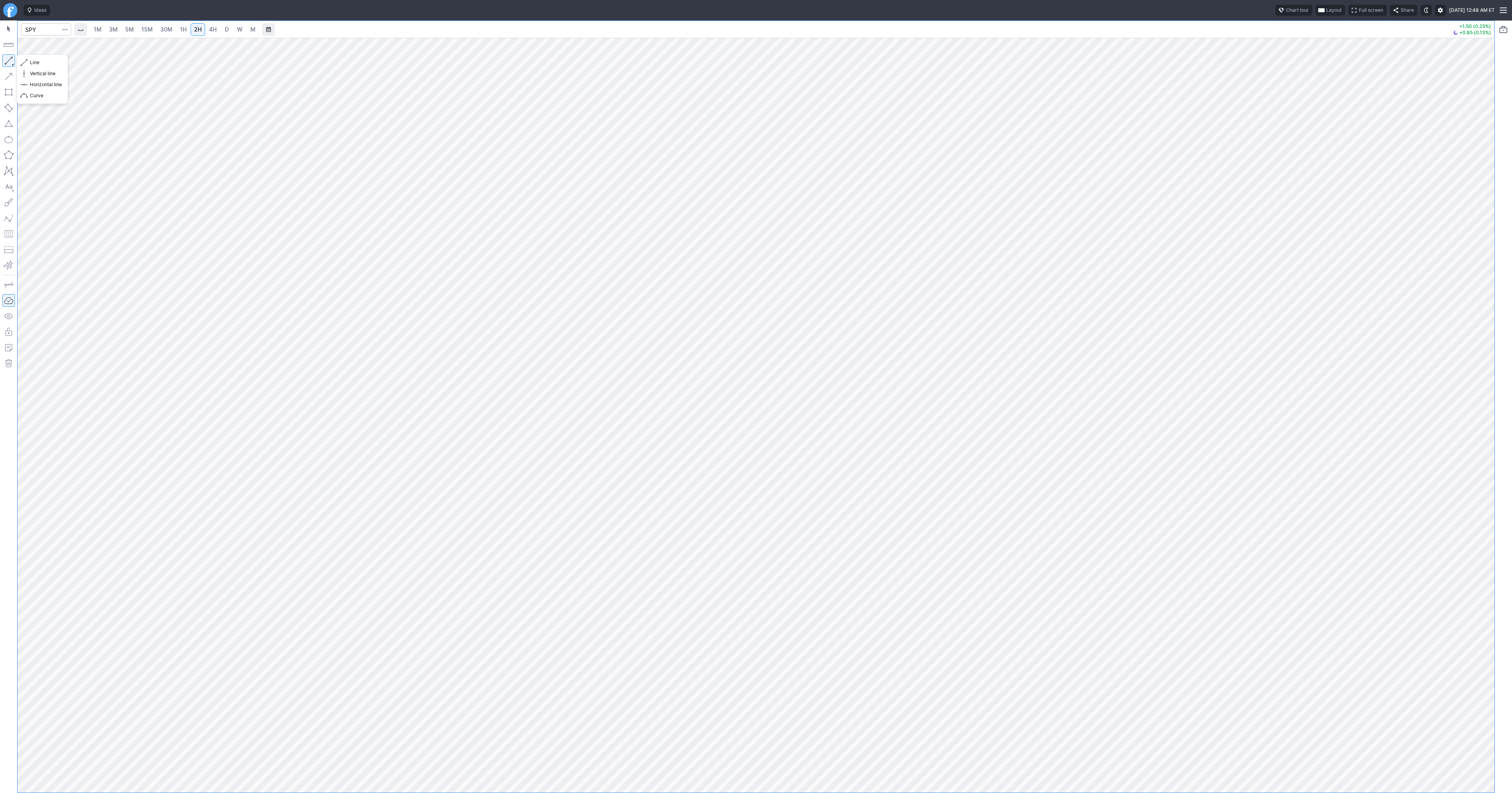
click at [9, 59] on button "button" at bounding box center [9, 61] width 13 height 13
click at [212, 30] on span "4H" at bounding box center [213, 29] width 8 height 7
click at [228, 30] on link "D" at bounding box center [227, 30] width 13 height 13
click at [8, 57] on button "button" at bounding box center [9, 61] width 13 height 13
click at [180, 27] on span "1H" at bounding box center [183, 29] width 7 height 7
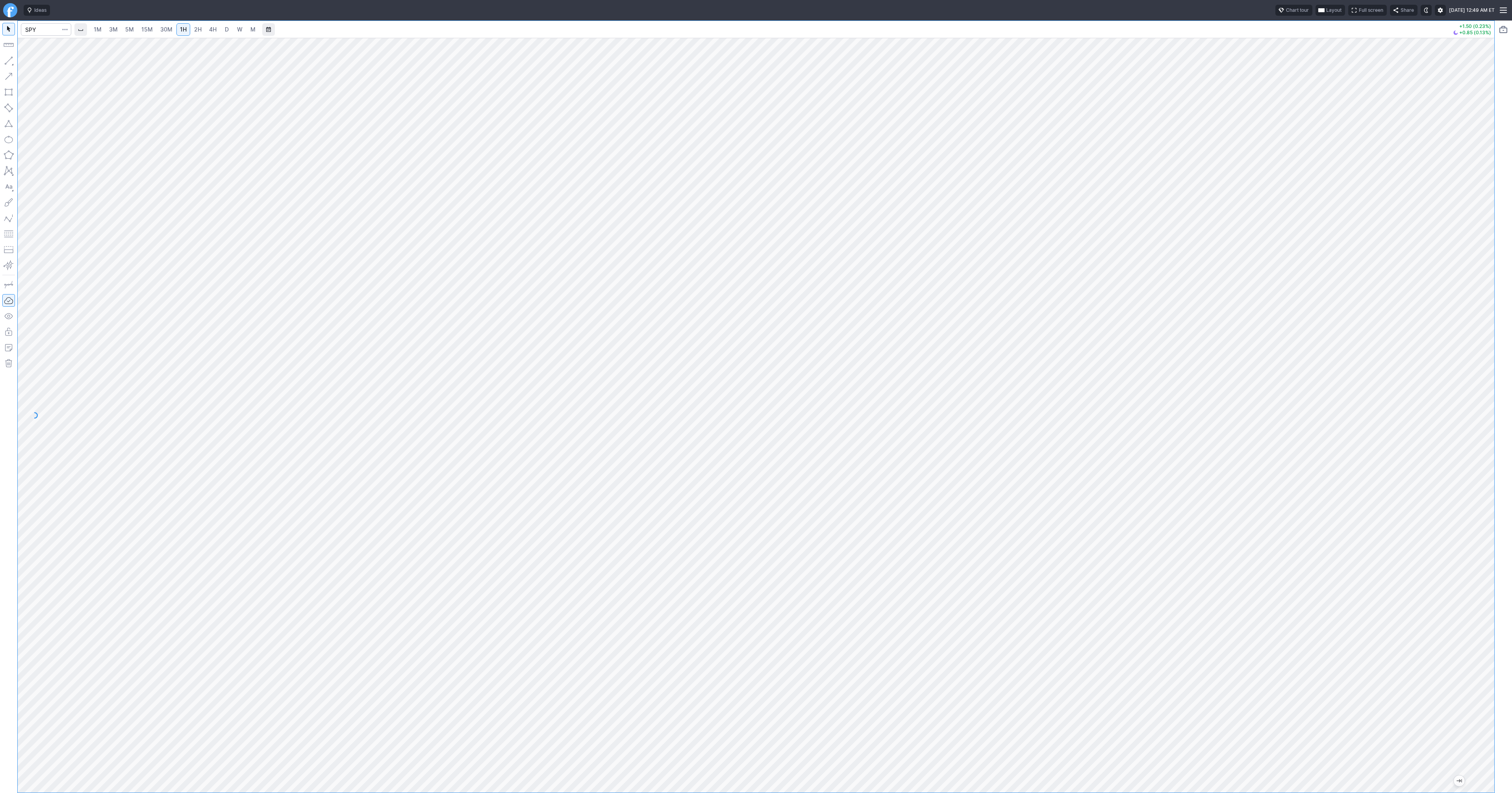
click at [160, 26] on span "30M" at bounding box center [166, 29] width 12 height 7
click at [12, 56] on button "button" at bounding box center [9, 61] width 13 height 13
click at [148, 31] on span "15M" at bounding box center [147, 29] width 11 height 7
click at [163, 31] on span "30M" at bounding box center [166, 29] width 12 height 7
click at [1359, 12] on span "Full screen" at bounding box center [1371, 10] width 25 height 8
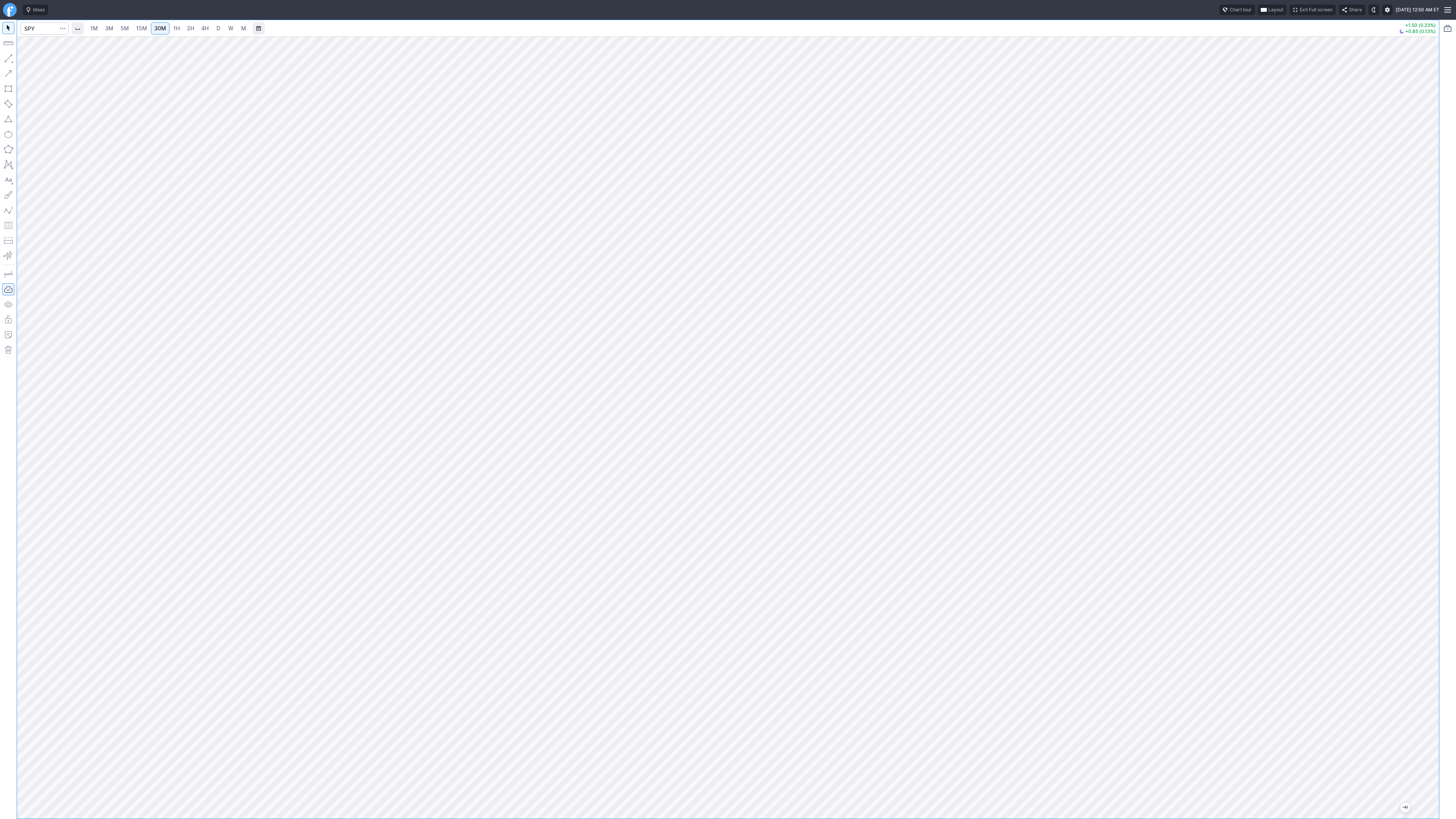
click at [1422, 481] on div at bounding box center [728, 427] width 1422 height 782
click at [1420, 511] on div at bounding box center [728, 427] width 1422 height 782
click at [43, 63] on span "Line" at bounding box center [44, 60] width 31 height 7
drag, startPoint x: 4, startPoint y: 58, endPoint x: 13, endPoint y: 84, distance: 27.5
click at [4, 58] on button "button" at bounding box center [9, 58] width 12 height 12
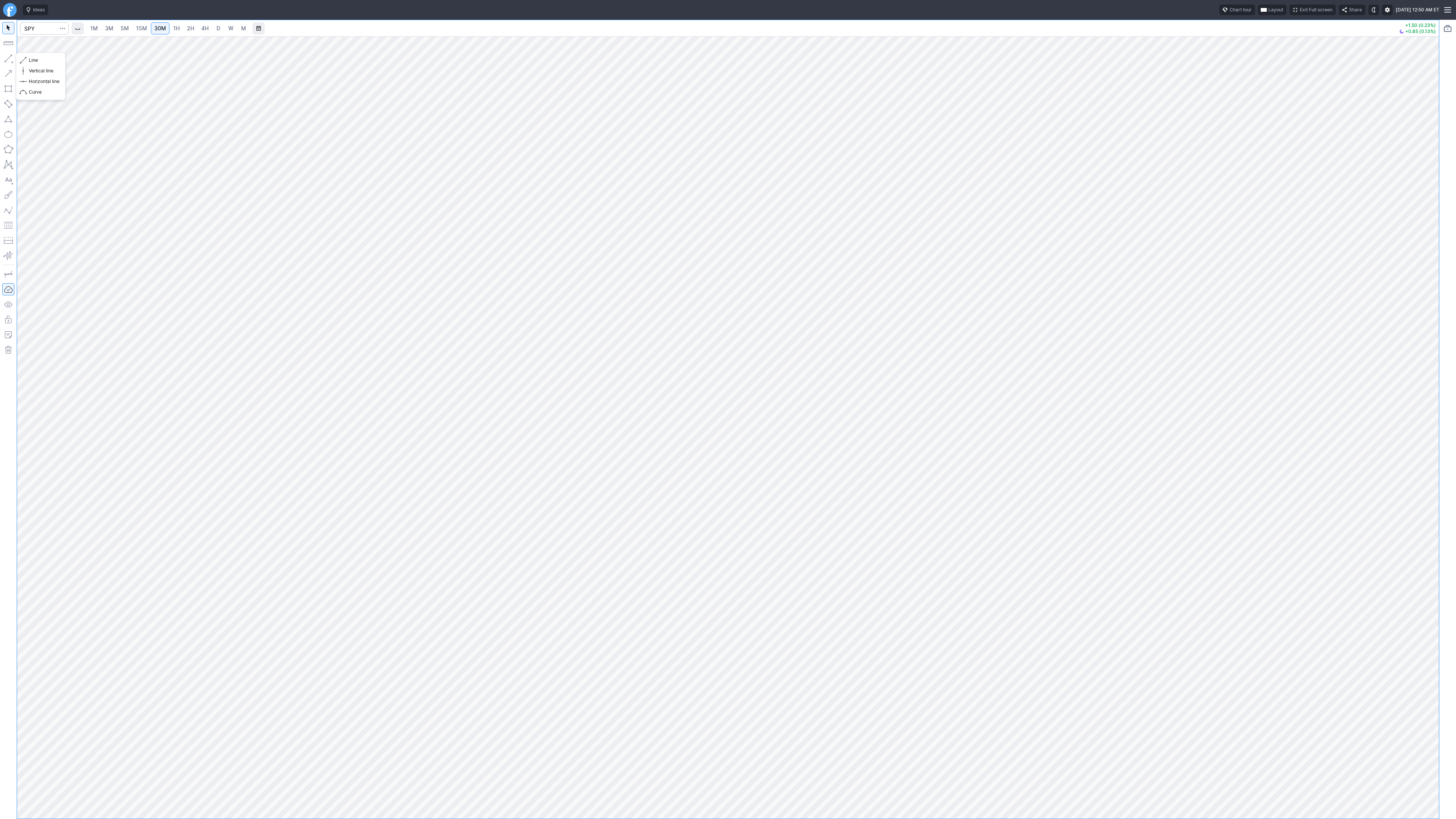
click at [9, 57] on button "button" at bounding box center [9, 58] width 12 height 12
click at [10, 57] on button "button" at bounding box center [9, 58] width 12 height 12
click at [9, 60] on button "button" at bounding box center [9, 58] width 12 height 12
drag, startPoint x: 9, startPoint y: 58, endPoint x: 22, endPoint y: 78, distance: 23.9
click at [9, 59] on button "button" at bounding box center [9, 58] width 12 height 12
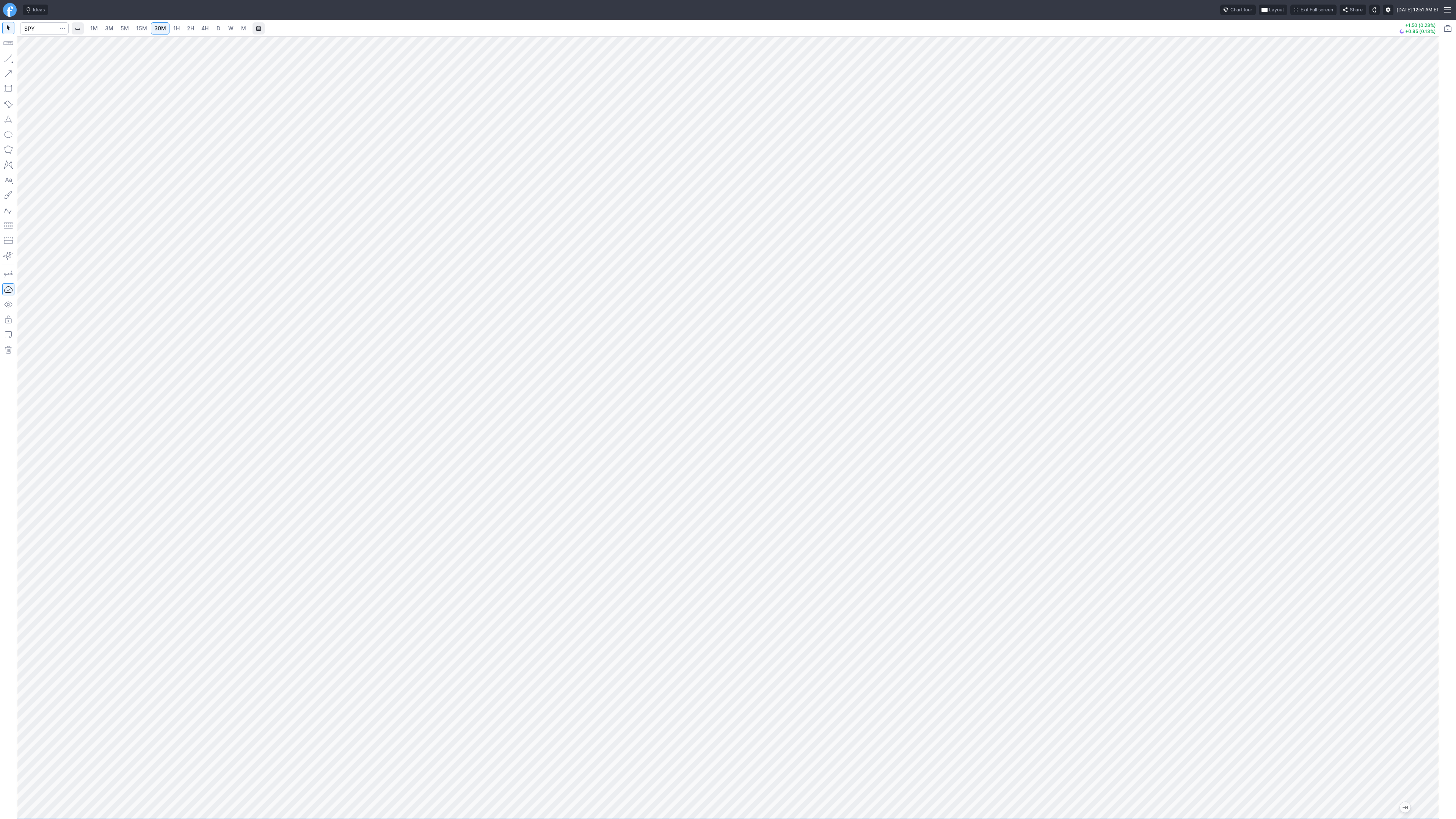
click at [10, 58] on button "button" at bounding box center [9, 58] width 12 height 12
drag, startPoint x: 7, startPoint y: 58, endPoint x: 21, endPoint y: 80, distance: 26.1
click at [7, 59] on button "button" at bounding box center [9, 58] width 12 height 12
drag, startPoint x: 9, startPoint y: 57, endPoint x: 24, endPoint y: 95, distance: 40.9
click at [9, 59] on button "button" at bounding box center [9, 58] width 12 height 12
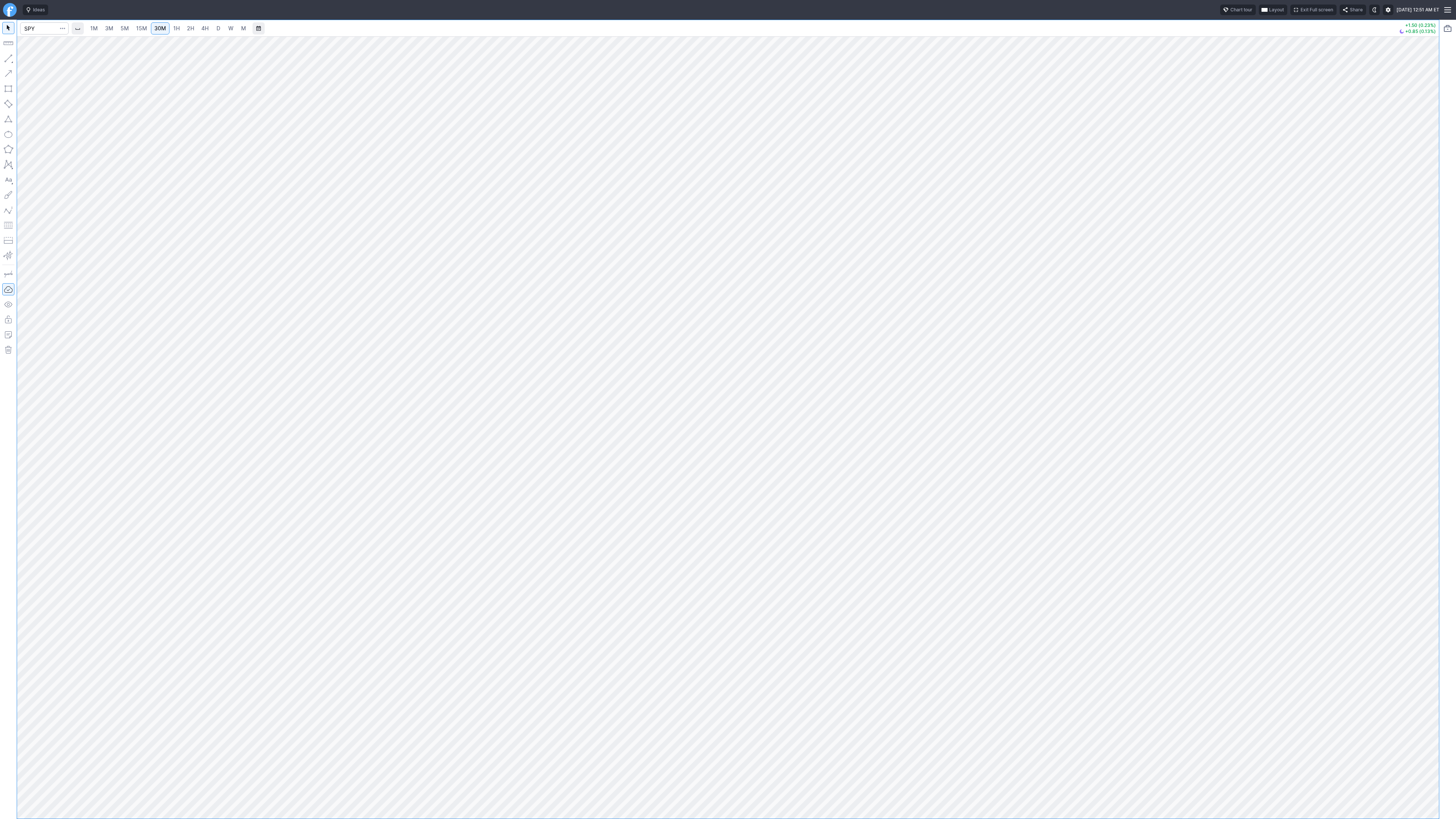
click at [10, 56] on button "button" at bounding box center [9, 58] width 12 height 12
click at [5, 60] on button "button" at bounding box center [9, 58] width 12 height 12
click at [2, 55] on button "button" at bounding box center [9, 58] width 12 height 12
click at [13, 57] on button "button" at bounding box center [9, 58] width 12 height 12
click at [7, 58] on button "button" at bounding box center [9, 58] width 12 height 12
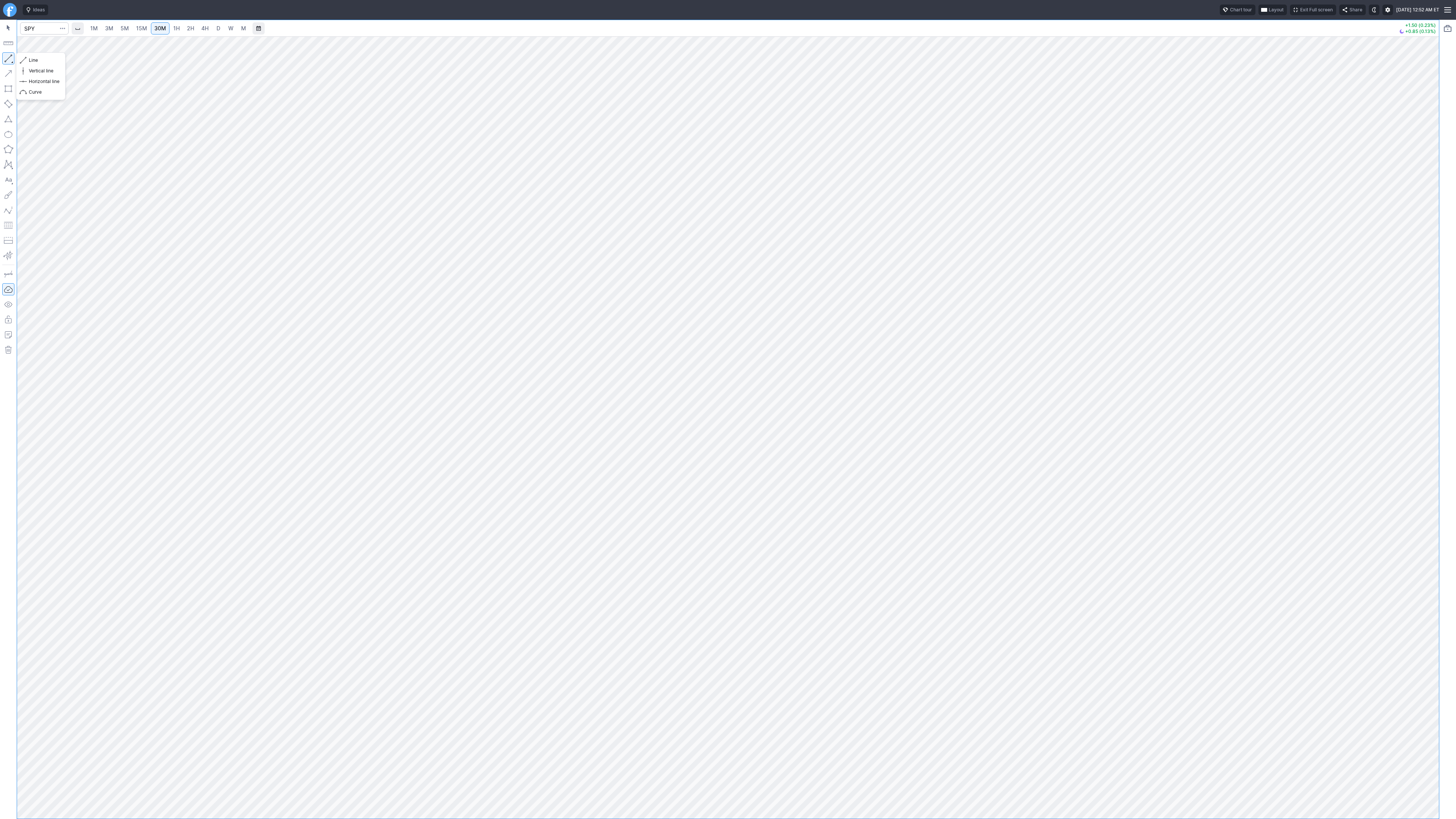
drag, startPoint x: 10, startPoint y: 63, endPoint x: 14, endPoint y: 68, distance: 6.4
click at [12, 64] on button "button" at bounding box center [9, 58] width 12 height 12
drag, startPoint x: 10, startPoint y: 57, endPoint x: 41, endPoint y: 86, distance: 42.4
click at [12, 59] on button "button" at bounding box center [9, 58] width 12 height 12
click at [7, 58] on button "button" at bounding box center [9, 58] width 12 height 12
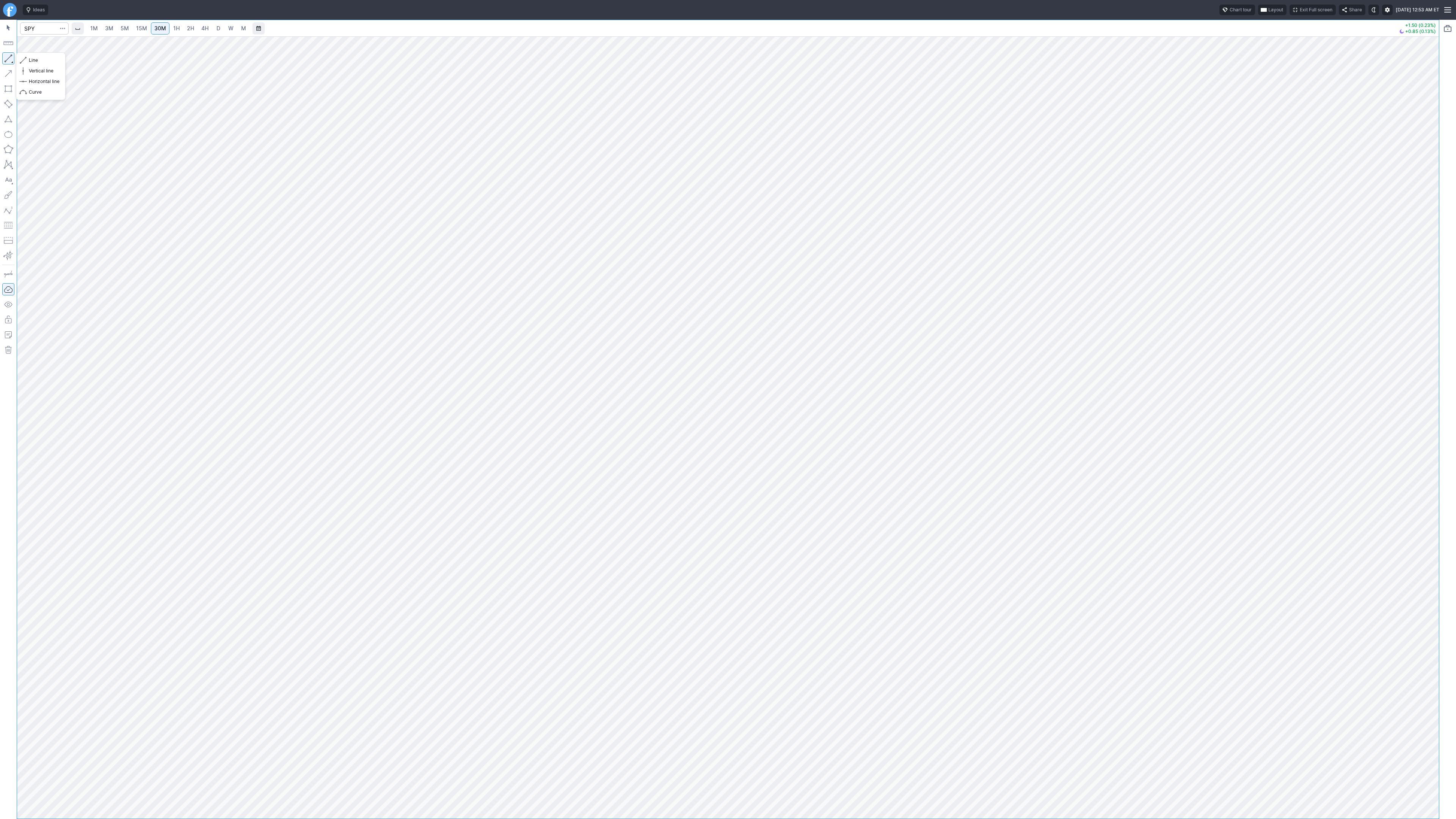
click at [7, 59] on button "button" at bounding box center [9, 58] width 12 height 12
click at [1368, 710] on div at bounding box center [728, 427] width 1422 height 782
drag, startPoint x: 1430, startPoint y: 451, endPoint x: 1440, endPoint y: 360, distance: 91.5
click at [1440, 360] on div "1M 3M 5M 15M 30M 1H 2H 4H D W M +1.50 (0.23%) +0.85 (0.13%)" at bounding box center [728, 419] width 1456 height 799
click at [1415, 360] on div at bounding box center [728, 427] width 1422 height 782
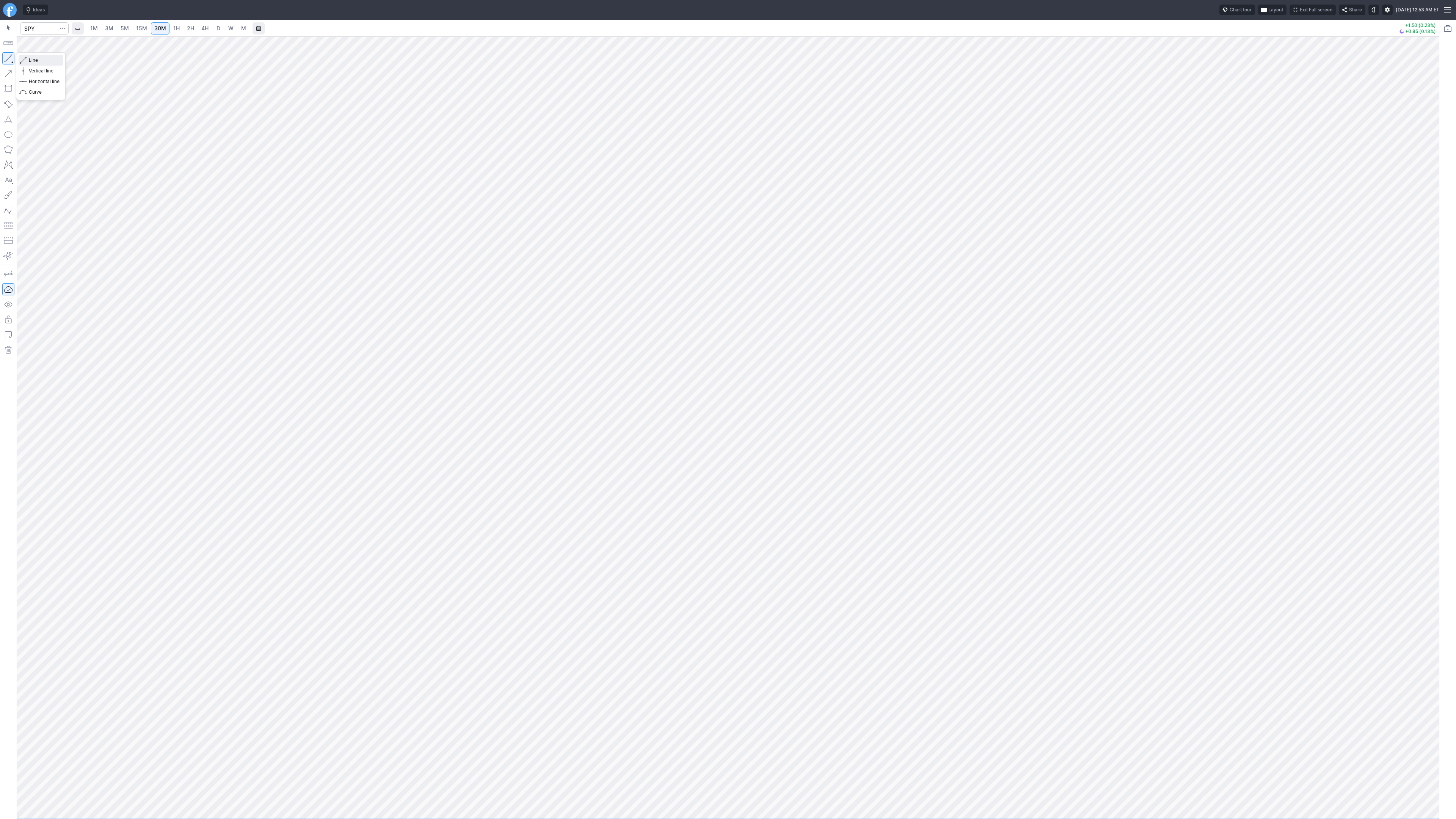
drag, startPoint x: 48, startPoint y: 63, endPoint x: 41, endPoint y: 87, distance: 25.0
click at [47, 64] on button "Line" at bounding box center [41, 60] width 44 height 10
click at [9, 58] on button "button" at bounding box center [9, 58] width 12 height 12
click at [7, 58] on button "button" at bounding box center [9, 58] width 12 height 12
click at [10, 60] on button "button" at bounding box center [9, 58] width 12 height 12
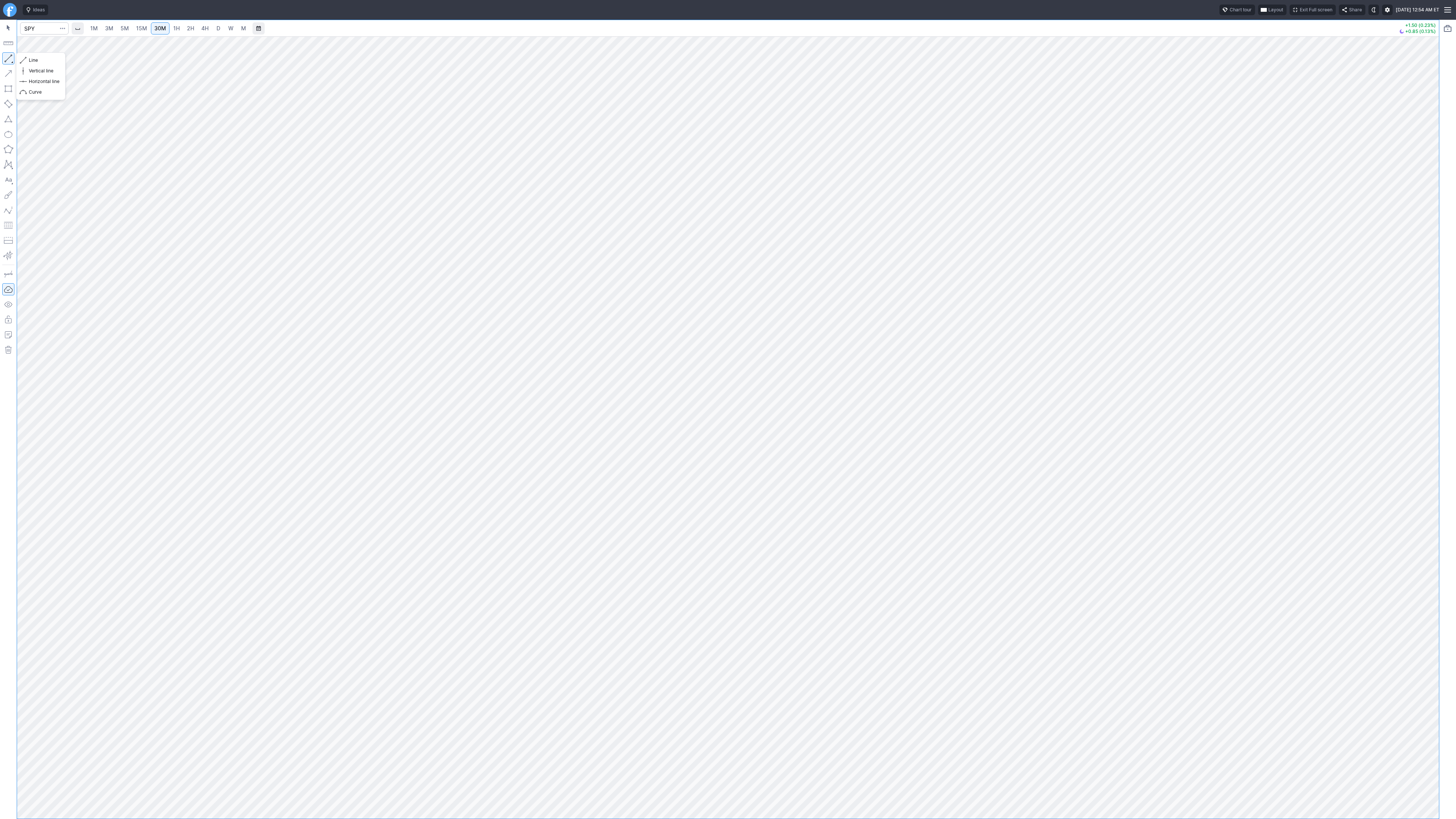
click at [7, 58] on button "button" at bounding box center [9, 58] width 12 height 12
click at [7, 59] on button "button" at bounding box center [9, 58] width 12 height 12
click at [7, 57] on button "button" at bounding box center [9, 58] width 12 height 12
drag, startPoint x: 7, startPoint y: 55, endPoint x: 24, endPoint y: 81, distance: 31.1
click at [8, 58] on button "button" at bounding box center [9, 58] width 12 height 12
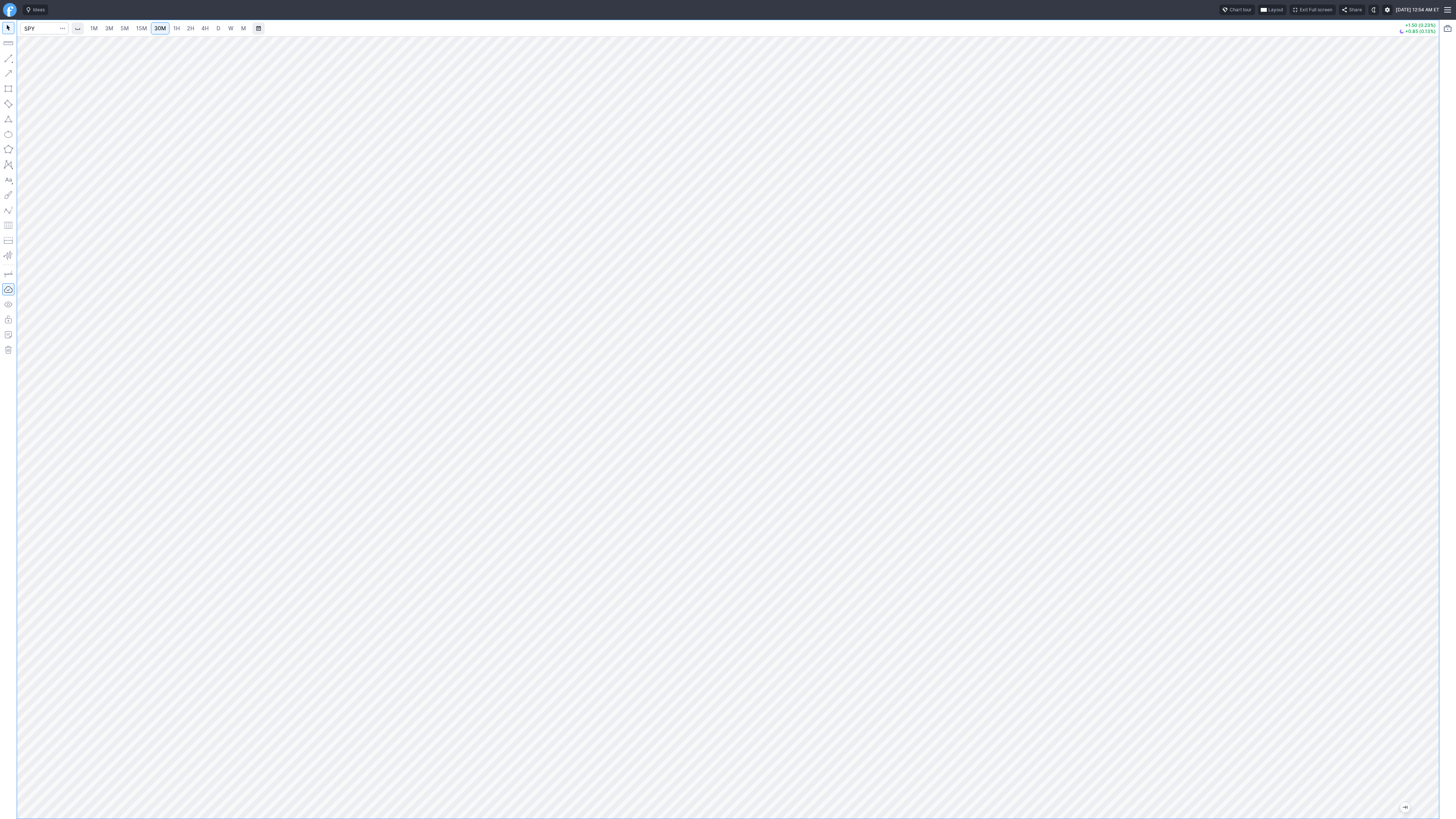
click at [16, 56] on div at bounding box center [8, 419] width 16 height 799
drag, startPoint x: 39, startPoint y: 58, endPoint x: 63, endPoint y: 83, distance: 34.7
click at [39, 58] on span "Line" at bounding box center [44, 60] width 31 height 7
drag, startPoint x: 7, startPoint y: 58, endPoint x: 12, endPoint y: 65, distance: 8.6
click at [7, 59] on button "button" at bounding box center [9, 58] width 12 height 12
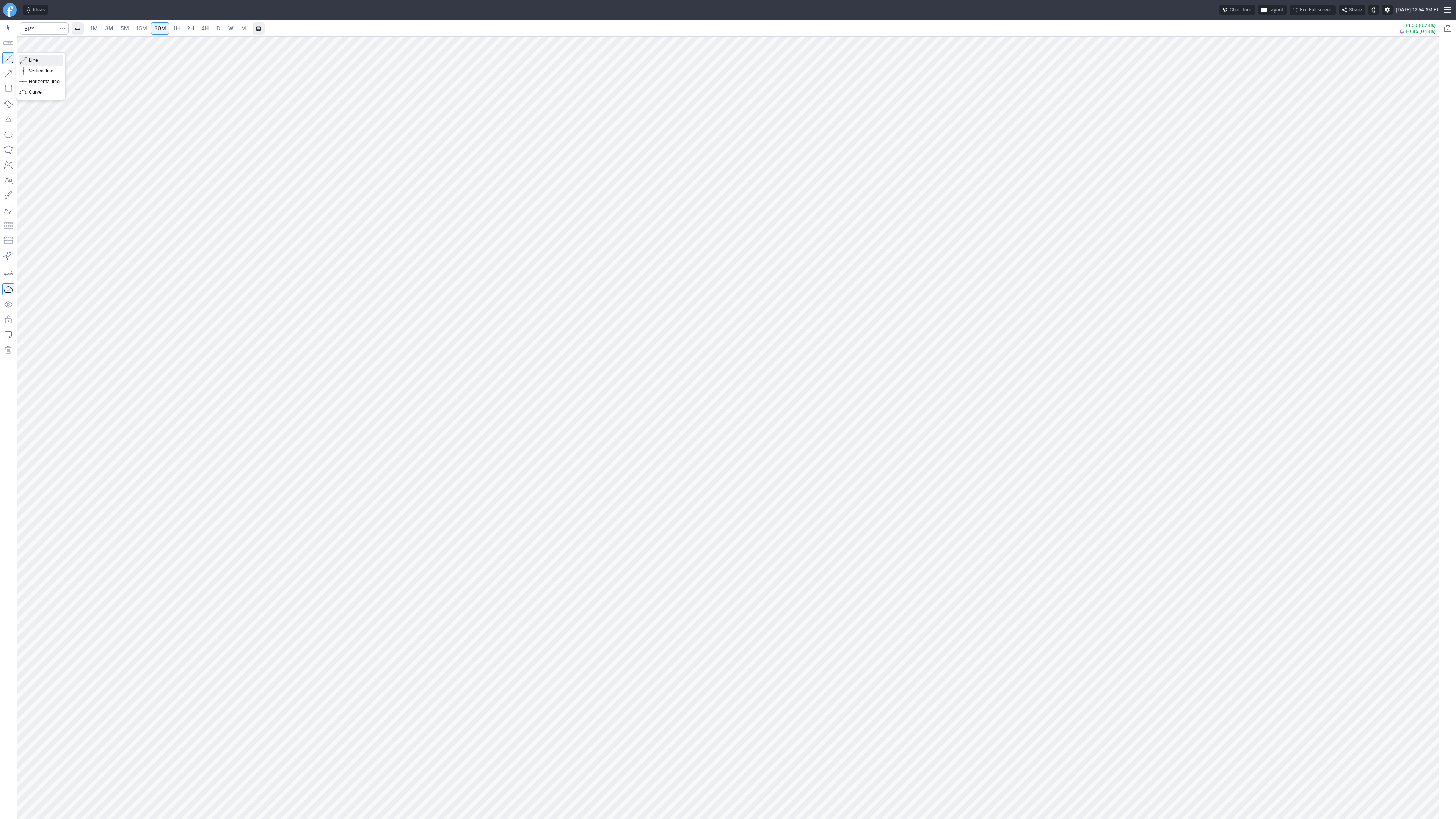
click at [55, 62] on span "Line" at bounding box center [44, 60] width 31 height 7
click at [11, 59] on button "button" at bounding box center [9, 58] width 12 height 12
drag, startPoint x: 9, startPoint y: 57, endPoint x: 31, endPoint y: 77, distance: 29.7
click at [9, 57] on button "button" at bounding box center [9, 58] width 12 height 12
click at [50, 62] on span "Line" at bounding box center [44, 60] width 31 height 7
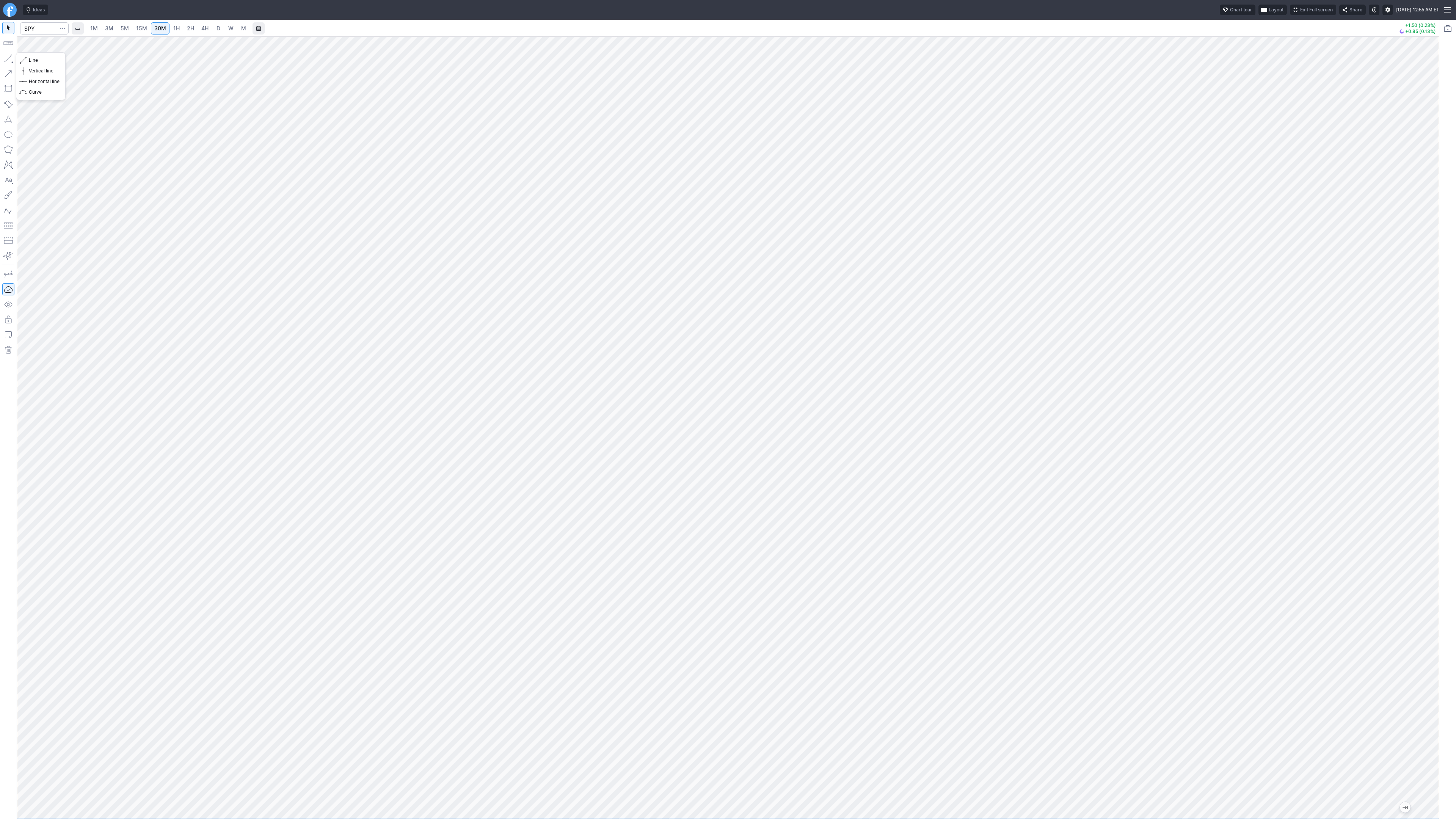
click at [7, 57] on button "button" at bounding box center [9, 58] width 12 height 12
click at [9, 58] on button "button" at bounding box center [9, 58] width 12 height 12
click at [10, 56] on button "button" at bounding box center [9, 58] width 12 height 12
click at [7, 56] on button "button" at bounding box center [9, 58] width 12 height 12
click at [6, 58] on button "button" at bounding box center [9, 58] width 12 height 12
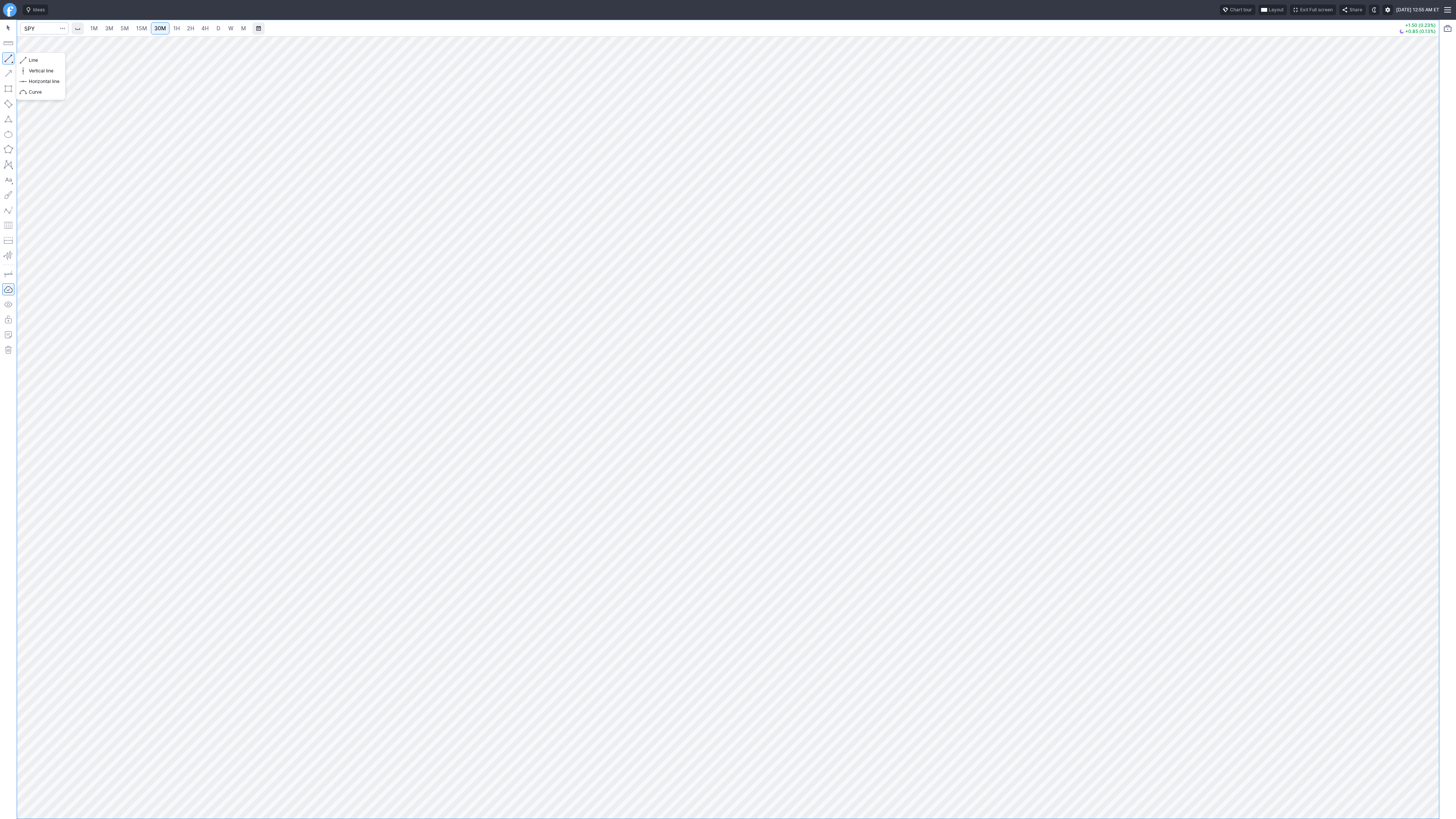
click at [9, 57] on button "button" at bounding box center [9, 58] width 12 height 12
click at [10, 57] on button "button" at bounding box center [9, 58] width 12 height 12
click at [13, 59] on button "button" at bounding box center [9, 58] width 12 height 12
drag, startPoint x: 12, startPoint y: 55, endPoint x: 25, endPoint y: 64, distance: 15.8
click at [12, 55] on button "button" at bounding box center [9, 58] width 12 height 12
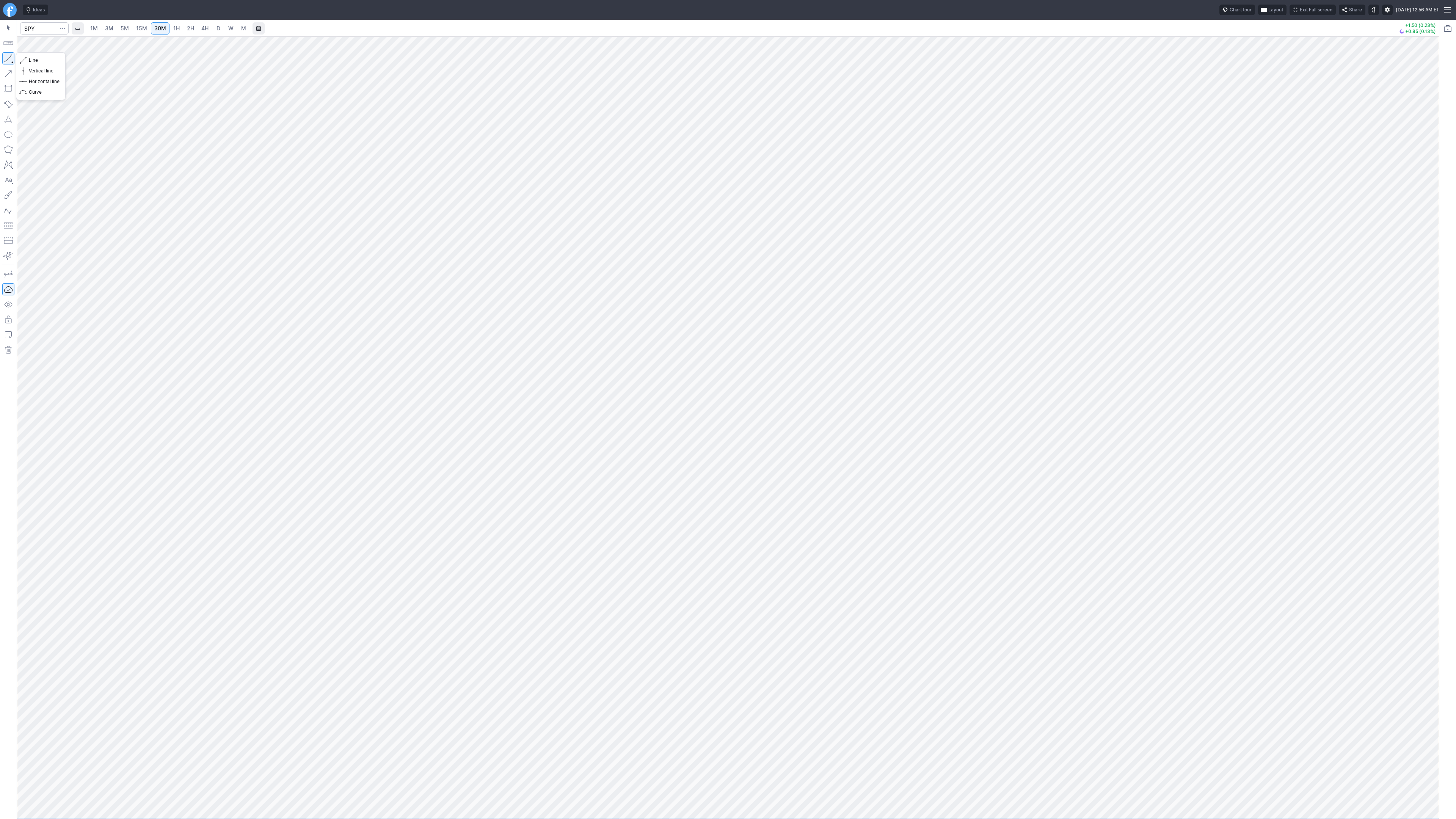
click at [10, 57] on button "button" at bounding box center [9, 58] width 12 height 12
drag, startPoint x: 10, startPoint y: 57, endPoint x: 44, endPoint y: 89, distance: 46.7
click at [10, 58] on button "button" at bounding box center [9, 58] width 12 height 12
click at [10, 57] on button "button" at bounding box center [9, 58] width 12 height 12
drag, startPoint x: 10, startPoint y: 60, endPoint x: 46, endPoint y: 75, distance: 39.0
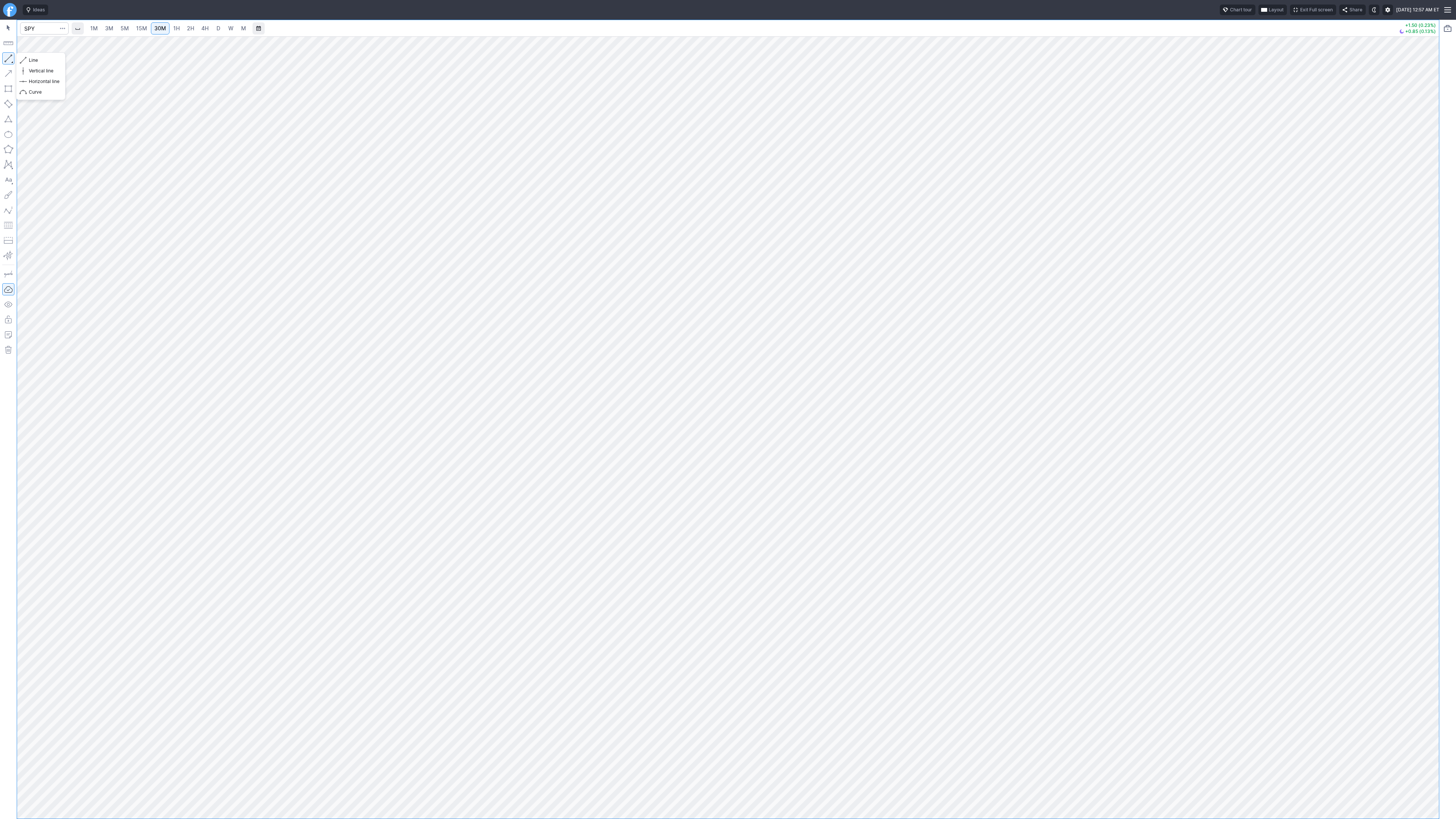
click at [10, 60] on button "button" at bounding box center [9, 58] width 12 height 12
click at [132, 27] on link "15M" at bounding box center [141, 29] width 18 height 12
click at [108, 30] on span "3M" at bounding box center [109, 28] width 9 height 7
click at [191, 28] on span "2H" at bounding box center [191, 28] width 7 height 7
click at [108, 26] on span "3M" at bounding box center [109, 28] width 9 height 7
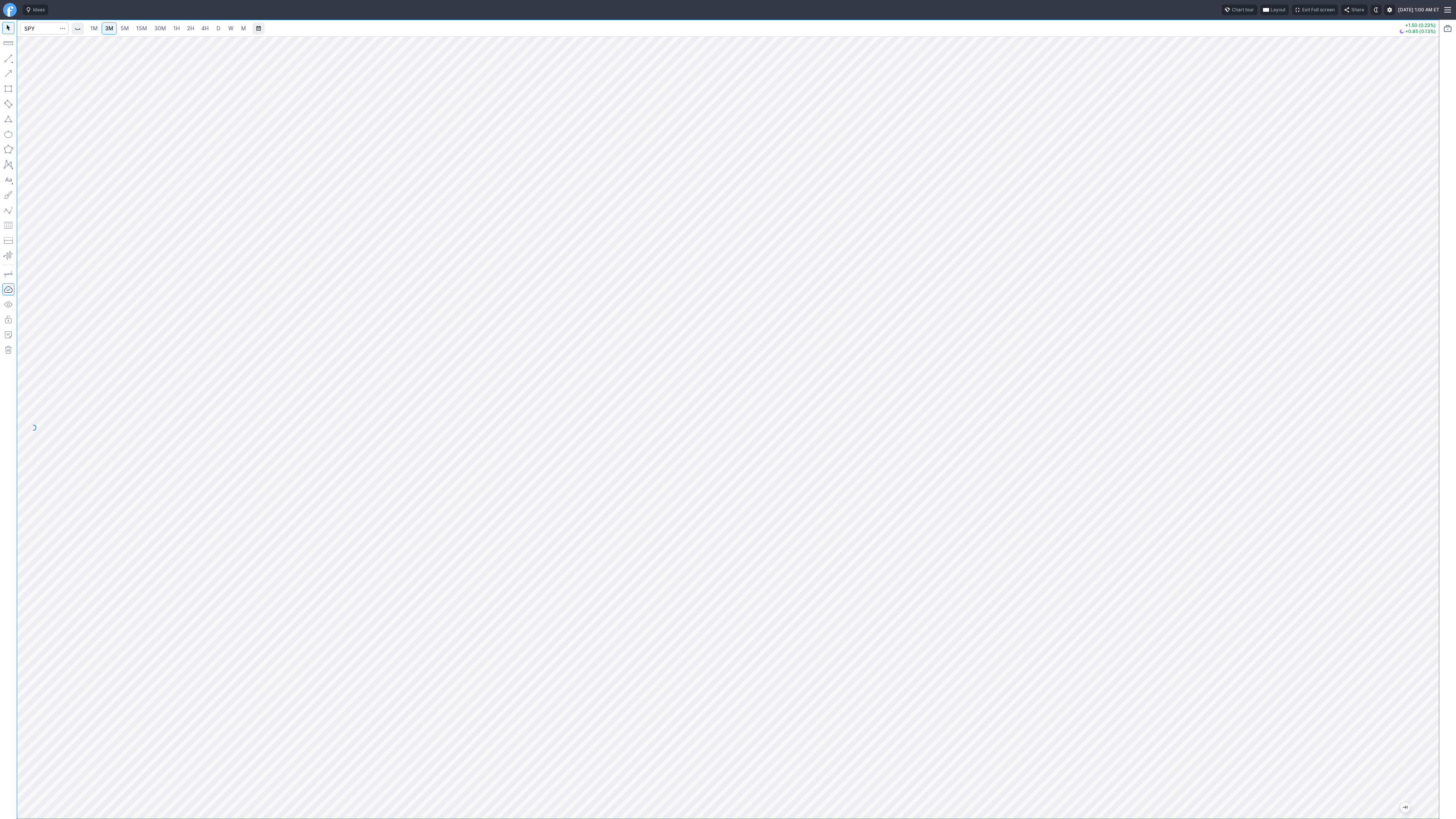
click at [173, 30] on span "1H" at bounding box center [176, 28] width 7 height 7
click at [160, 28] on span "30M" at bounding box center [160, 28] width 12 height 7
click at [1409, 367] on div at bounding box center [728, 427] width 1422 height 782
drag, startPoint x: 1430, startPoint y: 385, endPoint x: 1424, endPoint y: 531, distance: 146.1
click at [1424, 531] on div at bounding box center [1431, 425] width 16 height 763
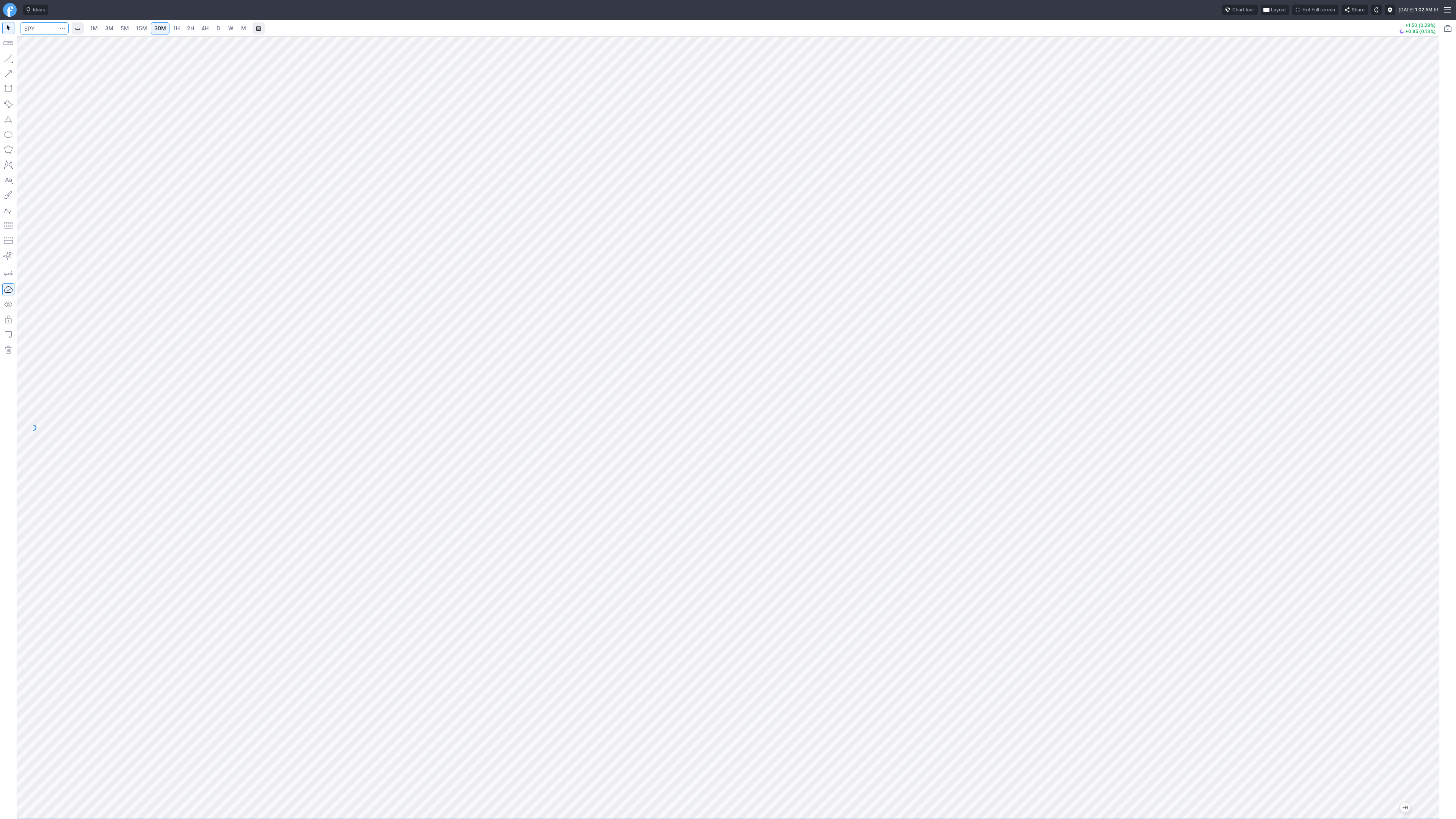
click at [41, 30] on input "Search" at bounding box center [44, 29] width 49 height 12
type input "@nq"
drag, startPoint x: 1430, startPoint y: 183, endPoint x: 1424, endPoint y: 238, distance: 55.3
click at [1424, 238] on div at bounding box center [1431, 425] width 16 height 763
click at [30, 28] on input "Search" at bounding box center [44, 29] width 49 height 12
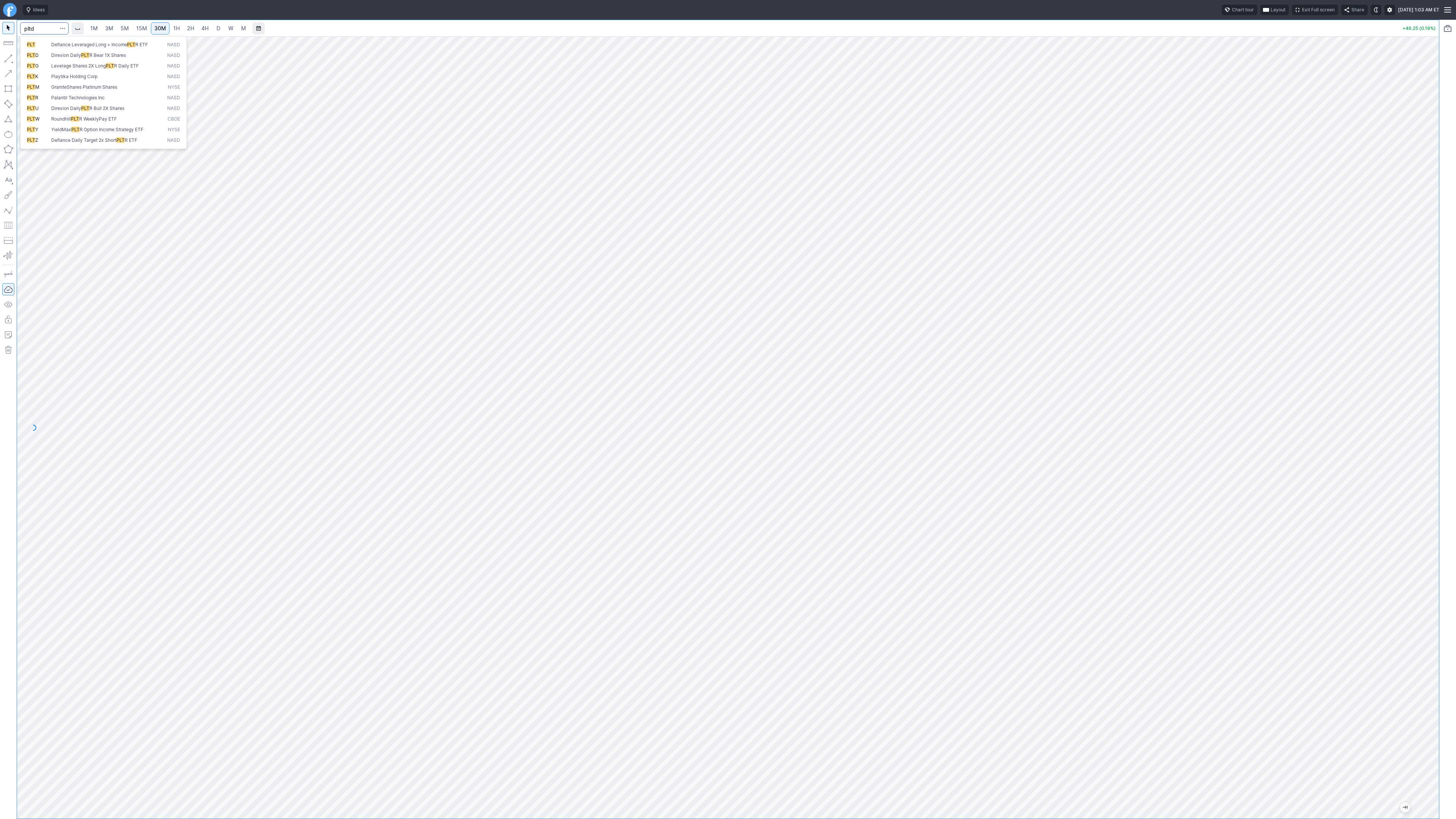
type input "pltd"
type input "pltr"
click at [221, 31] on link "D" at bounding box center [218, 29] width 12 height 12
click at [10, 59] on button "button" at bounding box center [9, 58] width 12 height 12
click at [10, 57] on button "button" at bounding box center [9, 58] width 12 height 12
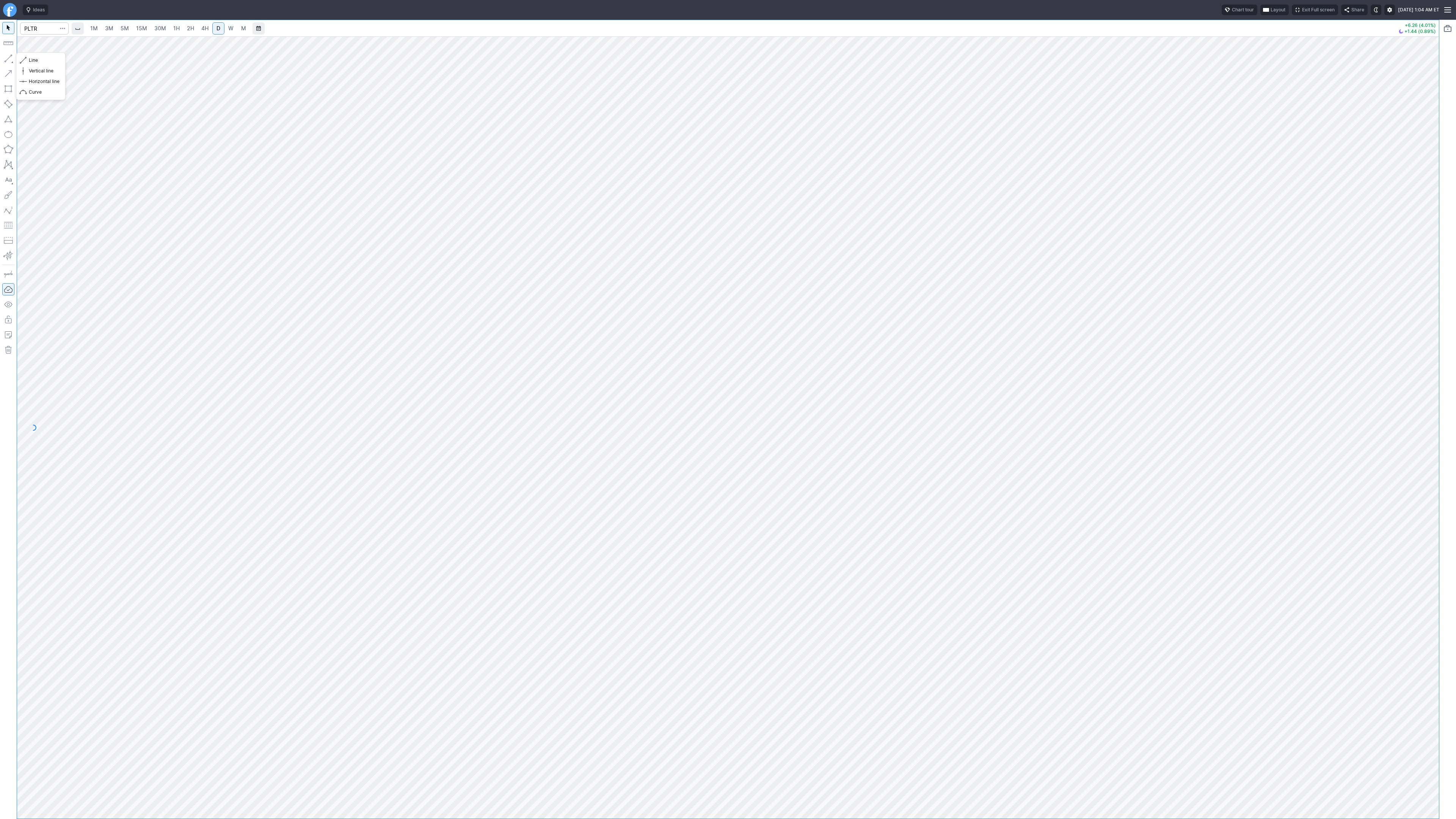
click at [10, 60] on button "button" at bounding box center [9, 58] width 12 height 12
click at [10, 57] on button "button" at bounding box center [9, 58] width 12 height 12
drag, startPoint x: 7, startPoint y: 59, endPoint x: 15, endPoint y: 74, distance: 17.0
click at [7, 60] on button "button" at bounding box center [9, 58] width 12 height 12
click at [10, 58] on button "button" at bounding box center [9, 58] width 12 height 12
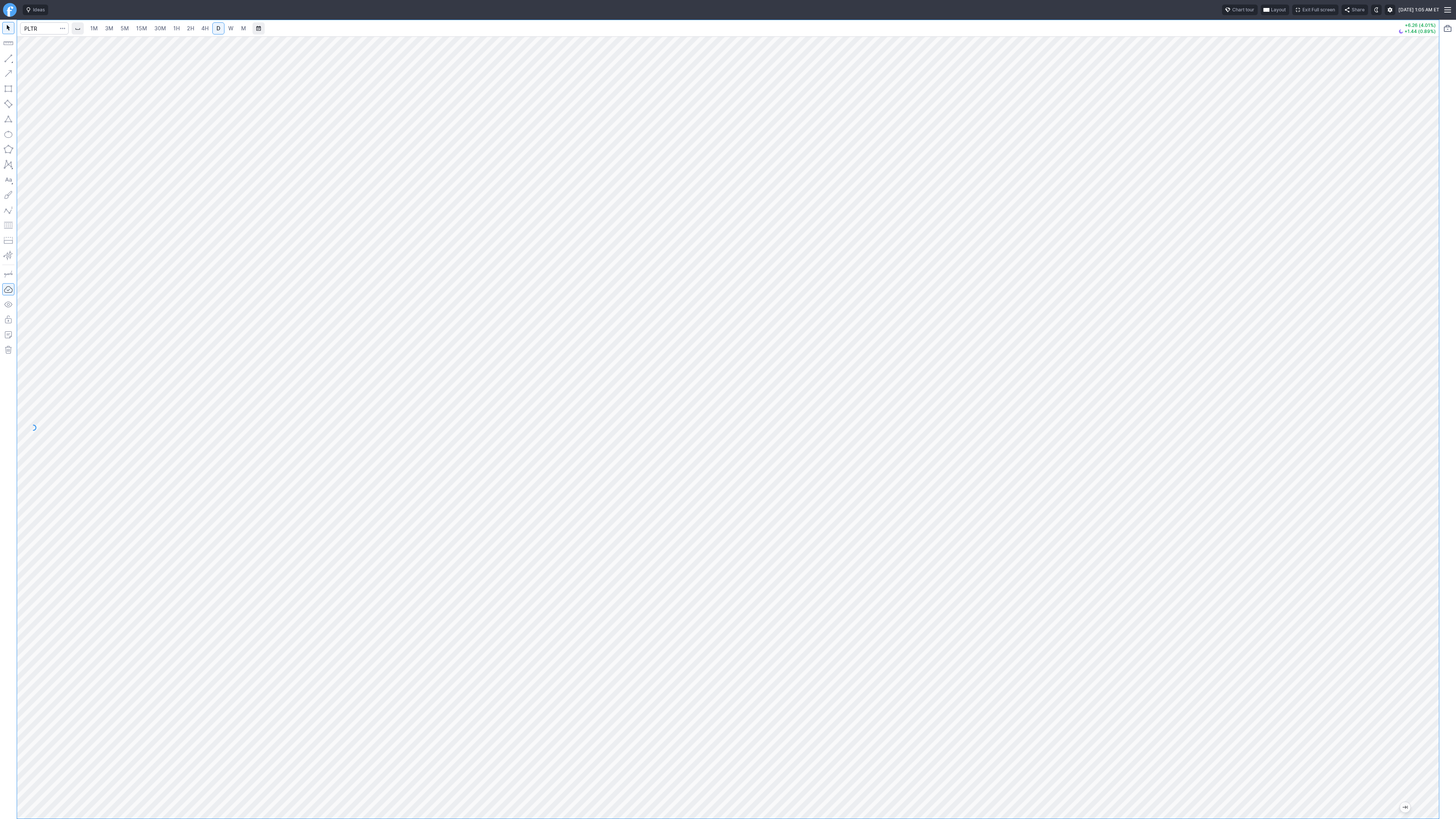
click at [13, 59] on button "button" at bounding box center [9, 58] width 12 height 12
click at [44, 31] on input "Search" at bounding box center [44, 29] width 49 height 12
type input "soy"
type input "spy"
click at [161, 28] on span "30M" at bounding box center [160, 28] width 12 height 7
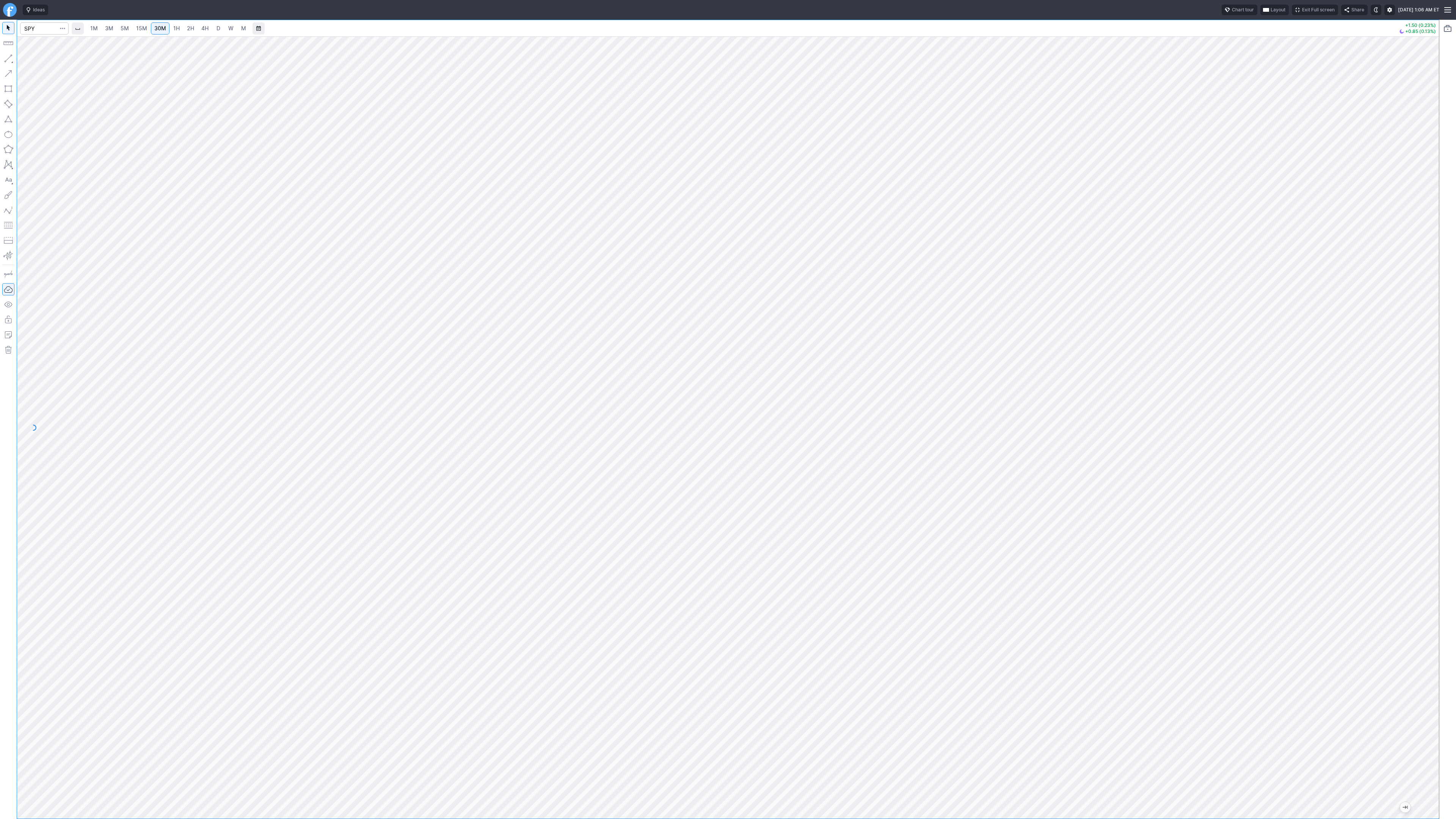
click at [1421, 369] on div at bounding box center [728, 427] width 1422 height 782
drag, startPoint x: 1434, startPoint y: 283, endPoint x: 1424, endPoint y: 465, distance: 182.3
click at [1427, 470] on div at bounding box center [1431, 425] width 16 height 763
click at [38, 32] on input "Search" at bounding box center [44, 29] width 49 height 12
type input "nvds"
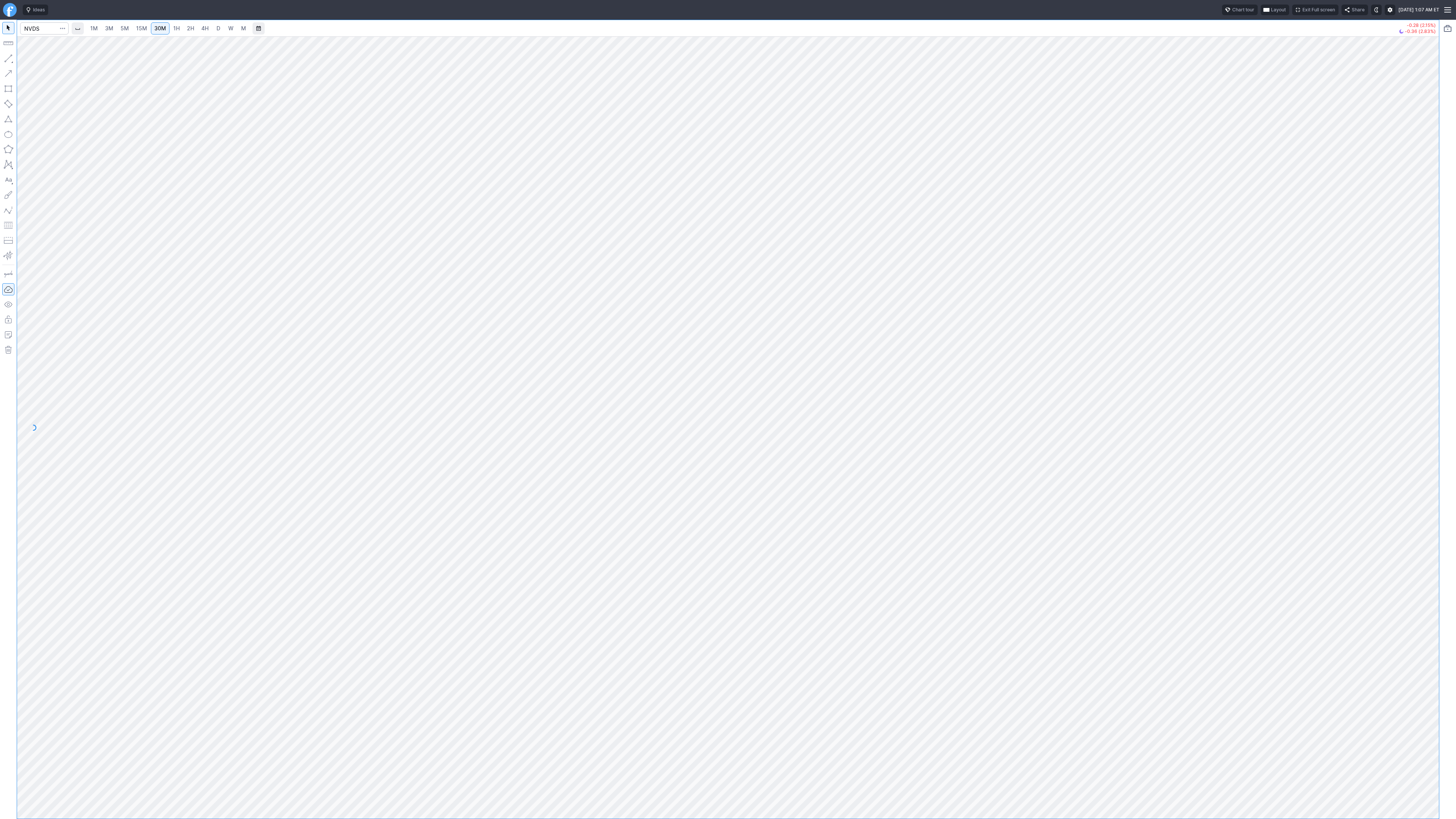
click at [209, 31] on link "4H" at bounding box center [205, 29] width 14 height 12
click at [179, 28] on link "1H" at bounding box center [177, 29] width 13 height 12
click at [8, 59] on button "button" at bounding box center [9, 58] width 12 height 12
drag, startPoint x: 6, startPoint y: 58, endPoint x: 10, endPoint y: 63, distance: 6.4
click at [6, 59] on button "button" at bounding box center [9, 58] width 12 height 12
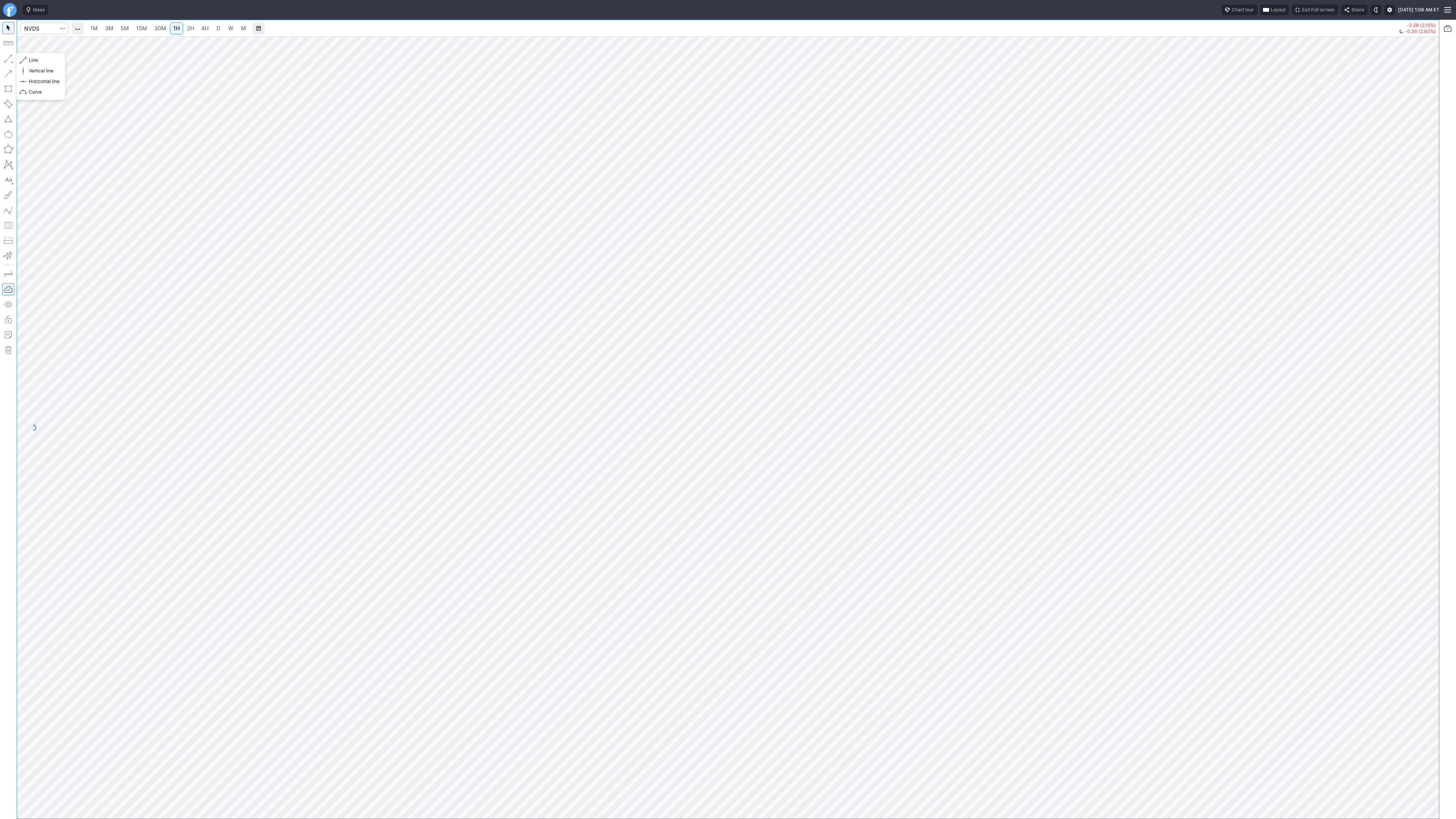
drag, startPoint x: 10, startPoint y: 59, endPoint x: 17, endPoint y: 89, distance: 30.8
click at [10, 67] on div at bounding box center [8, 419] width 16 height 799
click at [7, 58] on button "button" at bounding box center [9, 58] width 12 height 12
click at [9, 57] on button "button" at bounding box center [9, 58] width 12 height 12
drag, startPoint x: 9, startPoint y: 56, endPoint x: 18, endPoint y: 91, distance: 36.1
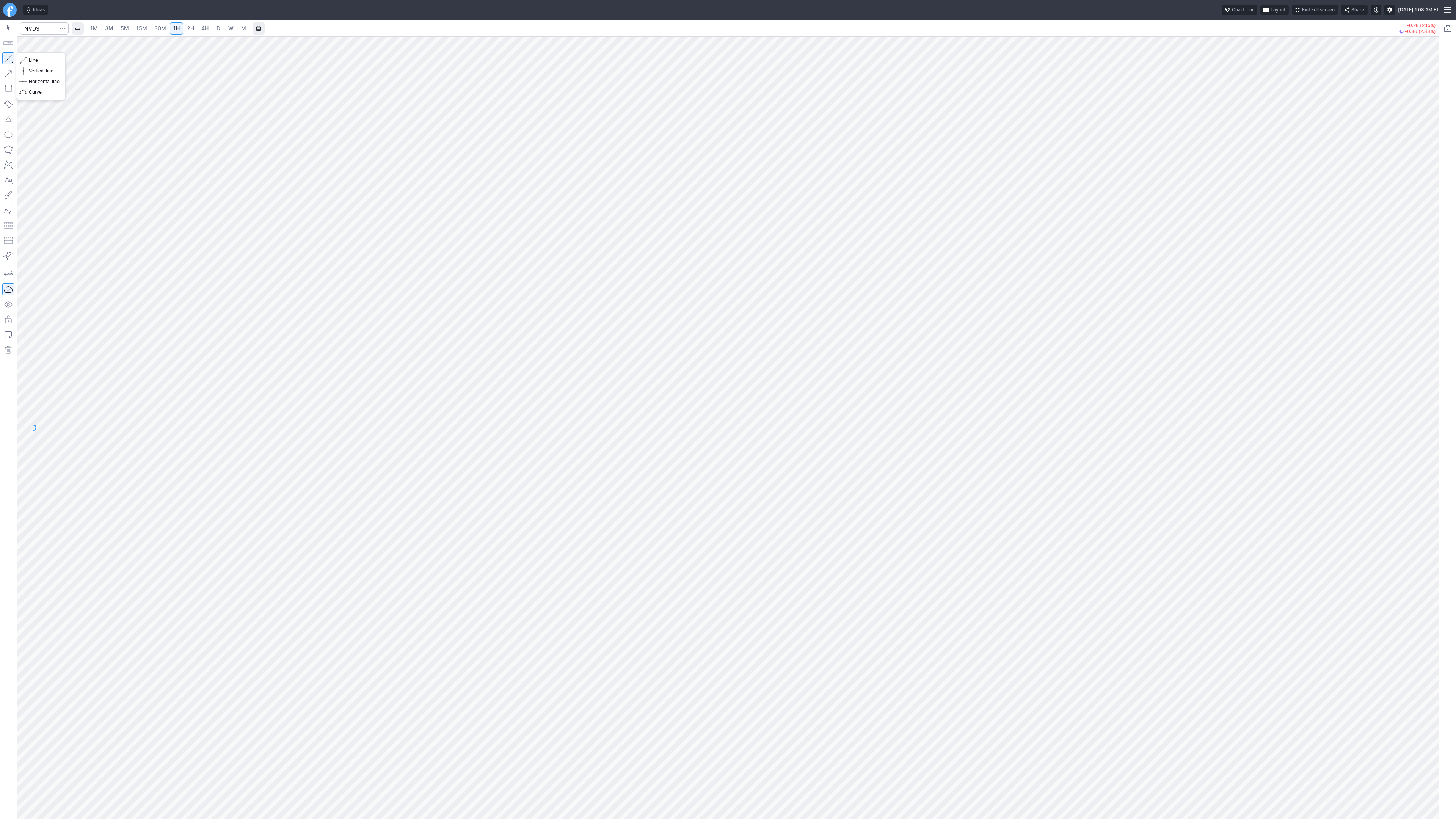
click at [9, 57] on button "button" at bounding box center [9, 58] width 12 height 12
click at [7, 58] on button "button" at bounding box center [9, 58] width 12 height 12
click at [9, 60] on button "button" at bounding box center [9, 58] width 12 height 12
drag, startPoint x: 4, startPoint y: 57, endPoint x: 16, endPoint y: 85, distance: 30.5
click at [4, 59] on button "button" at bounding box center [9, 58] width 12 height 12
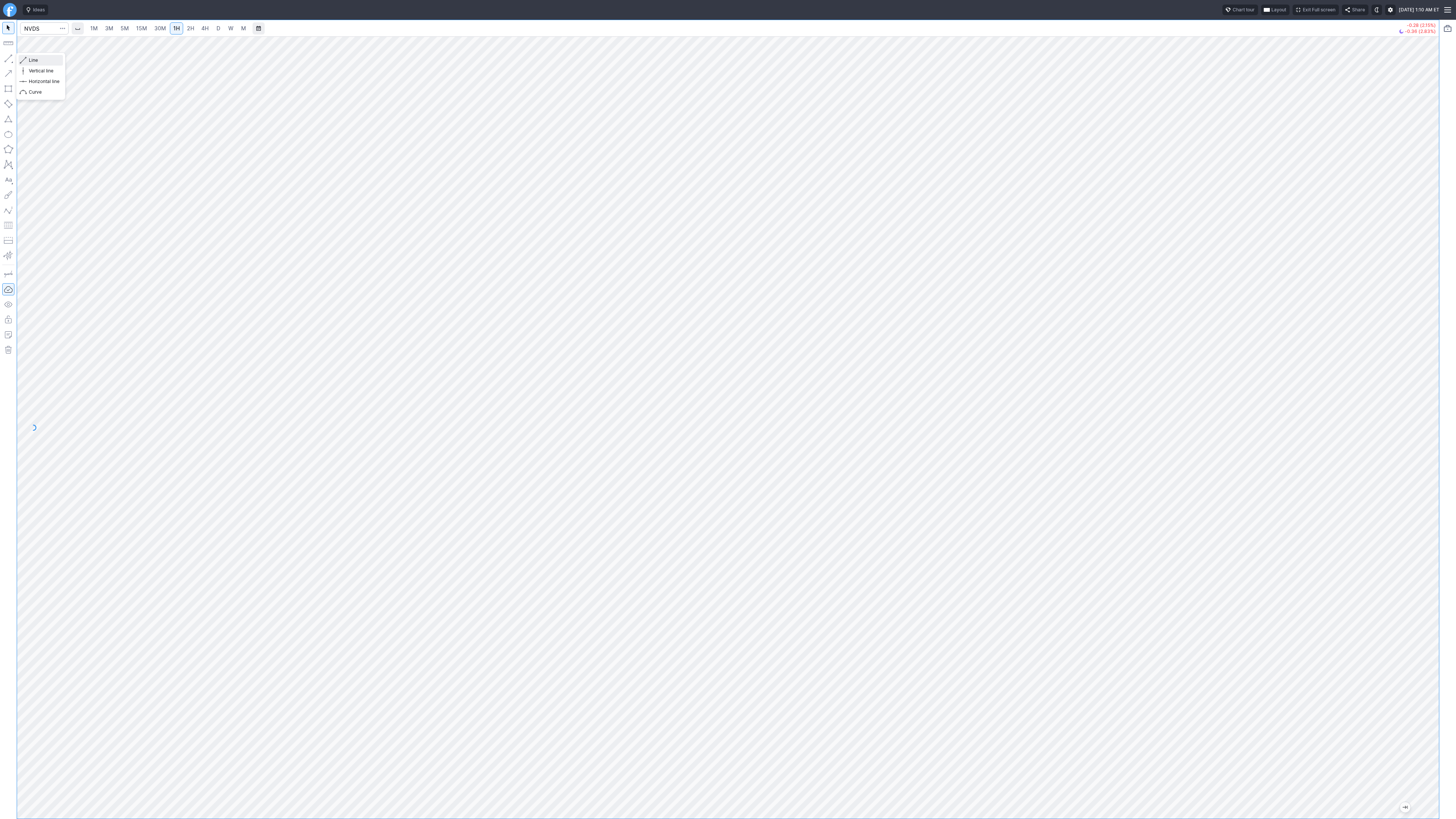
click at [25, 60] on span "button" at bounding box center [24, 60] width 4 height 10
click at [7, 55] on button "button" at bounding box center [9, 58] width 12 height 12
click at [29, 27] on input "Search" at bounding box center [44, 29] width 49 height 12
type input "@es"
click at [105, 29] on span "3M" at bounding box center [109, 28] width 9 height 7
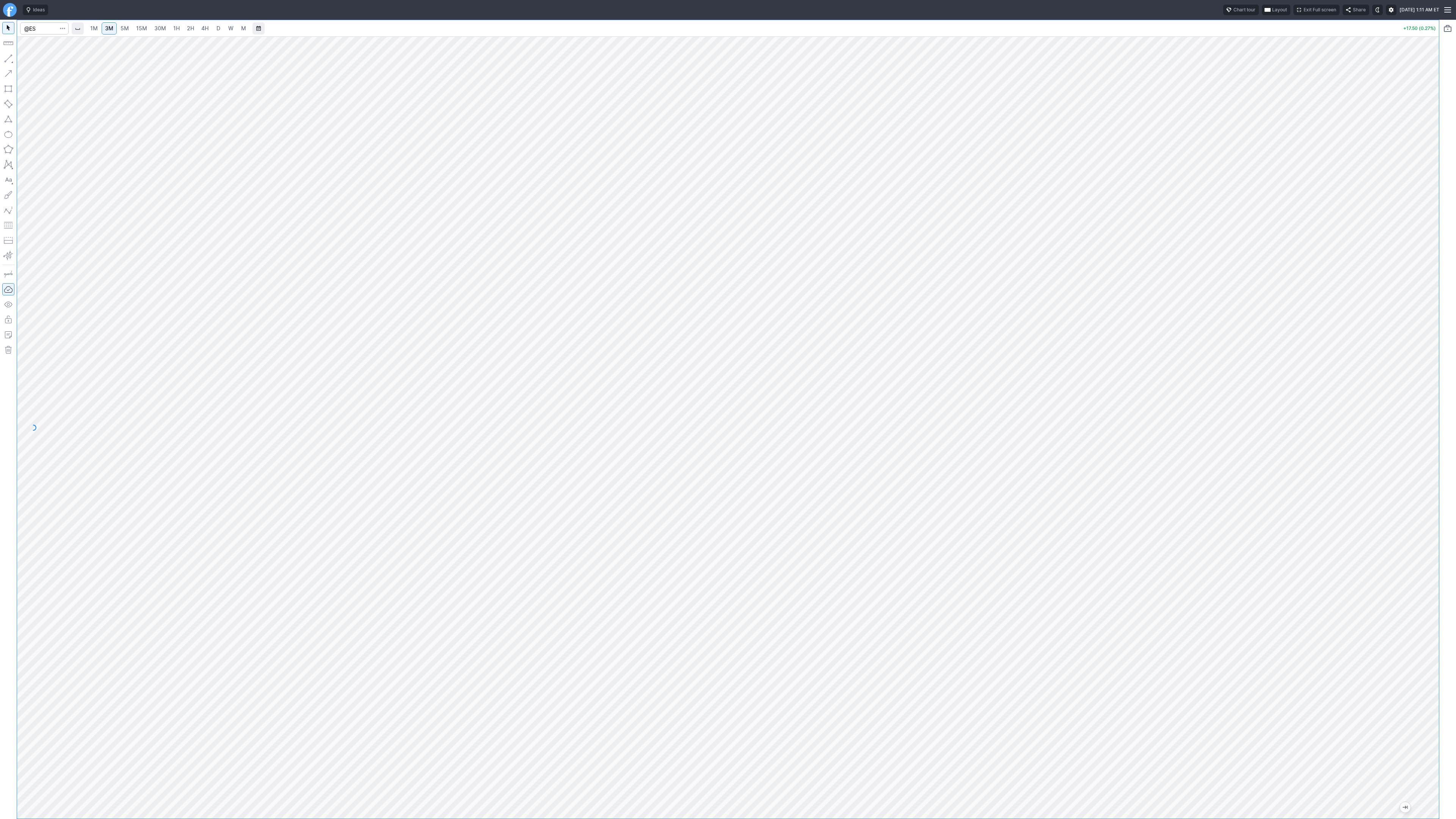
click at [0, 256] on html "Ideas Chart tour Layout Exit Full screen Share [DATE] 1:11 AM ET 1M 3M 5M 15M 3…" at bounding box center [728, 410] width 1456 height 819
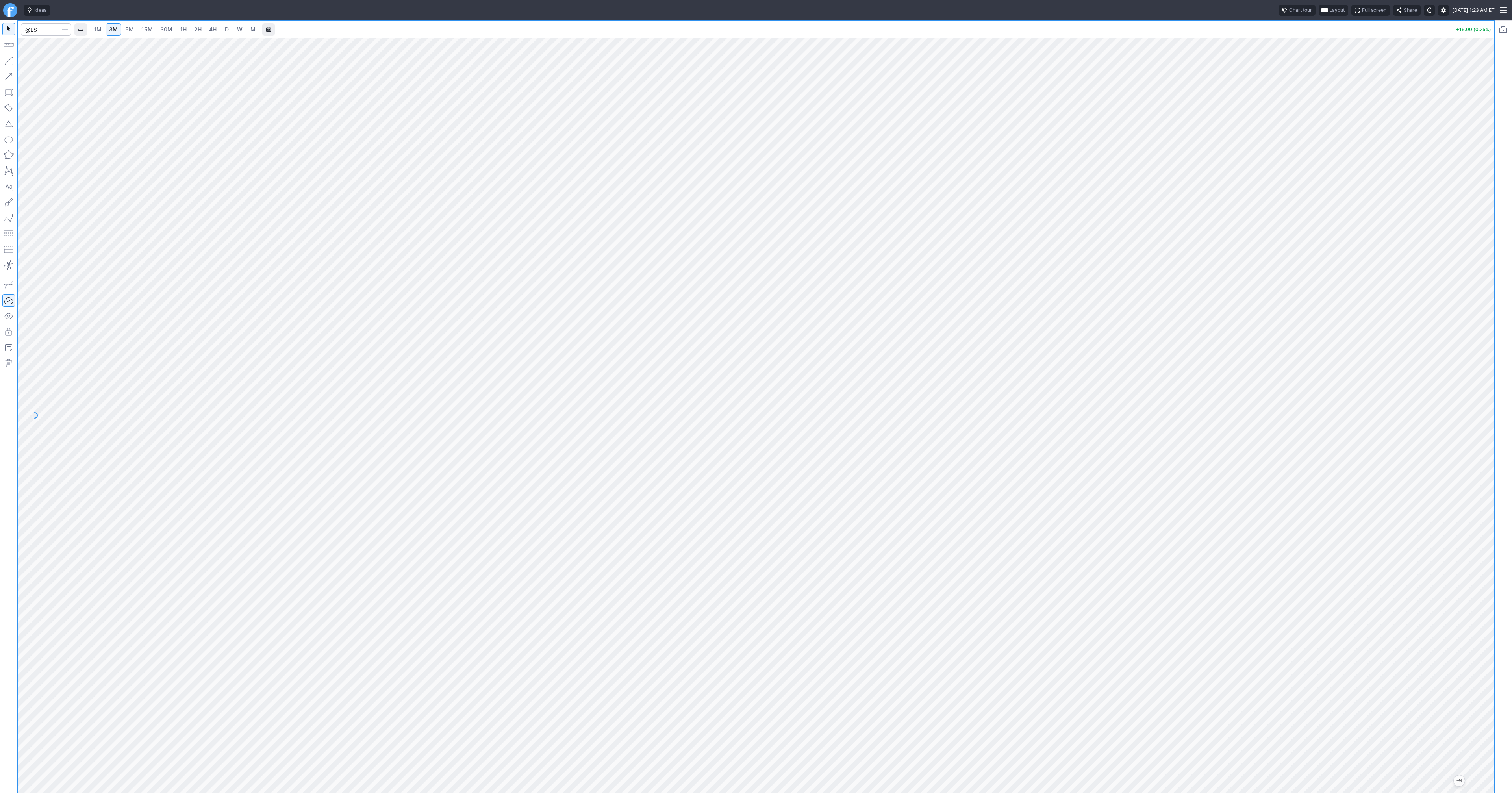
click at [194, 33] on link "2H" at bounding box center [198, 30] width 15 height 13
click at [28, 62] on button "Line" at bounding box center [42, 62] width 46 height 11
click at [9, 57] on button "button" at bounding box center [9, 61] width 13 height 13
drag, startPoint x: 9, startPoint y: 61, endPoint x: 11, endPoint y: 66, distance: 5.4
click at [8, 61] on button "button" at bounding box center [9, 61] width 13 height 13
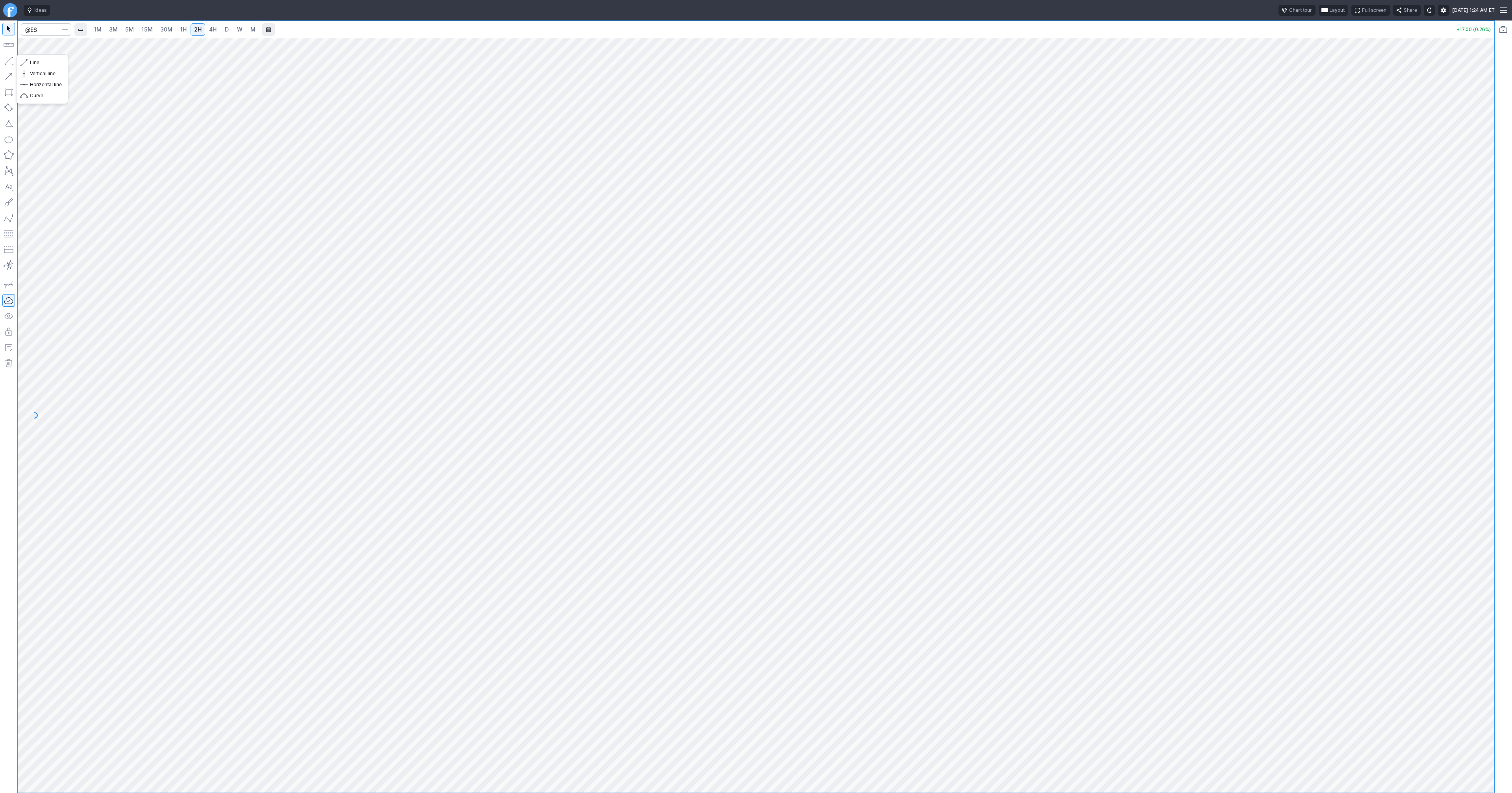
click at [9, 59] on button "button" at bounding box center [9, 61] width 13 height 13
click at [9, 60] on button "button" at bounding box center [9, 61] width 13 height 13
click at [10, 56] on button "button" at bounding box center [9, 61] width 13 height 13
drag, startPoint x: 8, startPoint y: 55, endPoint x: 56, endPoint y: 81, distance: 54.6
click at [8, 55] on button "button" at bounding box center [9, 61] width 13 height 13
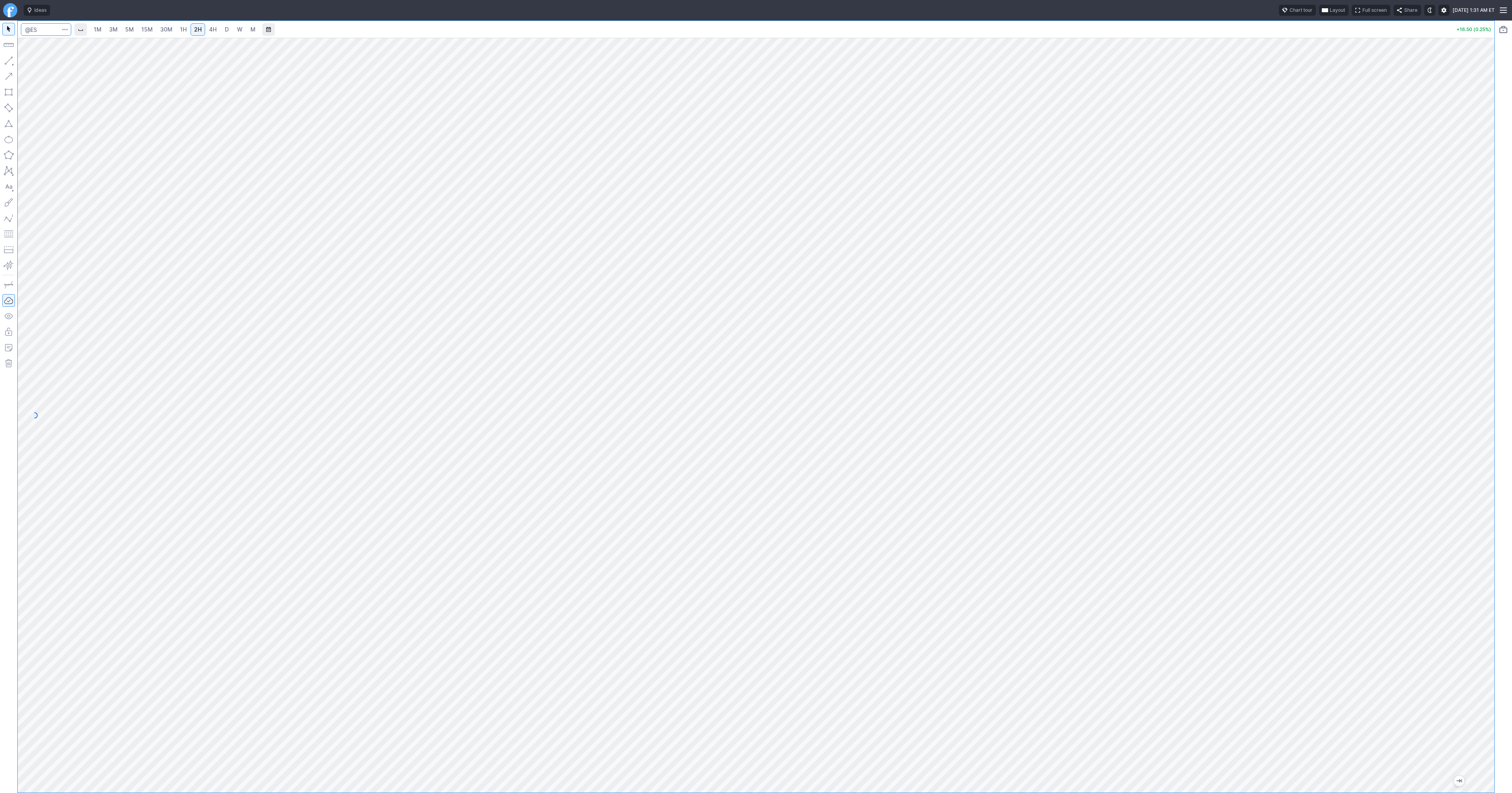
click at [45, 32] on input "Search" at bounding box center [46, 30] width 50 height 13
type input "@"
click at [54, 47] on span "@ BTCUSD Bitcoin / USD Crypto" at bounding box center [107, 47] width 162 height 7
click at [229, 31] on link "D" at bounding box center [227, 30] width 13 height 13
drag, startPoint x: 32, startPoint y: 62, endPoint x: 42, endPoint y: 82, distance: 22.4
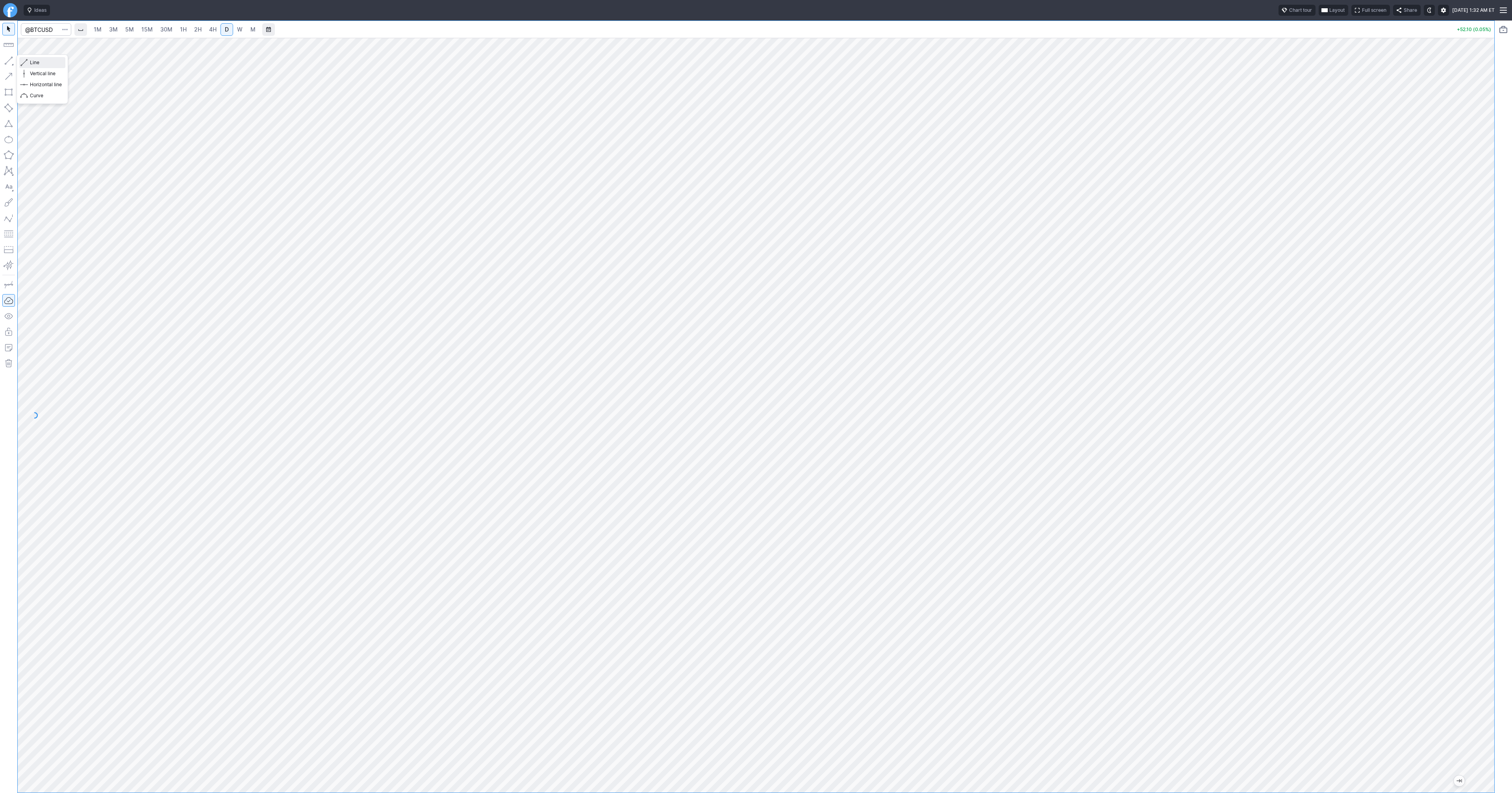
click at [32, 63] on span "Line" at bounding box center [45, 62] width 32 height 8
click at [10, 59] on button "button" at bounding box center [9, 61] width 13 height 13
click at [6, 59] on button "button" at bounding box center [9, 61] width 13 height 13
click at [15, 61] on button "button" at bounding box center [9, 61] width 13 height 13
drag, startPoint x: 38, startPoint y: 63, endPoint x: 55, endPoint y: 74, distance: 20.2
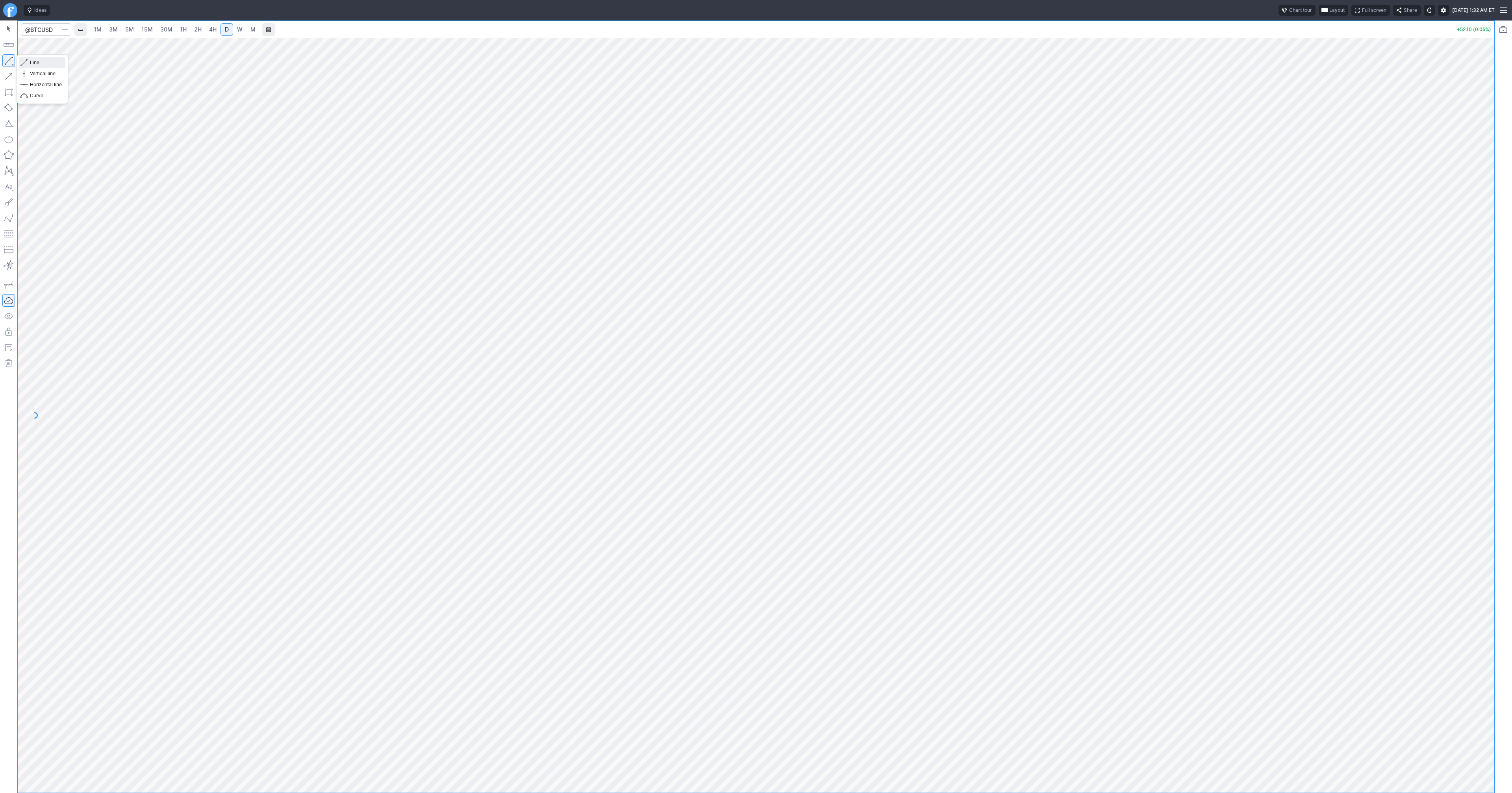
click at [39, 62] on span "Line" at bounding box center [45, 62] width 32 height 8
click at [29, 61] on button "Line" at bounding box center [42, 62] width 46 height 11
click at [11, 58] on button "button" at bounding box center [9, 61] width 13 height 13
click at [32, 63] on span "Line" at bounding box center [45, 62] width 32 height 8
click at [12, 63] on button "button" at bounding box center [9, 61] width 13 height 13
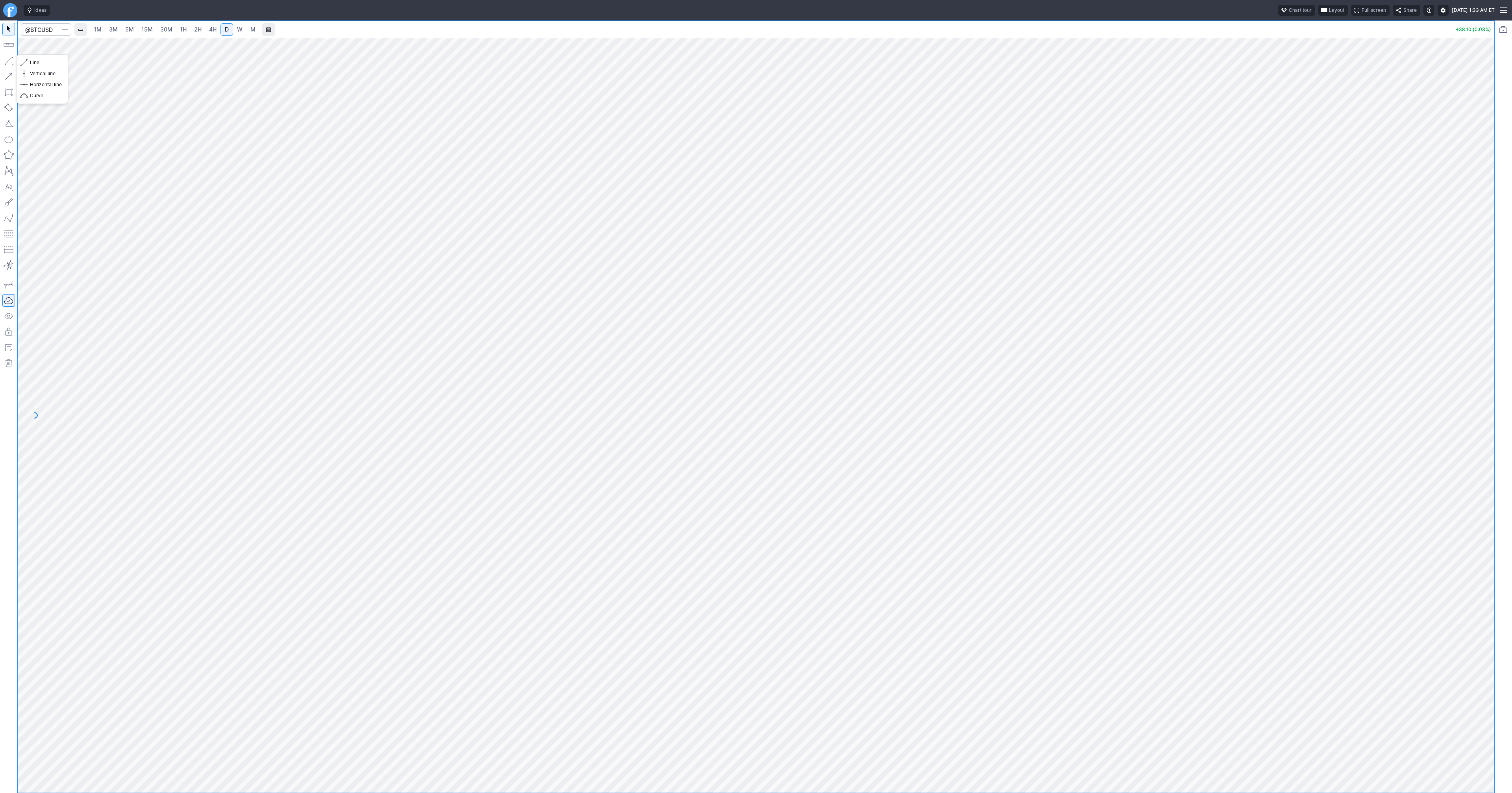
click at [8, 62] on button "button" at bounding box center [9, 61] width 13 height 13
click at [7, 61] on button "button" at bounding box center [9, 61] width 13 height 13
click at [6, 61] on button "button" at bounding box center [9, 61] width 13 height 13
click at [9, 61] on button "button" at bounding box center [9, 61] width 13 height 13
click at [42, 63] on span "Line" at bounding box center [45, 62] width 32 height 8
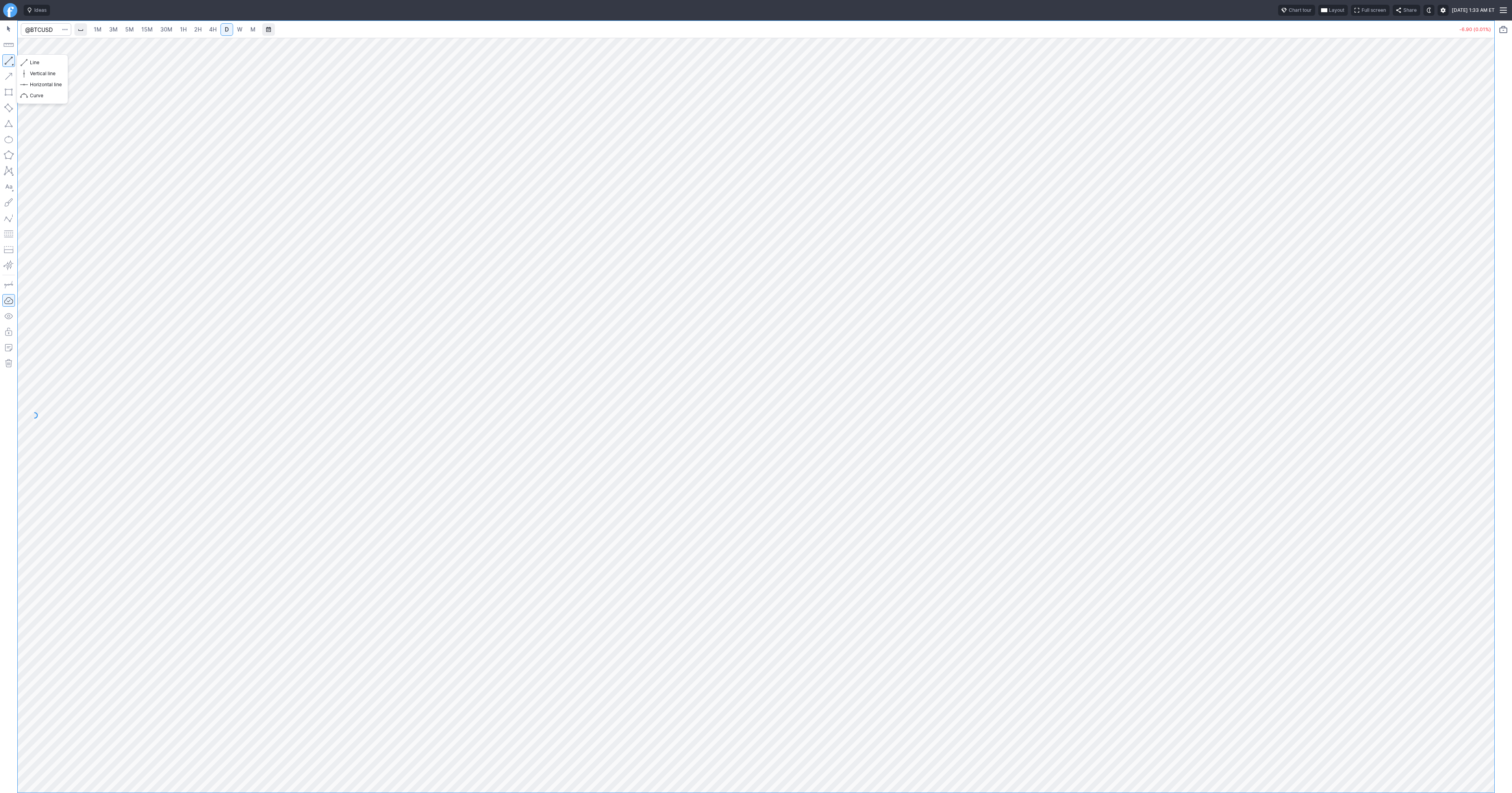
click at [4, 61] on button "button" at bounding box center [9, 61] width 13 height 13
click at [33, 61] on span "Line" at bounding box center [45, 62] width 32 height 8
click at [10, 59] on button "button" at bounding box center [9, 61] width 13 height 13
click at [12, 59] on button "button" at bounding box center [9, 61] width 13 height 13
click at [8, 59] on button "button" at bounding box center [9, 61] width 13 height 13
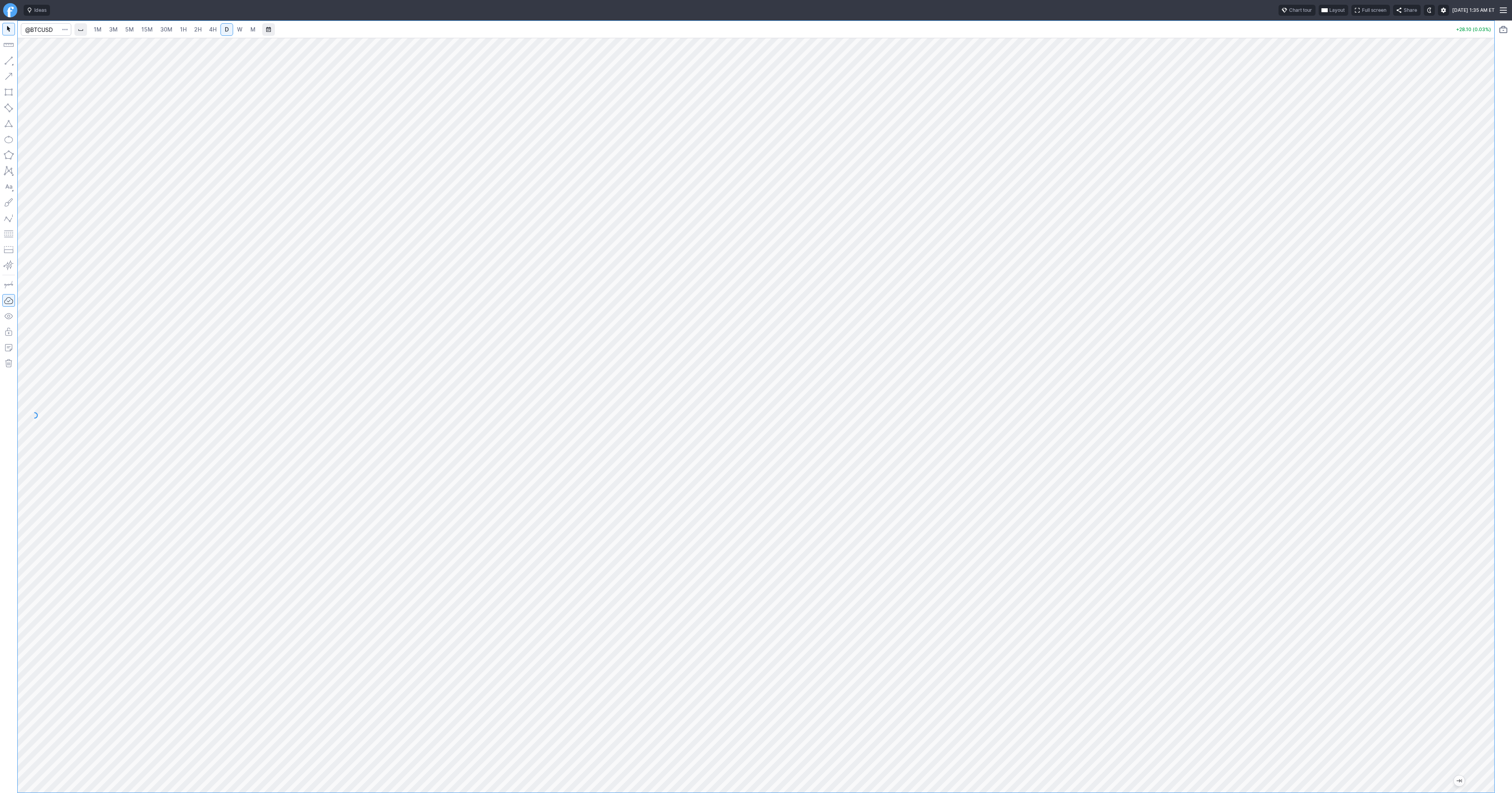
drag, startPoint x: 1491, startPoint y: 245, endPoint x: 1482, endPoint y: 310, distance: 65.6
click at [1492, 315] on div at bounding box center [1486, 413] width 16 height 735
click at [23, 63] on span "button" at bounding box center [25, 62] width 4 height 11
click at [37, 63] on span "Line" at bounding box center [45, 62] width 32 height 8
click at [1502, 28] on button "Portfolio watchlist" at bounding box center [1504, 30] width 13 height 13
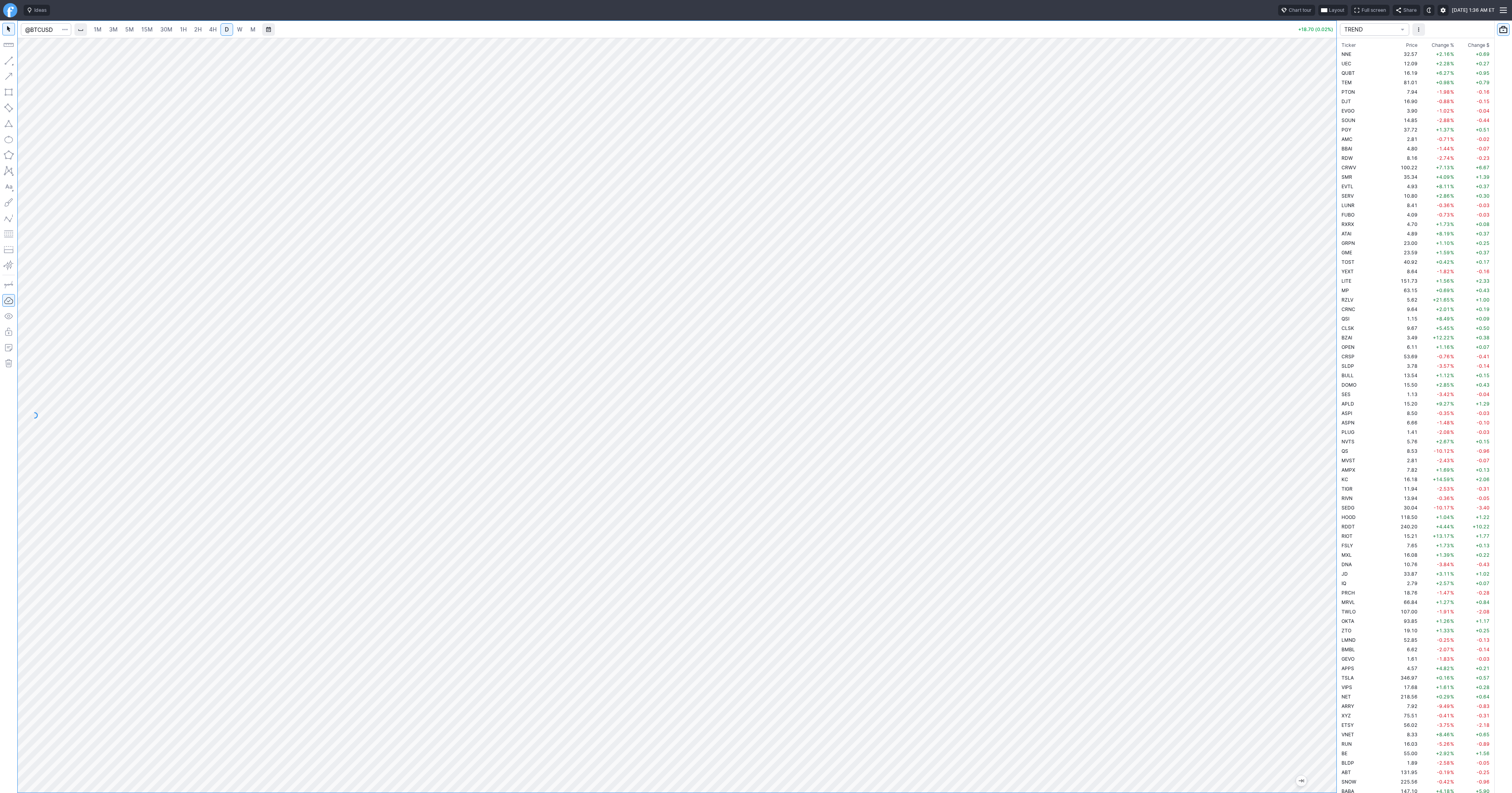
click at [1442, 42] on span "Change %" at bounding box center [1443, 45] width 23 height 8
click at [1432, 42] on span "Change %" at bounding box center [1443, 45] width 23 height 8
click at [1401, 53] on td "95.72" at bounding box center [1404, 54] width 30 height 9
click at [1395, 61] on td "4.43" at bounding box center [1404, 63] width 30 height 9
click at [1392, 74] on td "5.62" at bounding box center [1404, 73] width 30 height 9
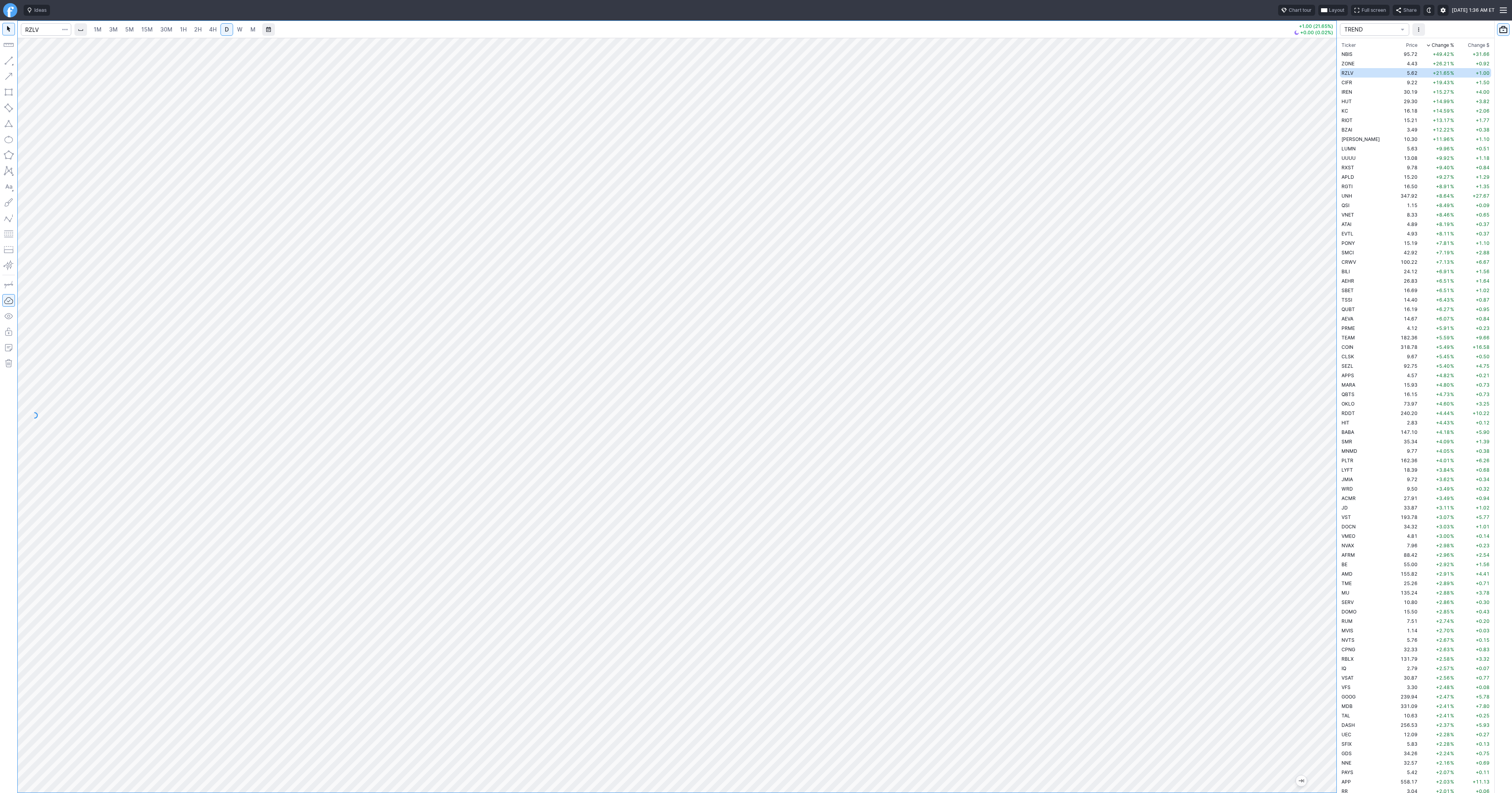
drag, startPoint x: 1330, startPoint y: 443, endPoint x: 1333, endPoint y: 310, distance: 133.0
click at [1335, 304] on div at bounding box center [1328, 413] width 16 height 735
click at [11, 60] on button "button" at bounding box center [9, 61] width 13 height 13
drag, startPoint x: 31, startPoint y: 60, endPoint x: 40, endPoint y: 79, distance: 21.0
click at [31, 61] on span "Line" at bounding box center [45, 62] width 32 height 8
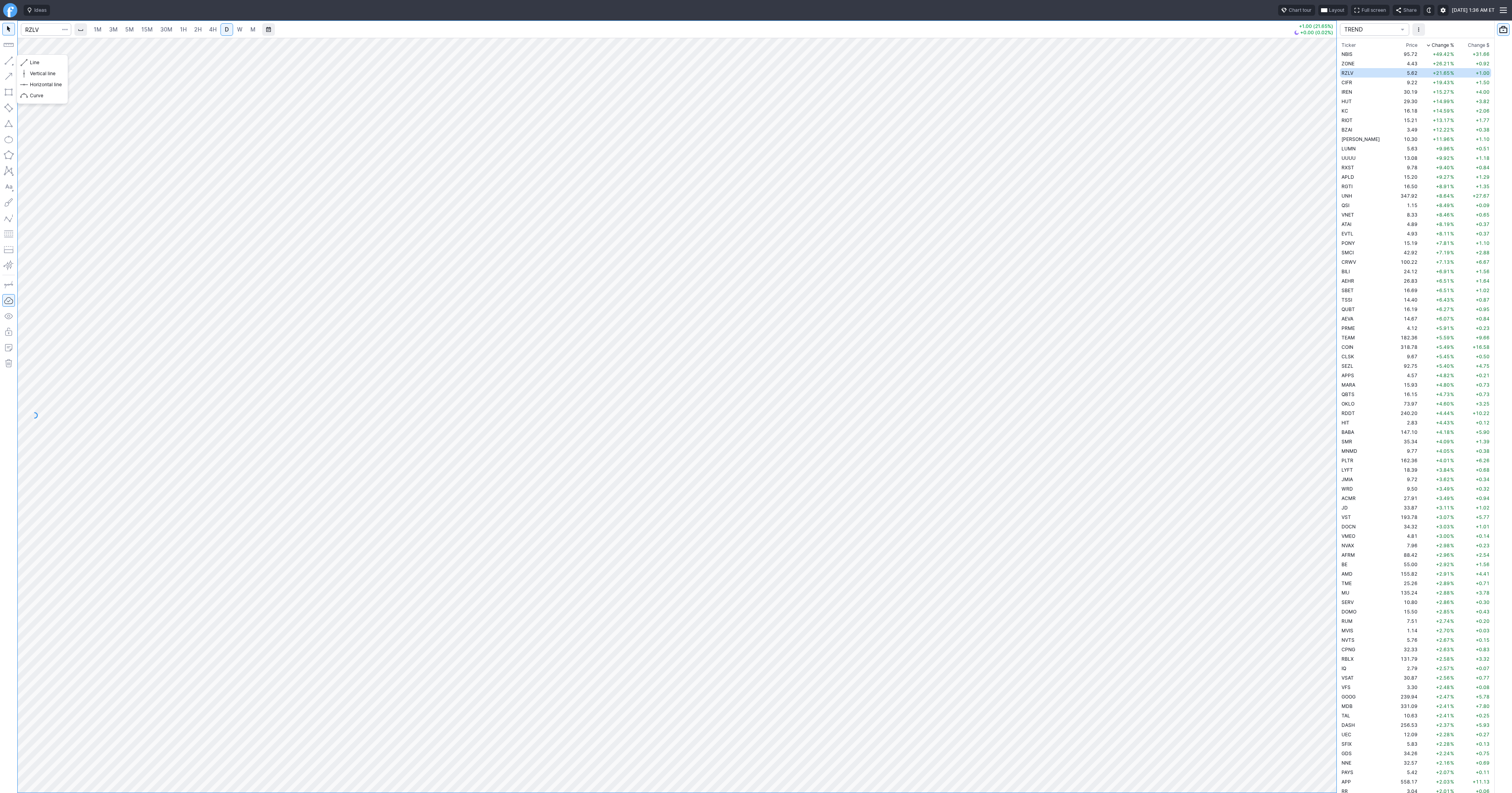
click at [13, 60] on button "button" at bounding box center [9, 61] width 13 height 13
click at [10, 58] on button "button" at bounding box center [9, 61] width 13 height 13
click at [5, 58] on button "button" at bounding box center [9, 61] width 13 height 13
click at [7, 62] on button "button" at bounding box center [9, 61] width 13 height 13
click at [6, 61] on button "button" at bounding box center [9, 61] width 13 height 13
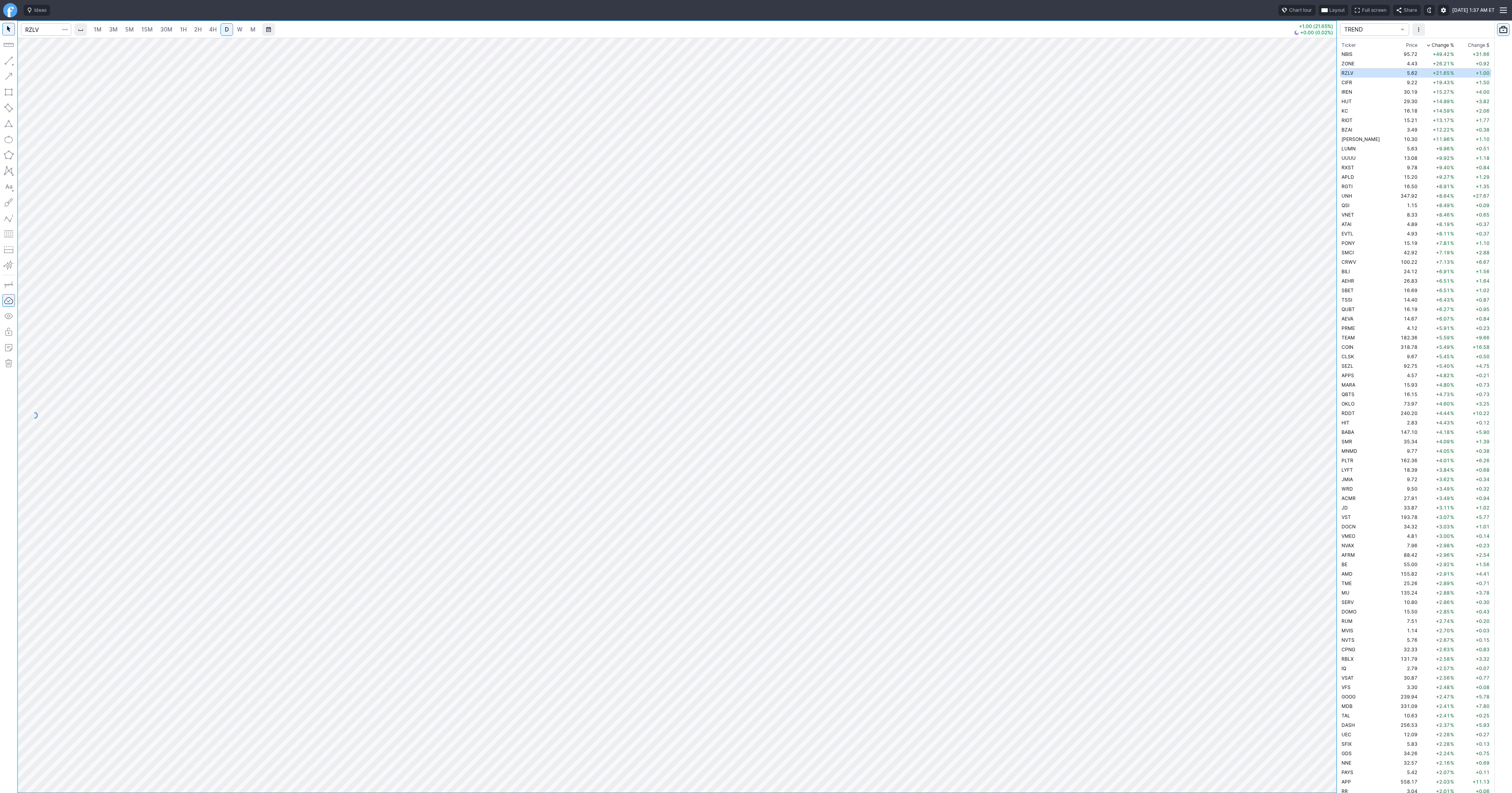
click at [8, 62] on button "button" at bounding box center [9, 61] width 13 height 13
click at [1463, 762] on div "1M 3M 5M 15M 30M 1H 2H 4H D W M +1.00 (21.65%) +0.00 (0.02%) TREND Ticker Price…" at bounding box center [756, 406] width 1512 height 772
click at [1118, 618] on div "1M 3M 5M 15M 30M 1H 2H 4H D W M +1.00 (21.65%) +0.00 (0.02%) TREND Ticker Price…" at bounding box center [756, 406] width 1512 height 772
drag, startPoint x: 1335, startPoint y: 539, endPoint x: 1338, endPoint y: 472, distance: 67.1
click at [1347, 467] on div "1M 3M 5M 15M 30M 1H 2H 4H D W M +1.00 (21.65%) +0.00 (0.02%) TREND Ticker Price…" at bounding box center [756, 406] width 1512 height 772
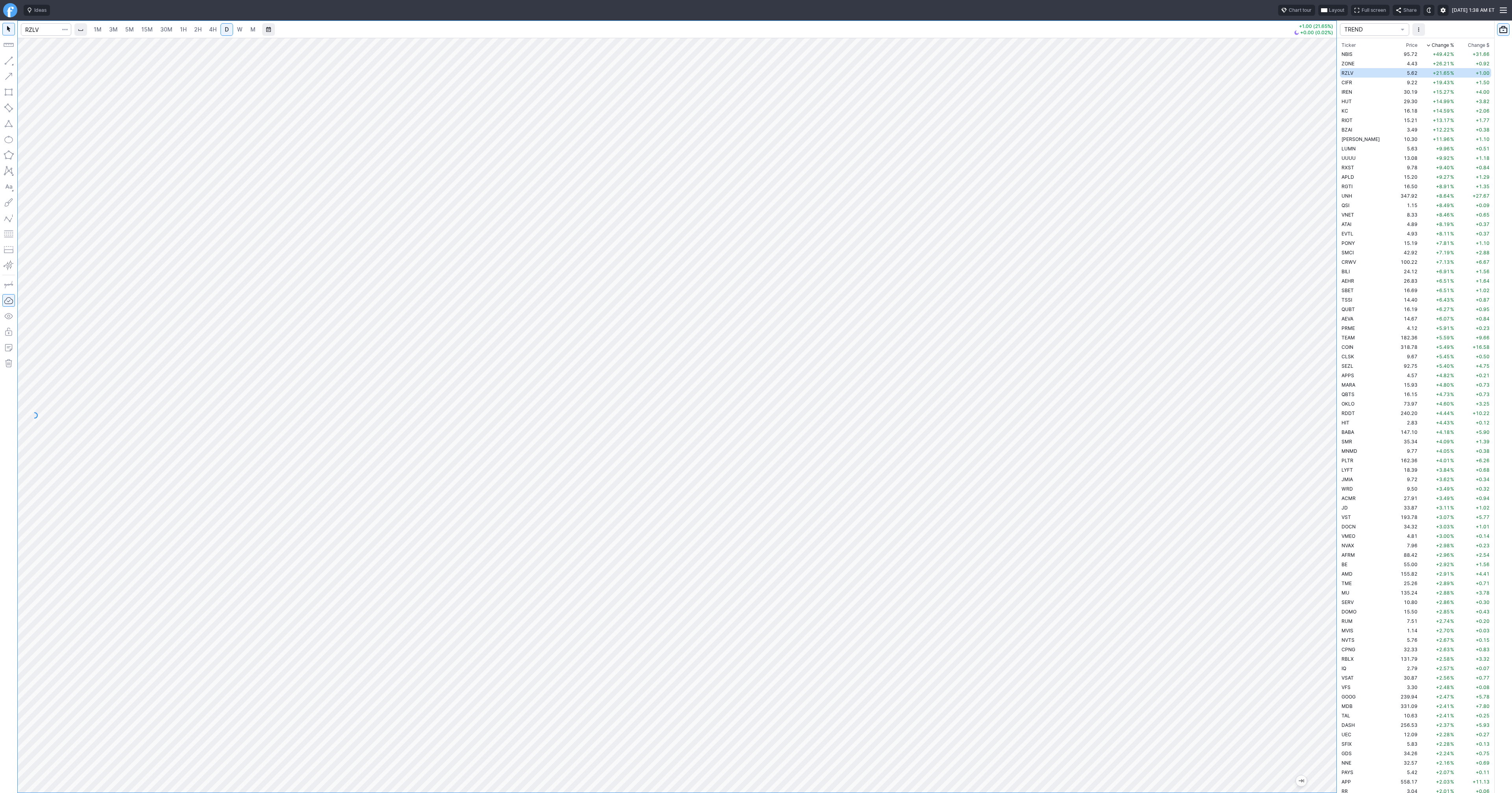
drag, startPoint x: 8, startPoint y: 61, endPoint x: 20, endPoint y: 93, distance: 34.2
click at [8, 62] on button "button" at bounding box center [9, 61] width 13 height 13
drag, startPoint x: 8, startPoint y: 61, endPoint x: 16, endPoint y: 73, distance: 14.4
click at [9, 63] on button "button" at bounding box center [9, 61] width 13 height 13
